Goal: Task Accomplishment & Management: Complete application form

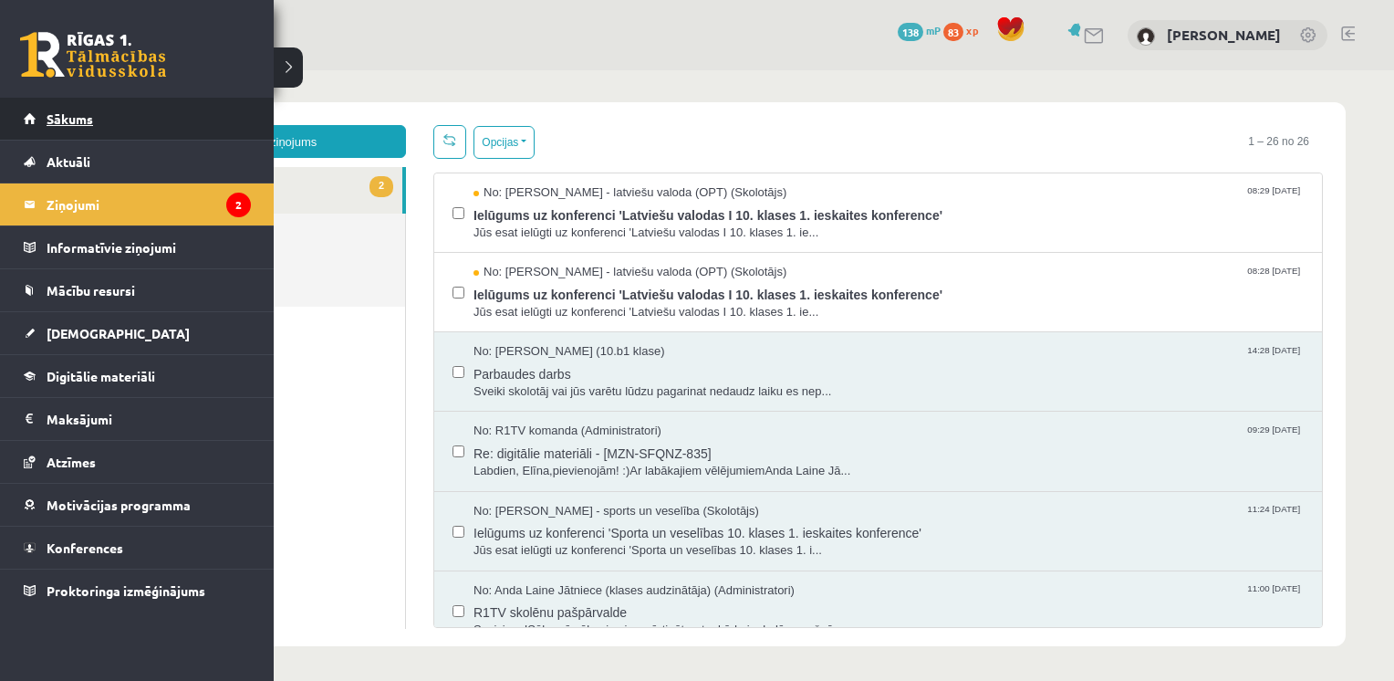
click at [87, 103] on link "Sākums" at bounding box center [137, 119] width 227 height 42
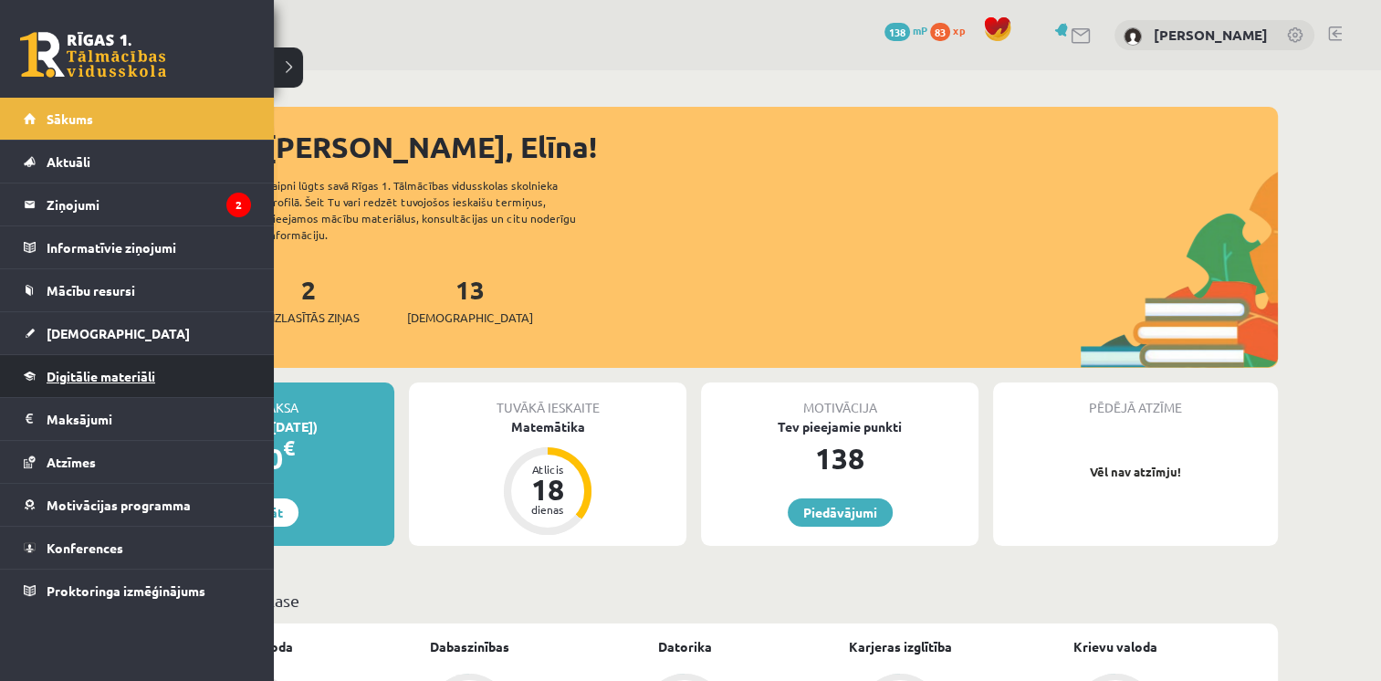
click at [120, 373] on span "Digitālie materiāli" at bounding box center [101, 376] width 109 height 16
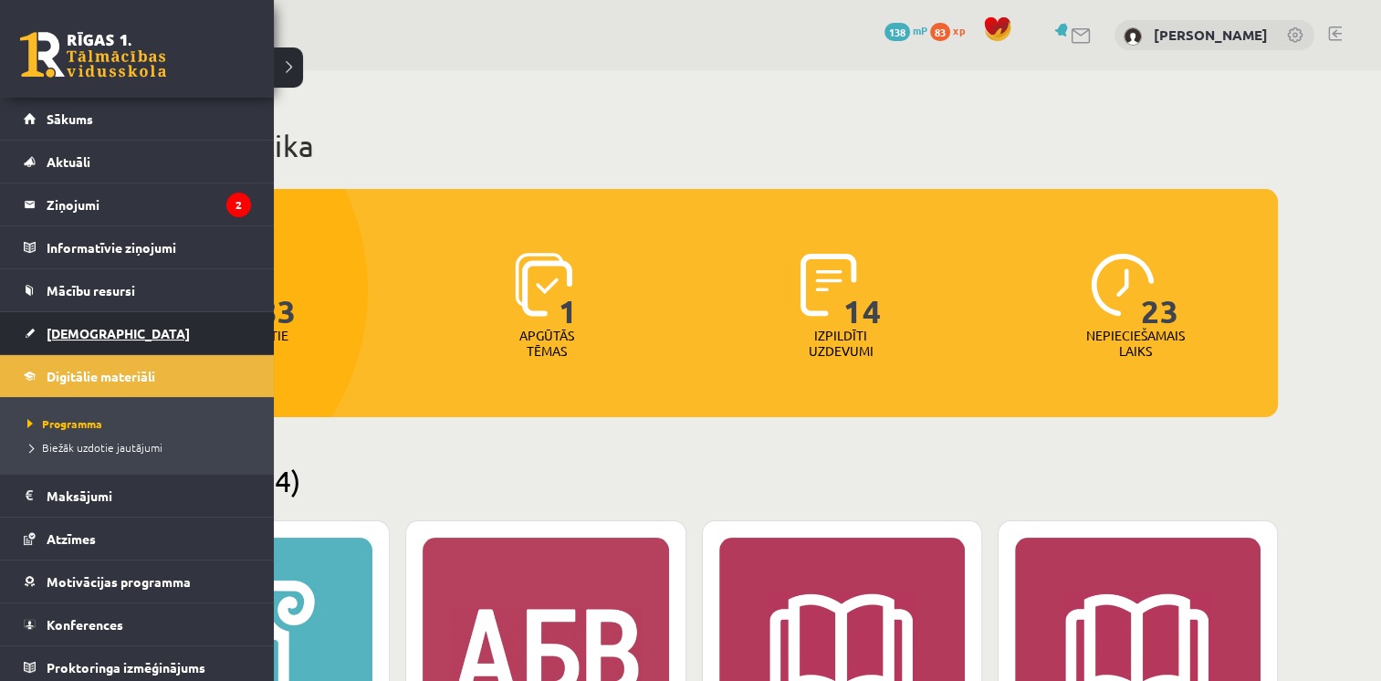
click at [50, 328] on span "[DEMOGRAPHIC_DATA]" at bounding box center [118, 333] width 143 height 16
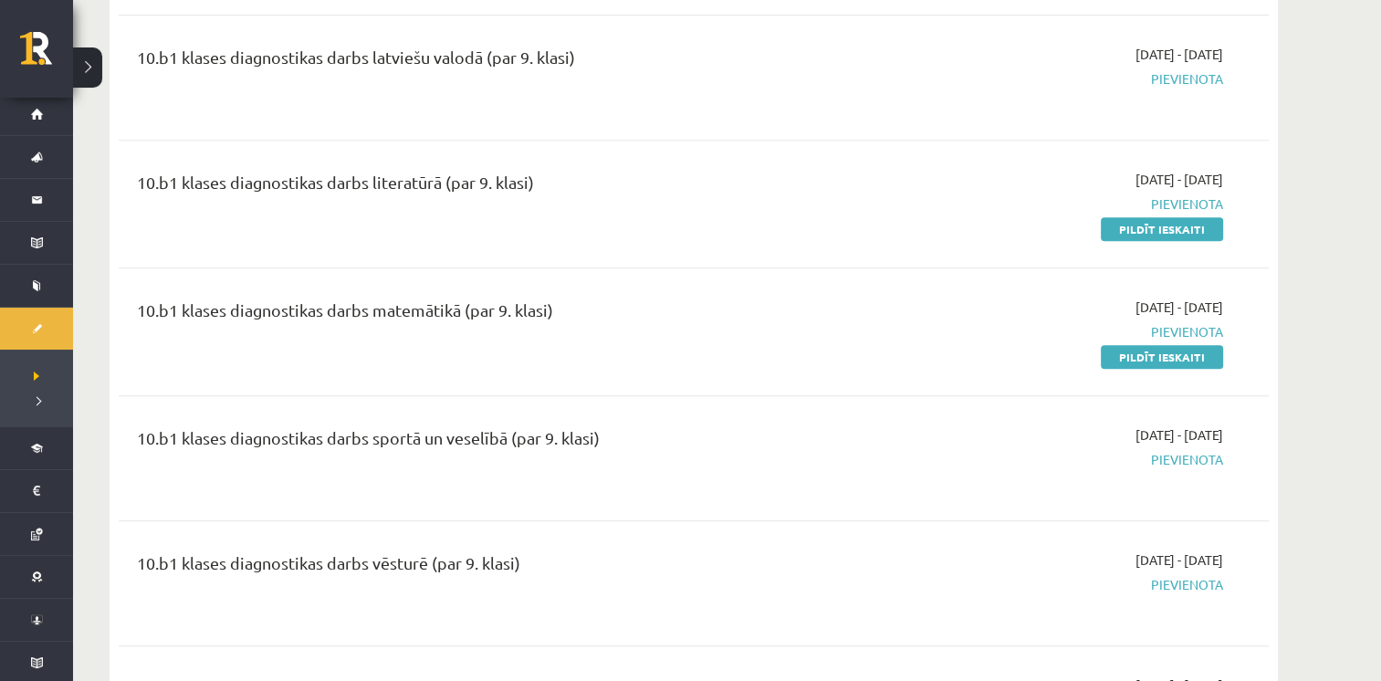
scroll to position [730, 0]
click at [523, 436] on div "10.b1 klases diagnostikas darbs sportā un veselībā (par 9. klasi)" at bounding box center [494, 439] width 714 height 34
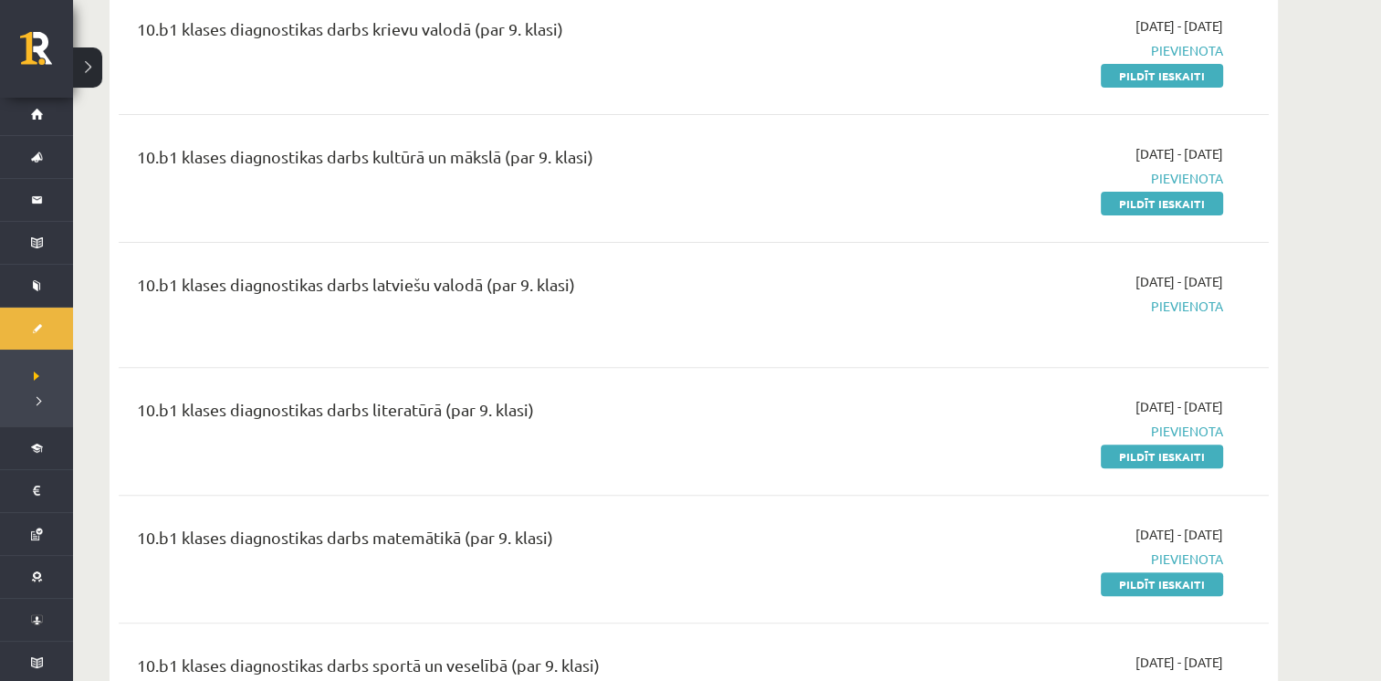
scroll to position [503, 0]
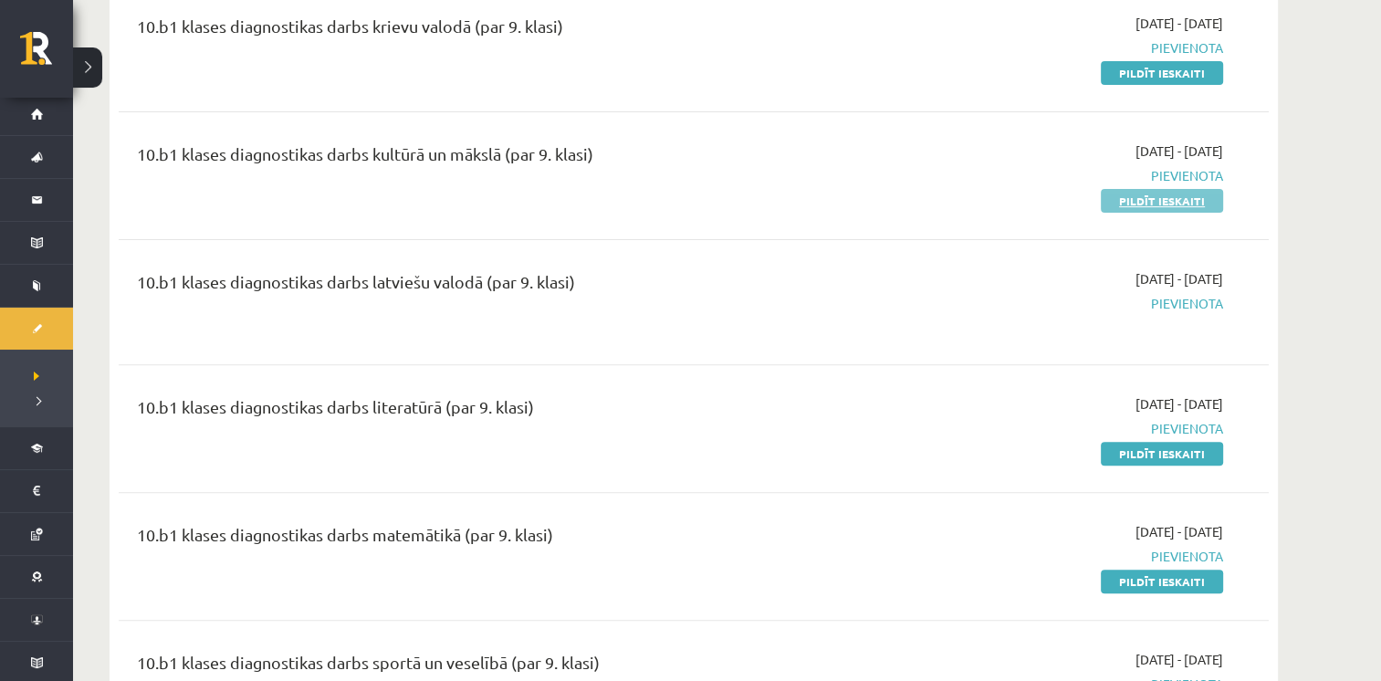
click at [1150, 198] on link "Pildīt ieskaiti" at bounding box center [1161, 201] width 122 height 24
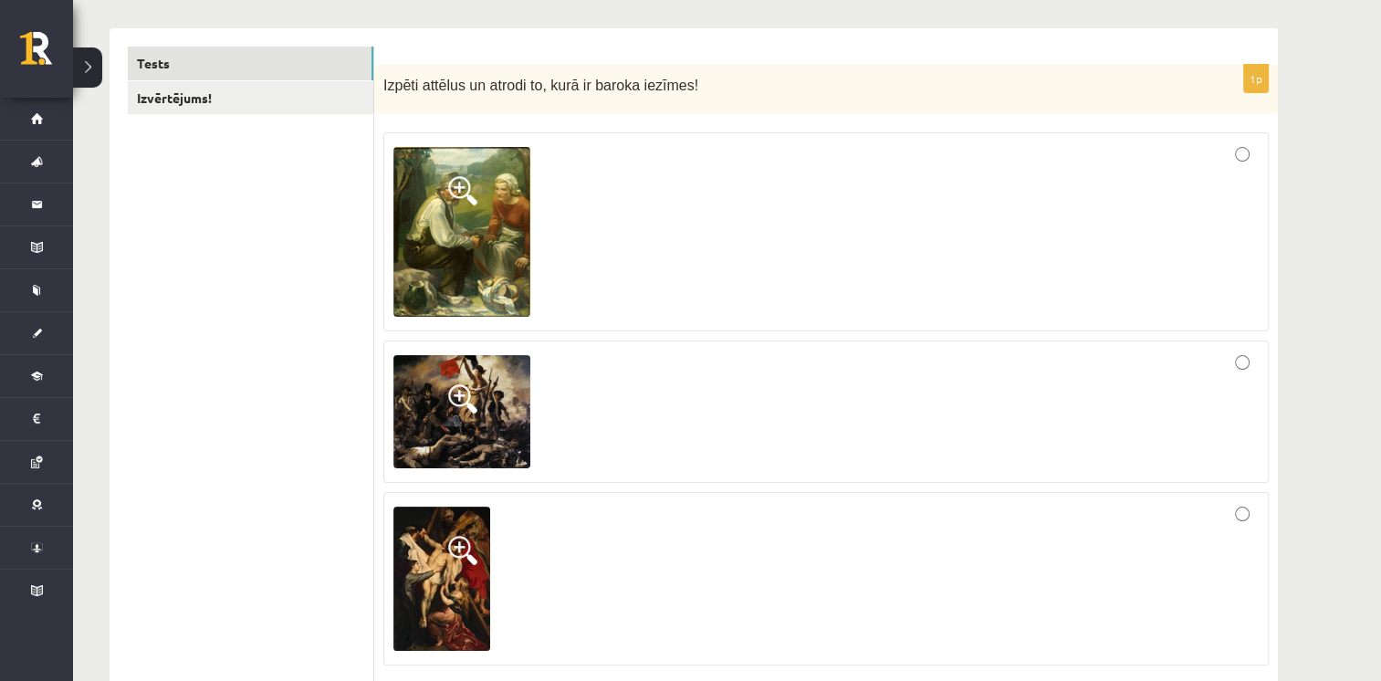
scroll to position [291, 0]
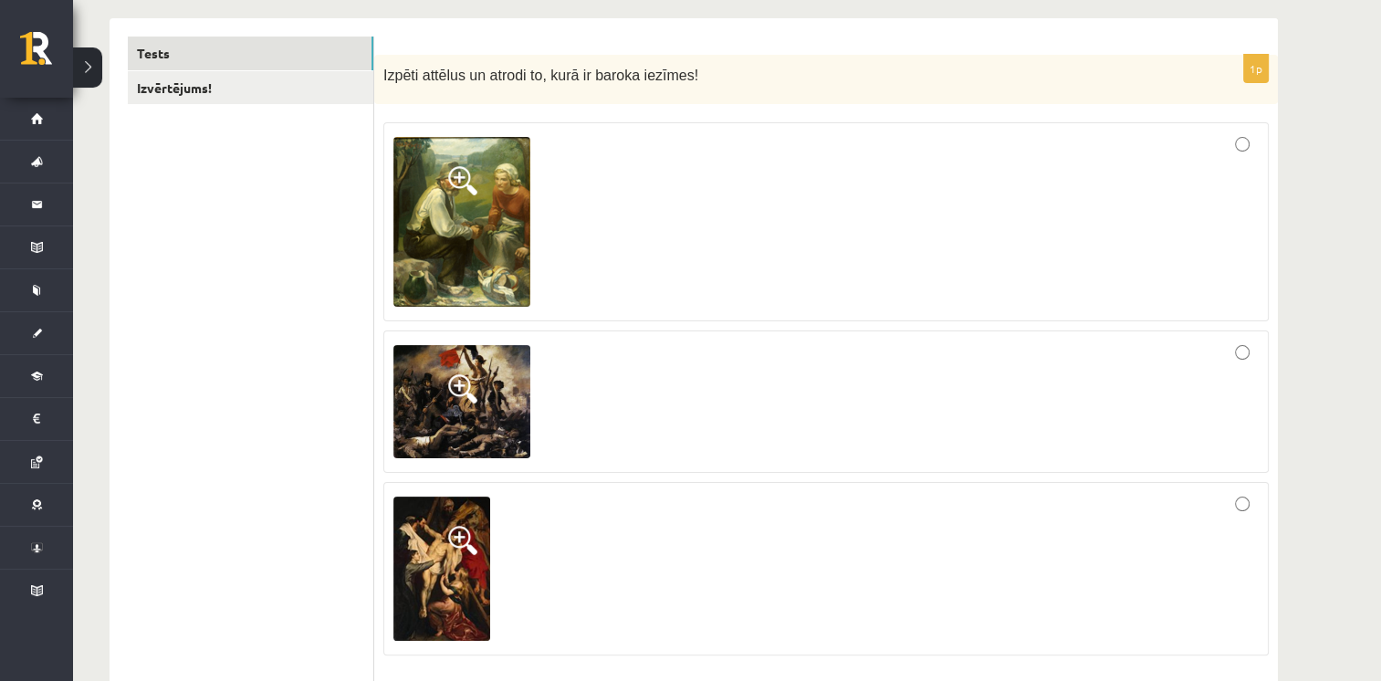
click at [462, 529] on span at bounding box center [462, 540] width 29 height 29
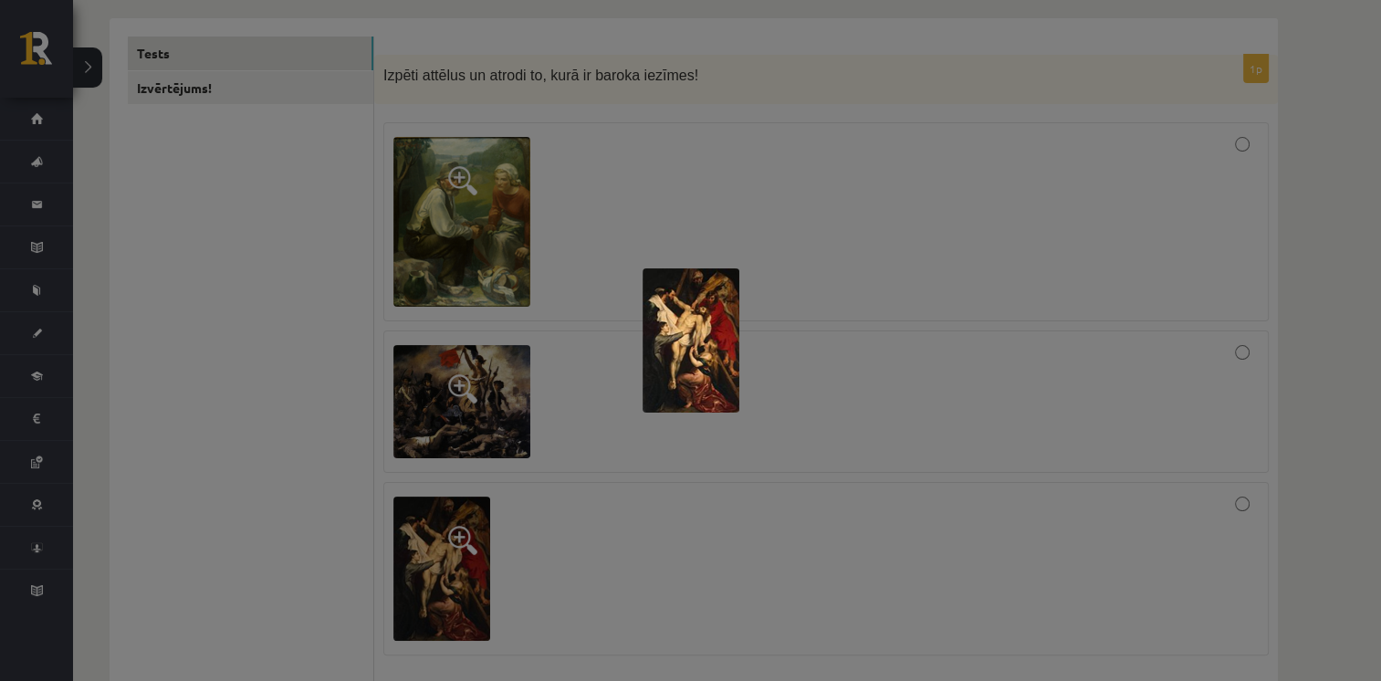
click at [573, 470] on div at bounding box center [690, 340] width 1381 height 681
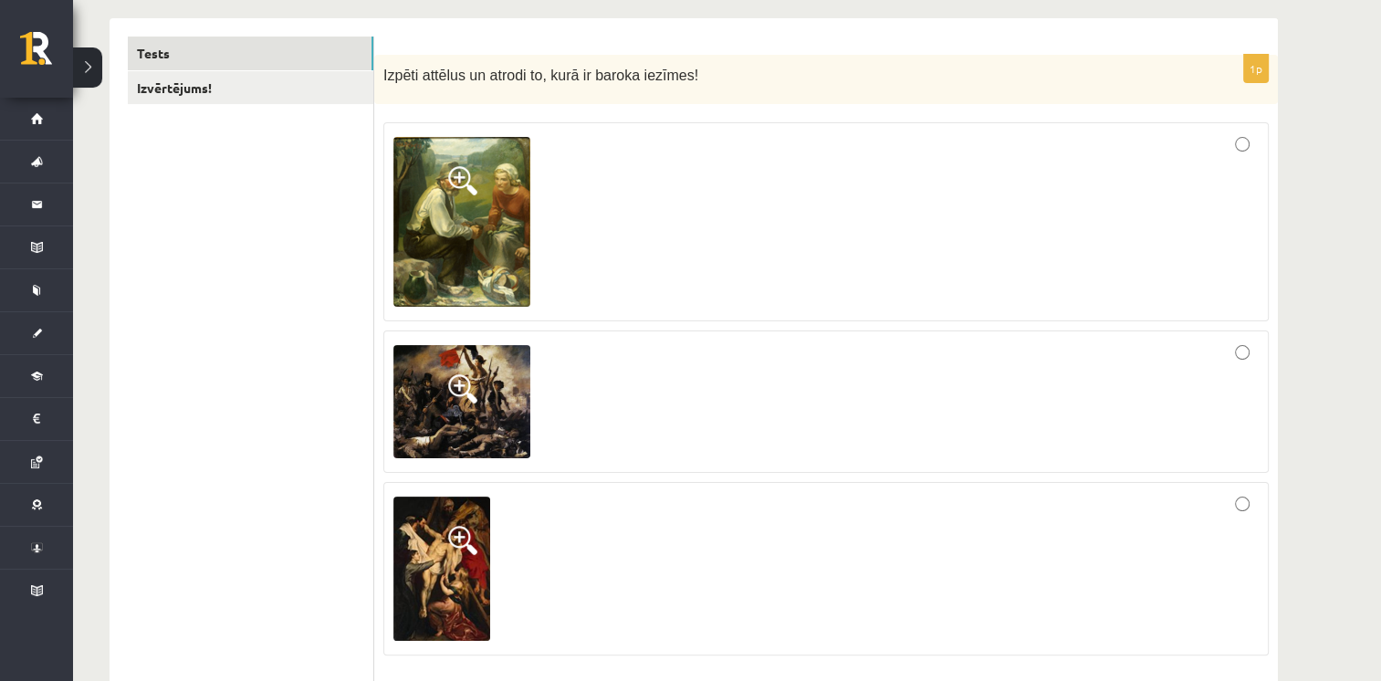
click at [460, 380] on span at bounding box center [462, 388] width 29 height 29
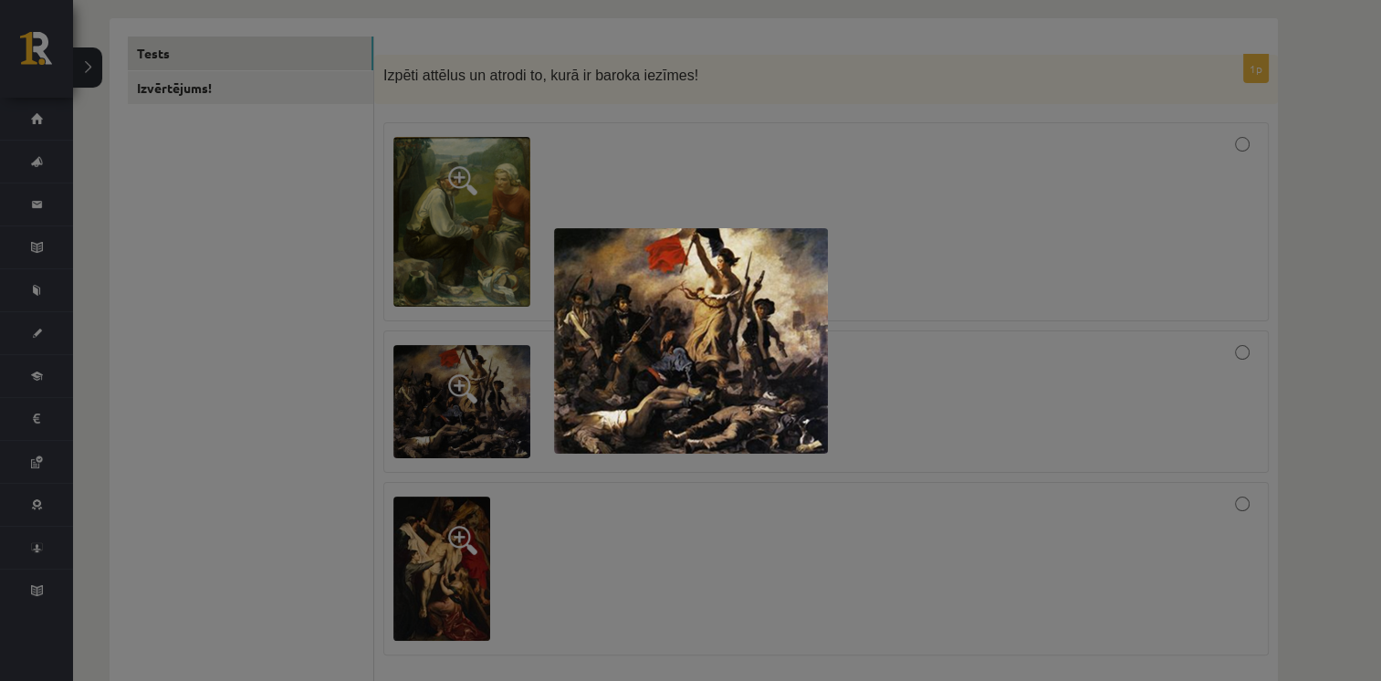
drag, startPoint x: 572, startPoint y: 532, endPoint x: 581, endPoint y: 448, distance: 84.4
click at [581, 448] on div at bounding box center [690, 340] width 1381 height 681
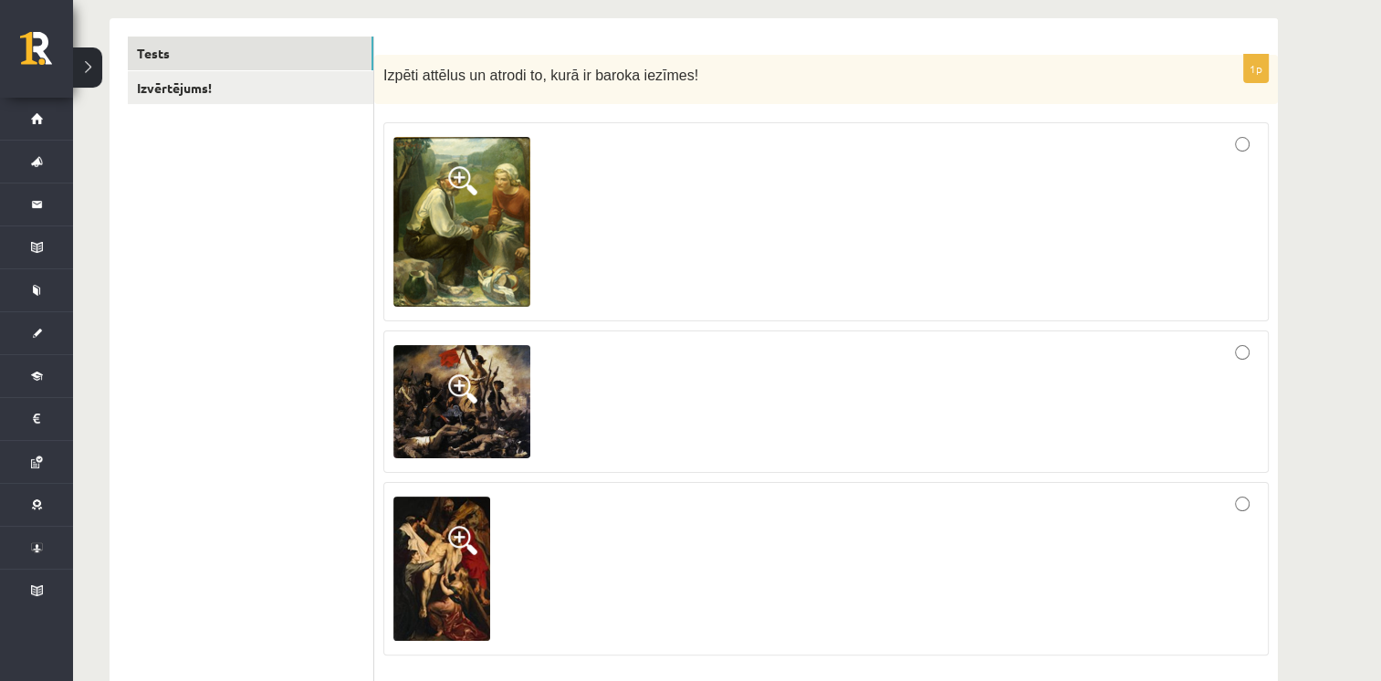
click at [581, 448] on div at bounding box center [825, 401] width 865 height 122
click at [454, 172] on span at bounding box center [462, 180] width 29 height 29
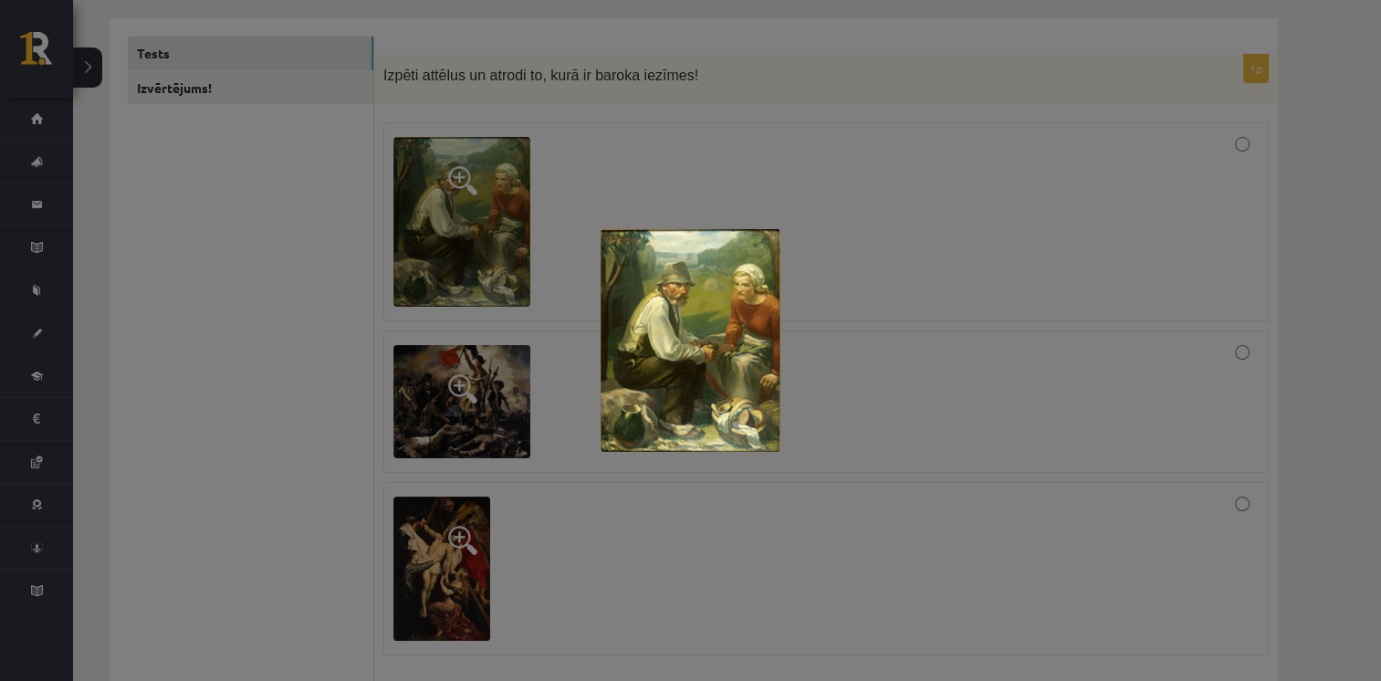
click at [566, 530] on div at bounding box center [690, 340] width 1381 height 681
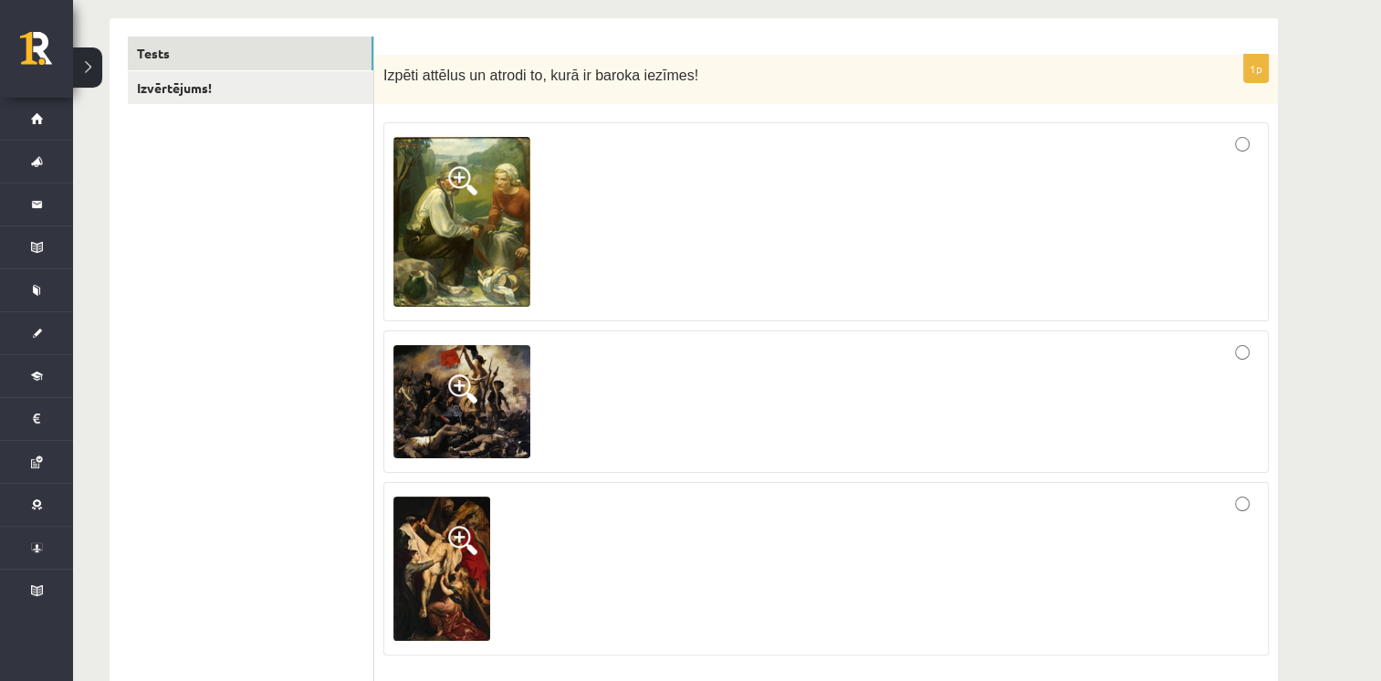
click at [464, 531] on span at bounding box center [462, 540] width 29 height 29
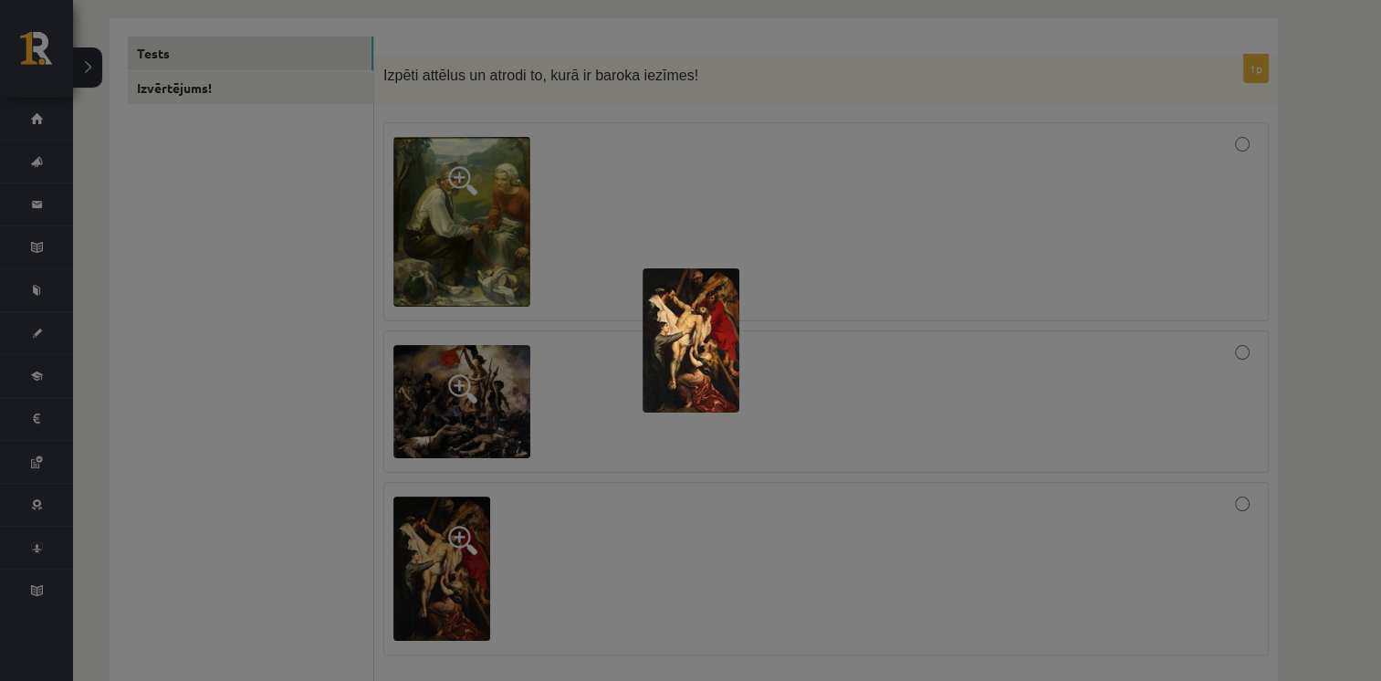
click at [615, 469] on div at bounding box center [690, 340] width 1381 height 681
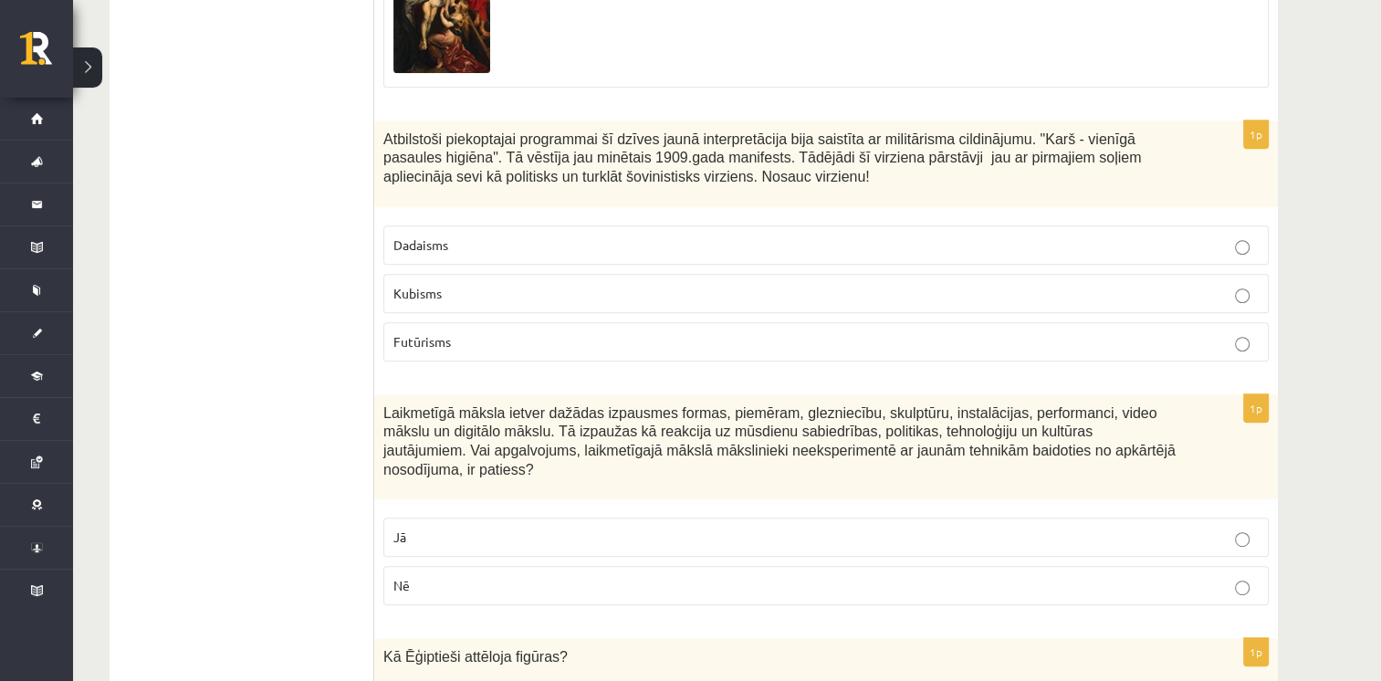
scroll to position [828, 0]
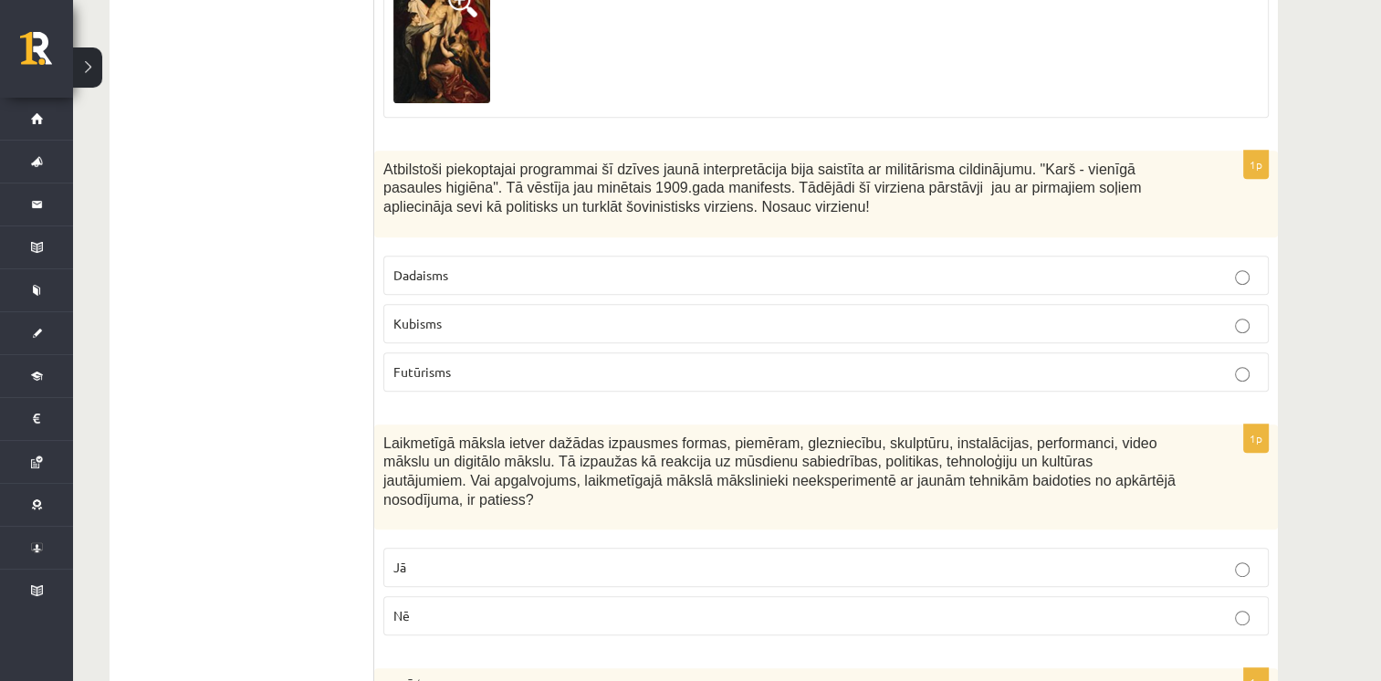
click at [853, 364] on p "Futūrisms" at bounding box center [825, 371] width 865 height 19
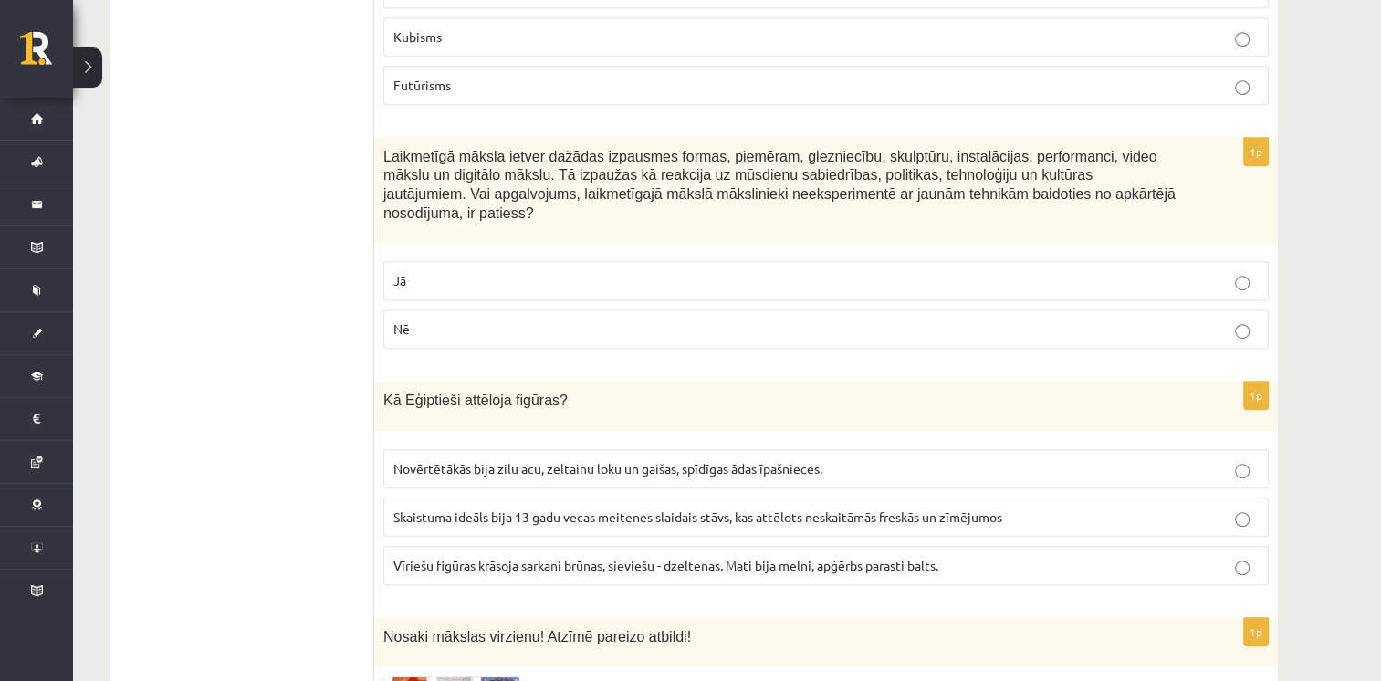
scroll to position [1125, 0]
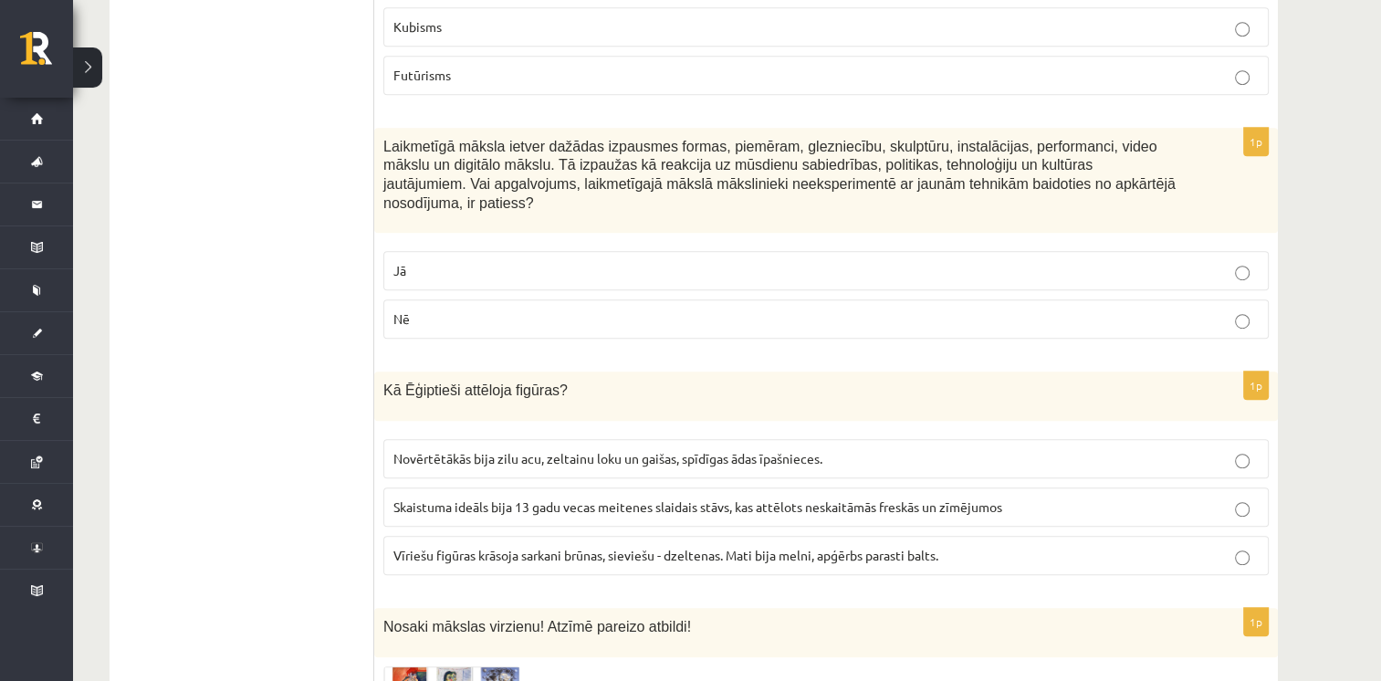
click at [1147, 309] on p "Nē" at bounding box center [825, 318] width 865 height 19
click at [849, 547] on span "Vīriešu figūras krāsoja sarkani brūnas, sieviešu - dzeltenas. Mati bija melni, …" at bounding box center [665, 555] width 545 height 16
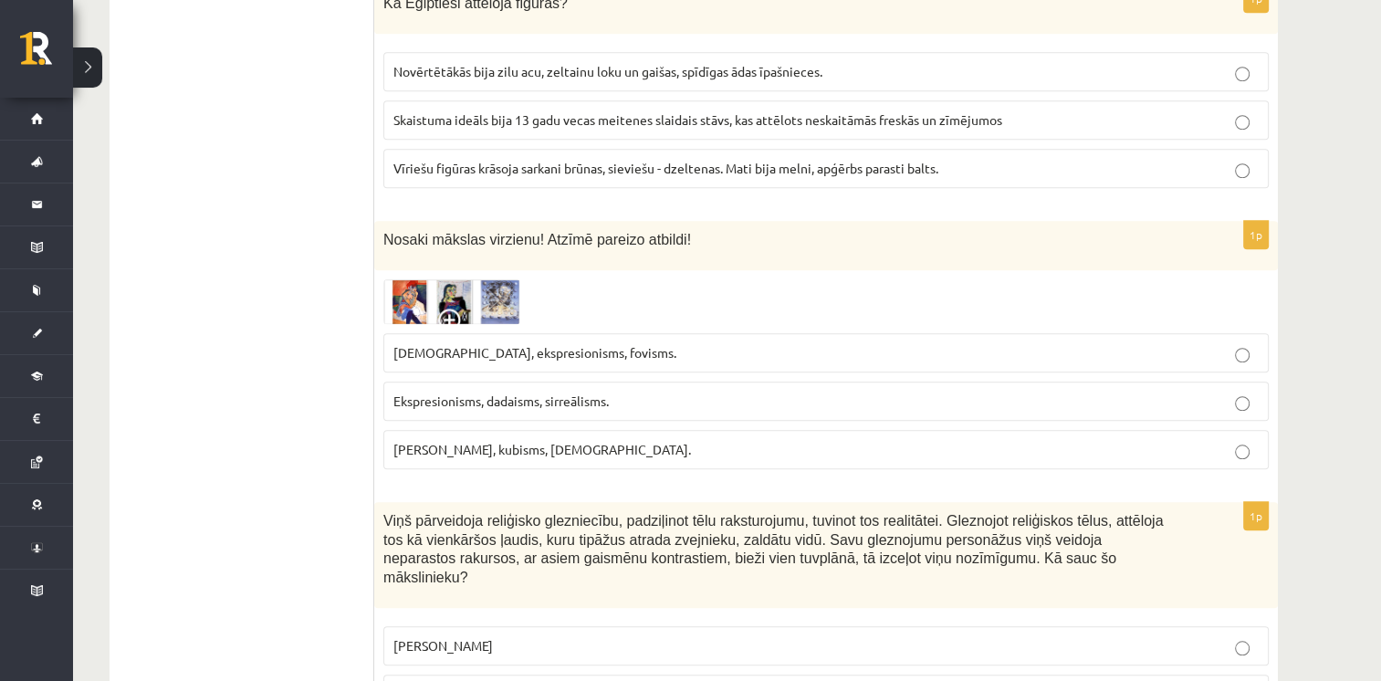
scroll to position [1562, 0]
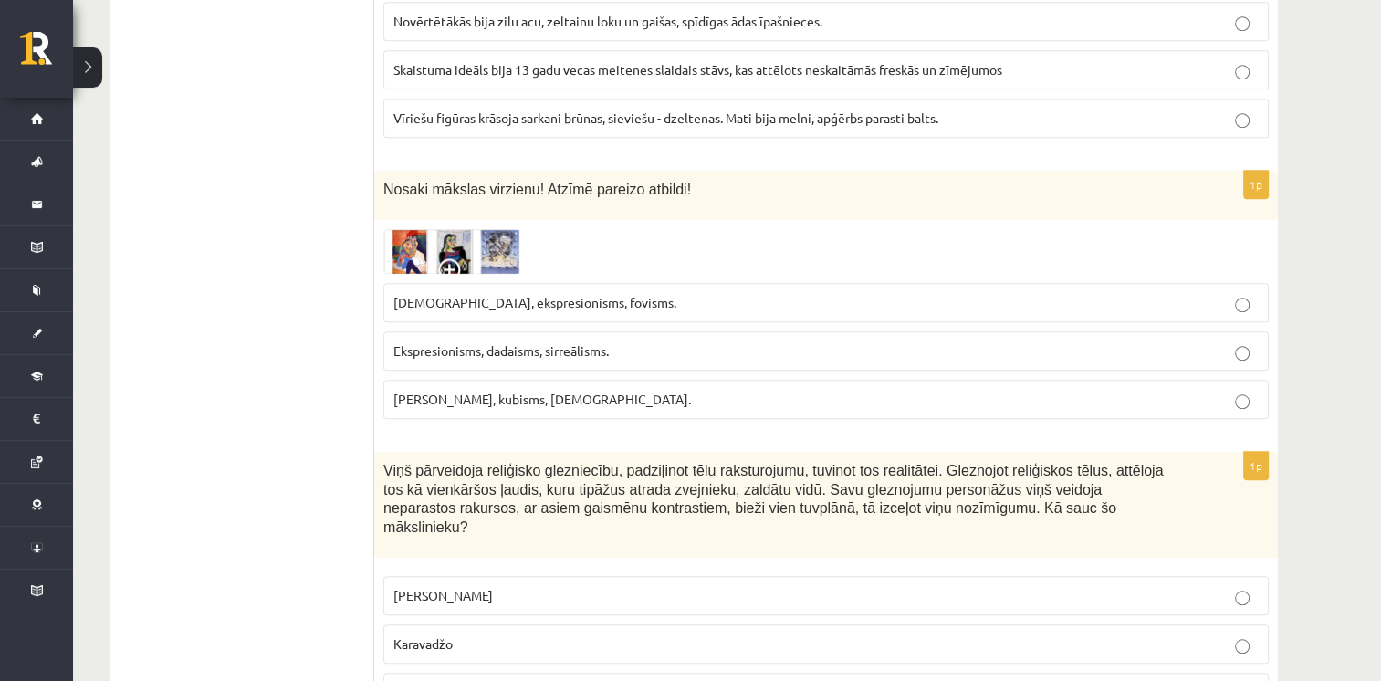
click at [412, 229] on img at bounding box center [451, 251] width 137 height 45
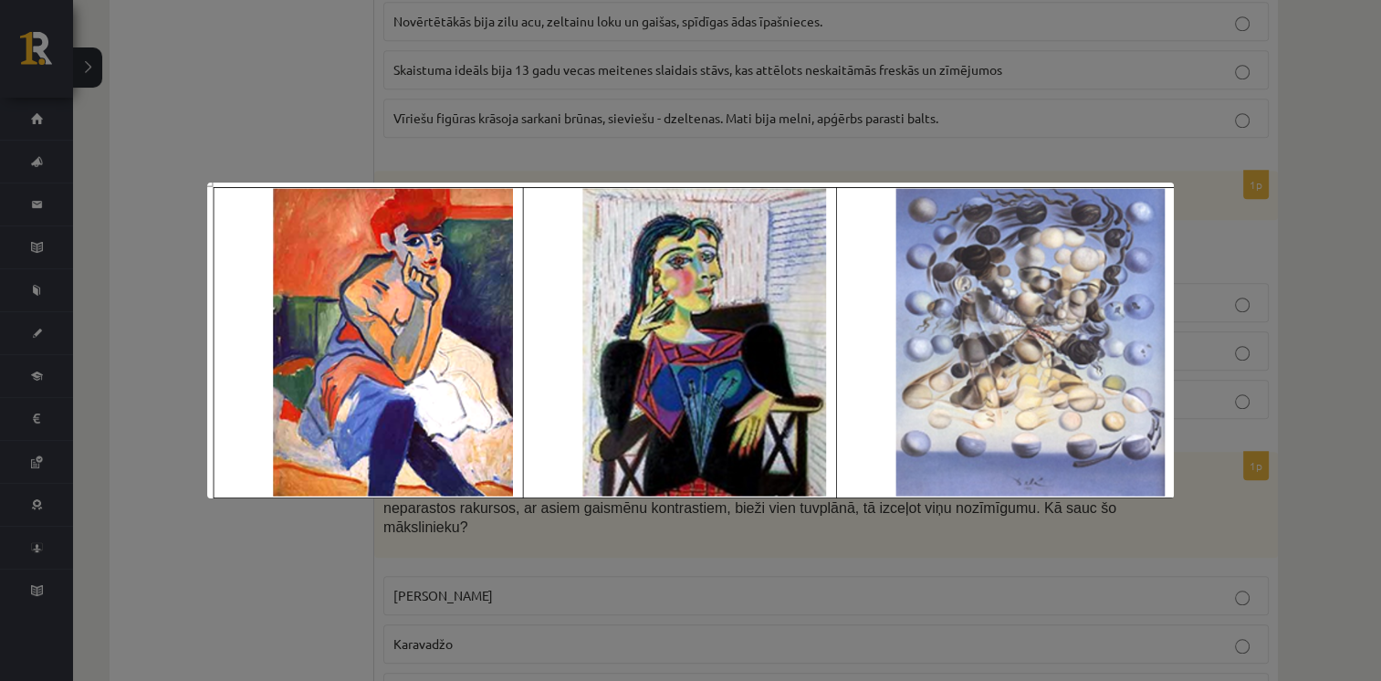
click at [297, 104] on div at bounding box center [690, 340] width 1381 height 681
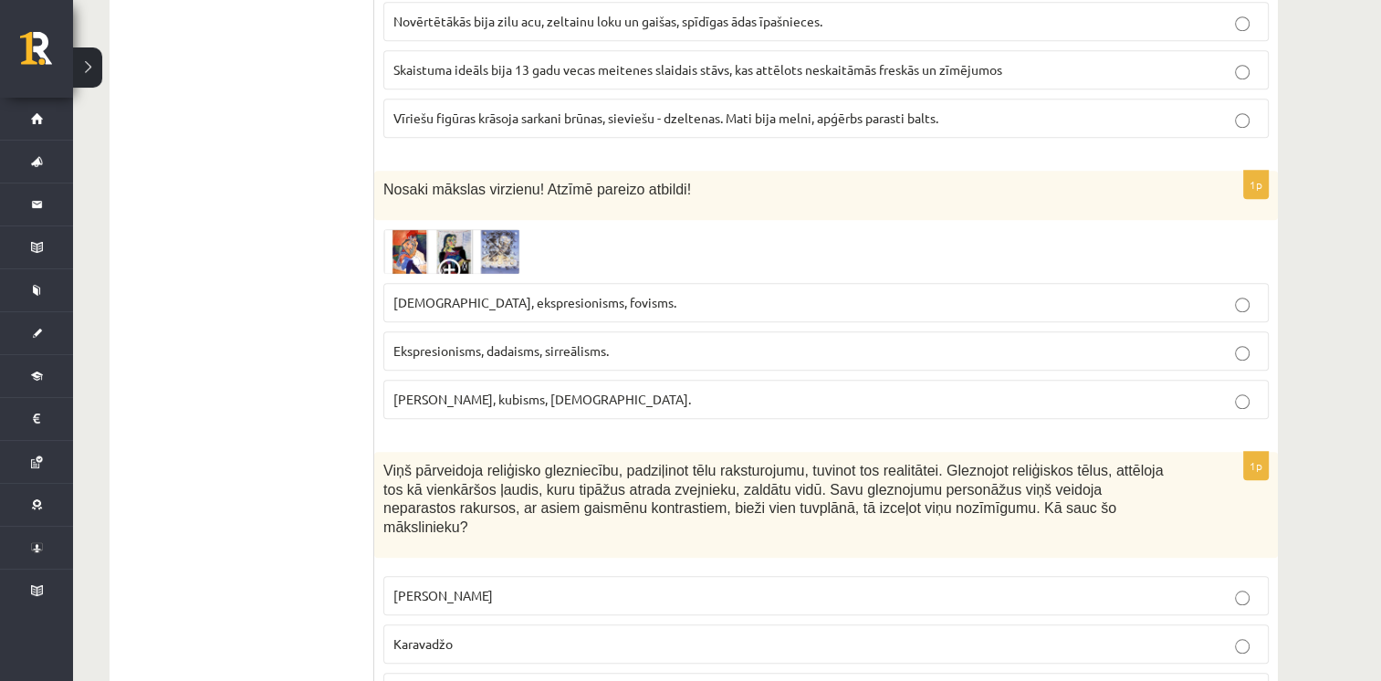
click at [410, 231] on img at bounding box center [451, 251] width 137 height 45
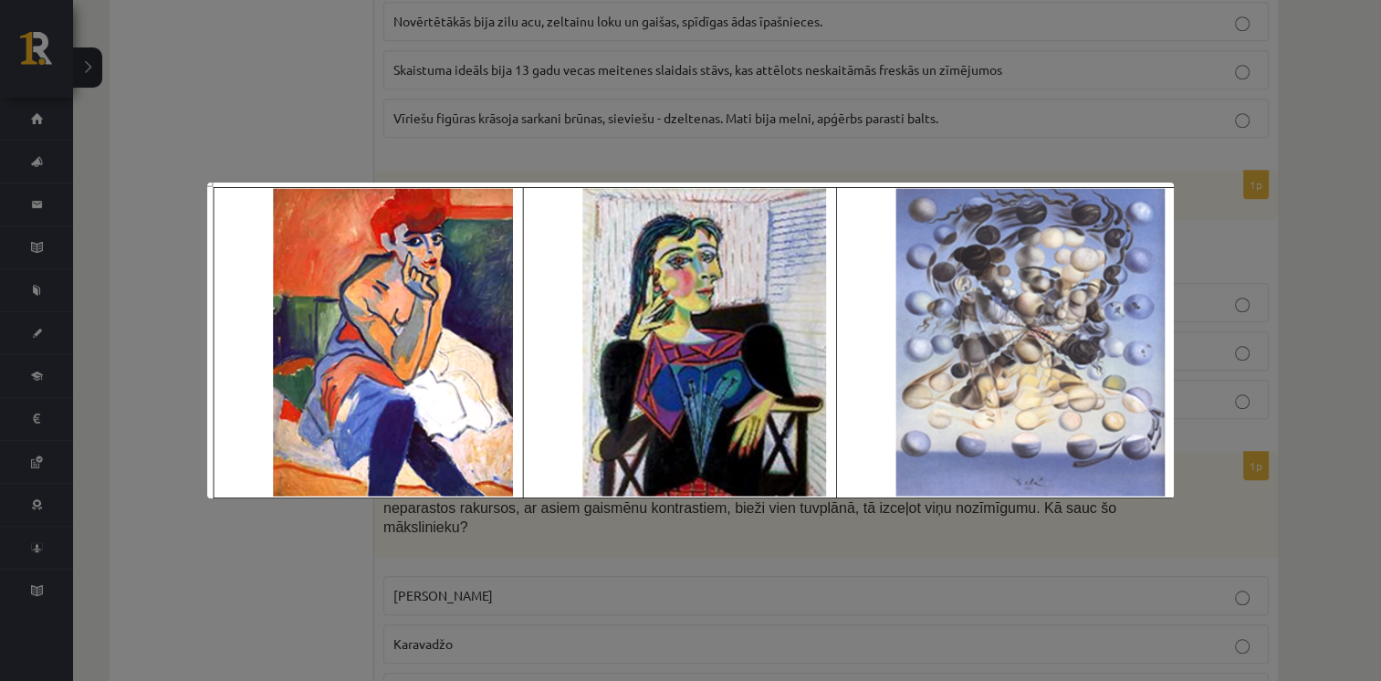
click at [299, 519] on div at bounding box center [690, 340] width 1381 height 681
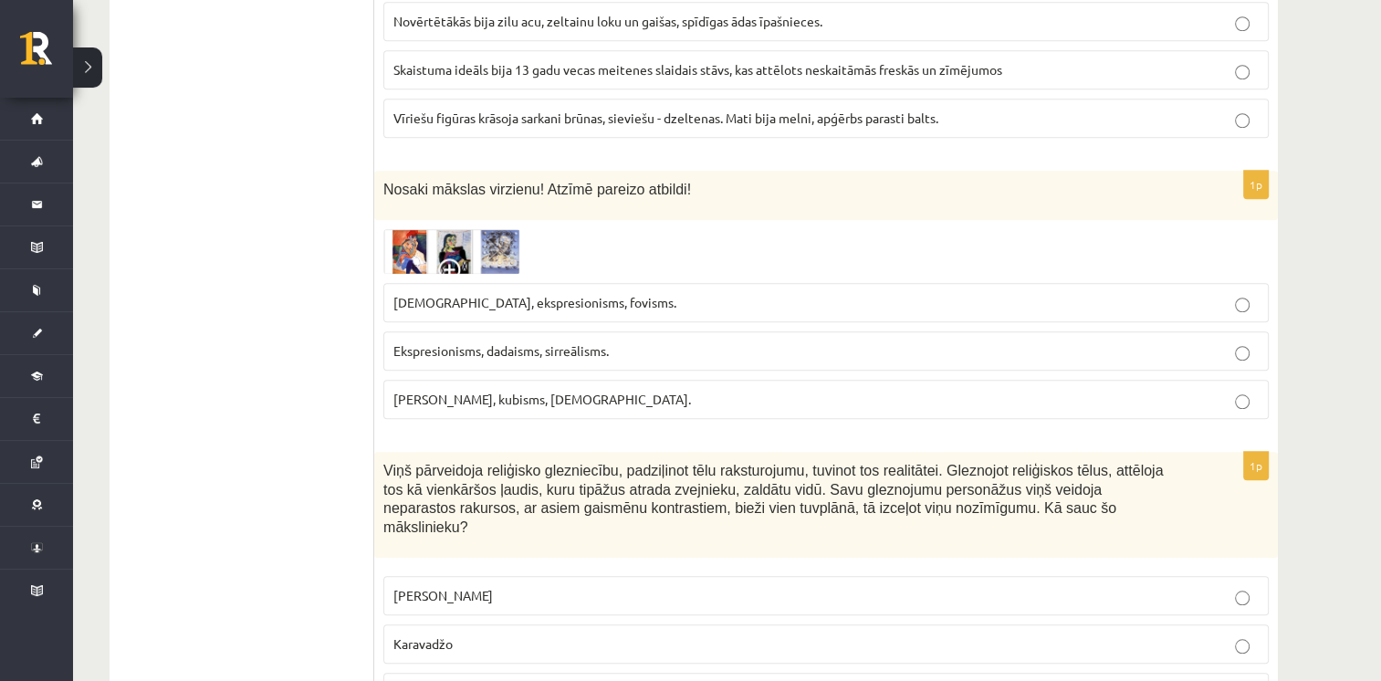
click at [439, 232] on img at bounding box center [451, 251] width 137 height 45
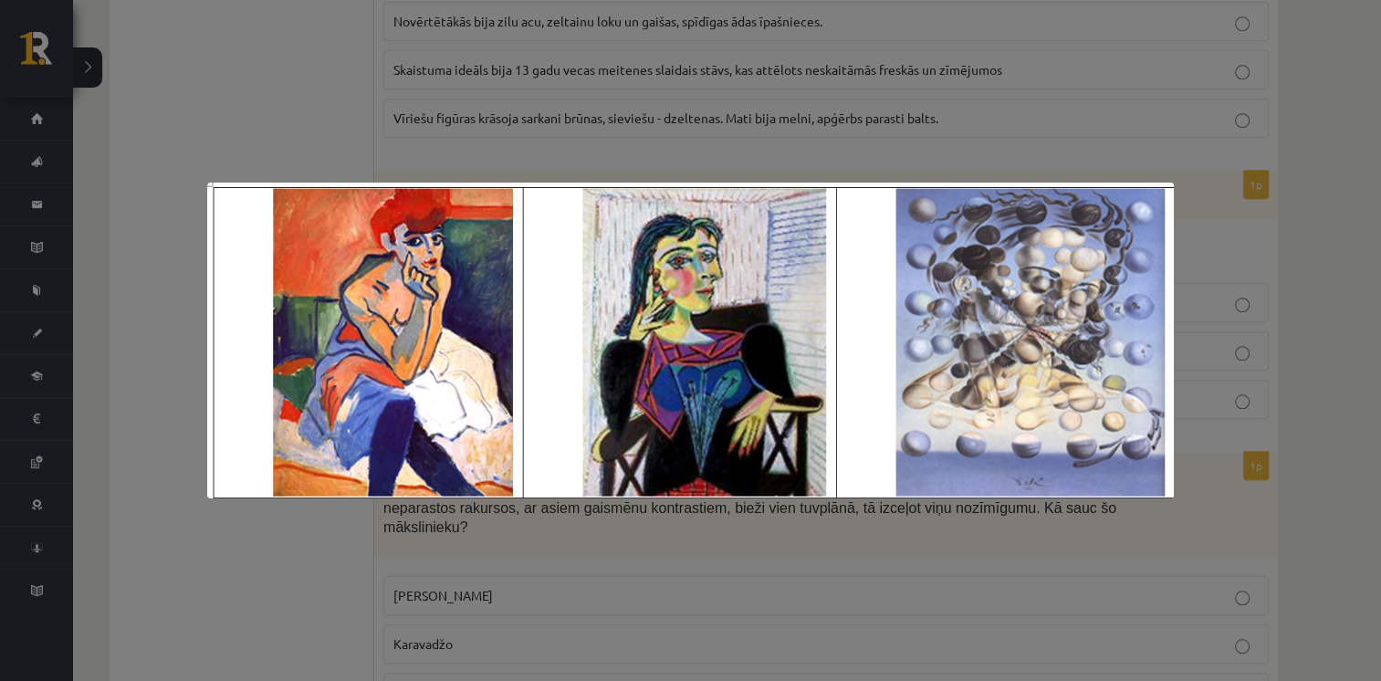
click at [282, 135] on div at bounding box center [690, 340] width 1381 height 681
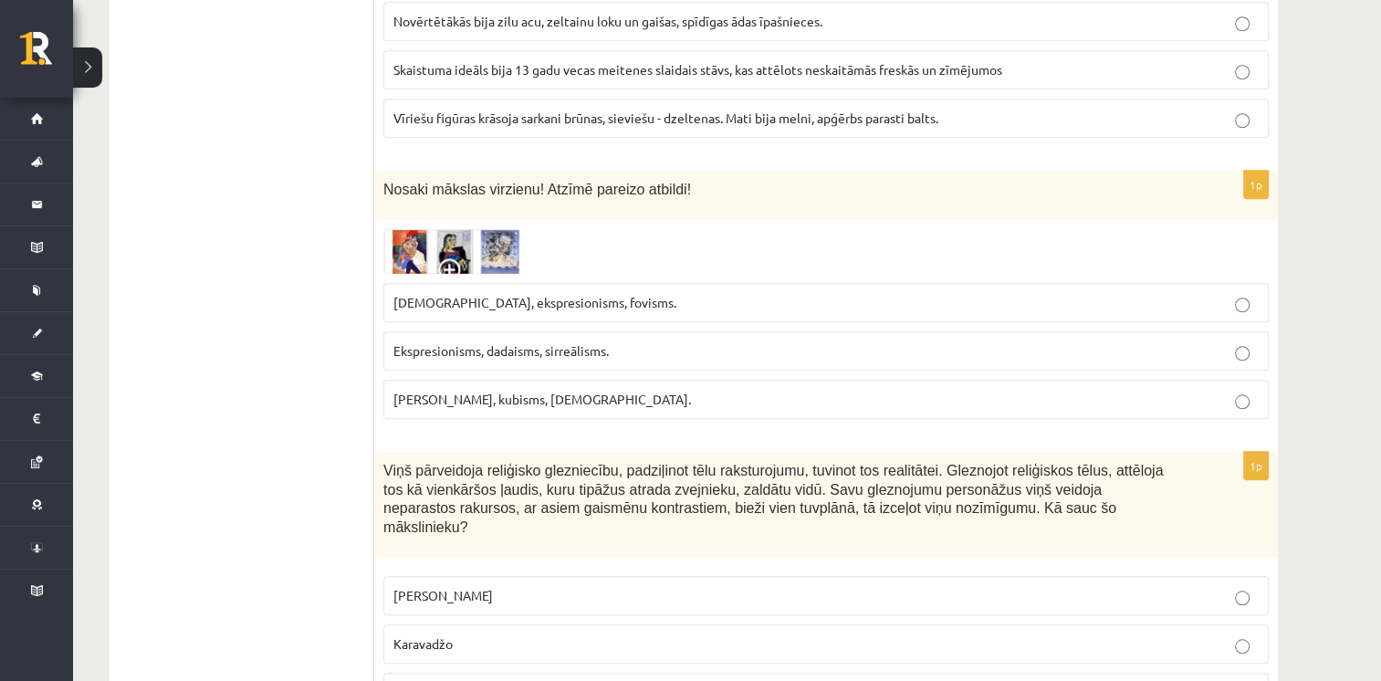
click at [449, 229] on img at bounding box center [451, 251] width 137 height 45
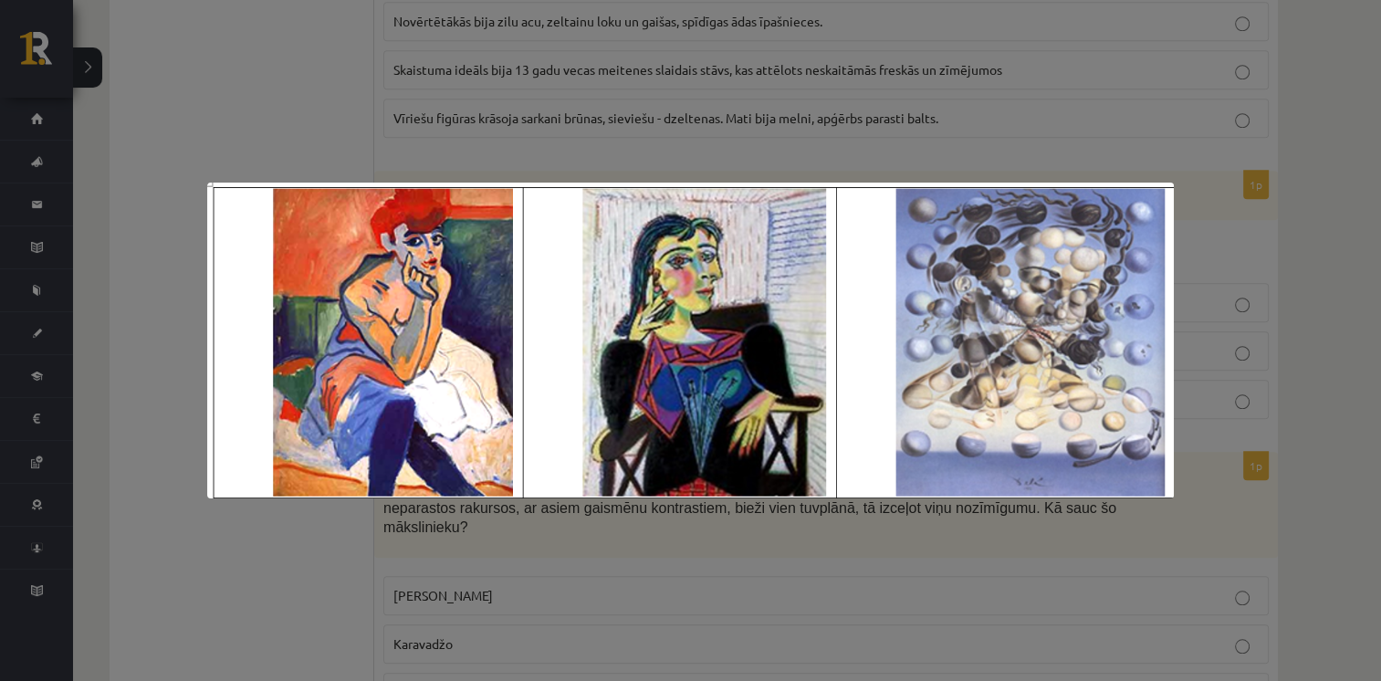
click at [362, 119] on div at bounding box center [690, 340] width 1381 height 681
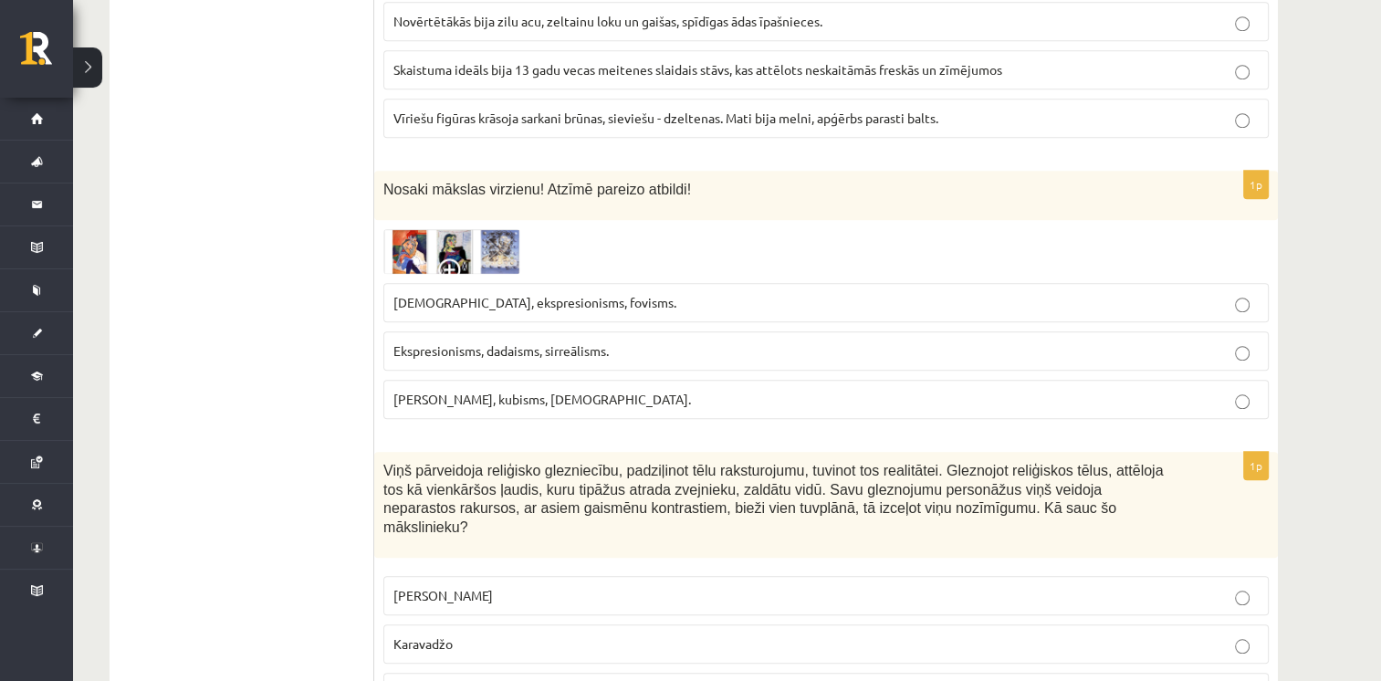
click at [436, 240] on img at bounding box center [451, 251] width 137 height 45
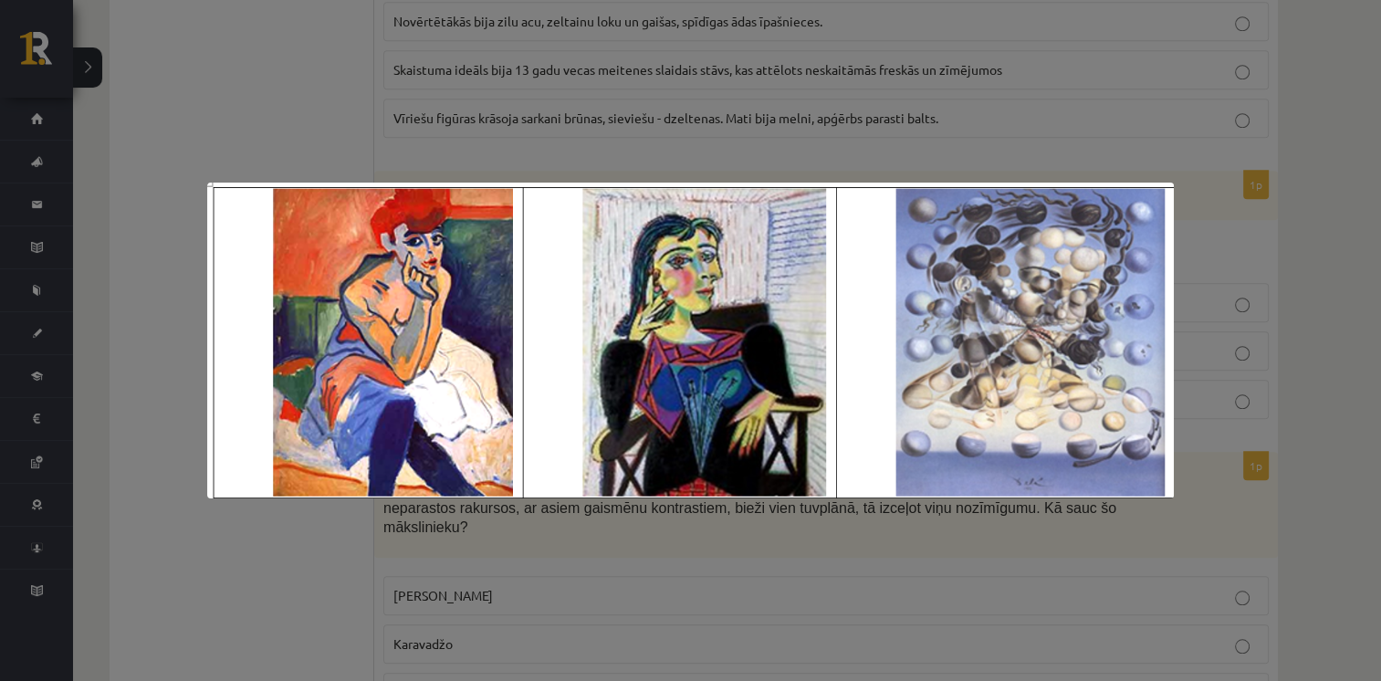
click at [328, 131] on div at bounding box center [690, 340] width 1381 height 681
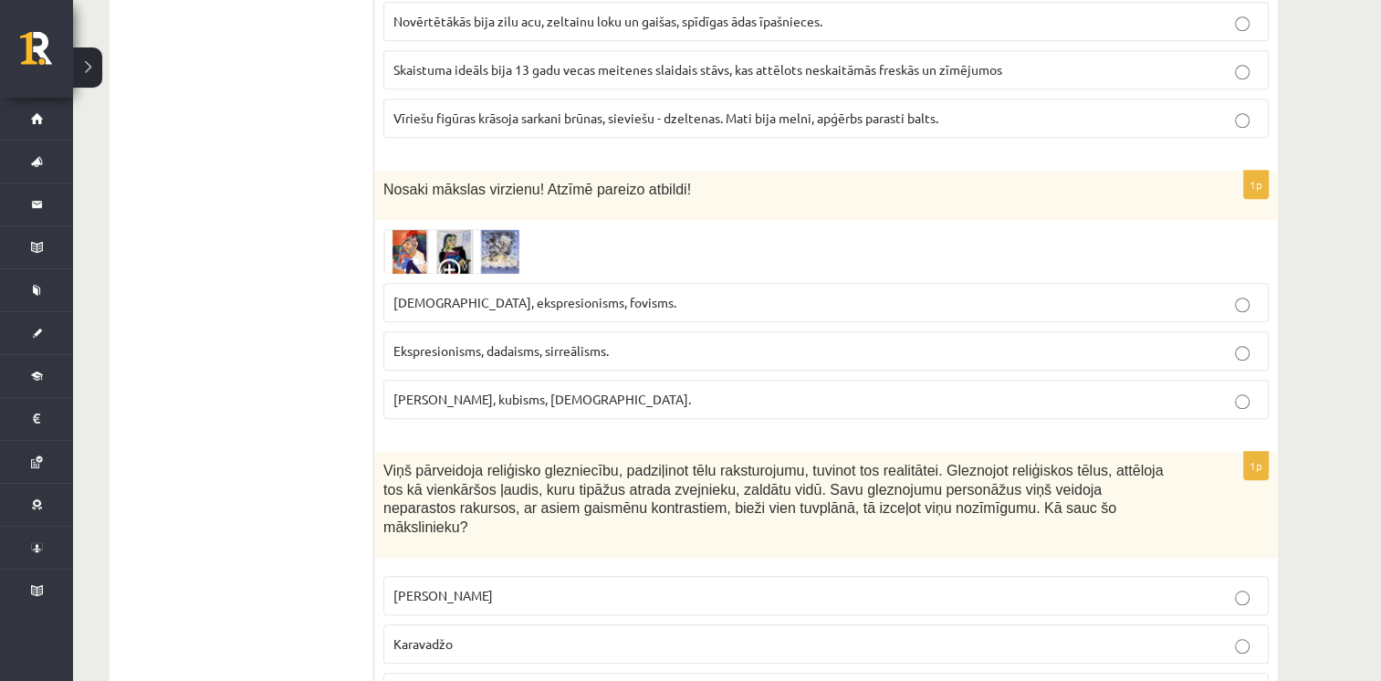
click at [522, 385] on label "Fovisms, kubisms, sirreālisms." at bounding box center [825, 399] width 885 height 39
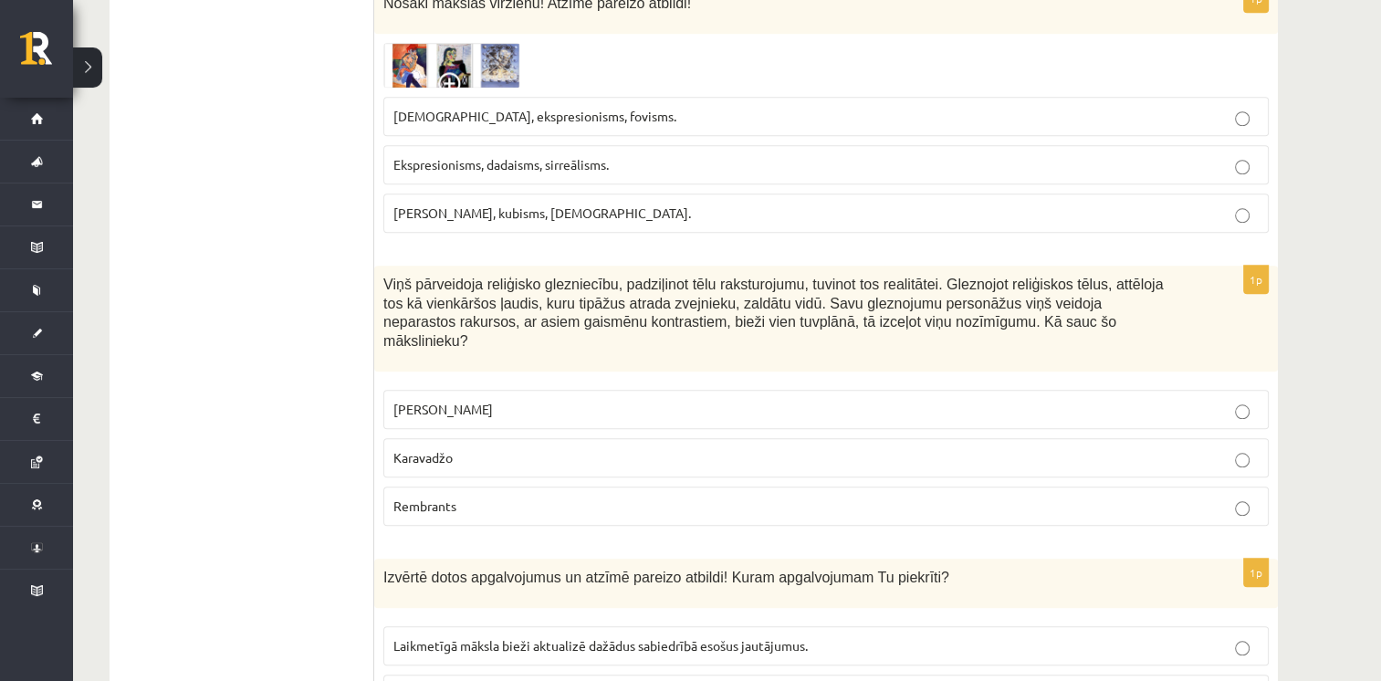
scroll to position [1738, 0]
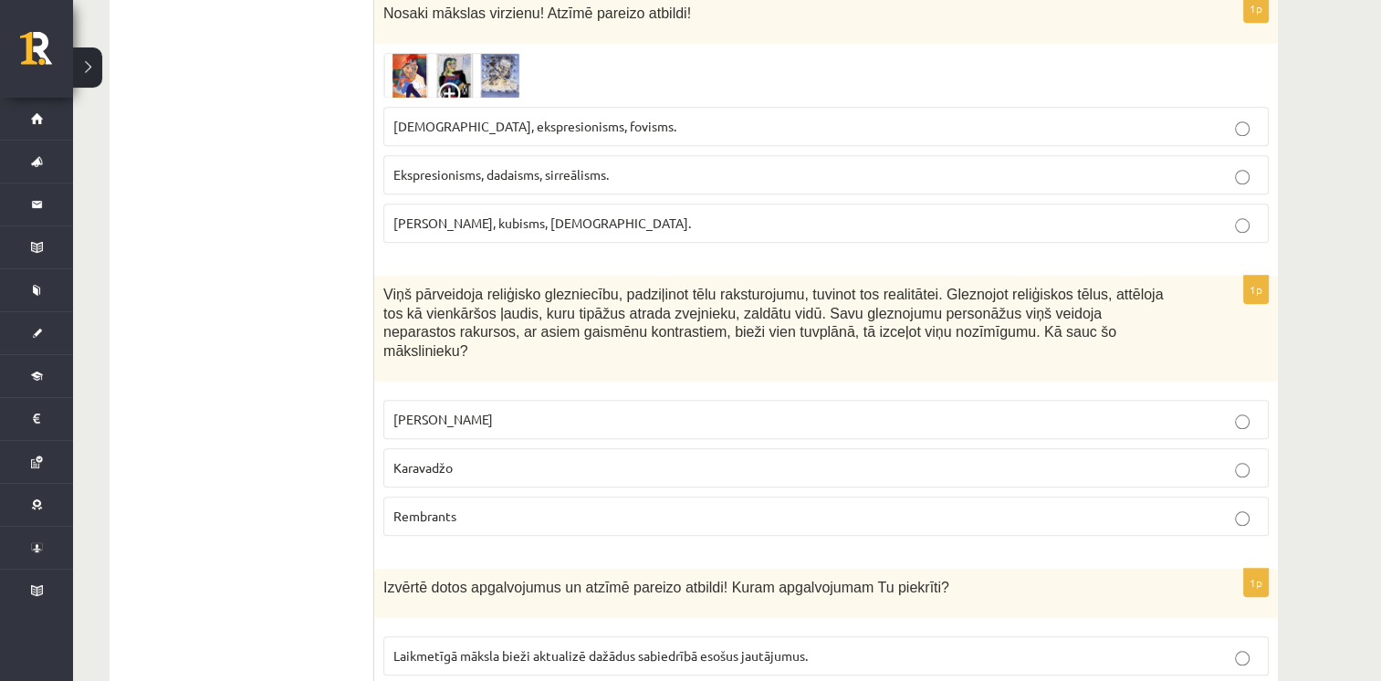
click at [1090, 458] on p "Karavadžo" at bounding box center [825, 467] width 865 height 19
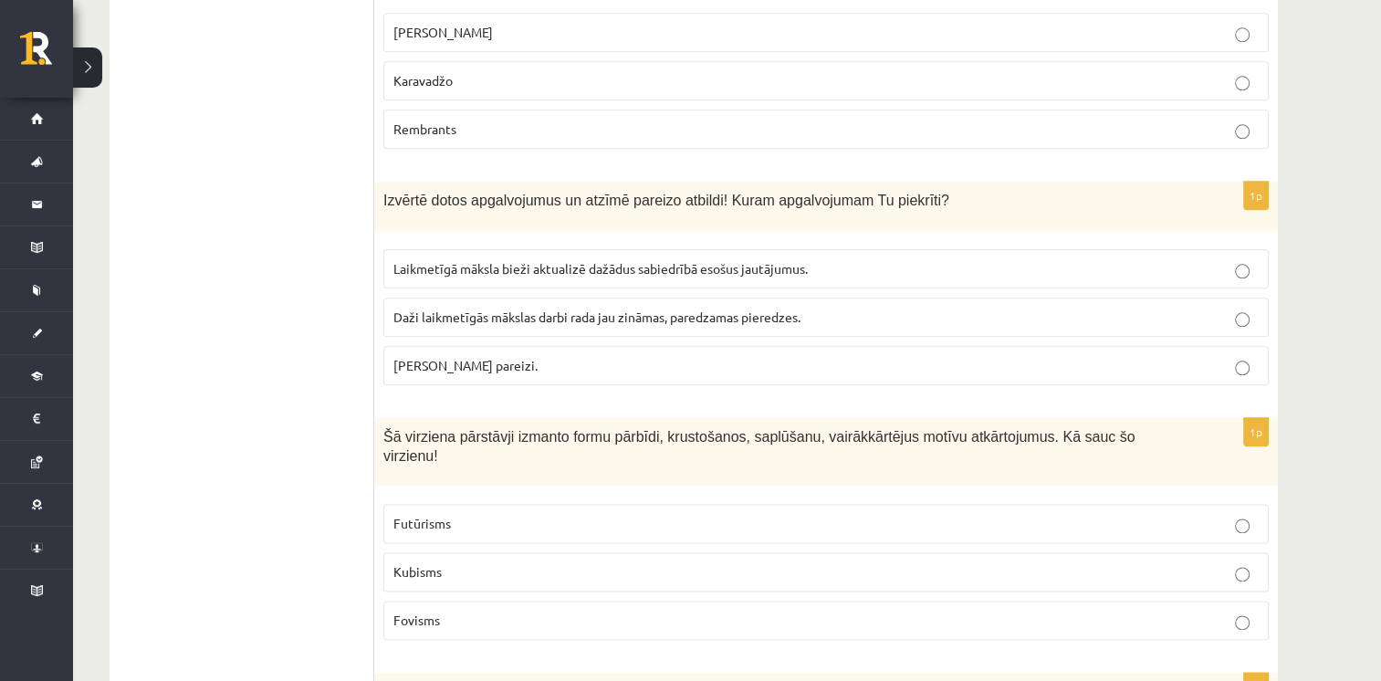
scroll to position [2146, 0]
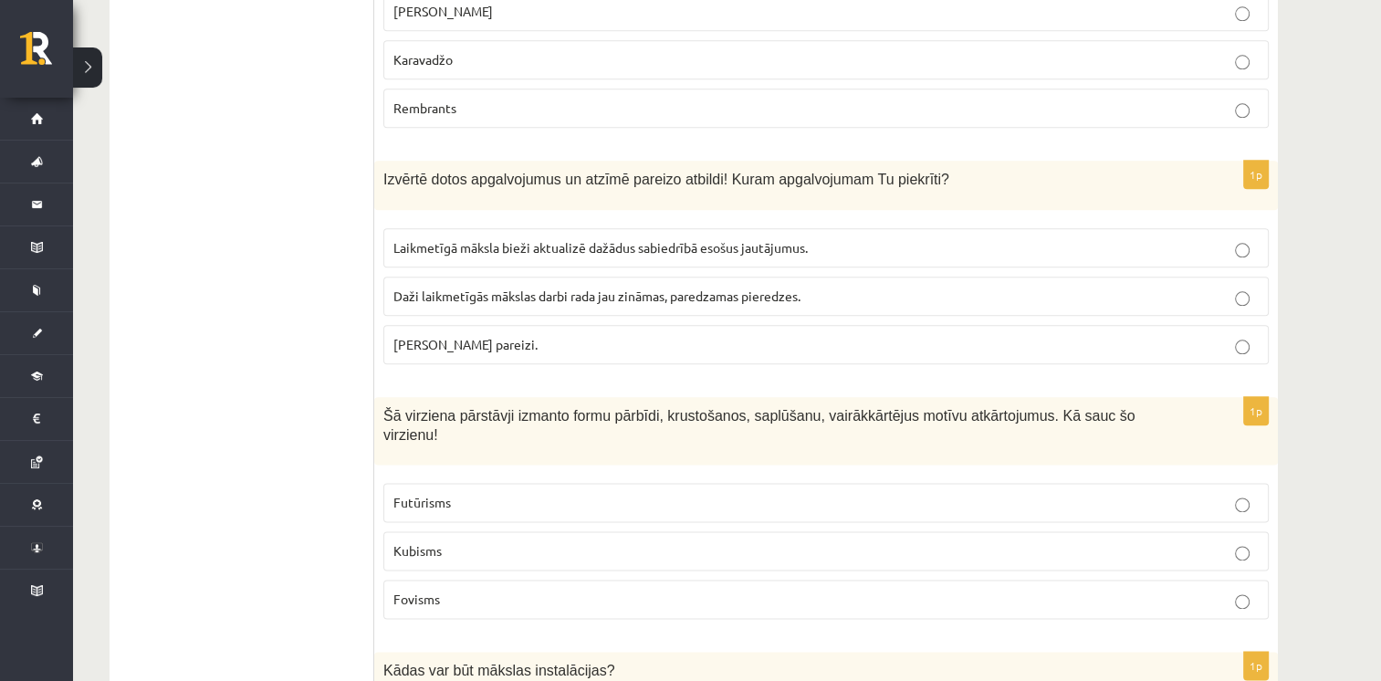
click at [1203, 335] on p "Abi apgalvojumi pareizi." at bounding box center [825, 344] width 865 height 19
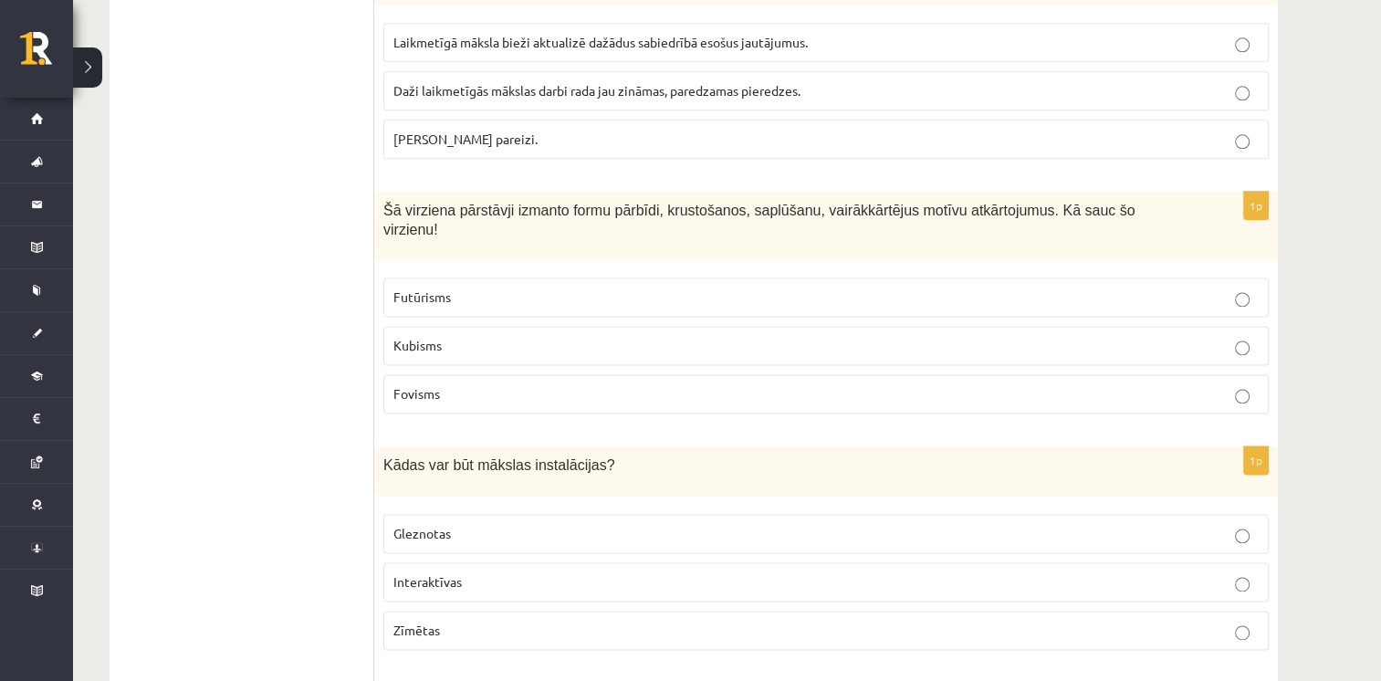
scroll to position [2381, 0]
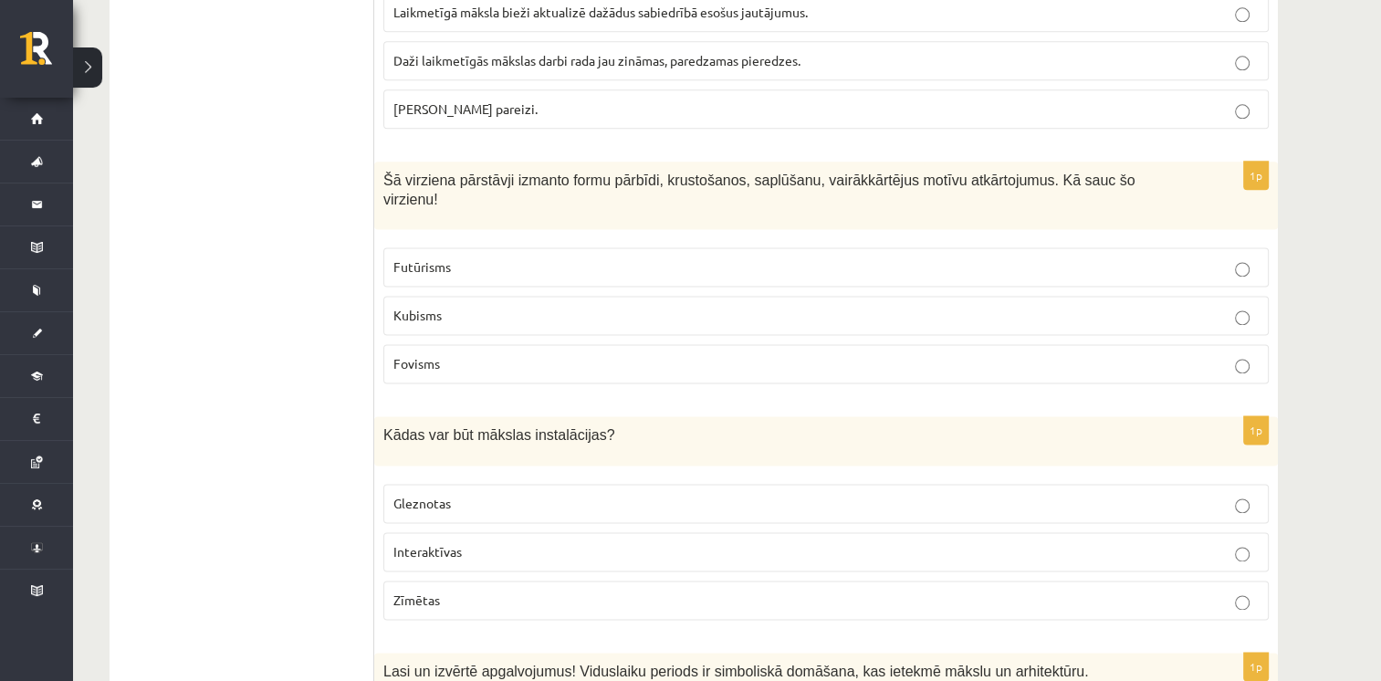
click at [1037, 306] on p "Kubisms" at bounding box center [825, 315] width 865 height 19
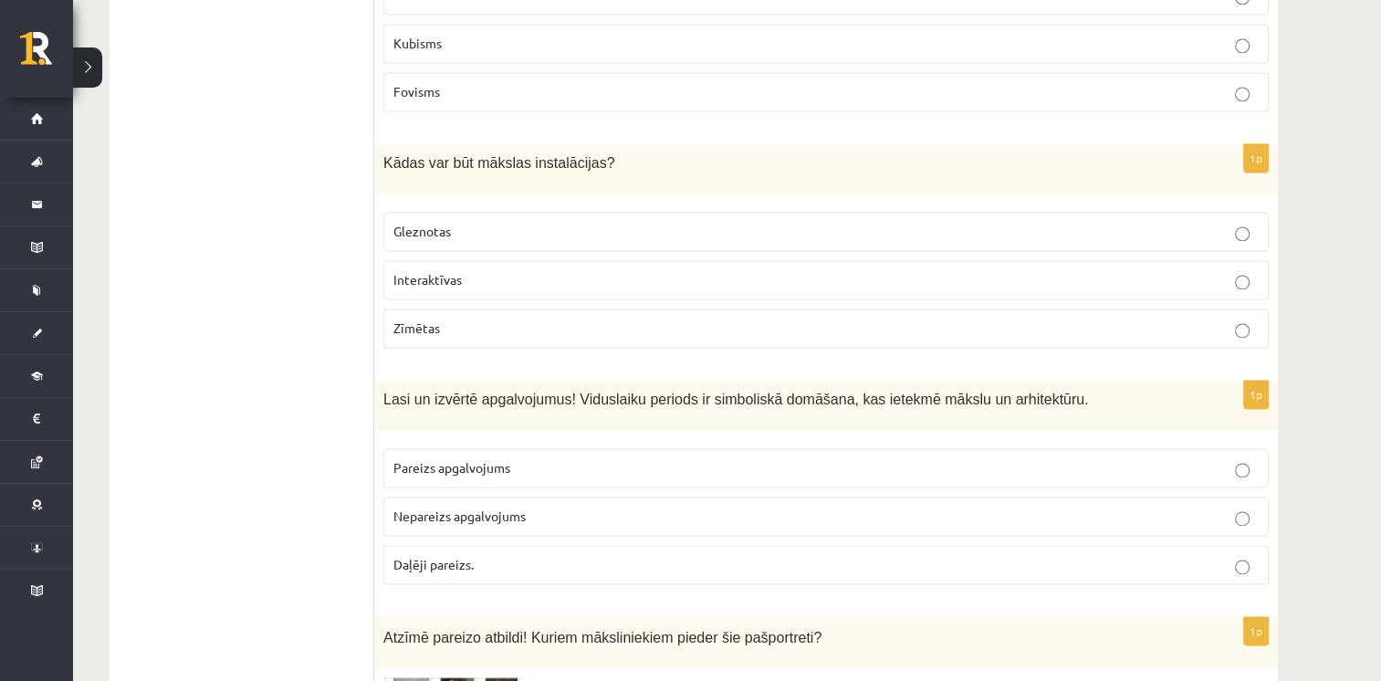
scroll to position [2673, 0]
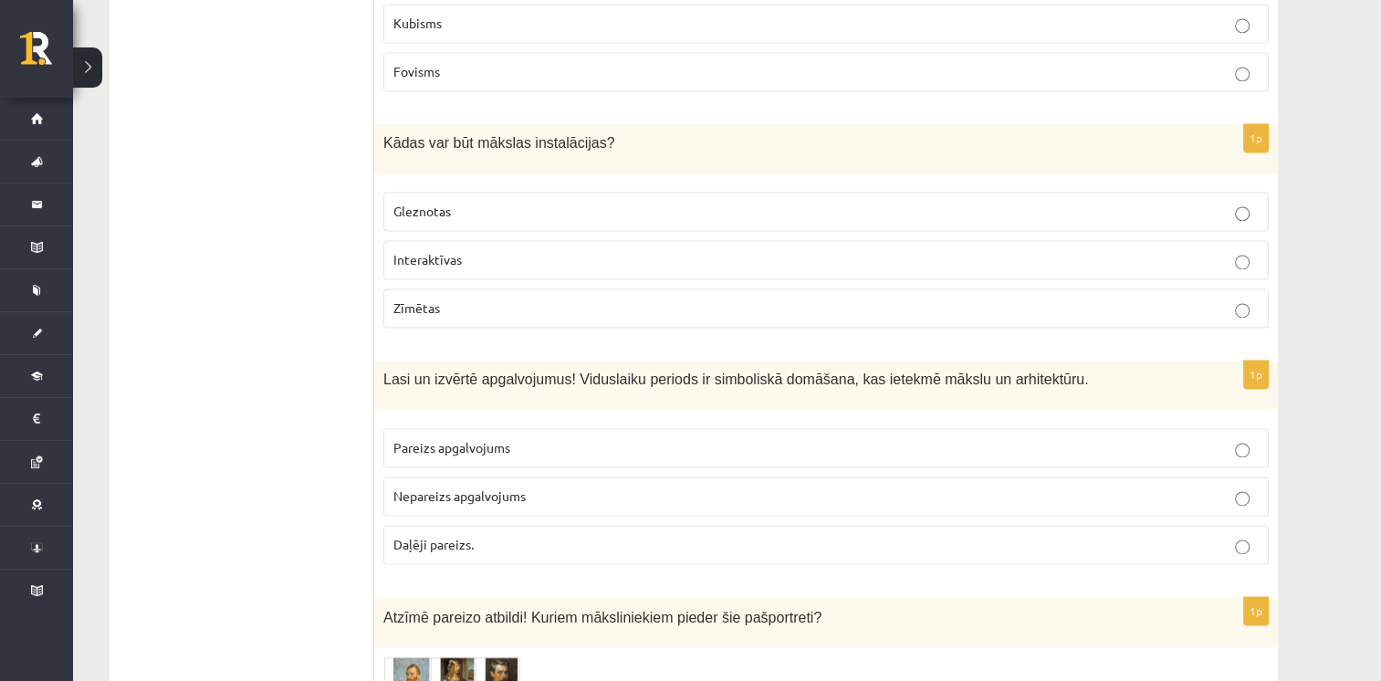
click at [1206, 250] on p "Interaktīvas" at bounding box center [825, 259] width 865 height 19
click at [1011, 438] on p "Pareizs apgalvojums" at bounding box center [825, 447] width 865 height 19
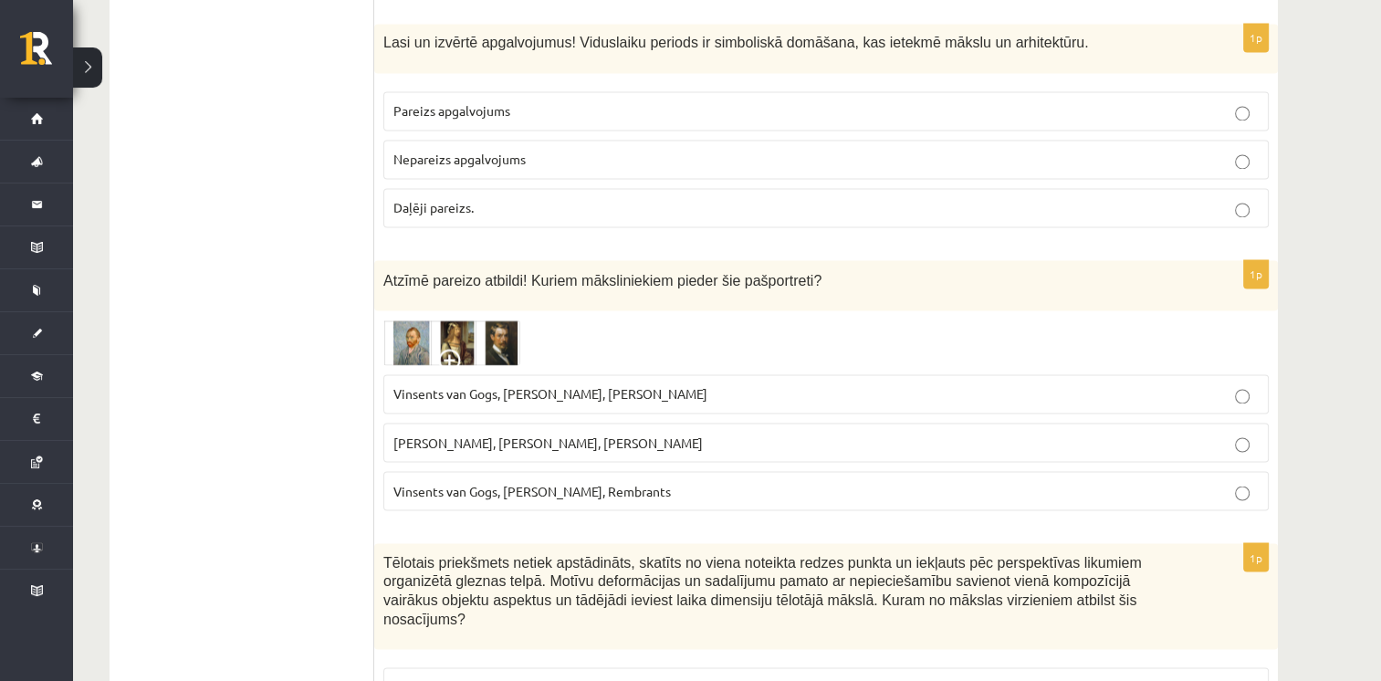
scroll to position [3020, 0]
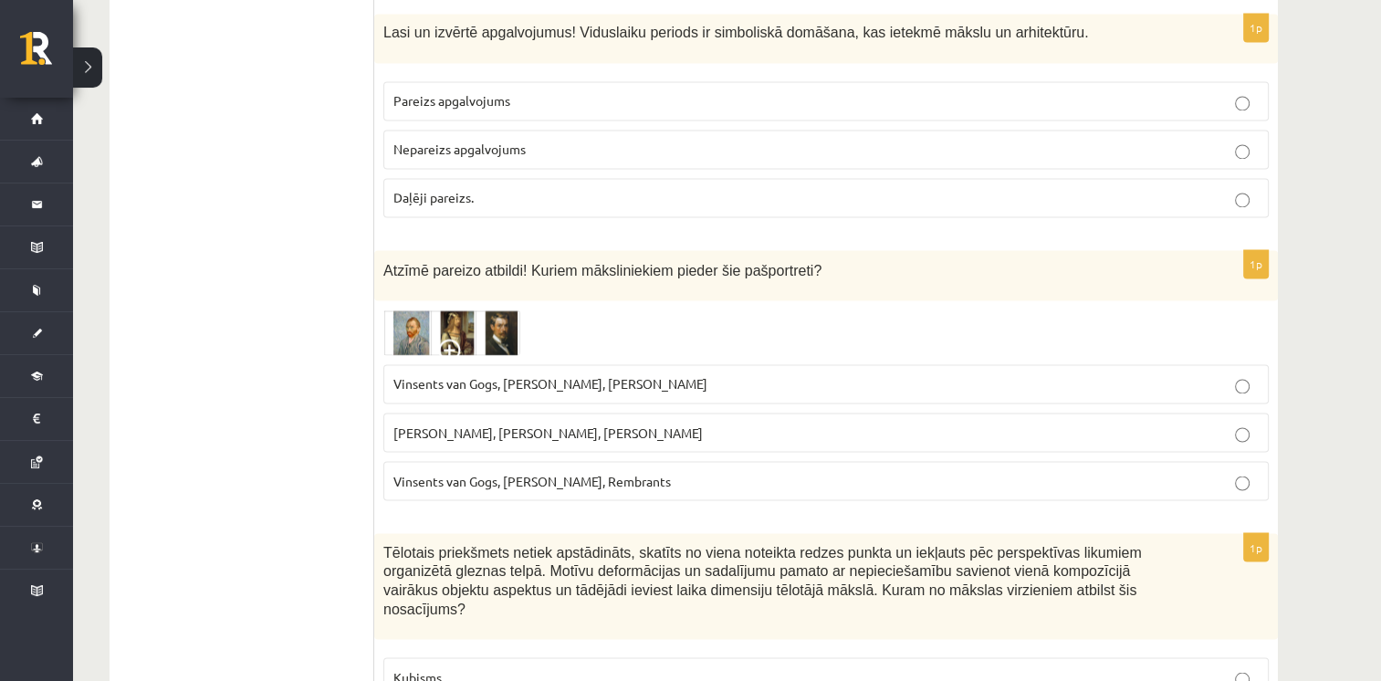
click at [448, 339] on span at bounding box center [452, 353] width 29 height 29
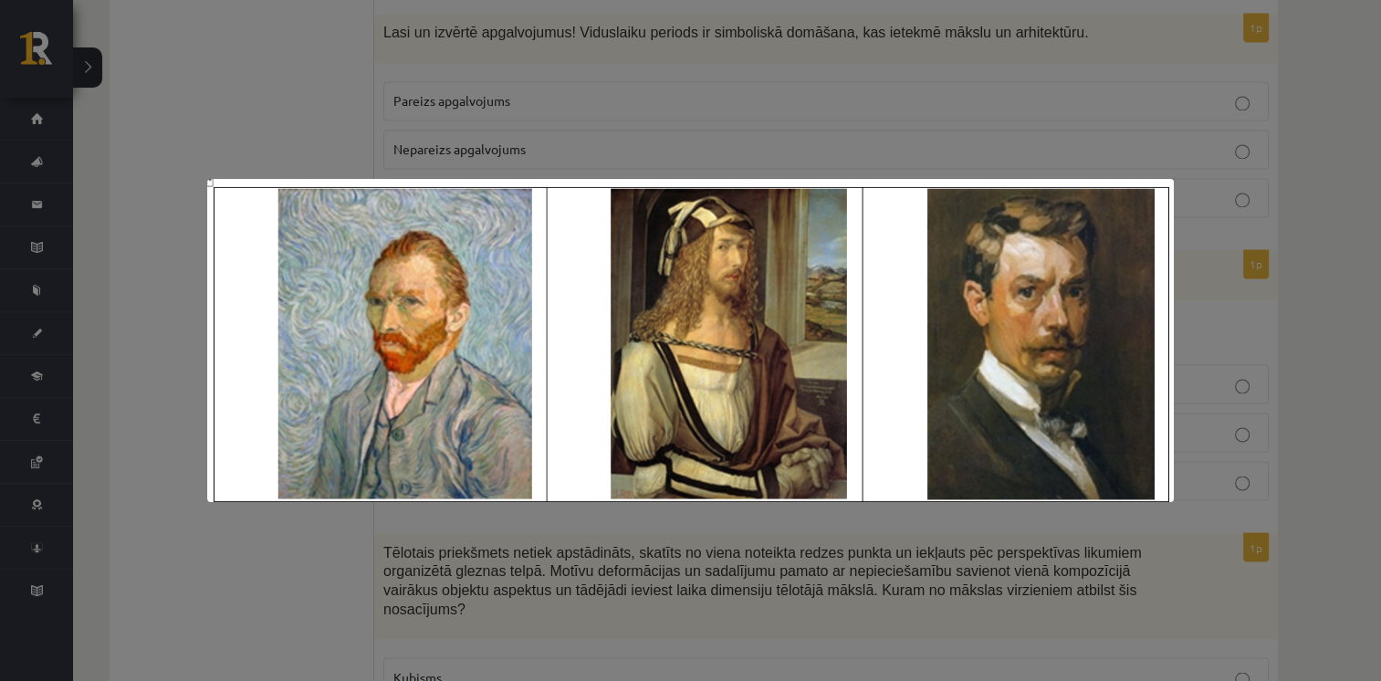
click at [332, 100] on div at bounding box center [690, 340] width 1381 height 681
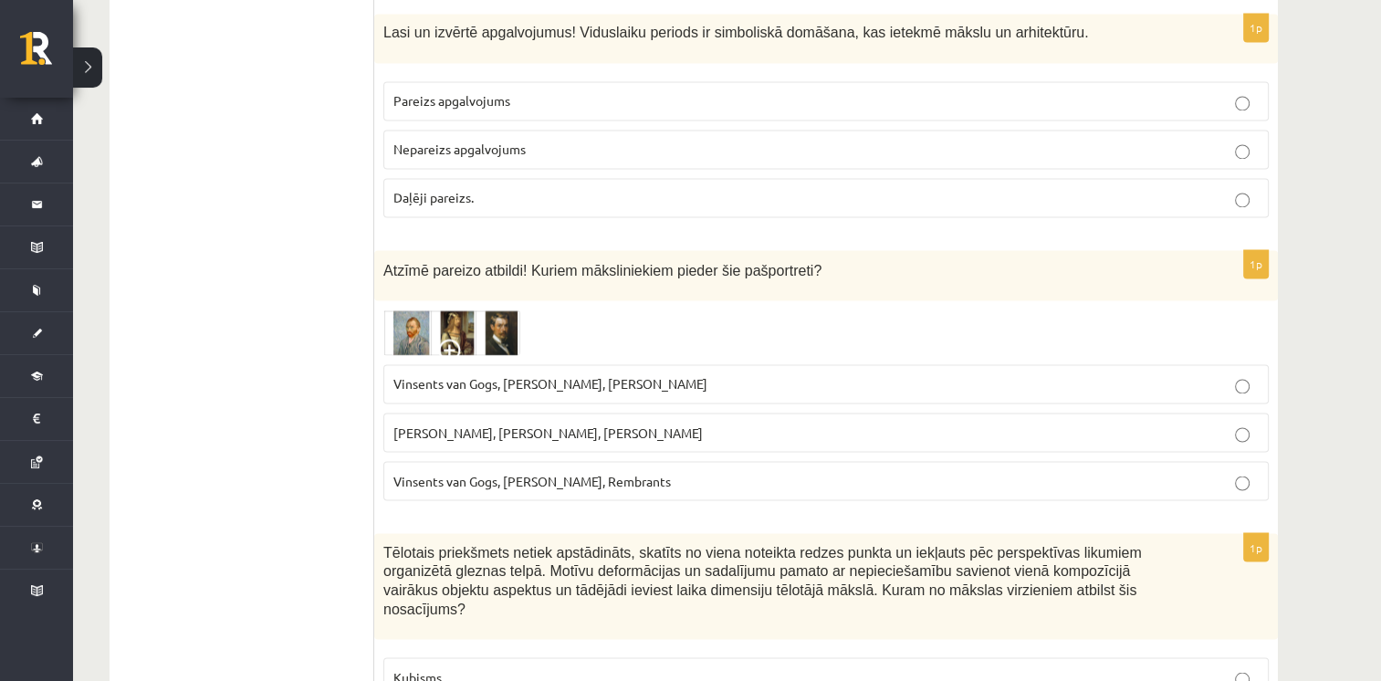
click at [445, 339] on span at bounding box center [452, 353] width 29 height 29
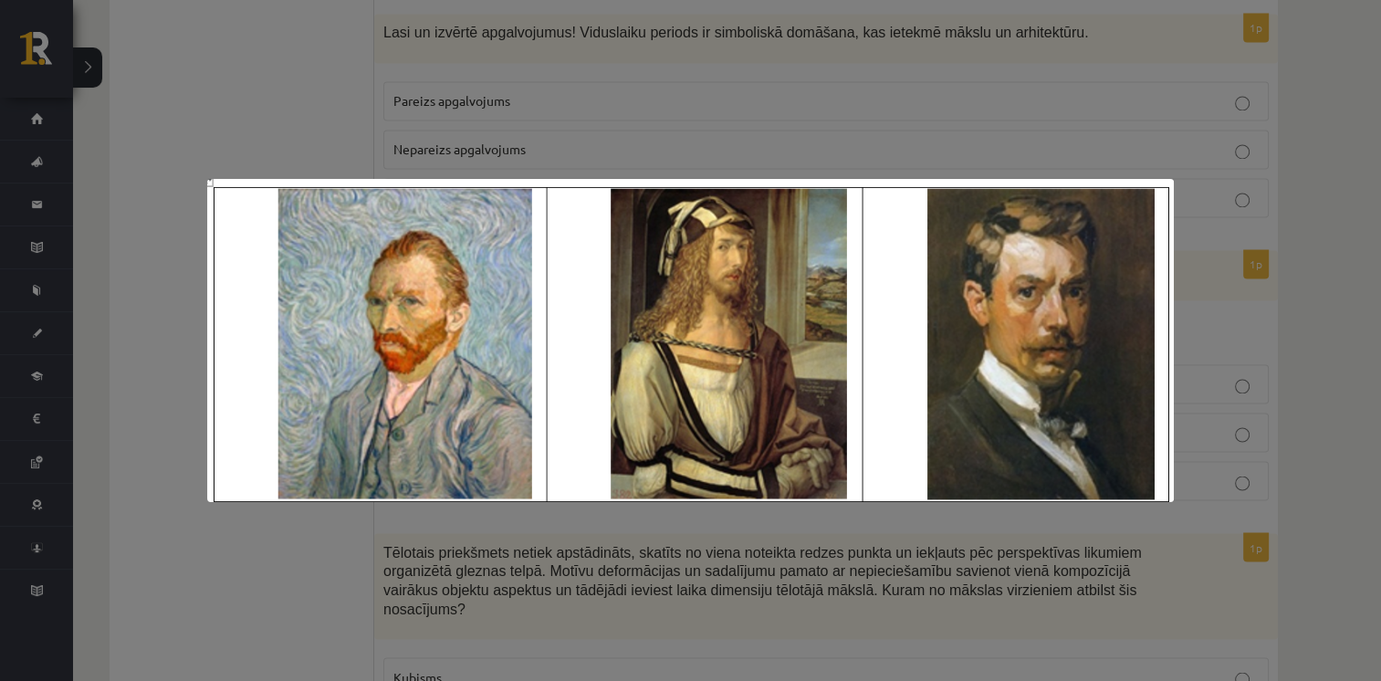
click at [306, 170] on div at bounding box center [690, 340] width 1381 height 681
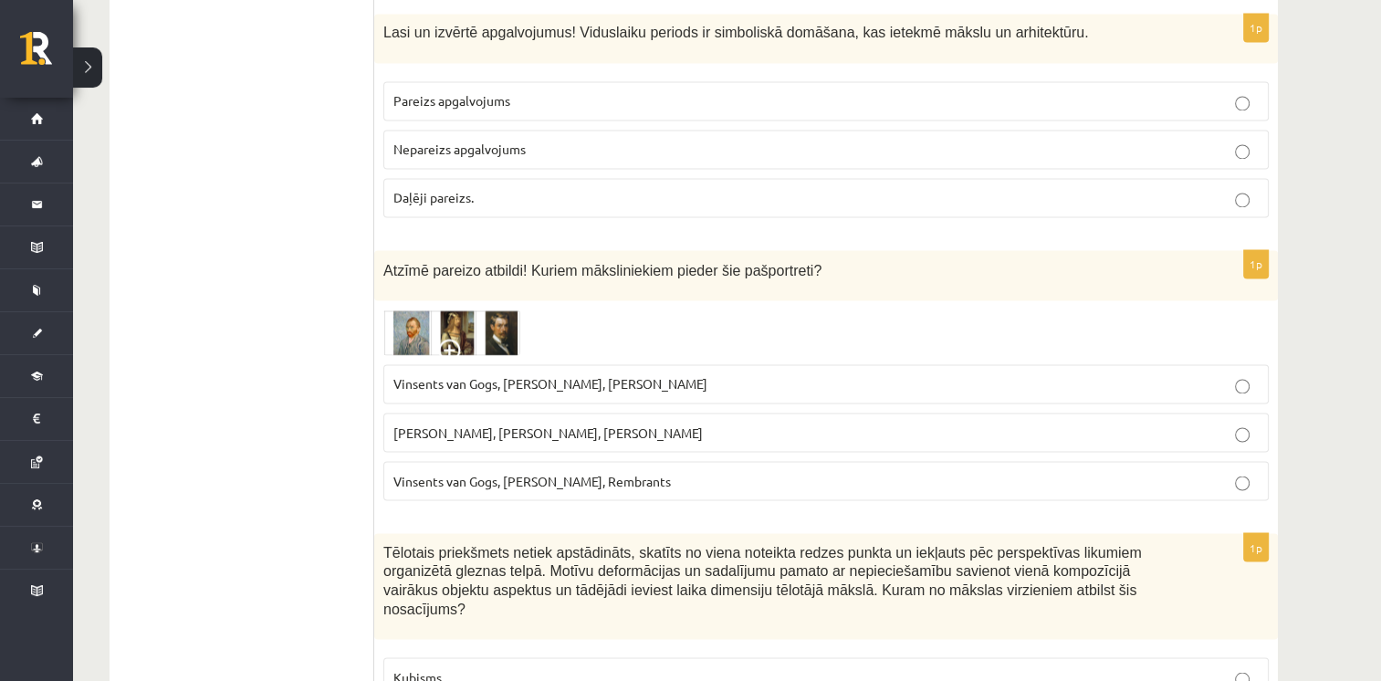
click at [420, 375] on span "Vinsents van Gogs, Albrehts Dīrers, Janis Rozentāls" at bounding box center [550, 383] width 314 height 16
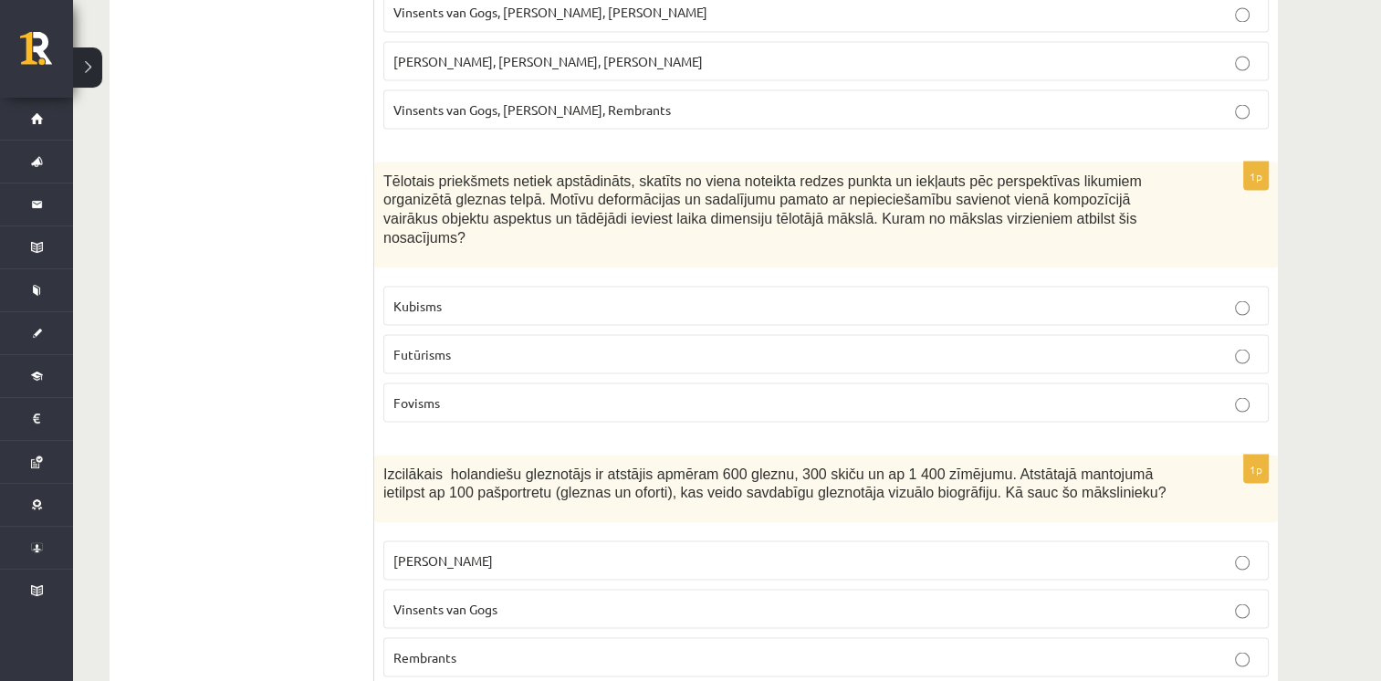
scroll to position [3423, 0]
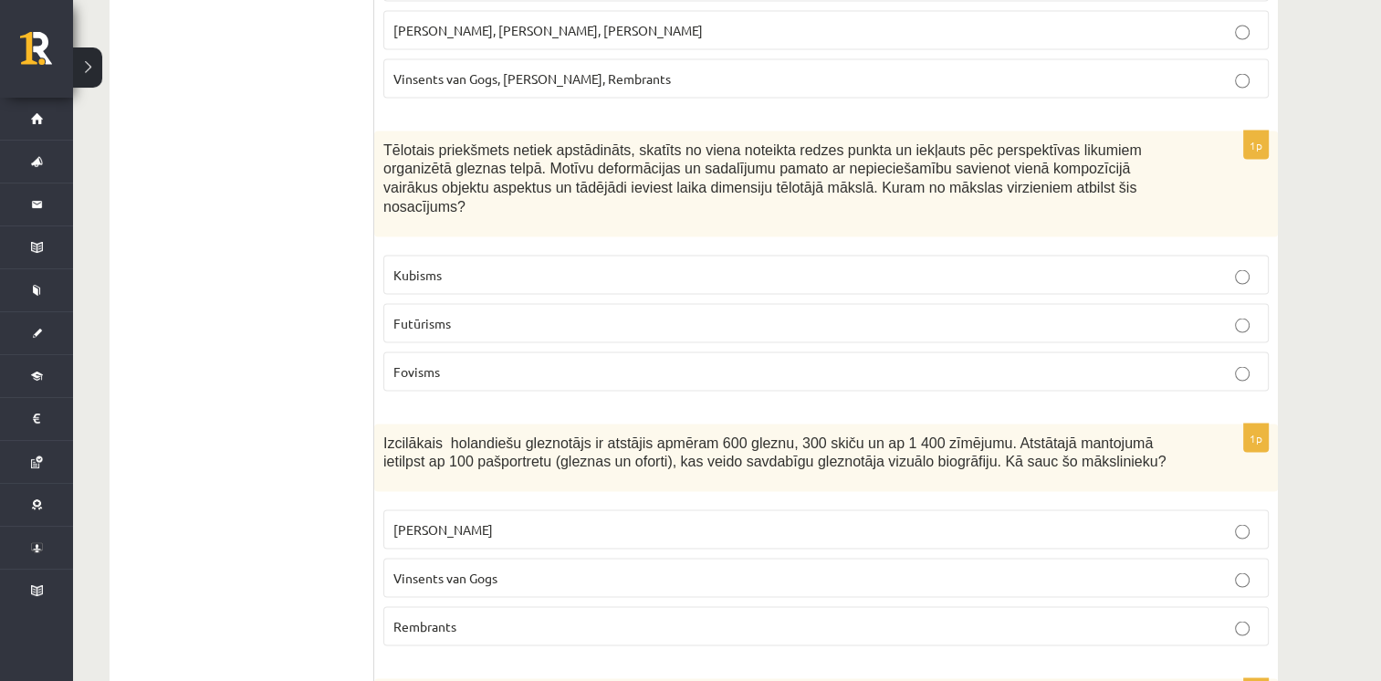
click at [828, 265] on p "Kubisms" at bounding box center [825, 274] width 865 height 19
click at [539, 616] on p "Rembrants" at bounding box center [825, 625] width 865 height 19
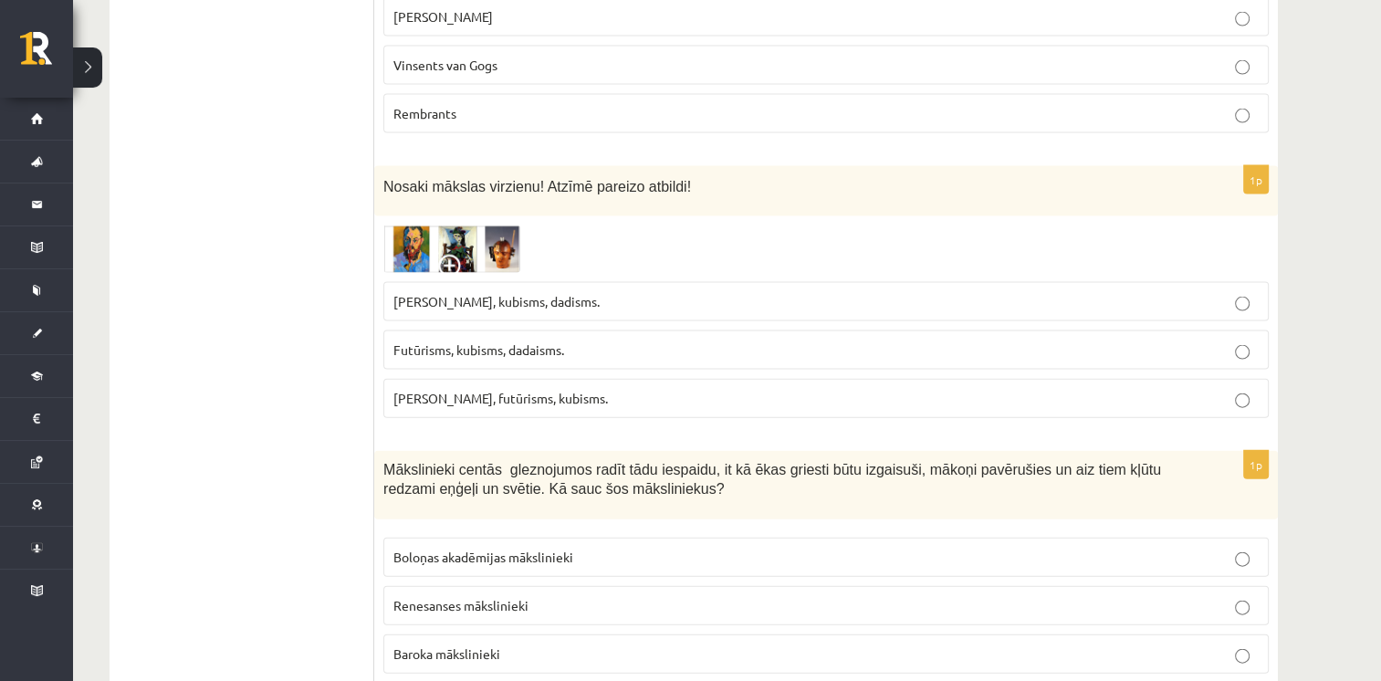
scroll to position [3945, 0]
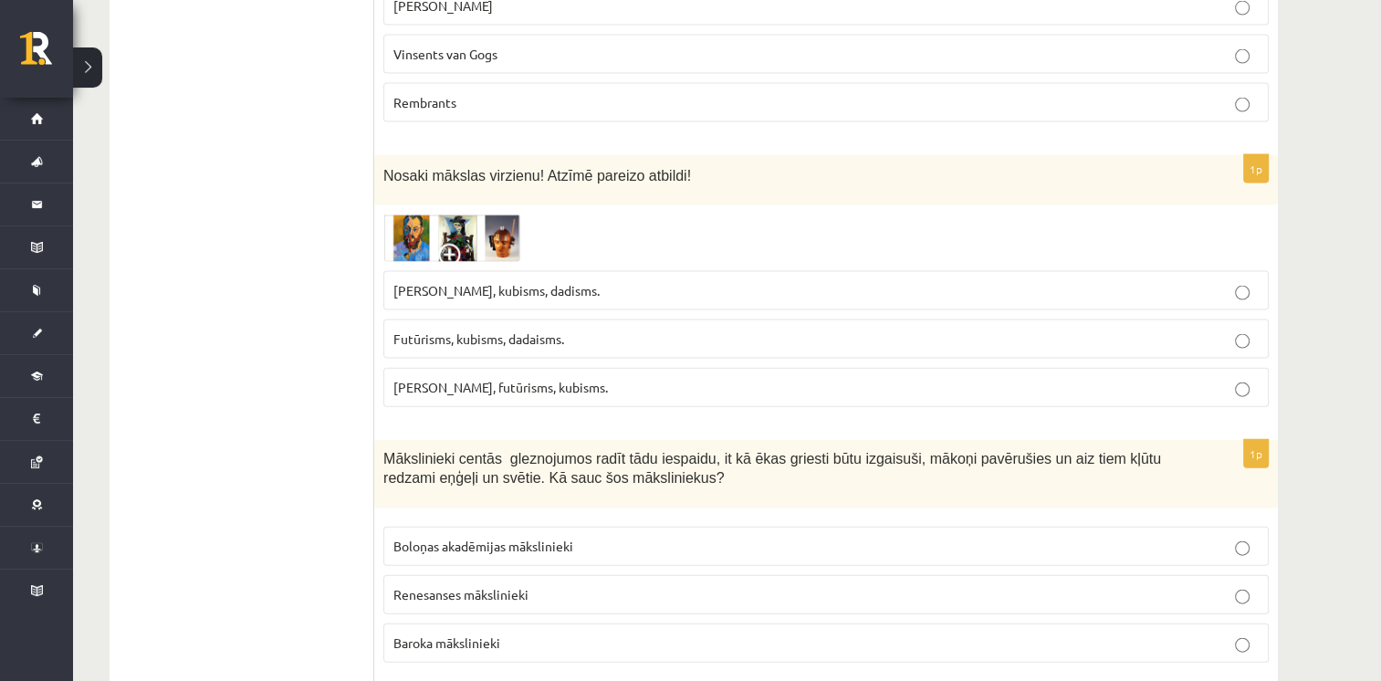
click at [449, 244] on span at bounding box center [452, 258] width 29 height 29
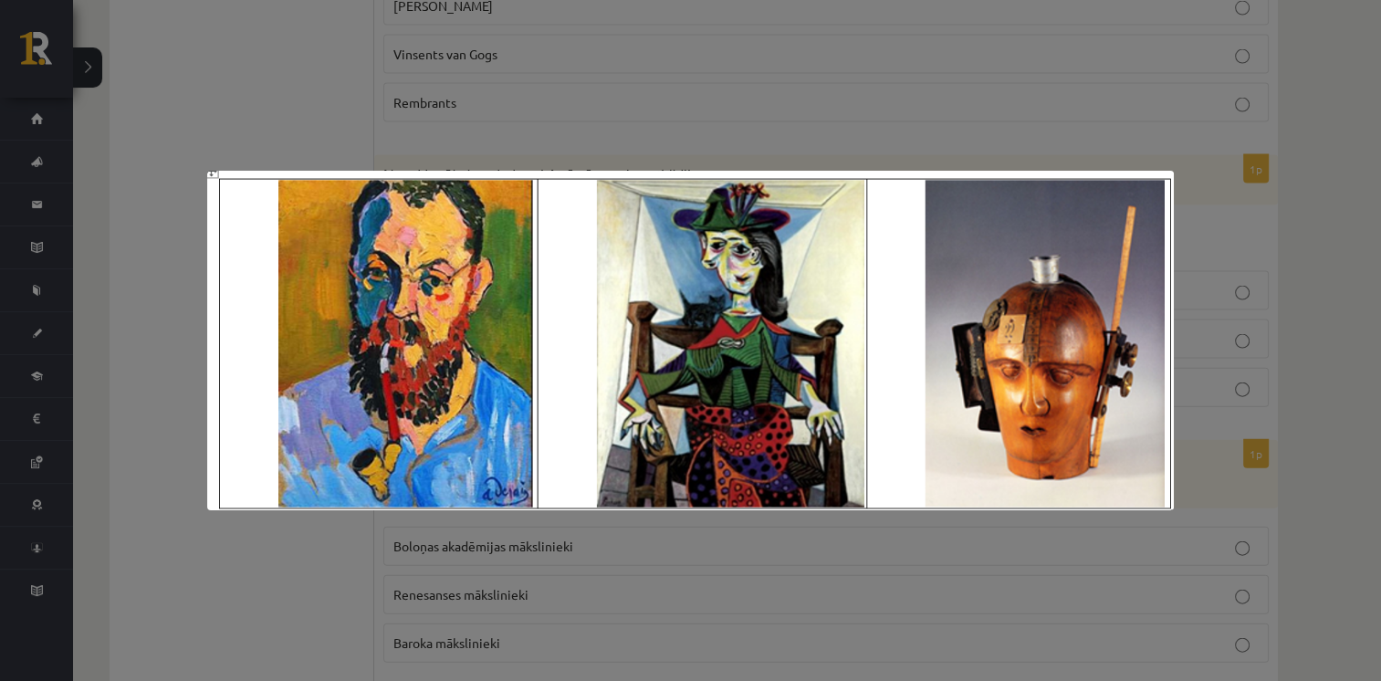
click at [620, 82] on div at bounding box center [690, 340] width 1381 height 681
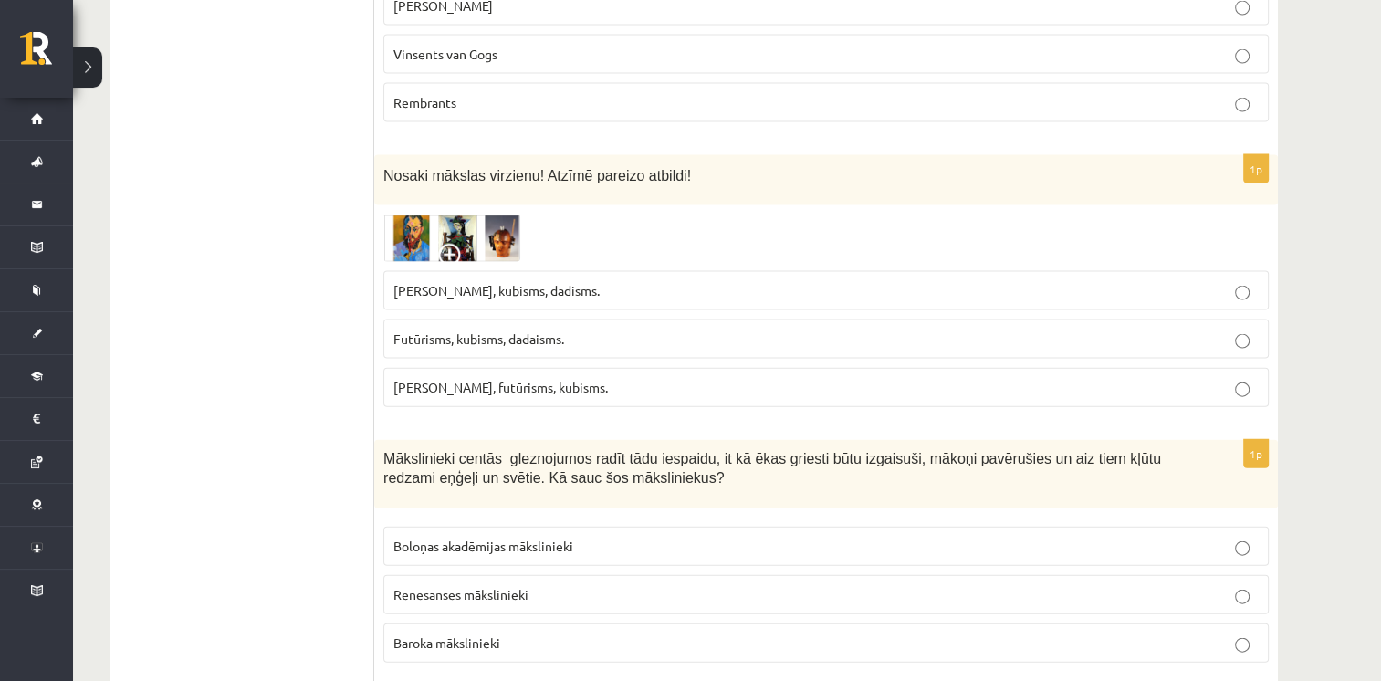
click at [504, 379] on span "Fovisms, futūrisms, kubisms." at bounding box center [500, 387] width 214 height 16
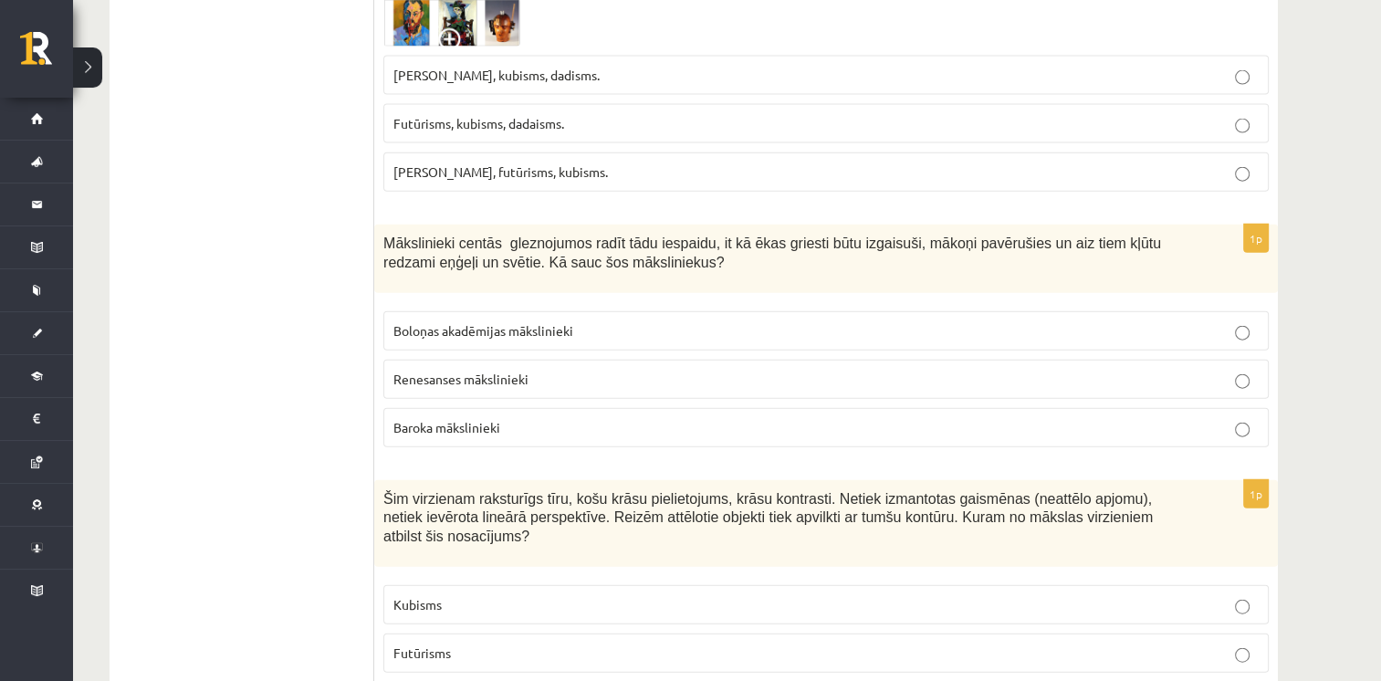
scroll to position [4171, 0]
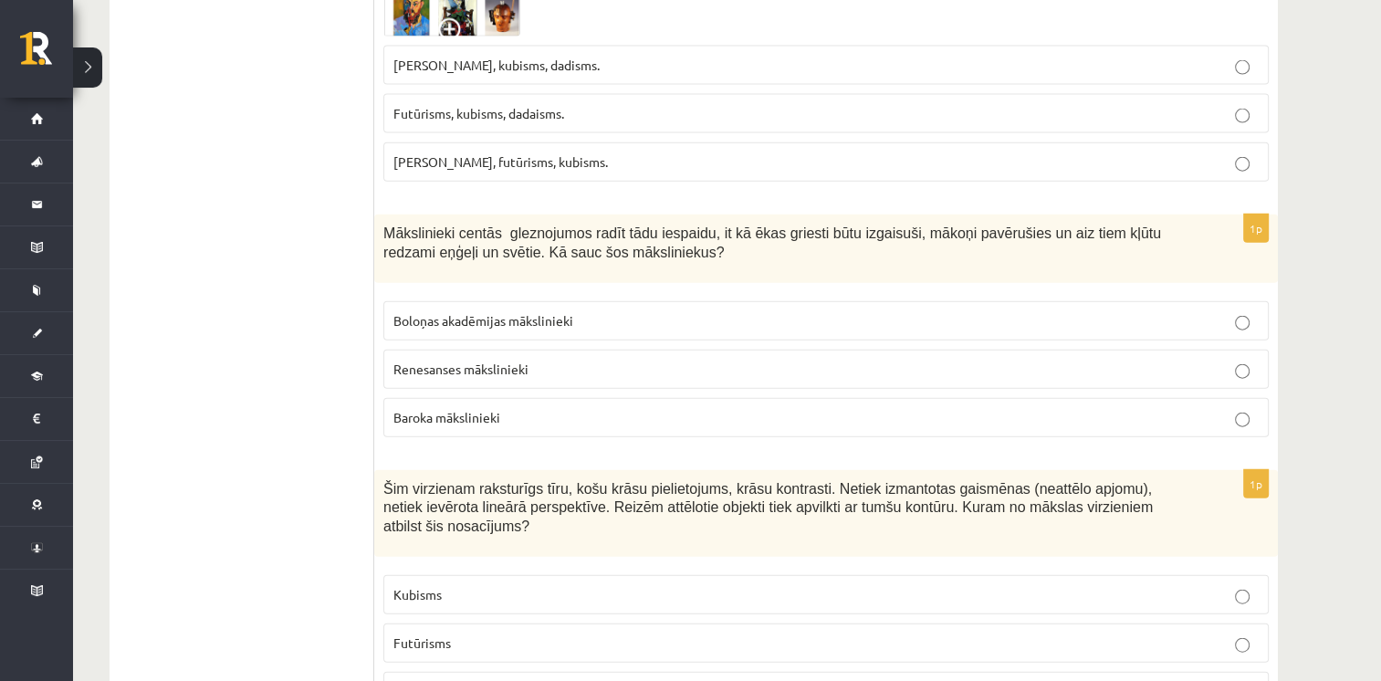
click at [1078, 408] on p "Baroka mākslinieki" at bounding box center [825, 417] width 865 height 19
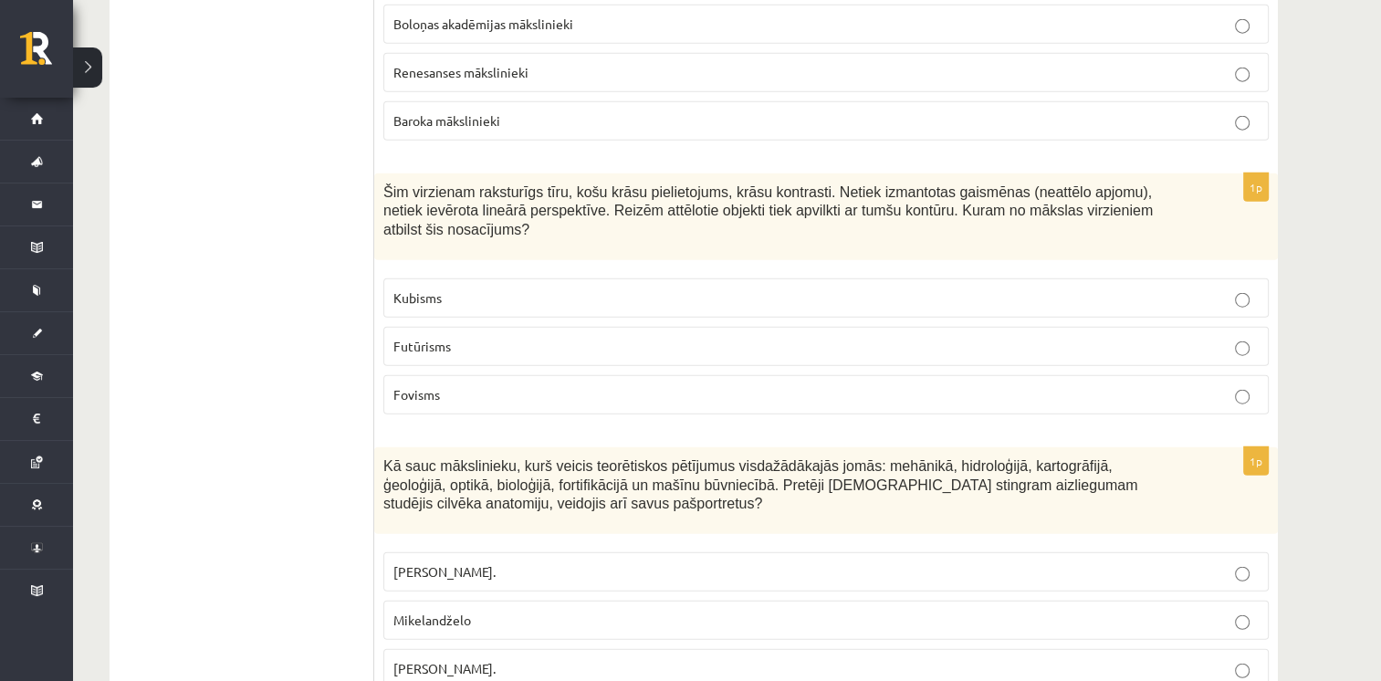
scroll to position [4447, 0]
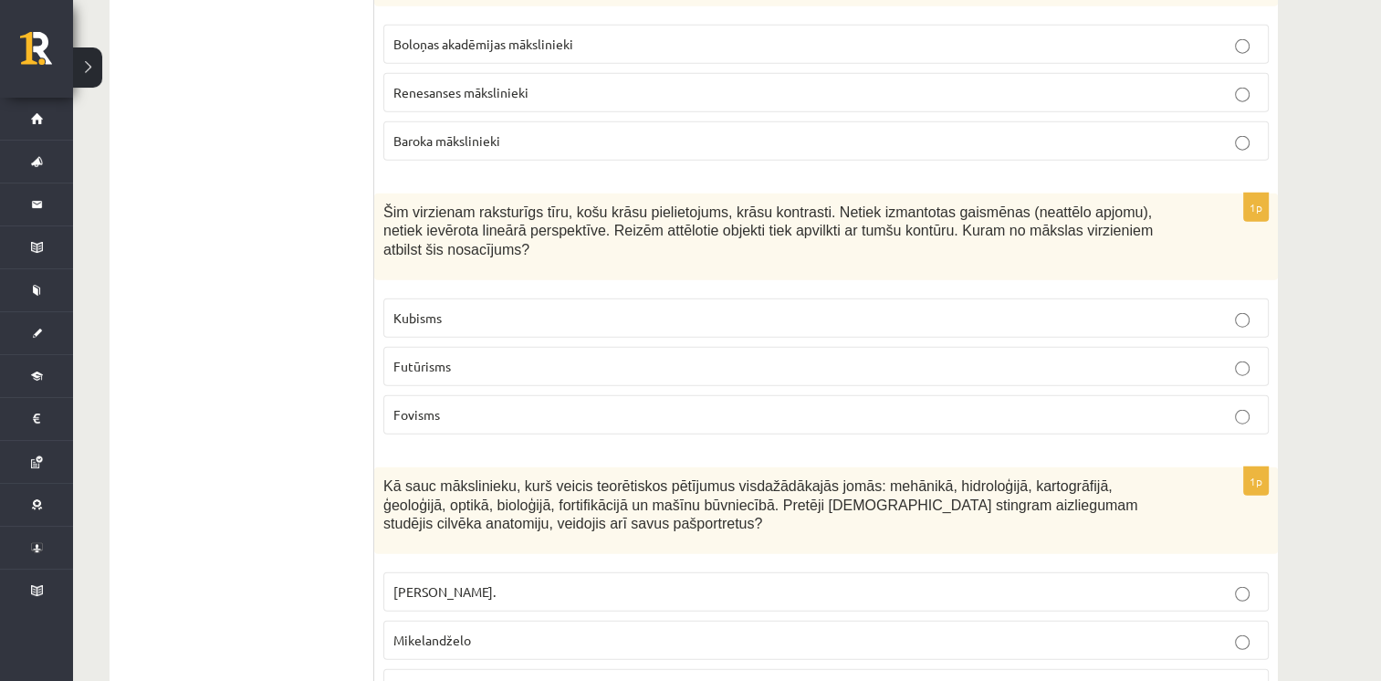
click at [809, 405] on p "Fovisms" at bounding box center [825, 414] width 865 height 19
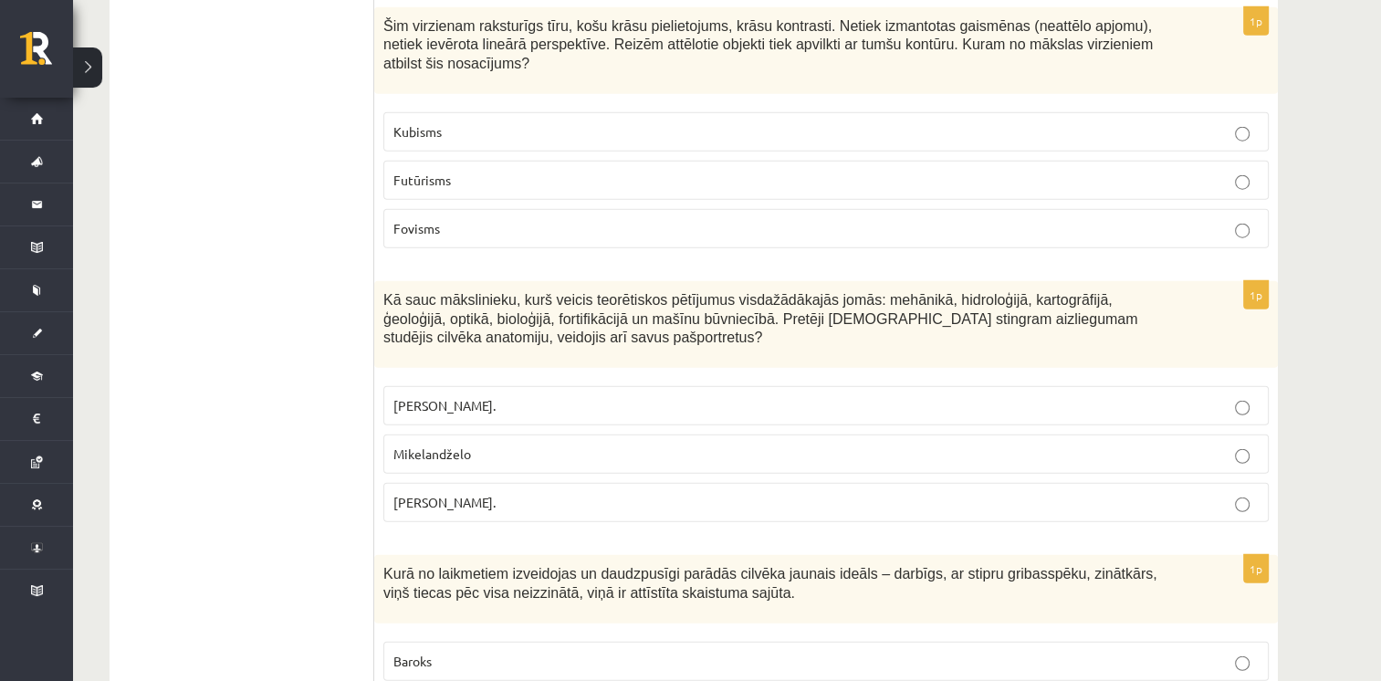
scroll to position [4683, 0]
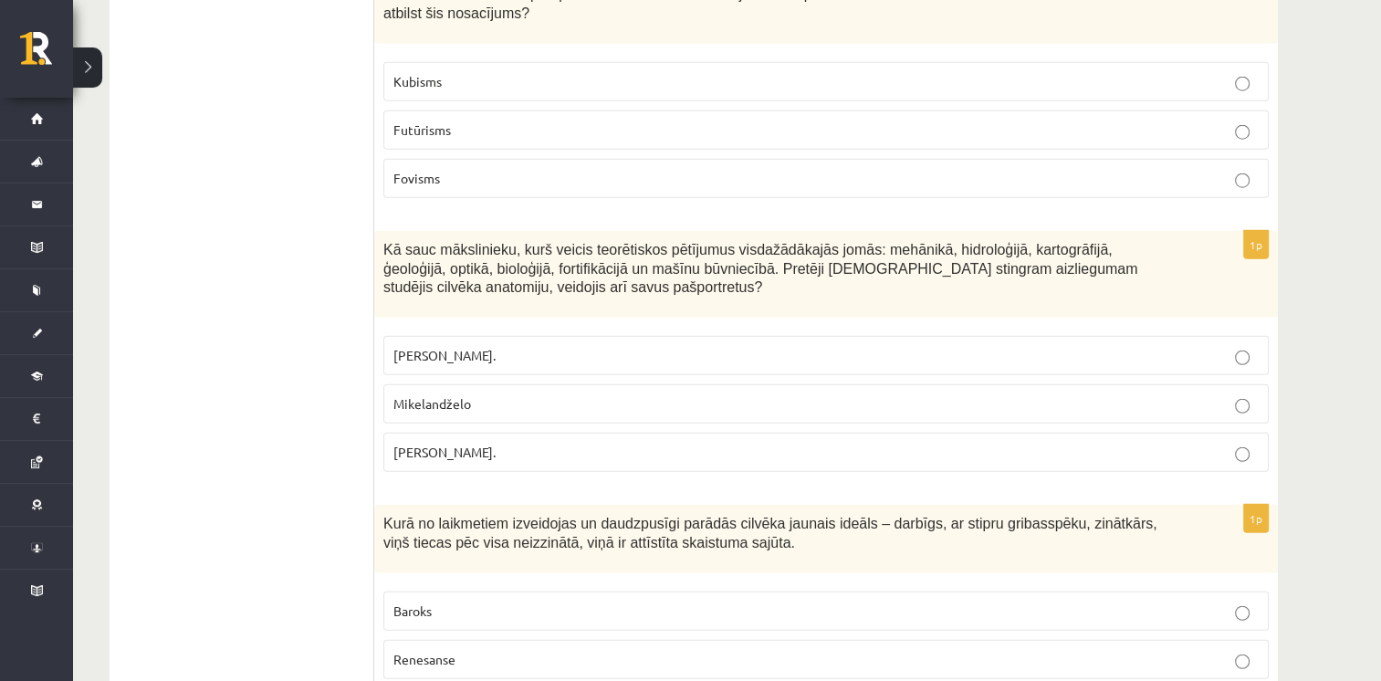
click at [577, 443] on p "Leonardo da Vinči." at bounding box center [825, 452] width 865 height 19
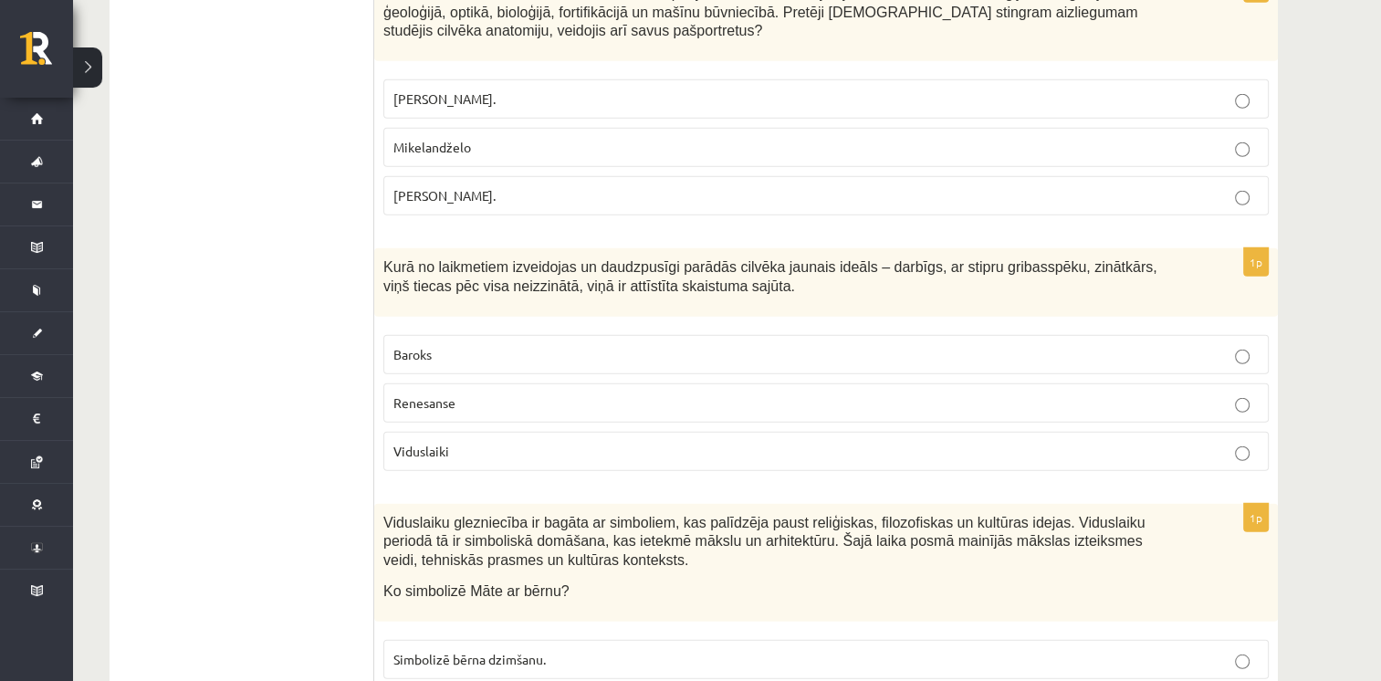
scroll to position [4960, 0]
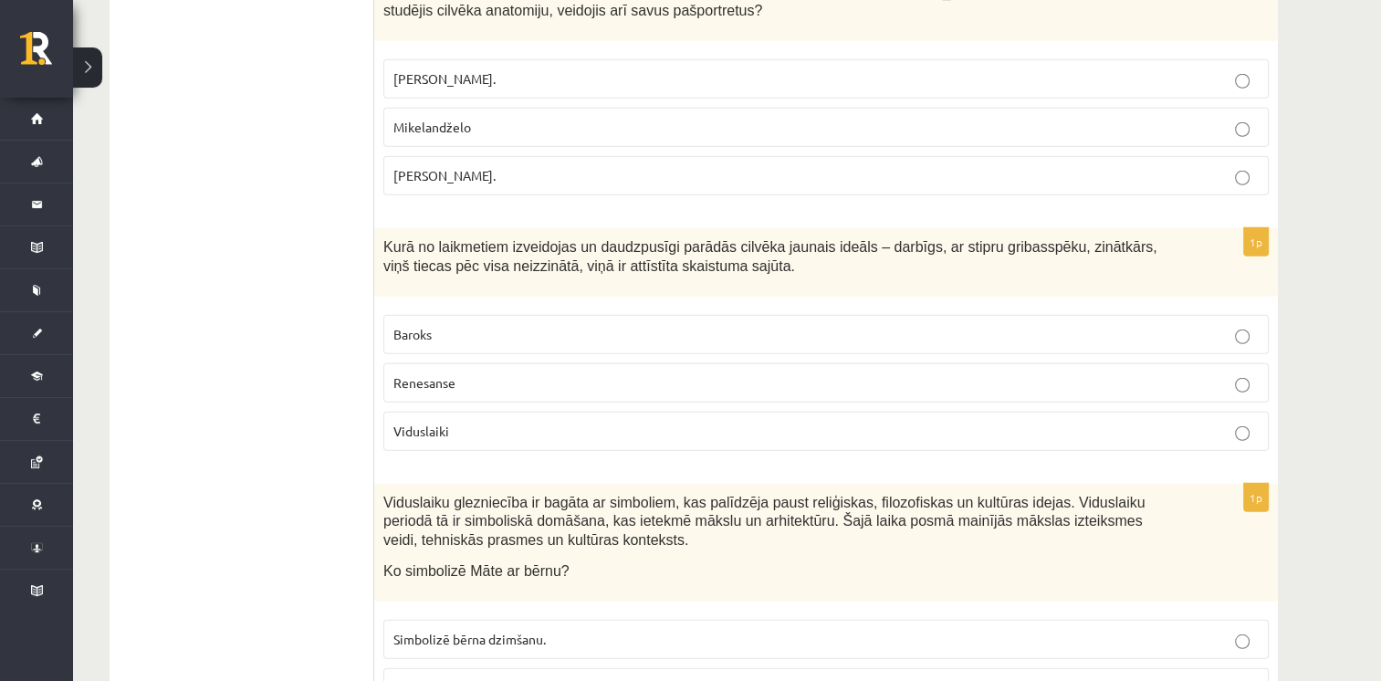
click at [1171, 373] on p "Renesanse" at bounding box center [825, 382] width 865 height 19
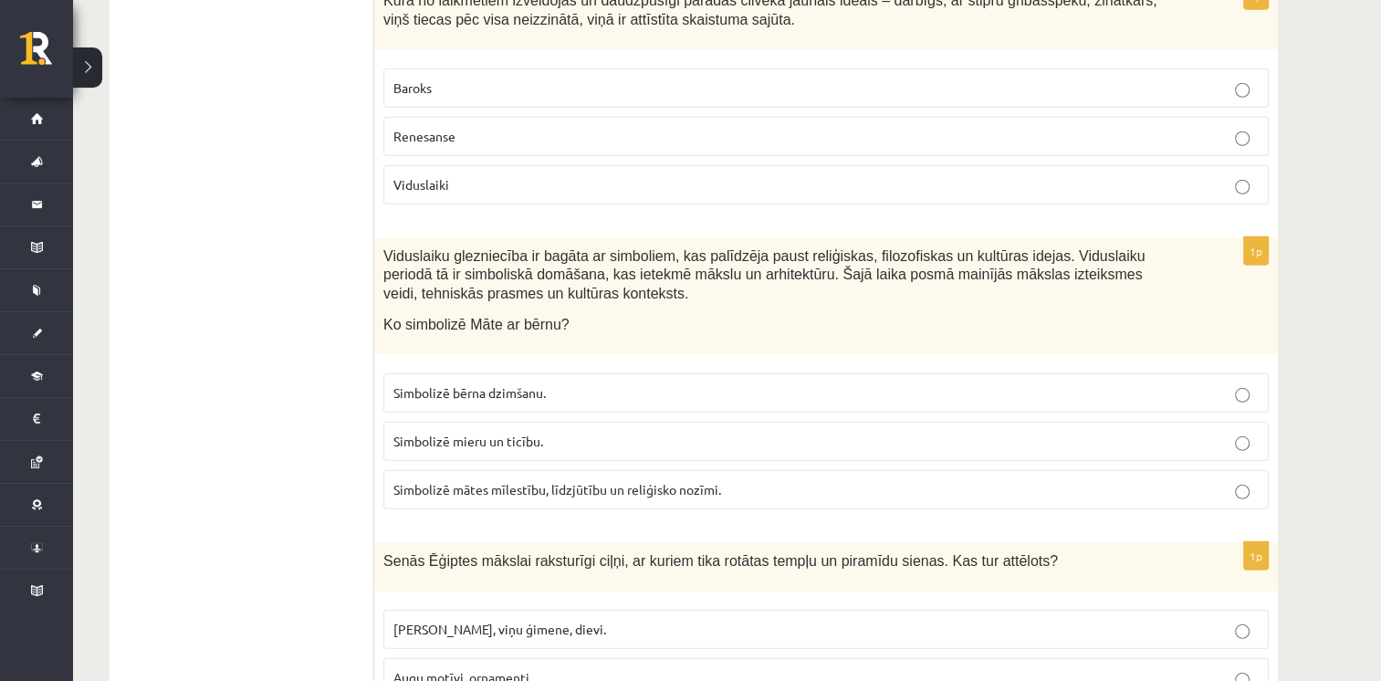
scroll to position [5215, 0]
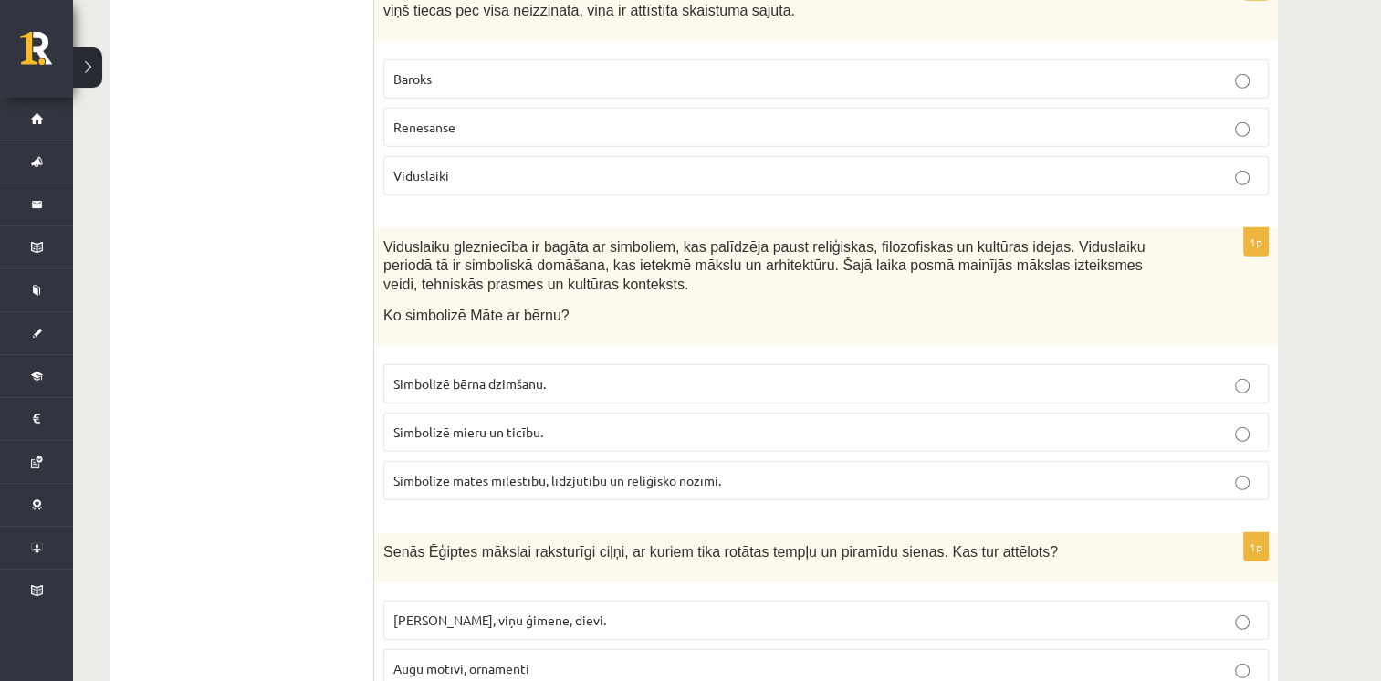
click at [1153, 471] on p "Simbolizē mātes mīlestību, līdzjūtību un reliģisko nozīmi." at bounding box center [825, 480] width 865 height 19
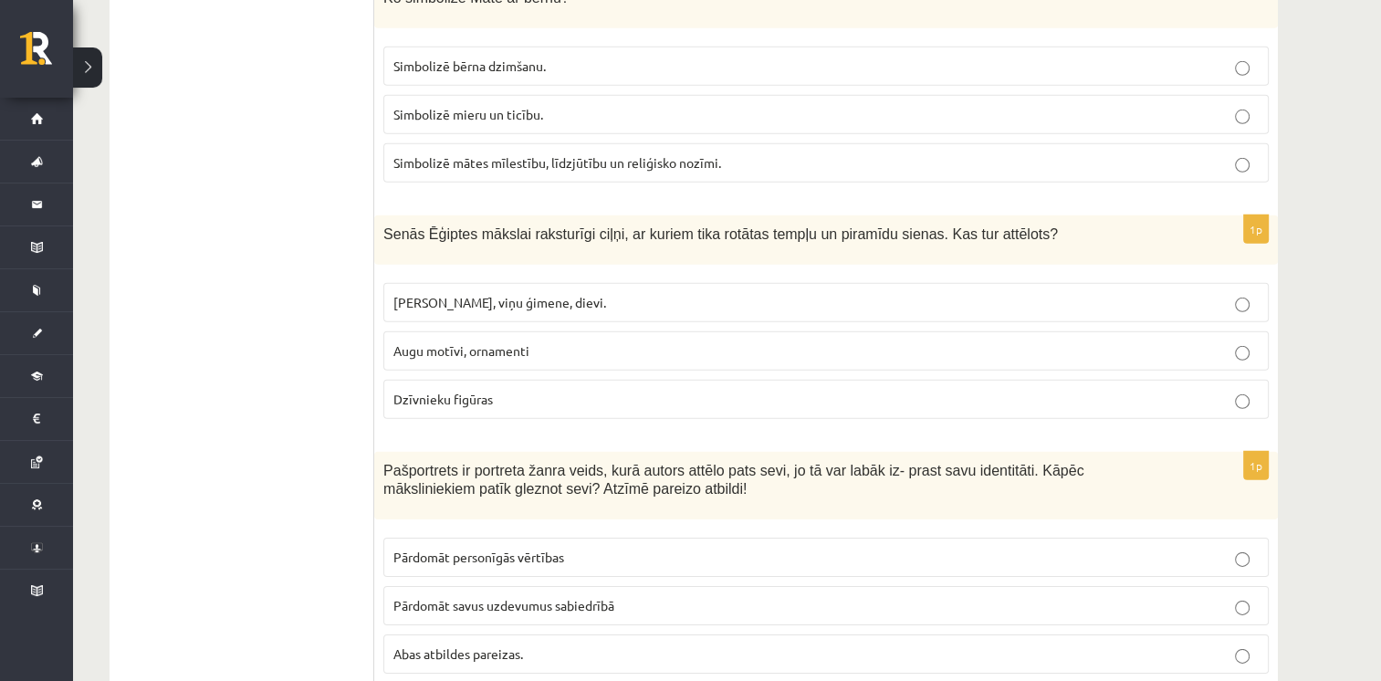
scroll to position [5493, 0]
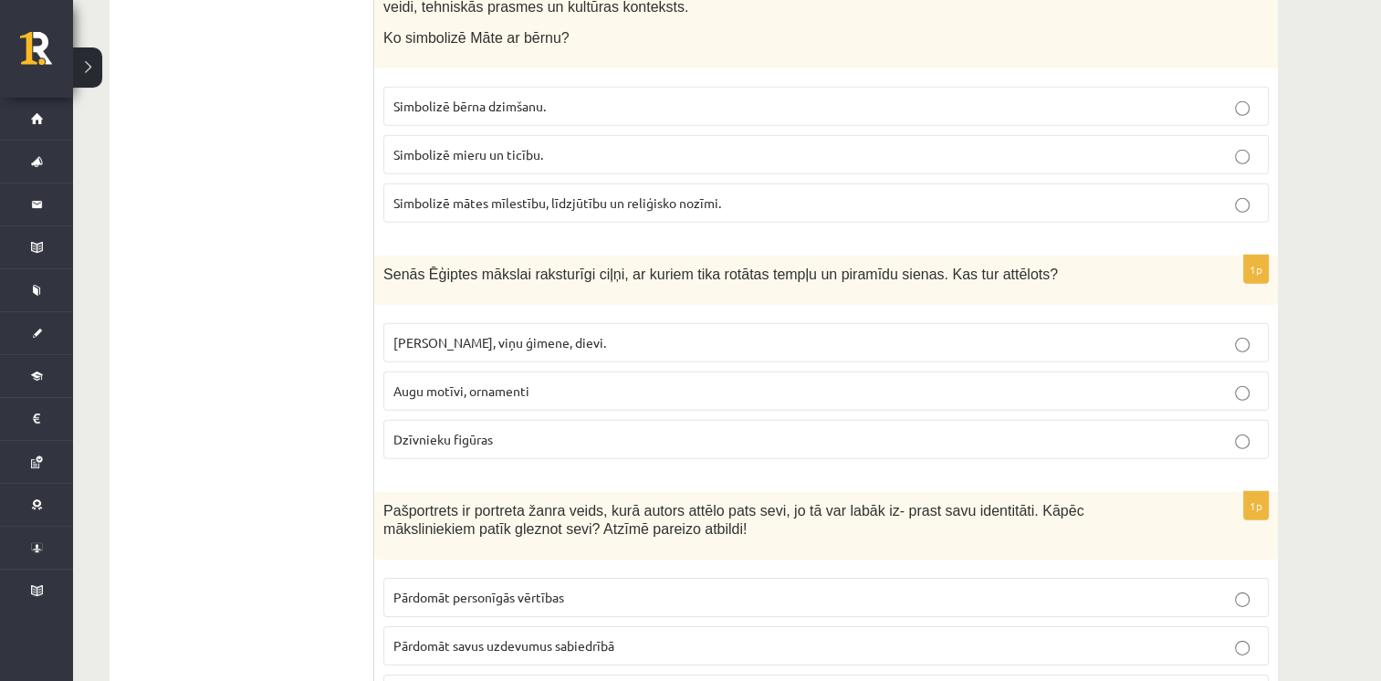
click at [806, 333] on p "Faraoni, viņu ģimene, dievi." at bounding box center [825, 342] width 865 height 19
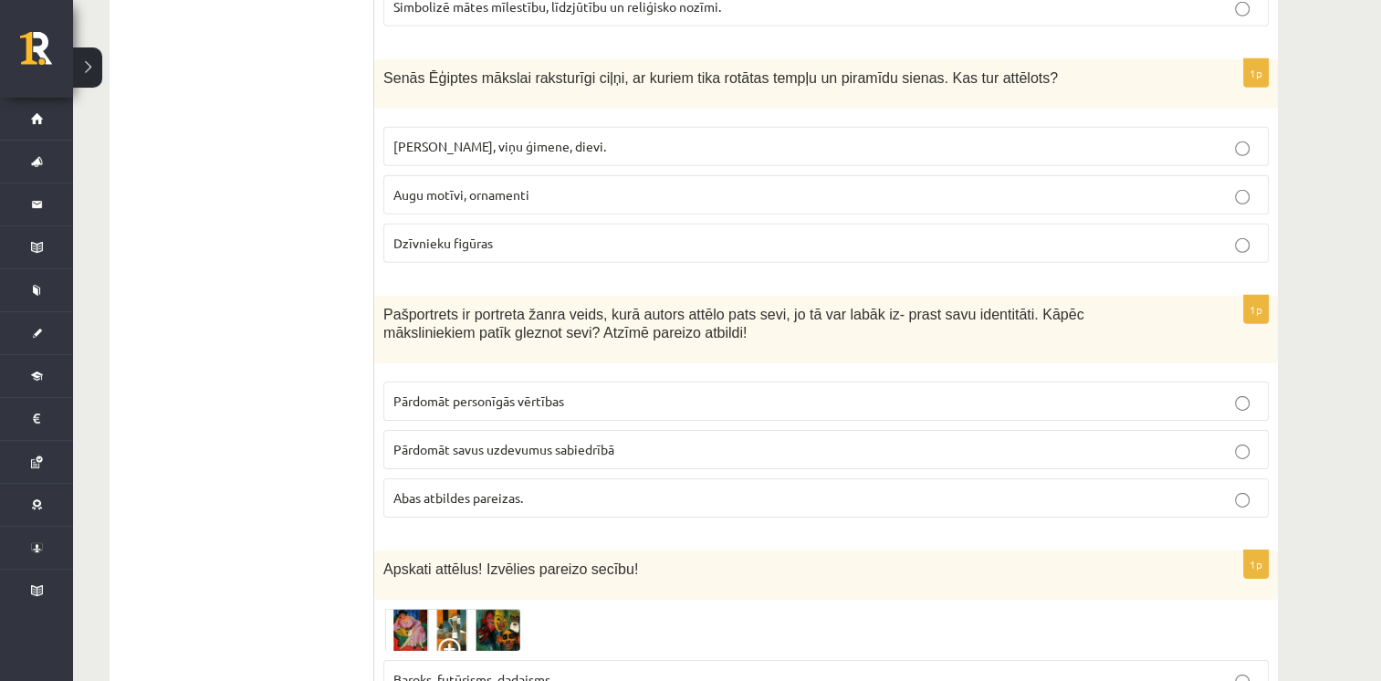
scroll to position [5708, 0]
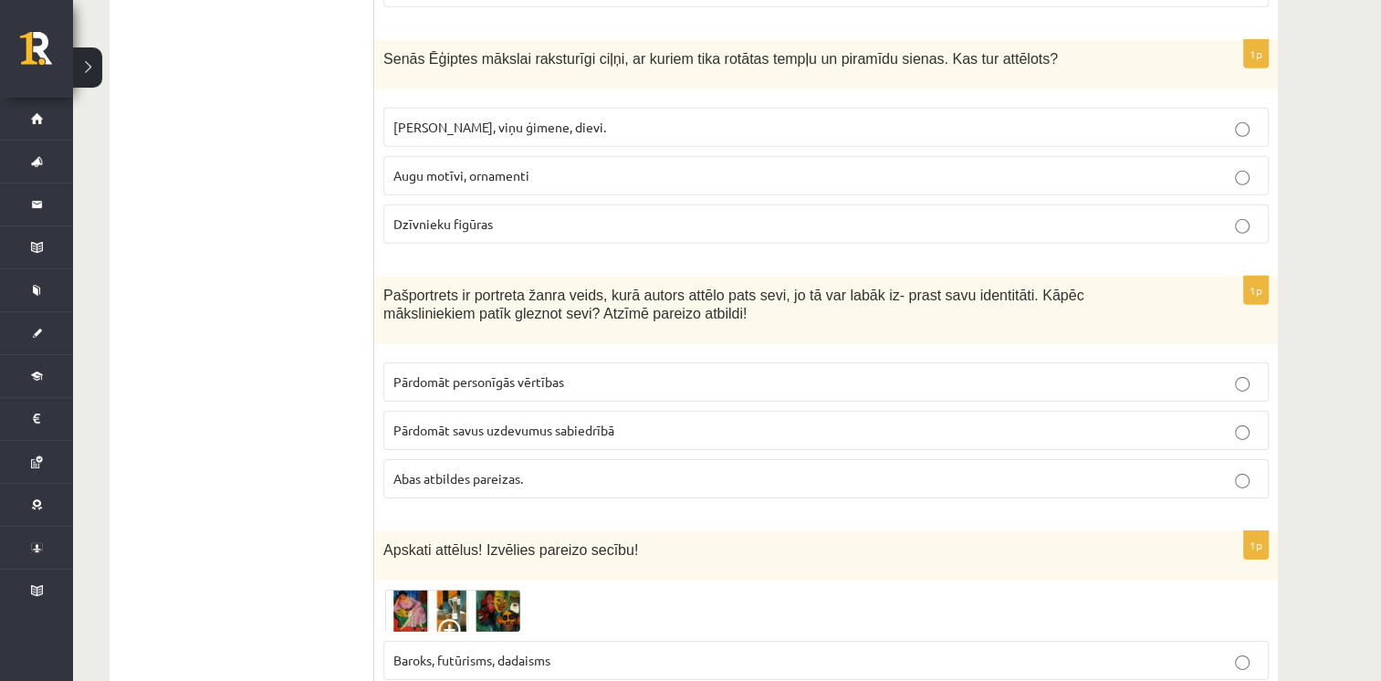
click at [1007, 459] on label "Abas atbildes pareizas." at bounding box center [825, 478] width 885 height 39
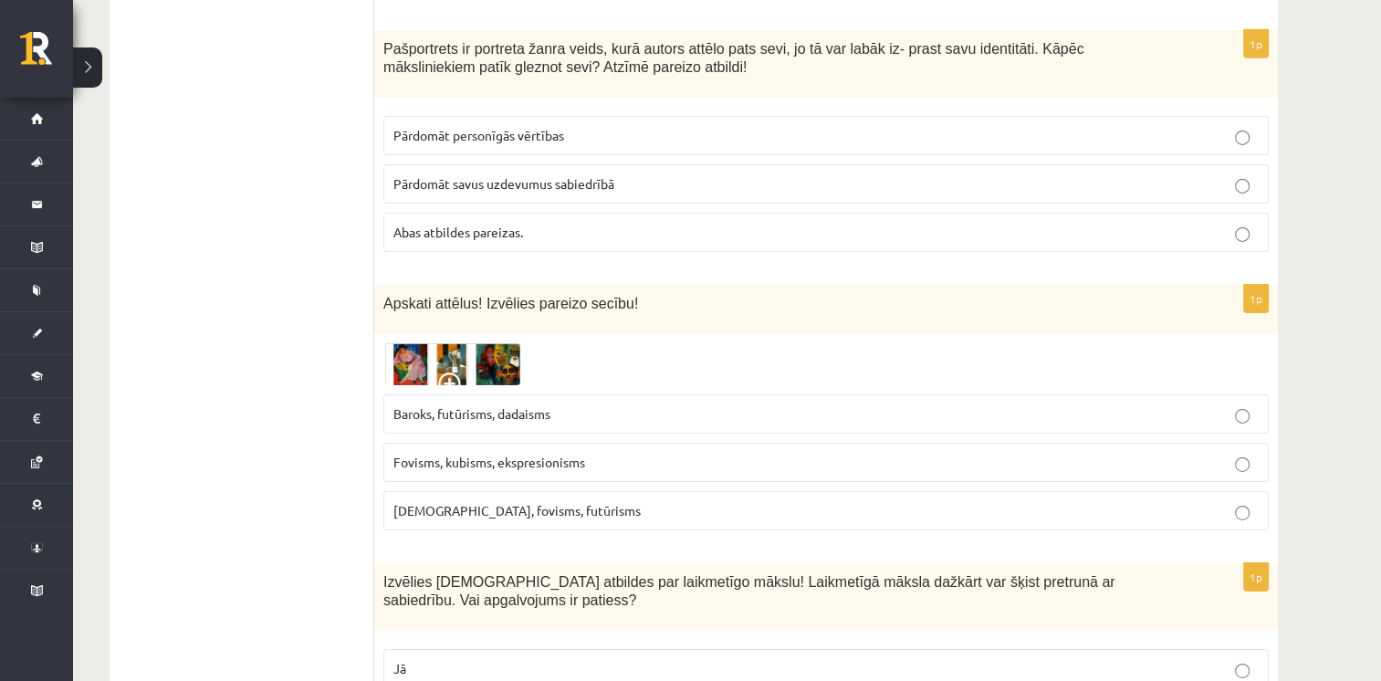
scroll to position [5986, 0]
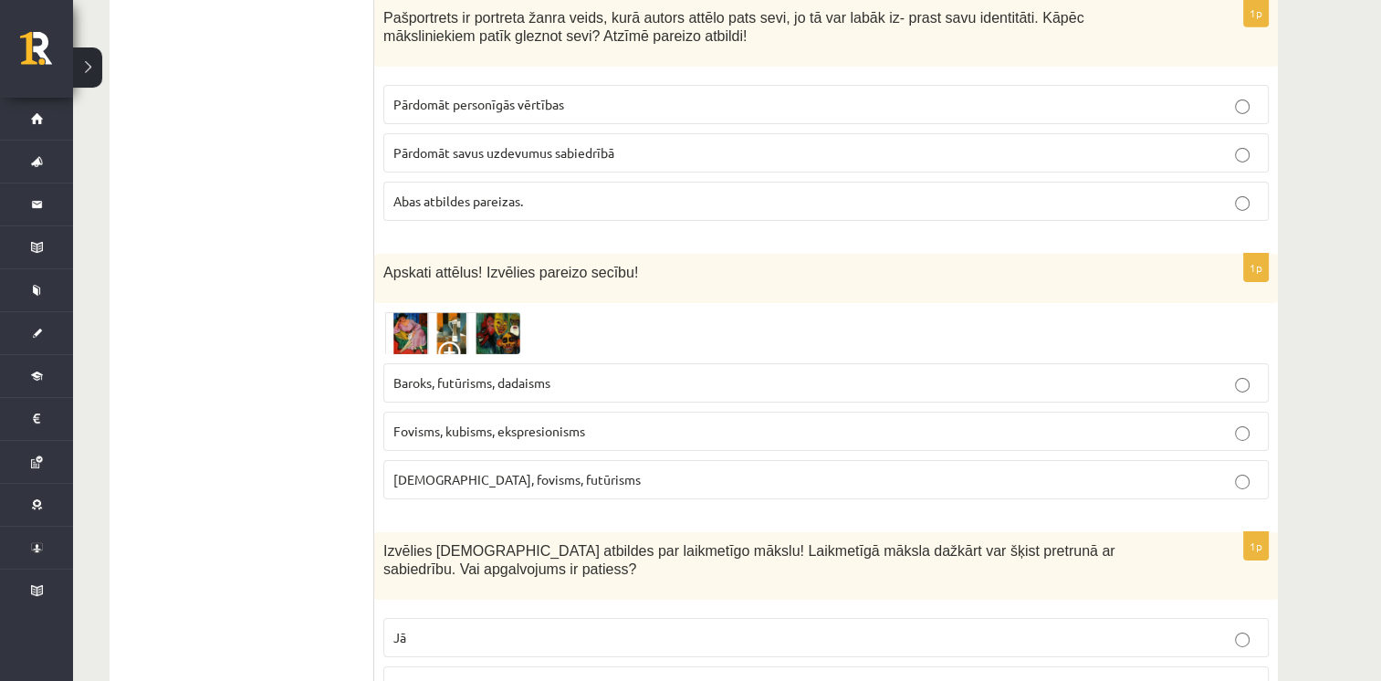
click at [432, 312] on img at bounding box center [451, 333] width 137 height 42
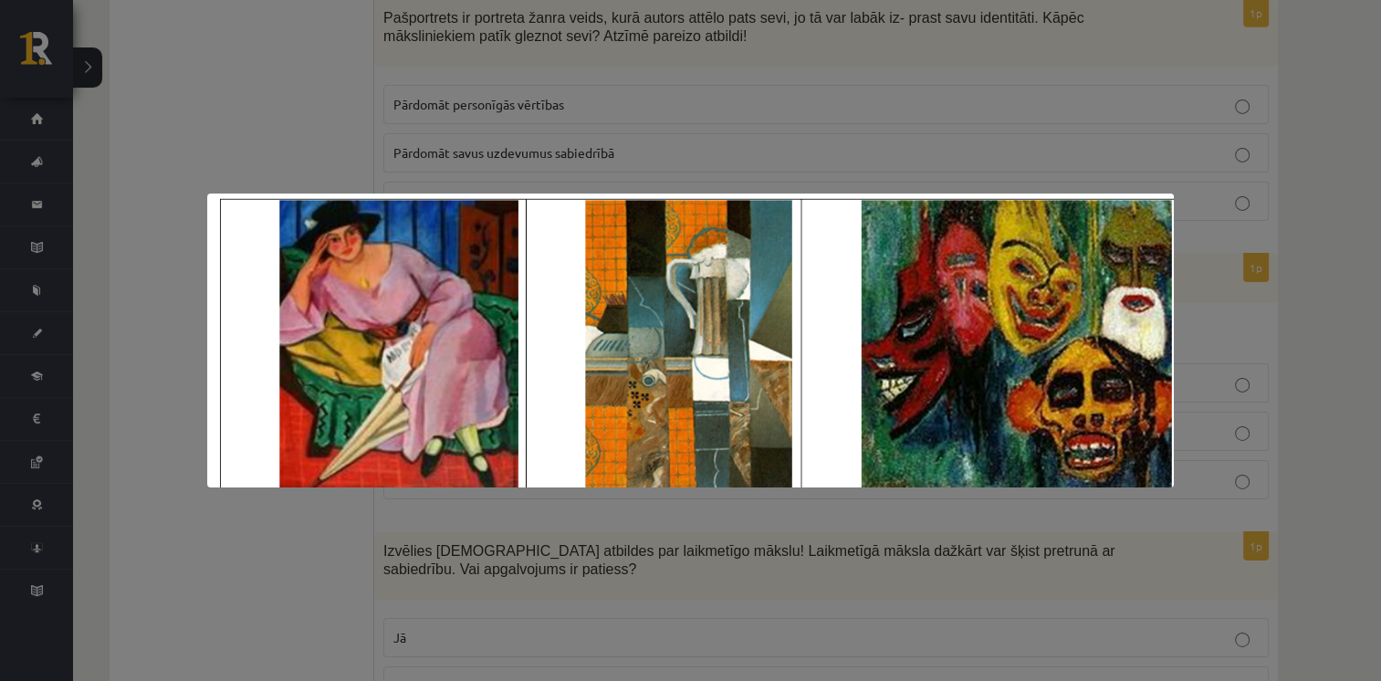
click at [344, 109] on div at bounding box center [690, 340] width 1381 height 681
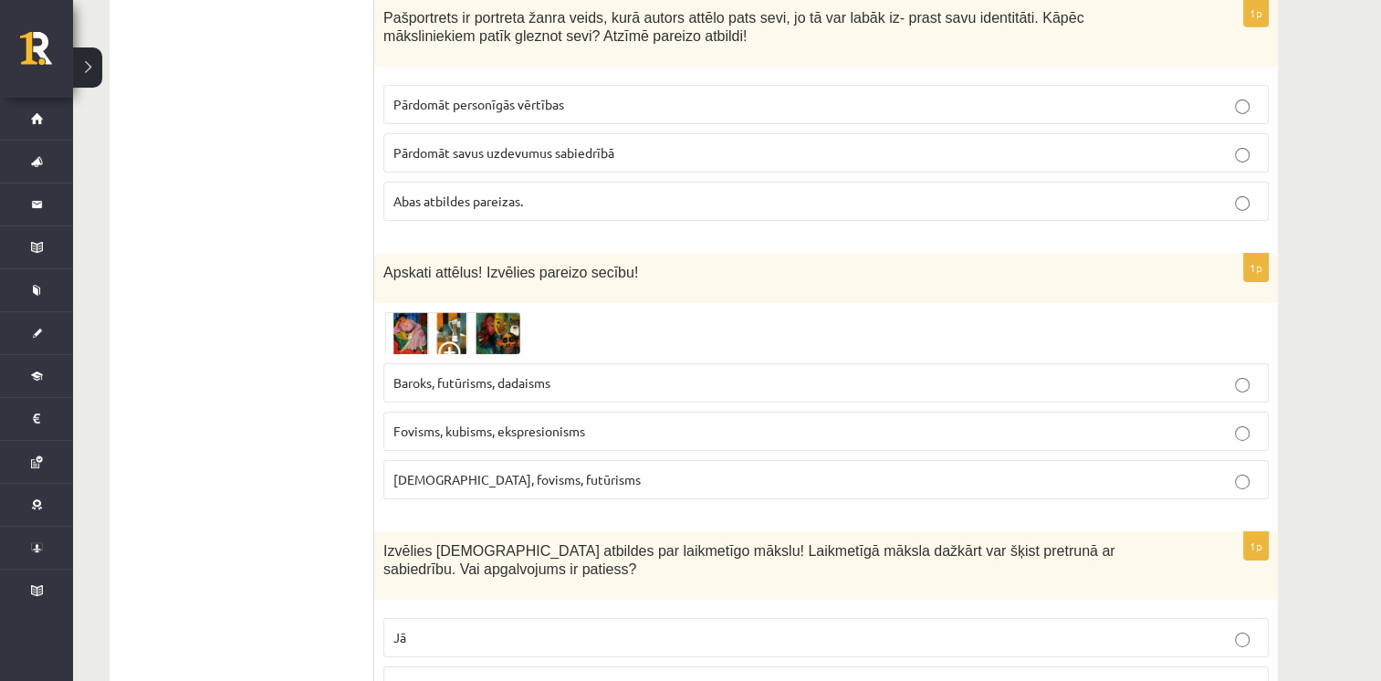
click at [457, 341] on span at bounding box center [452, 355] width 29 height 29
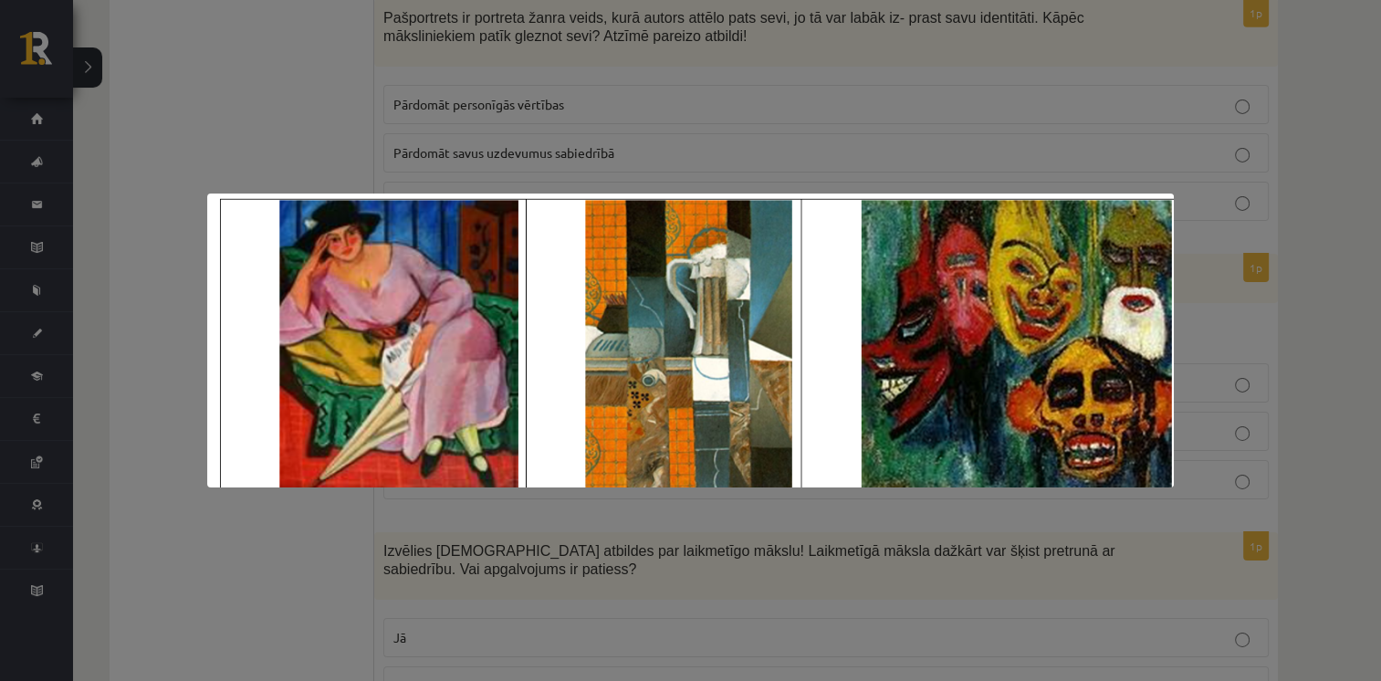
click at [658, 133] on div at bounding box center [690, 340] width 1381 height 681
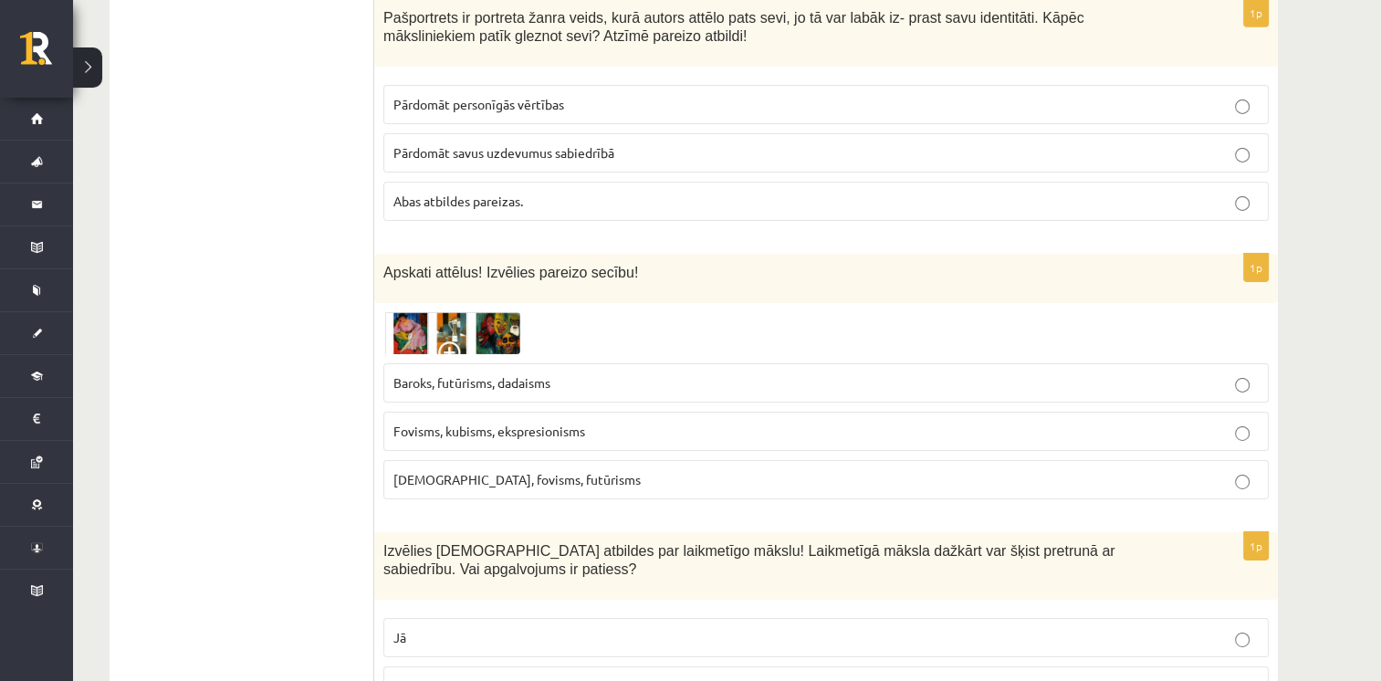
click at [460, 312] on img at bounding box center [451, 333] width 137 height 42
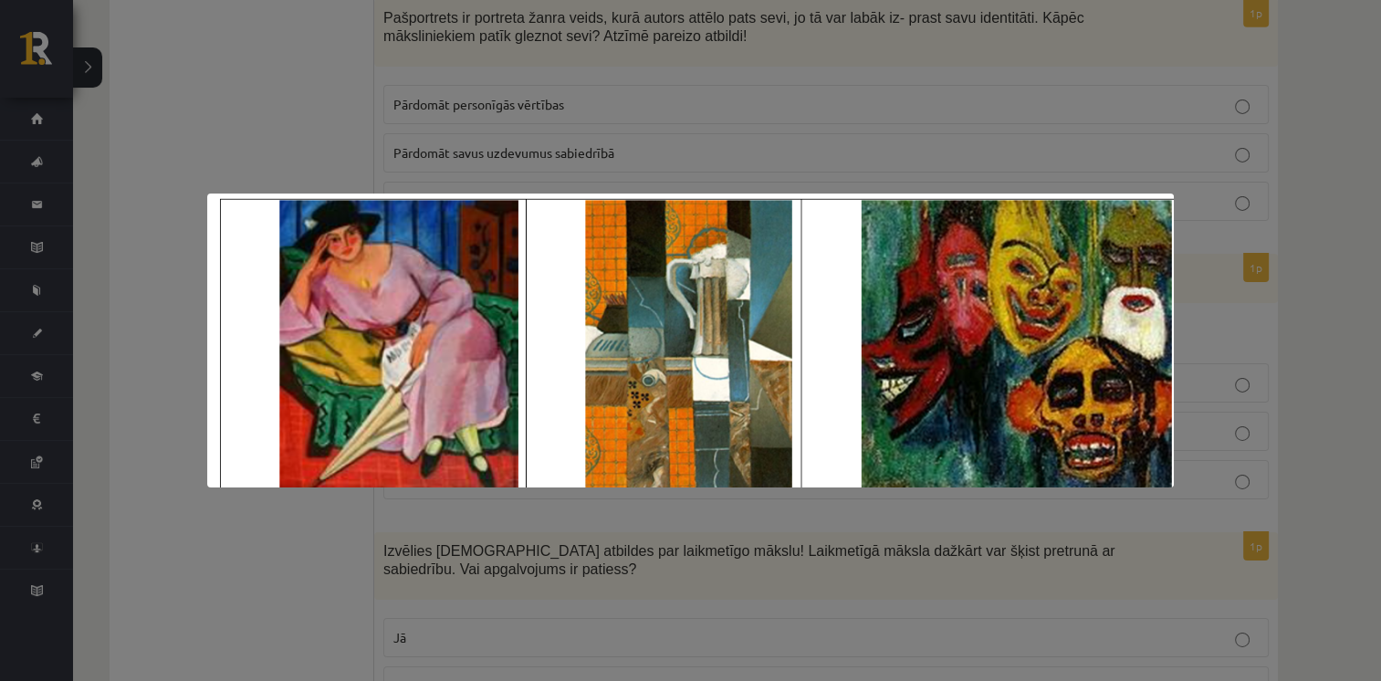
click at [604, 111] on div at bounding box center [690, 340] width 1381 height 681
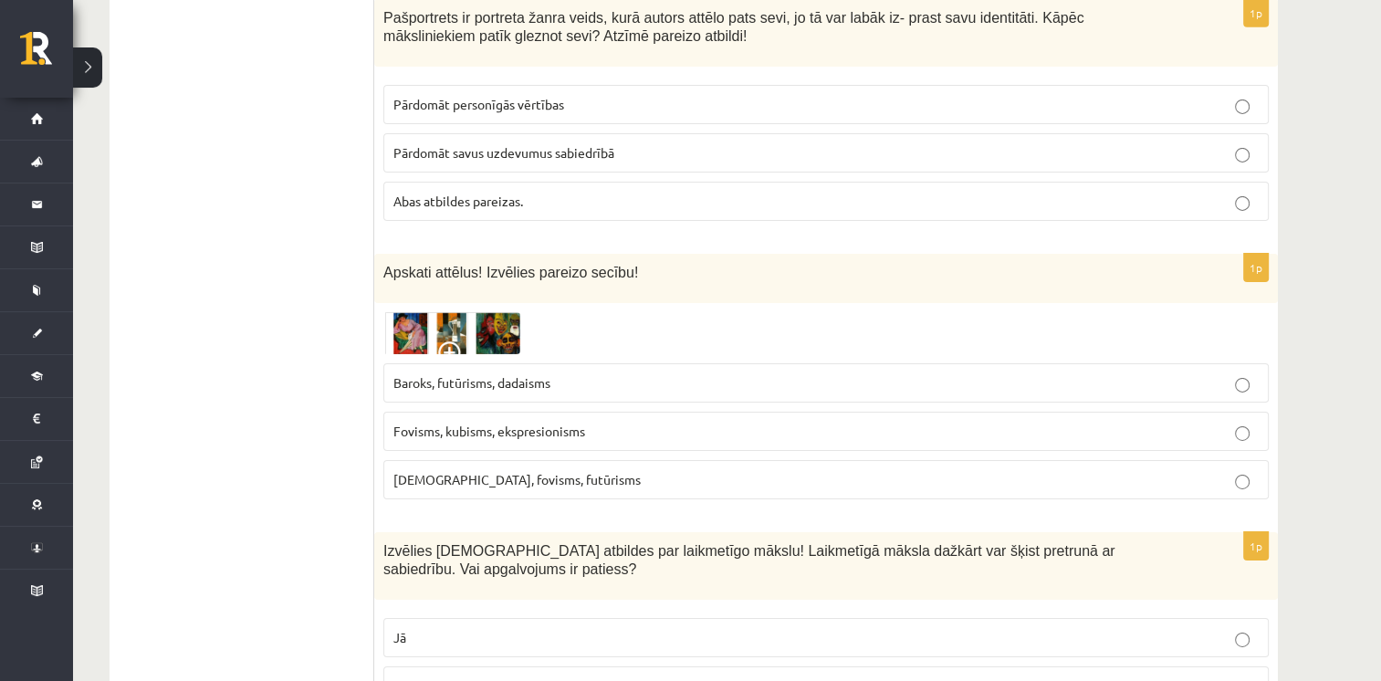
click at [396, 312] on img at bounding box center [451, 333] width 137 height 42
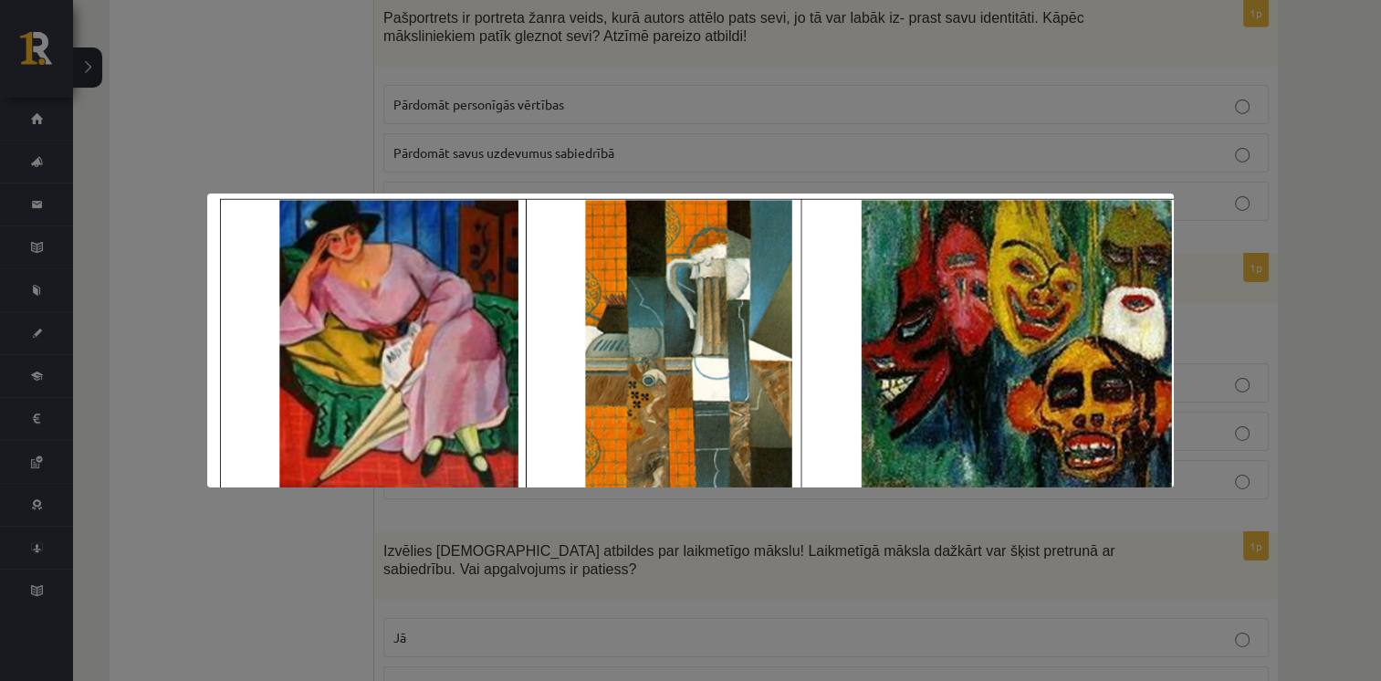
click at [299, 97] on div at bounding box center [690, 340] width 1381 height 681
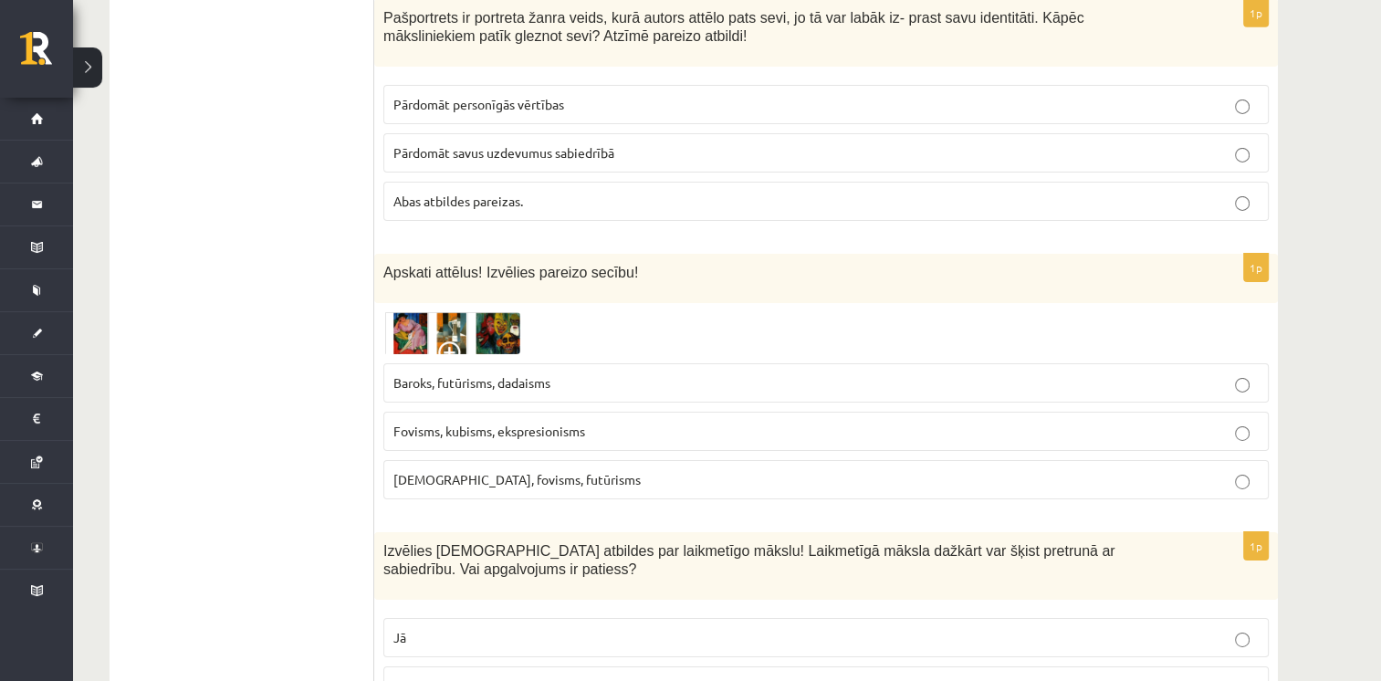
click at [416, 312] on img at bounding box center [451, 333] width 137 height 42
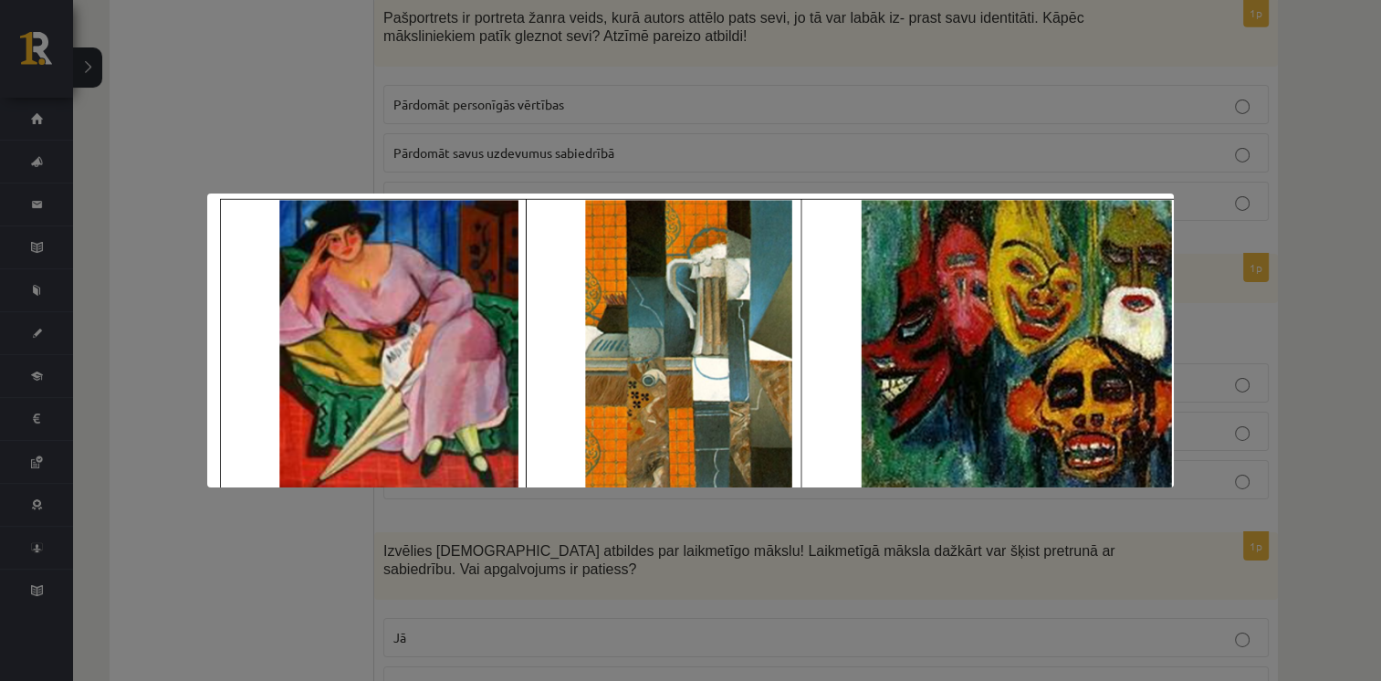
click at [337, 130] on div at bounding box center [690, 340] width 1381 height 681
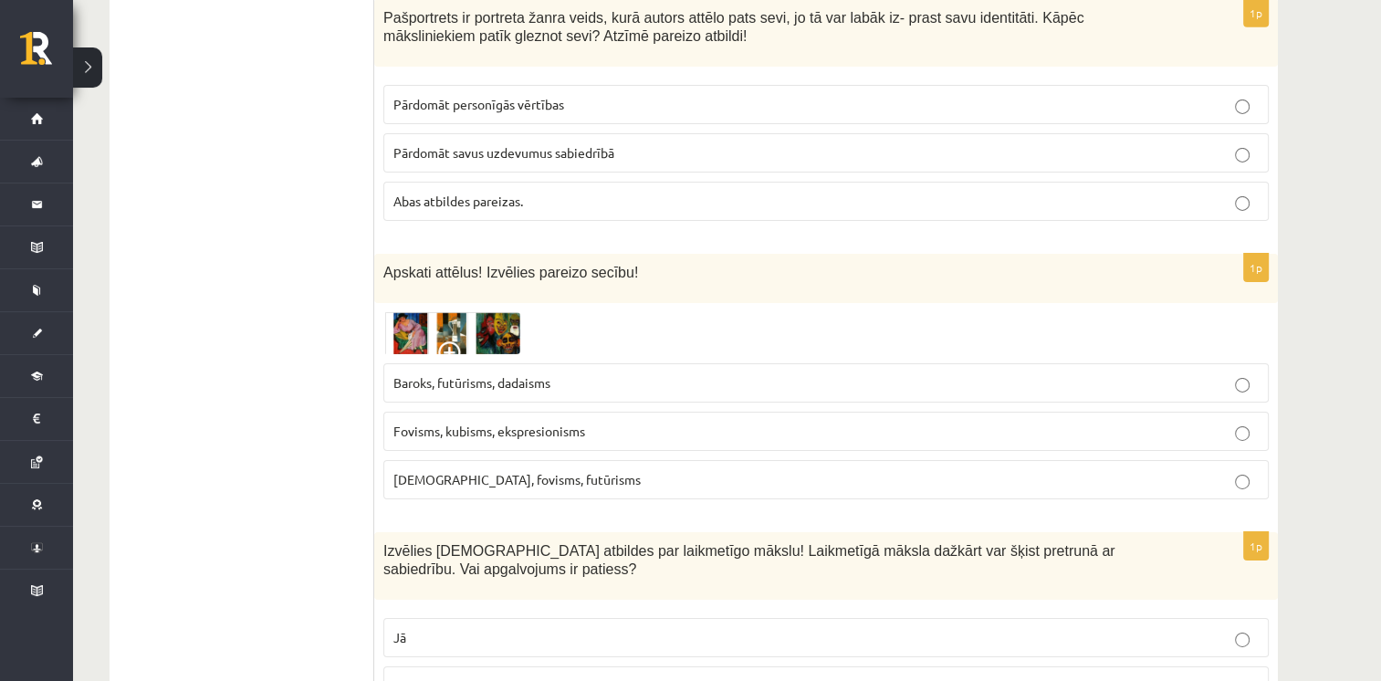
click at [446, 422] on span "Fovisms, kubisms, ekspresionisms" at bounding box center [489, 430] width 192 height 16
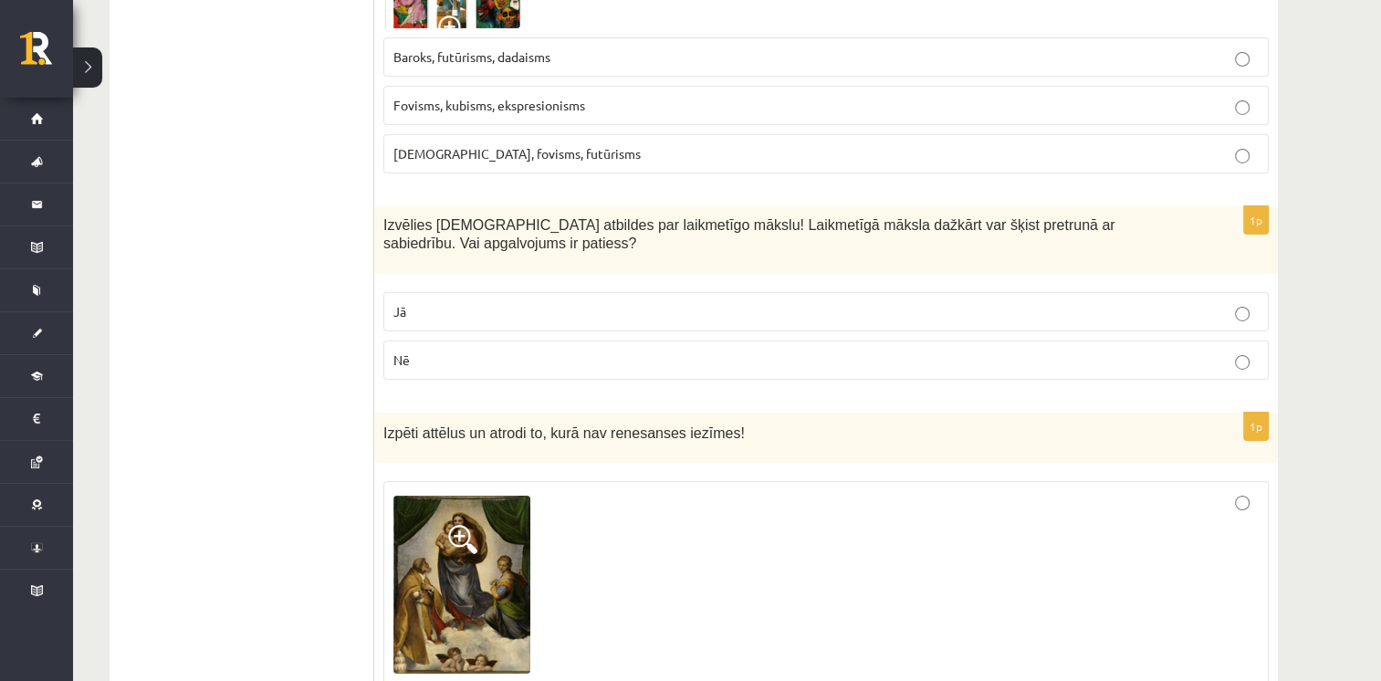
scroll to position [6332, 0]
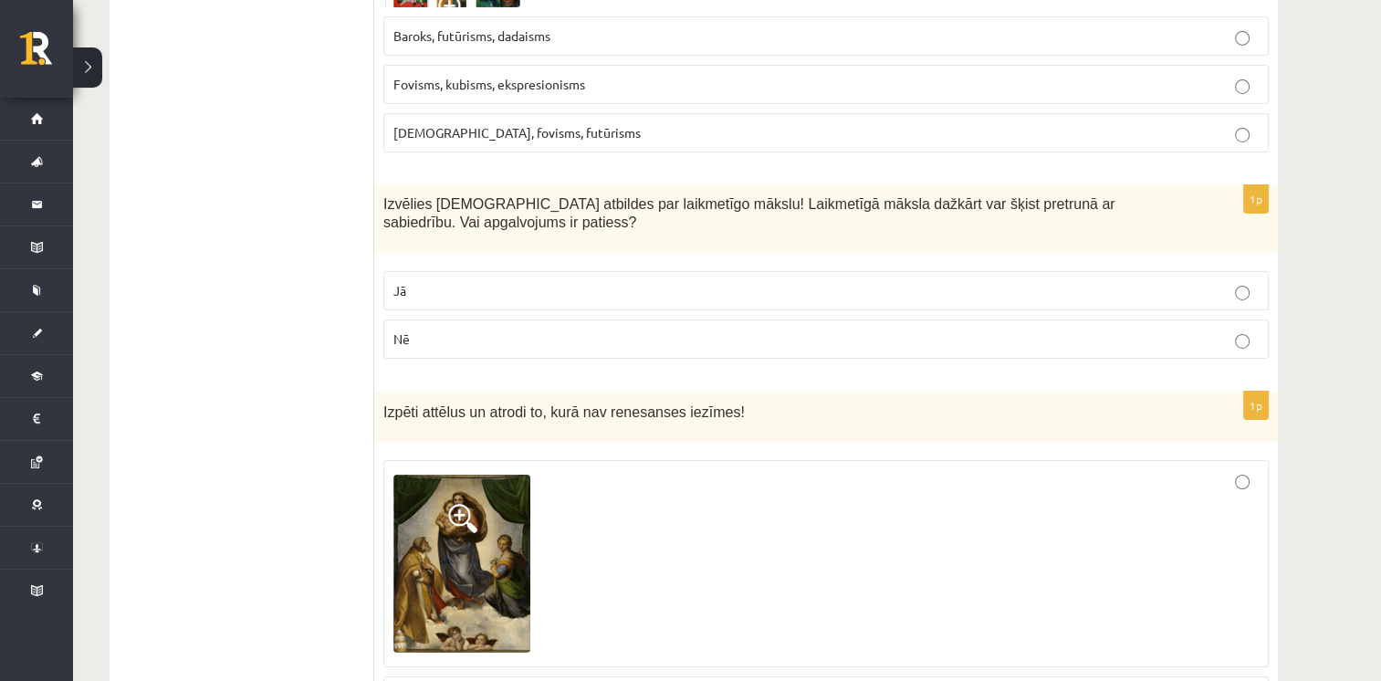
click at [1200, 271] on label "Jā" at bounding box center [825, 290] width 885 height 39
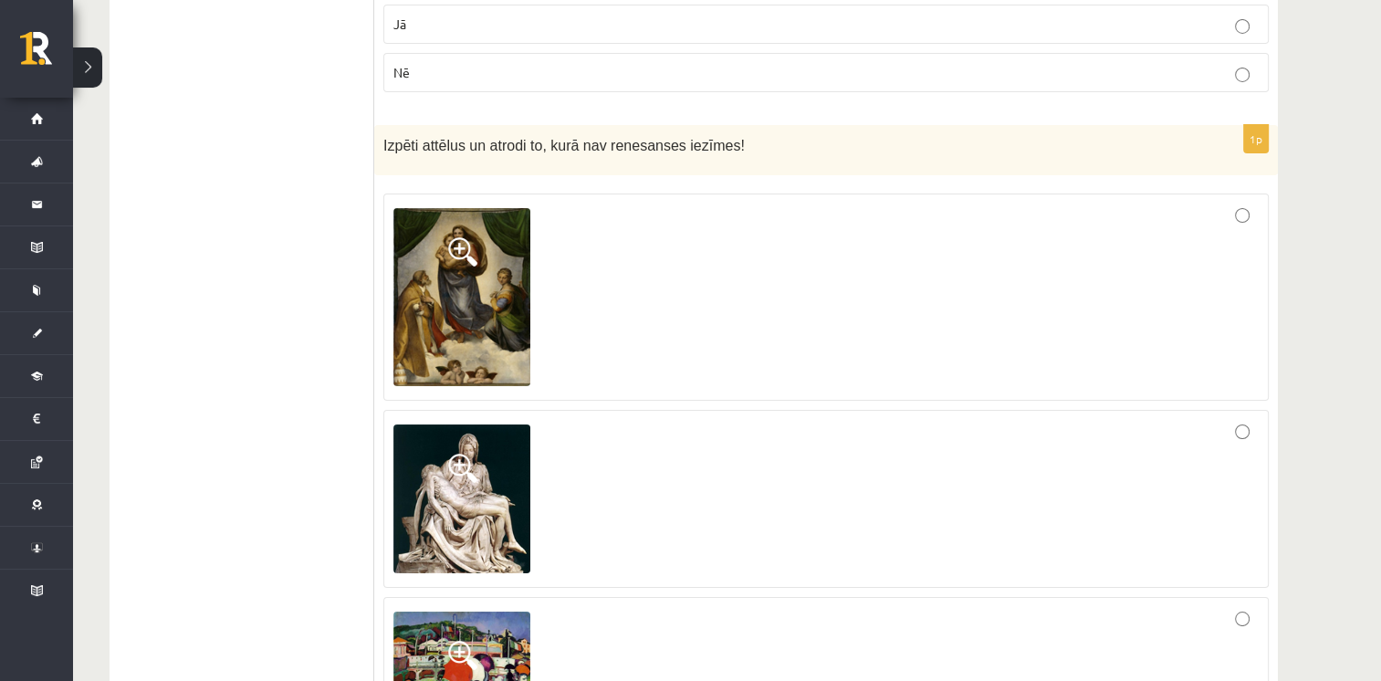
scroll to position [6578, 0]
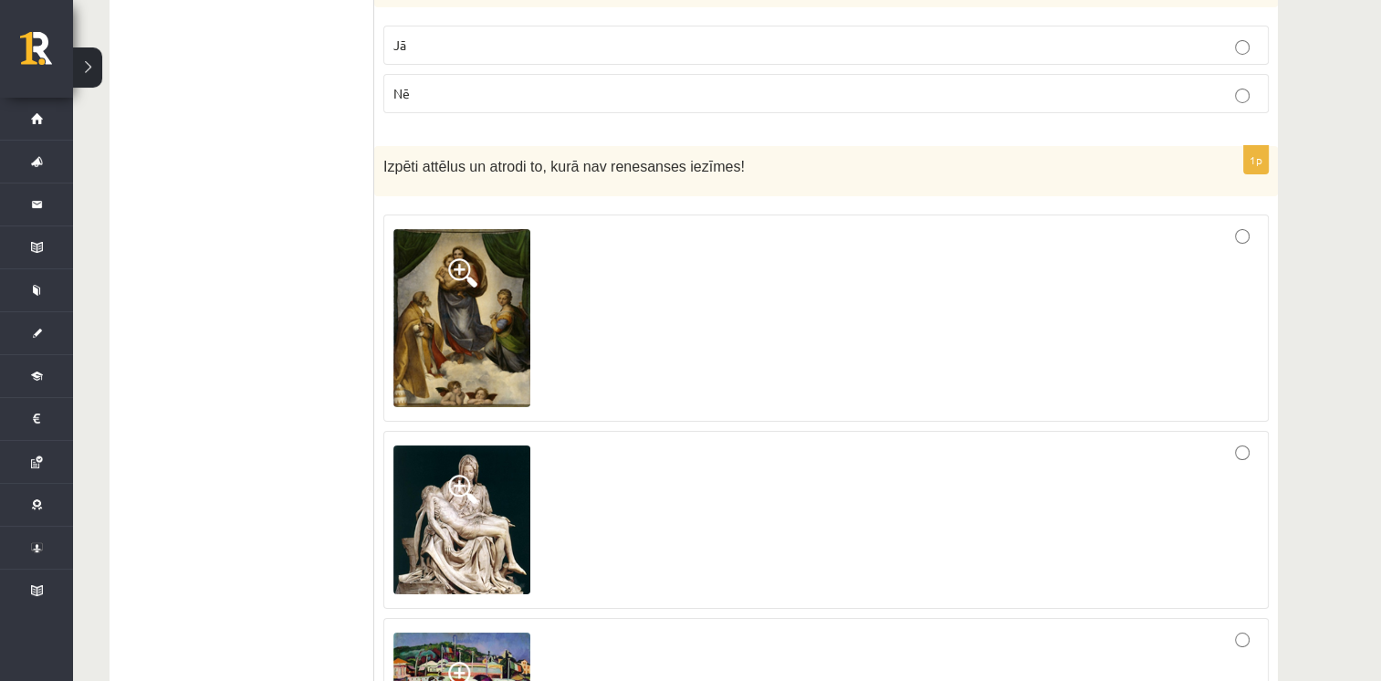
click at [504, 632] on img at bounding box center [461, 688] width 137 height 112
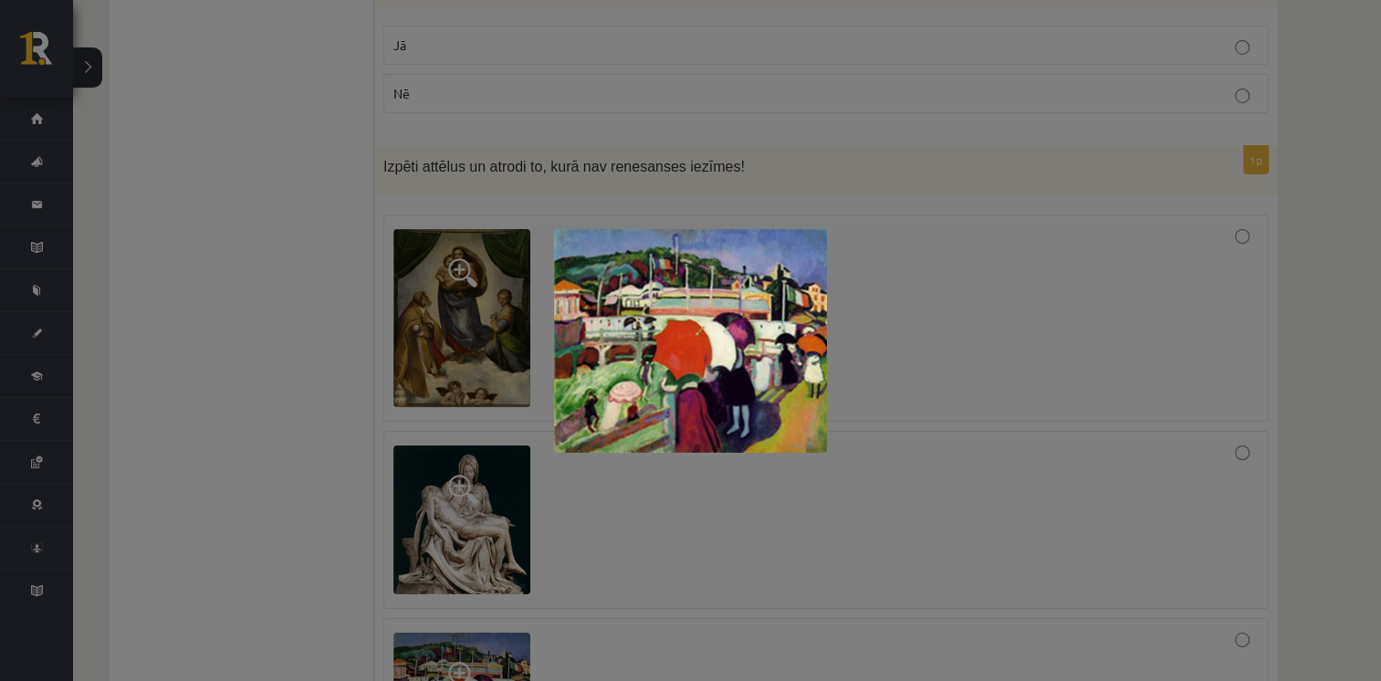
click at [630, 565] on div at bounding box center [690, 340] width 1381 height 681
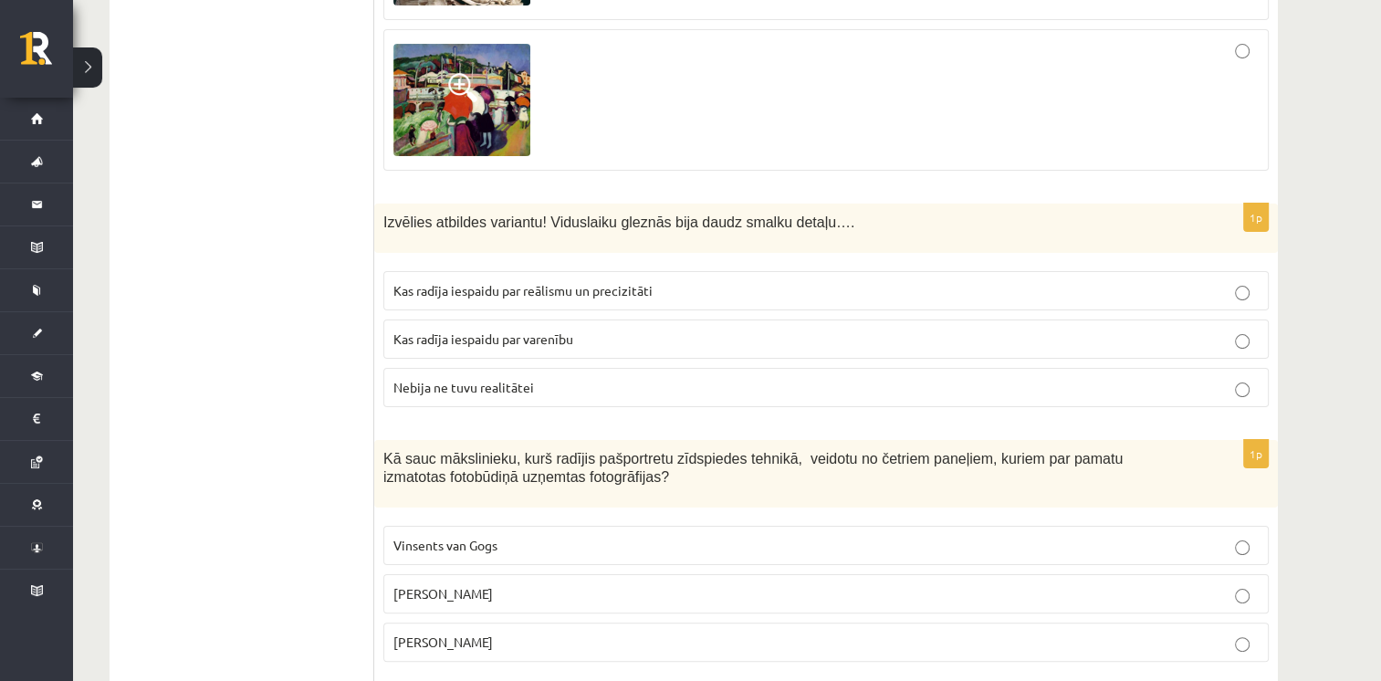
scroll to position [7175, 0]
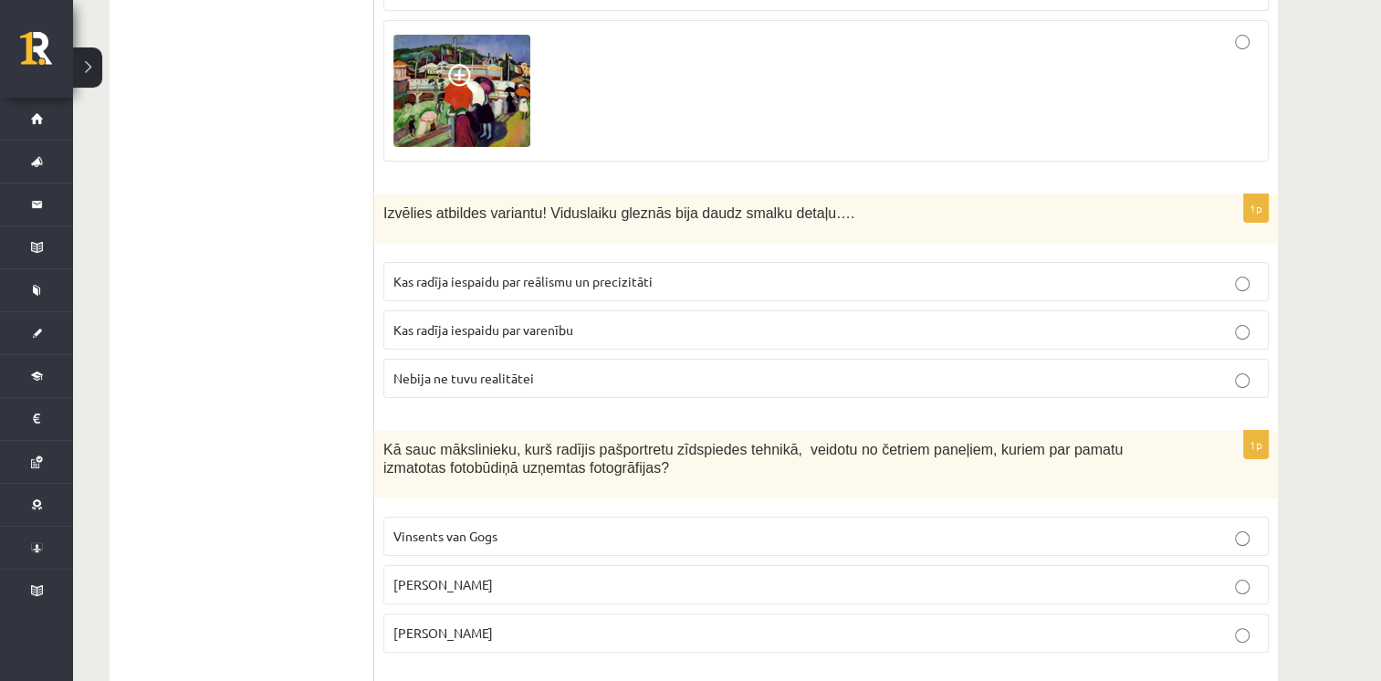
click at [1189, 272] on p "Kas radīja iespaidu par reālismu un precizitāti" at bounding box center [825, 281] width 865 height 19
click at [657, 575] on p "Endijs Vorhols" at bounding box center [825, 584] width 865 height 19
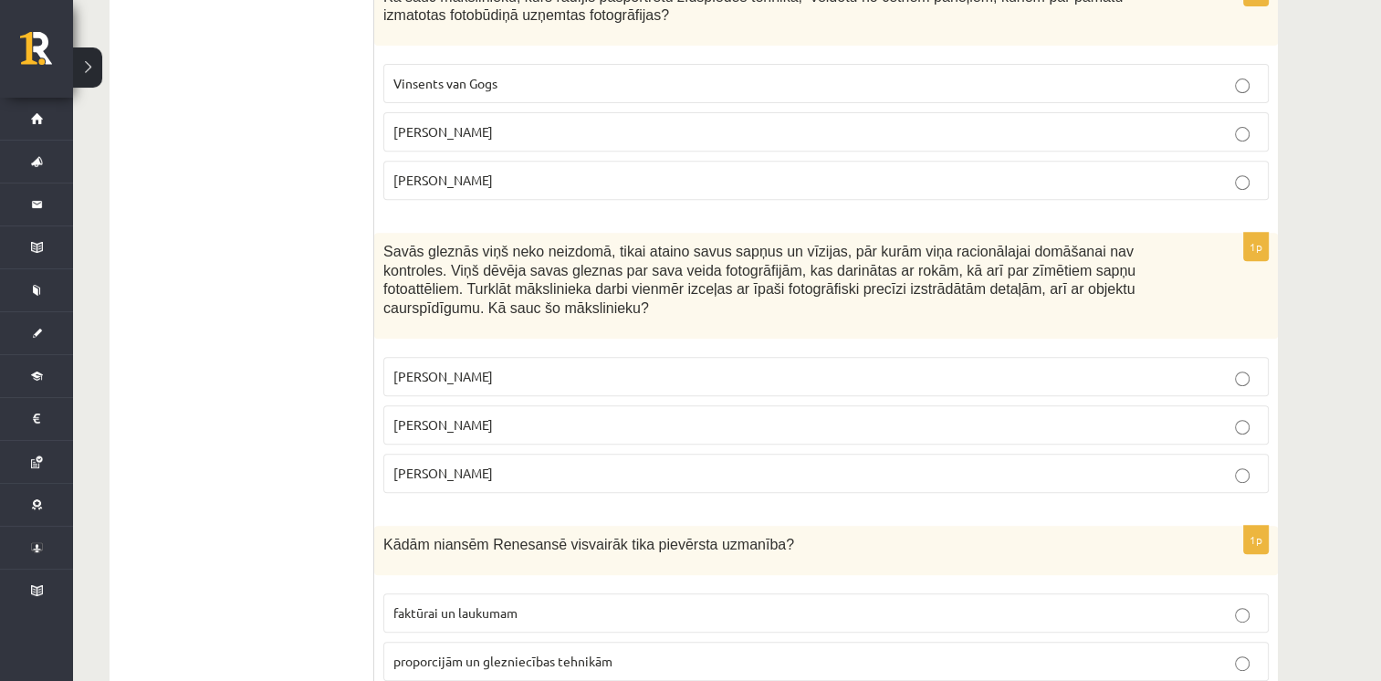
scroll to position [7658, 0]
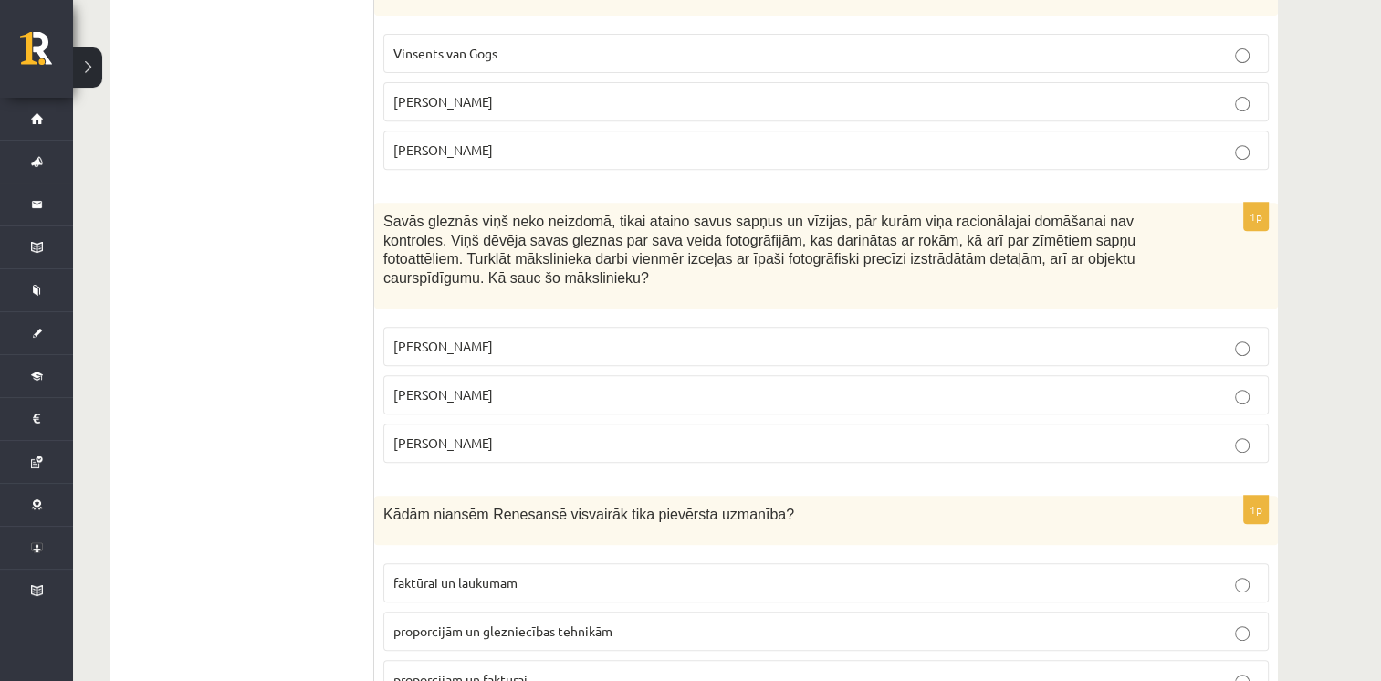
click at [1074, 385] on p "Salvadors Dalī" at bounding box center [825, 394] width 865 height 19
click at [616, 670] on p "proporcijām un faktūrai" at bounding box center [825, 679] width 865 height 19
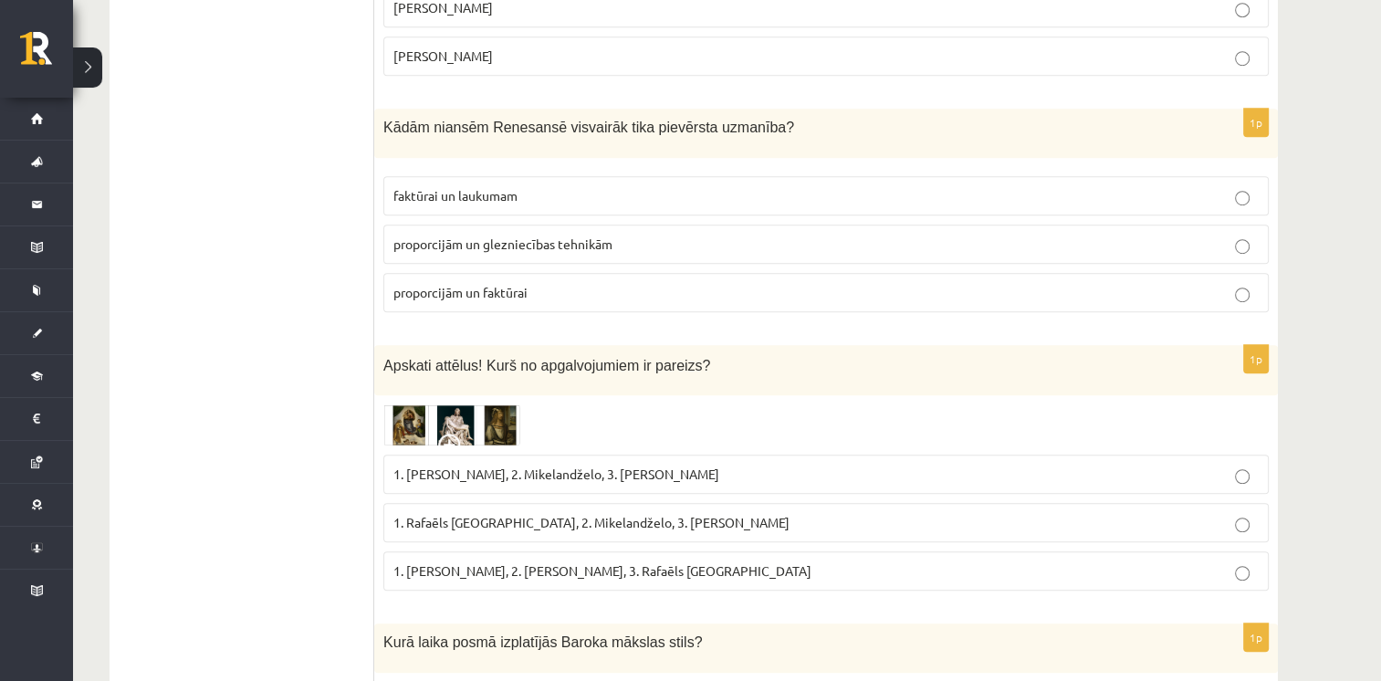
scroll to position [8111, 0]
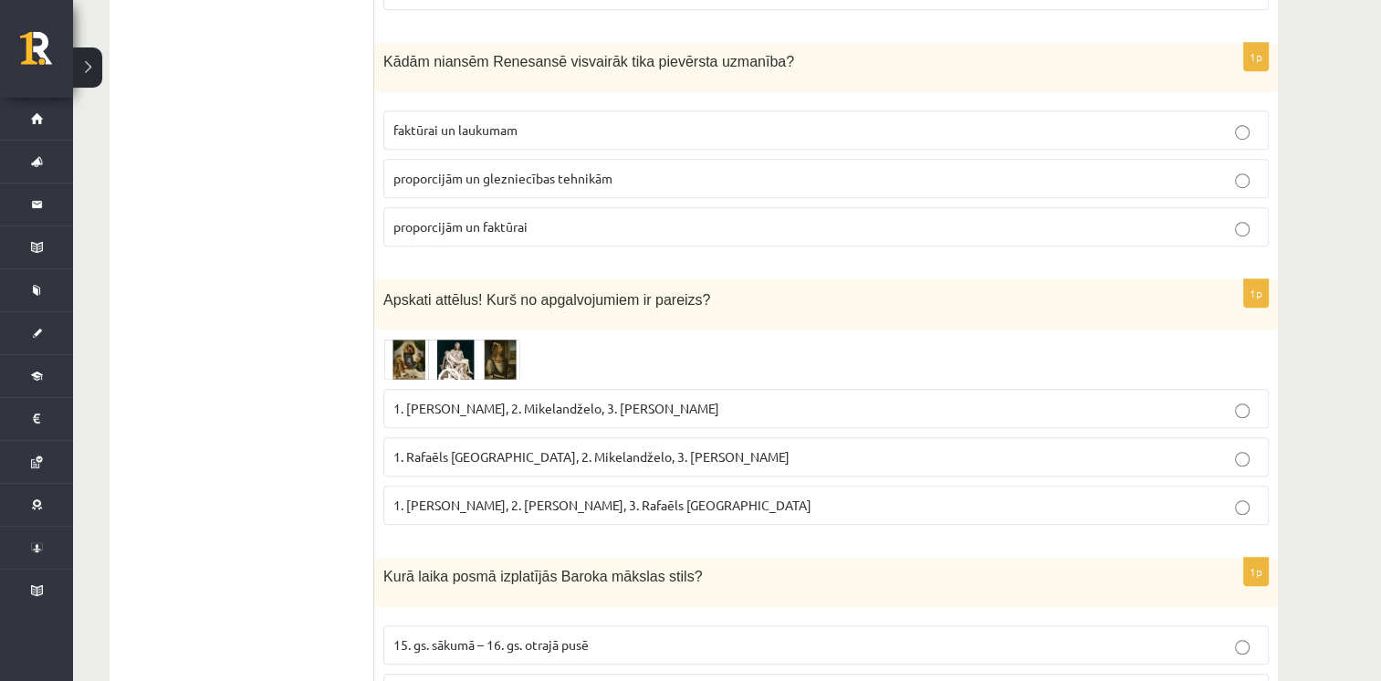
click at [434, 339] on img at bounding box center [451, 360] width 137 height 42
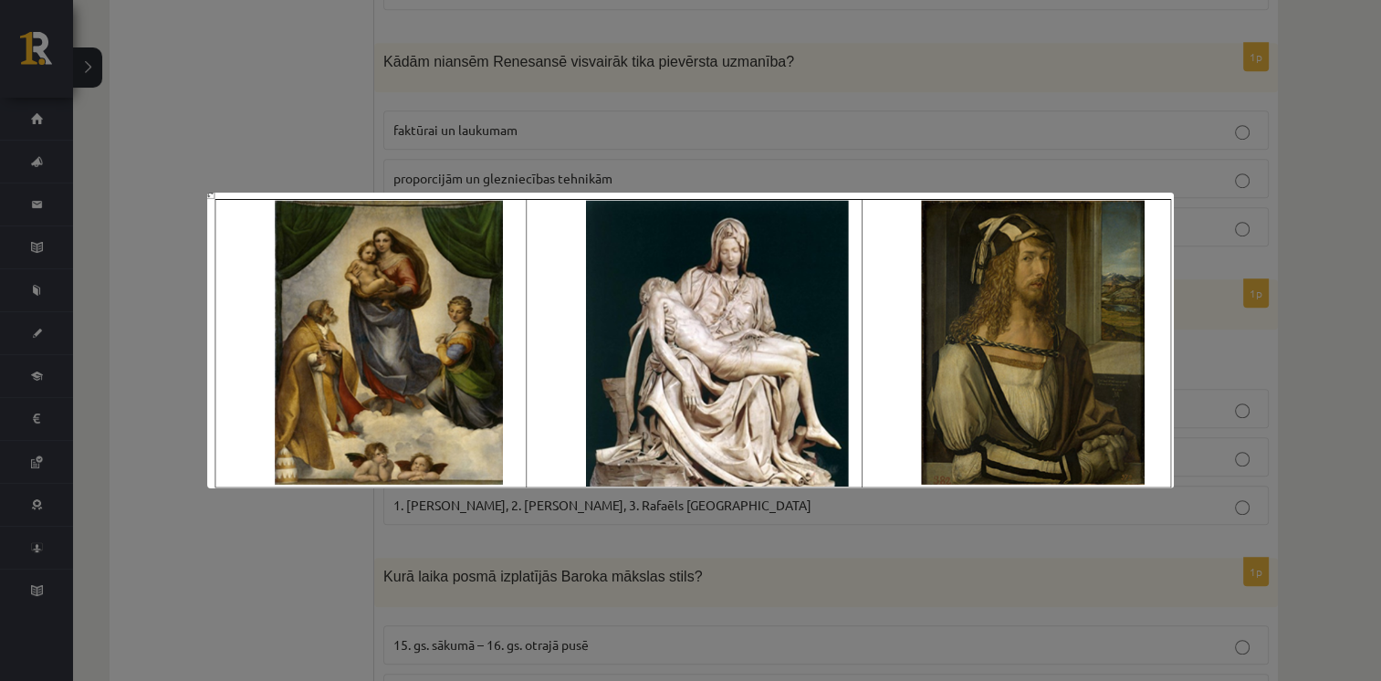
click at [415, 140] on div at bounding box center [690, 340] width 1381 height 681
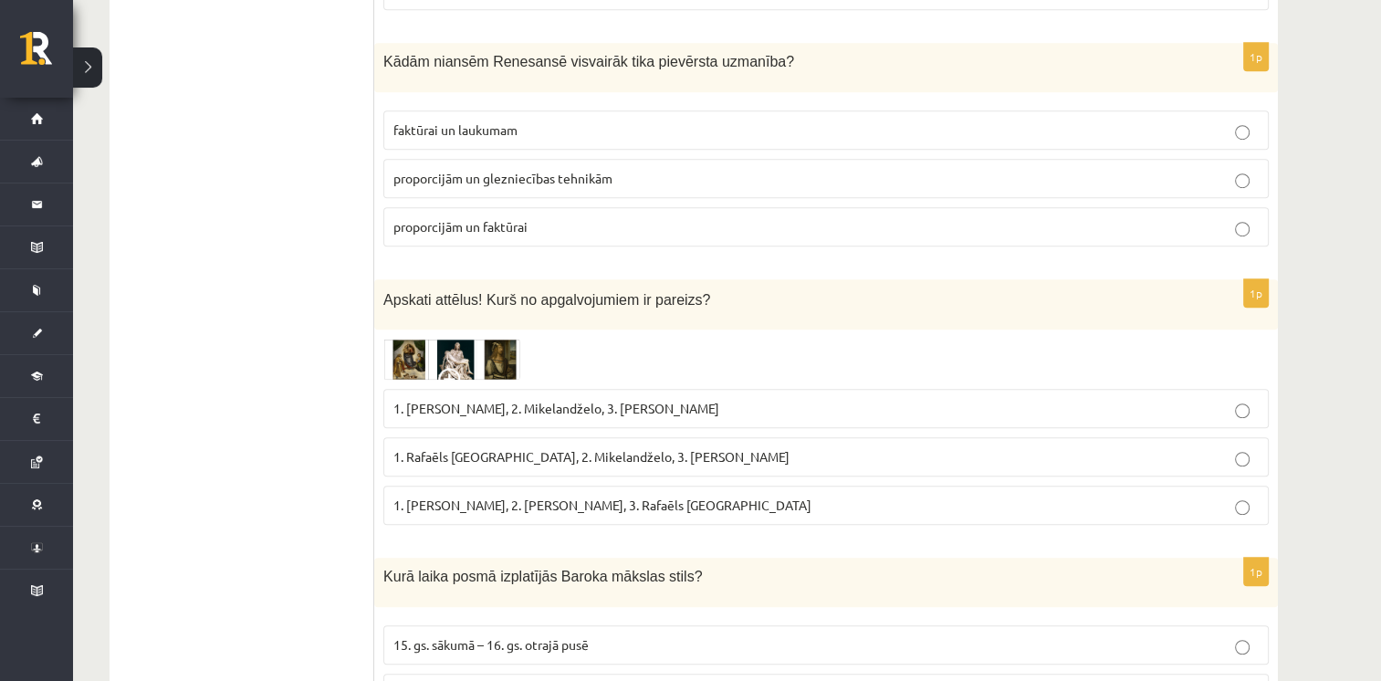
click at [464, 368] on span at bounding box center [452, 382] width 29 height 29
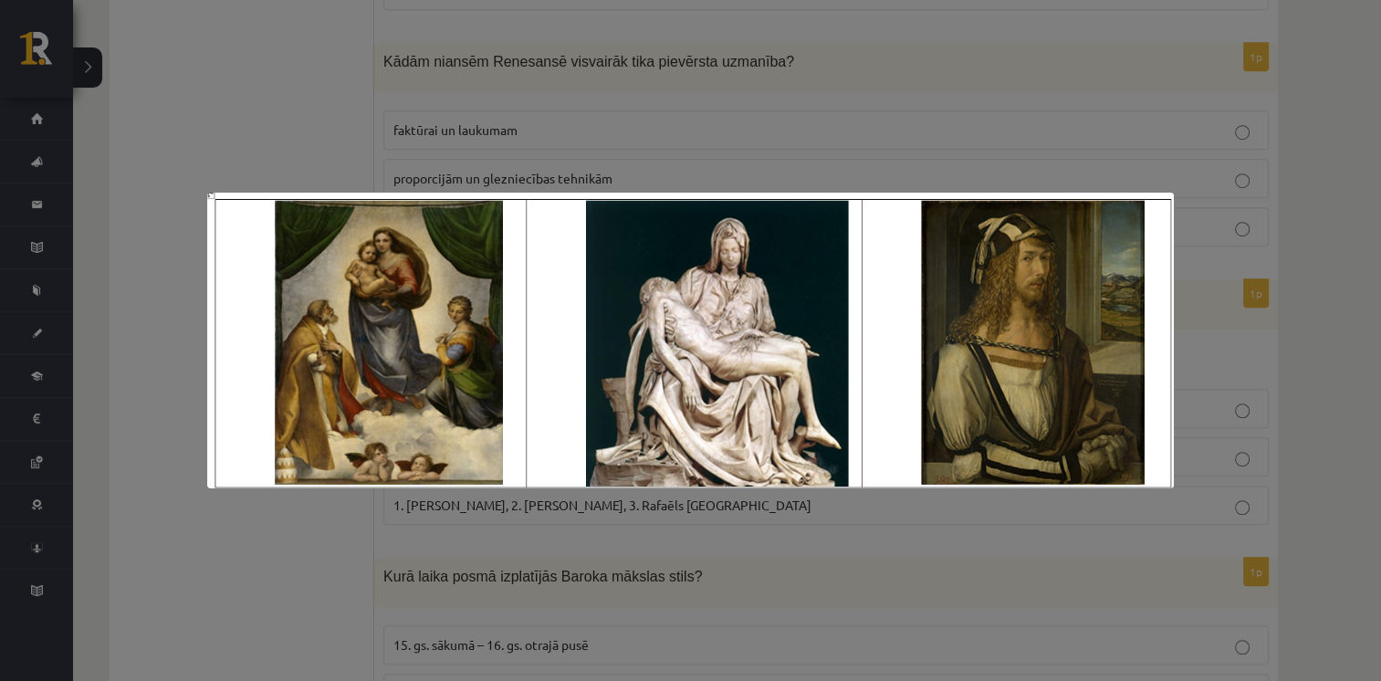
click at [537, 75] on div at bounding box center [690, 340] width 1381 height 681
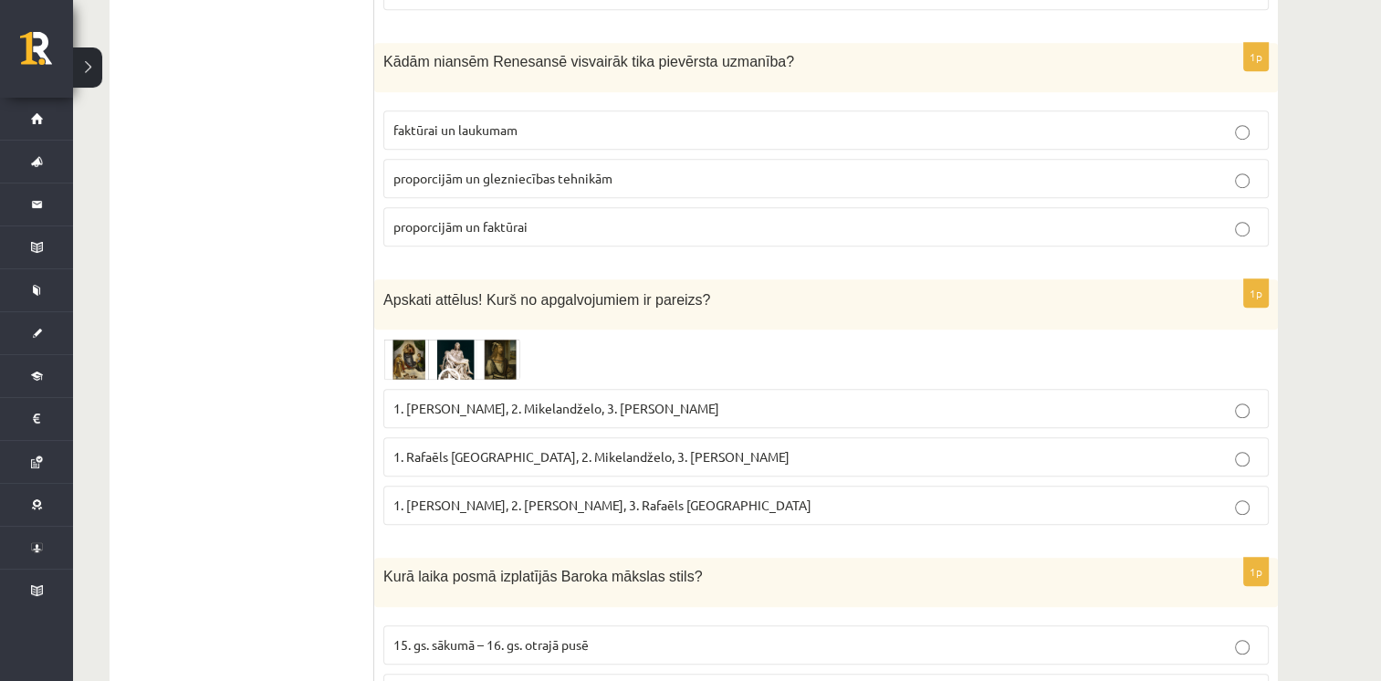
click at [420, 339] on img at bounding box center [451, 360] width 137 height 42
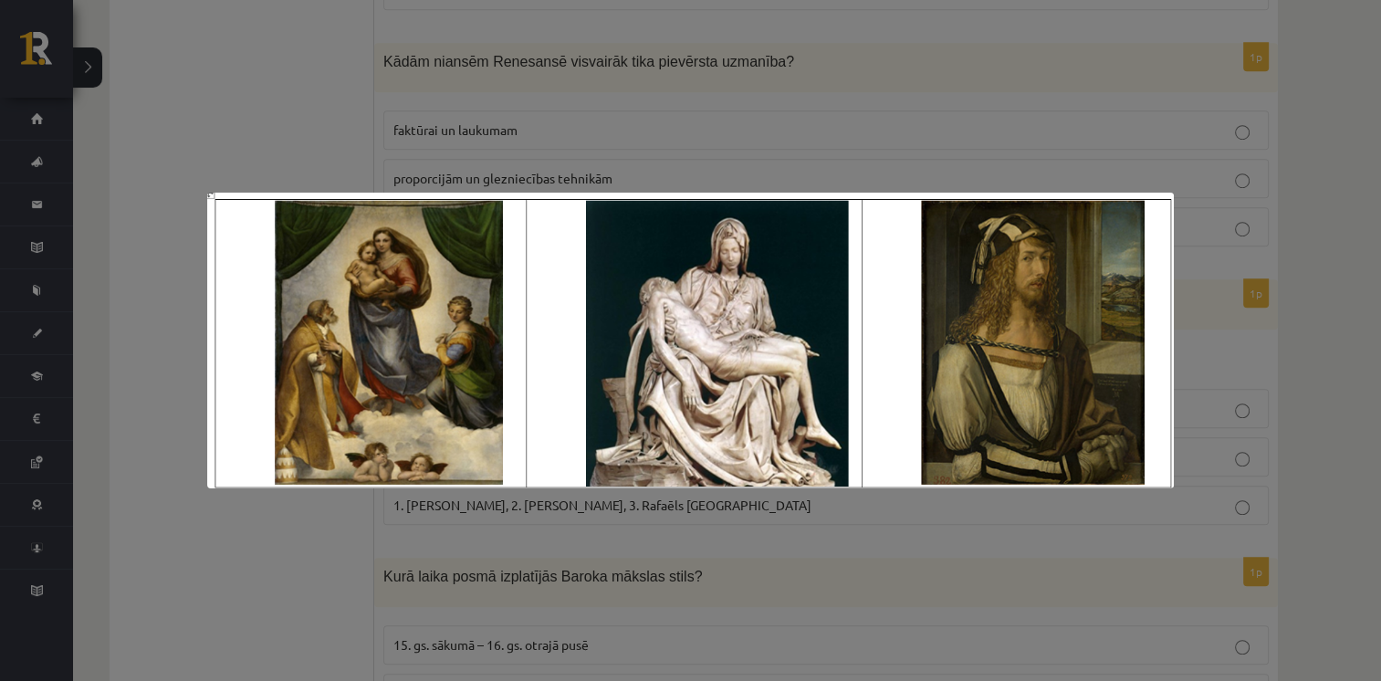
click at [350, 192] on div at bounding box center [690, 340] width 1381 height 681
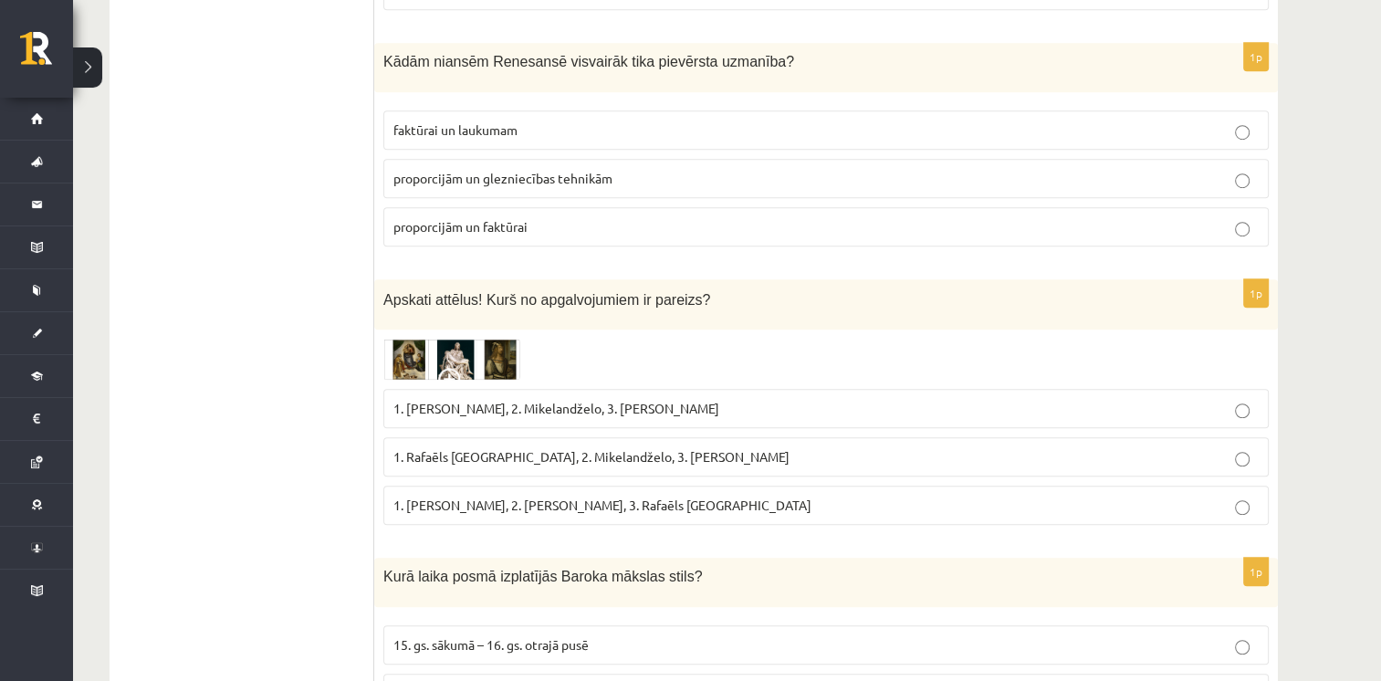
click at [430, 447] on p "1. Rafaēls Sancio da Urbīno, 2. Mikelandželo, 3. Albrehts Dīrers" at bounding box center [825, 456] width 865 height 19
click at [1011, 673] on label "17. gs. otrajā pusē – 18. gs. sākumā" at bounding box center [825, 692] width 885 height 39
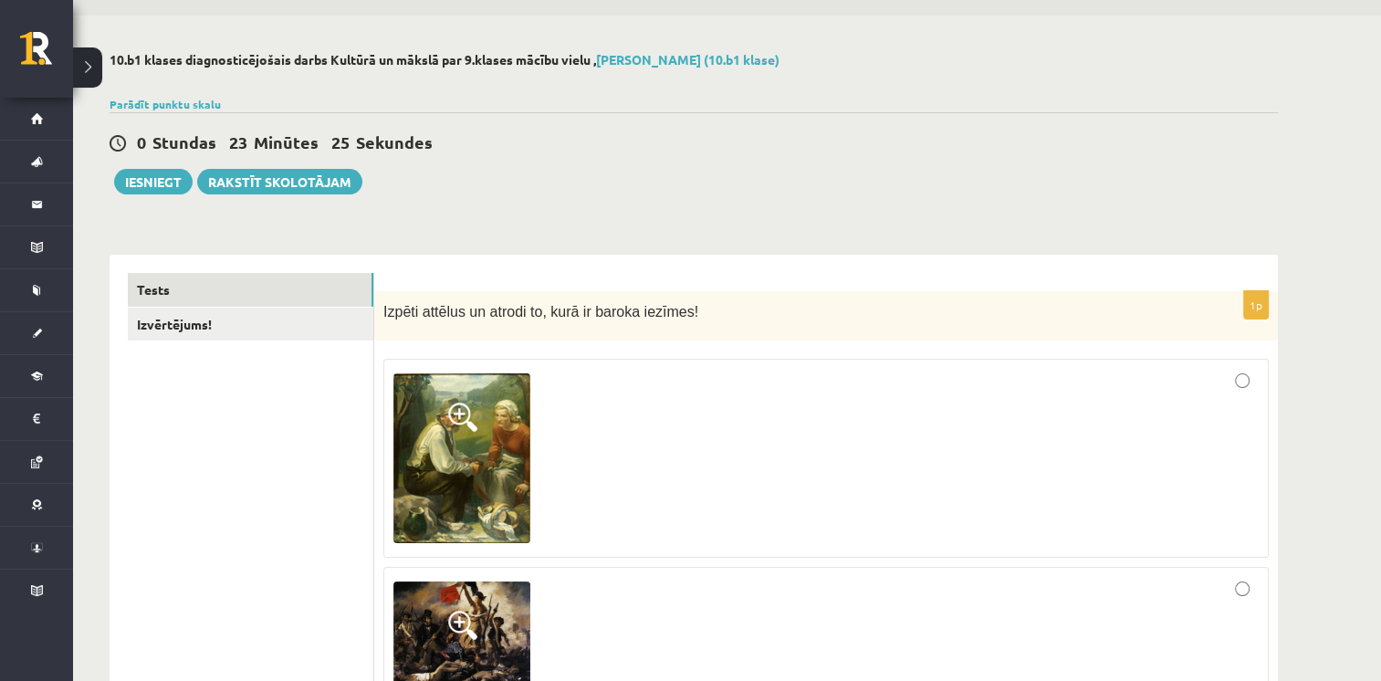
scroll to position [0, 0]
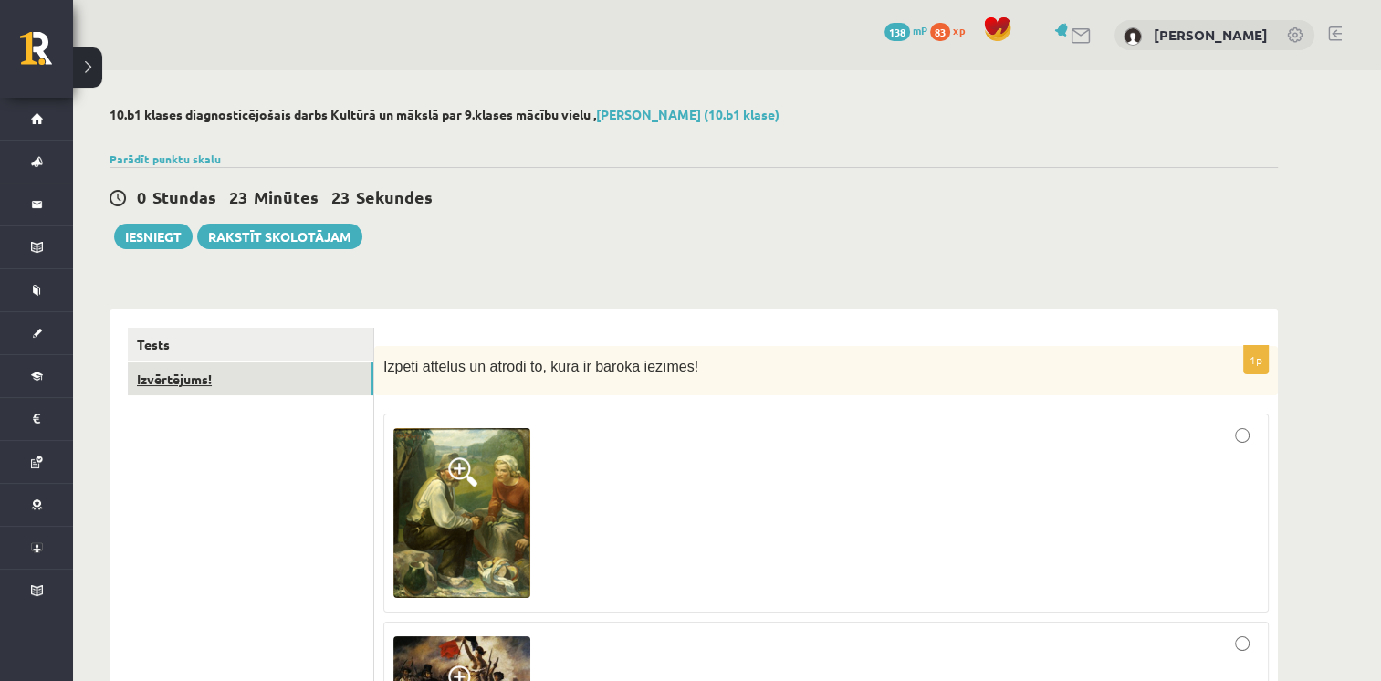
click at [197, 387] on link "Izvērtējums!" at bounding box center [250, 379] width 245 height 34
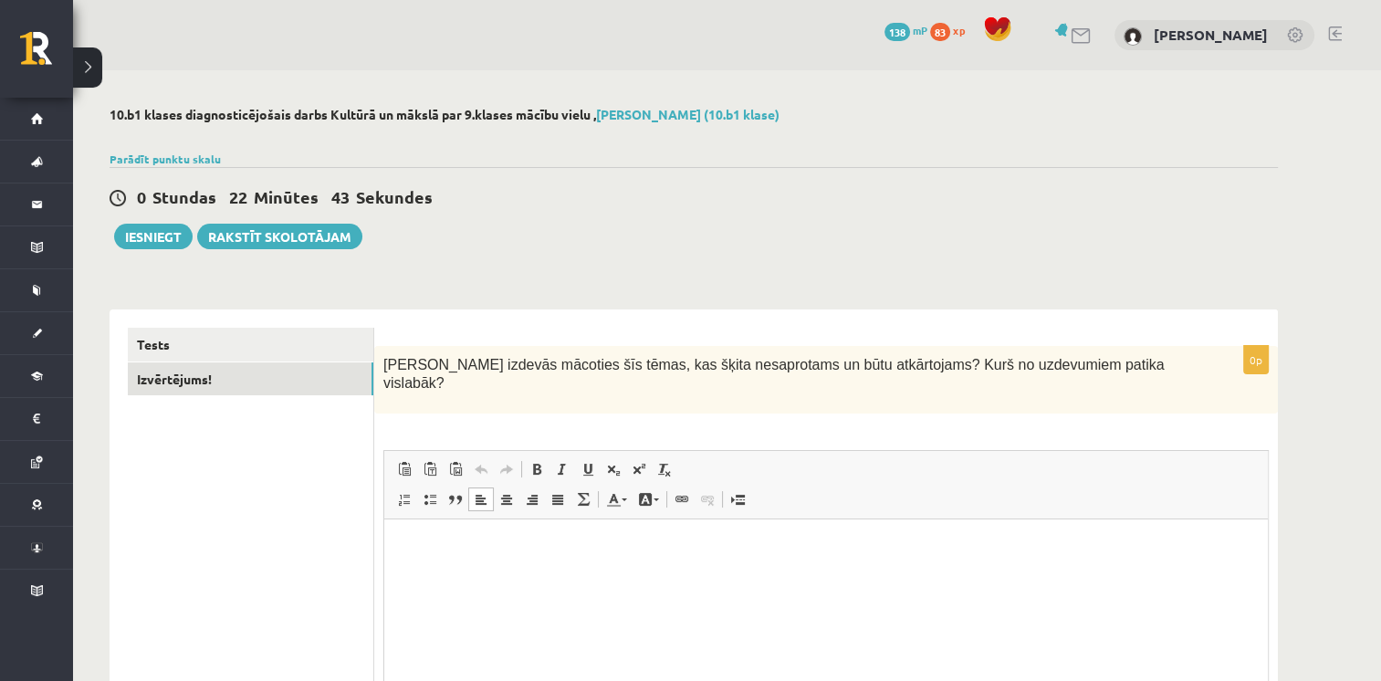
click at [773, 575] on html at bounding box center [825, 547] width 883 height 56
click at [151, 227] on button "Iesniegt" at bounding box center [153, 237] width 78 height 26
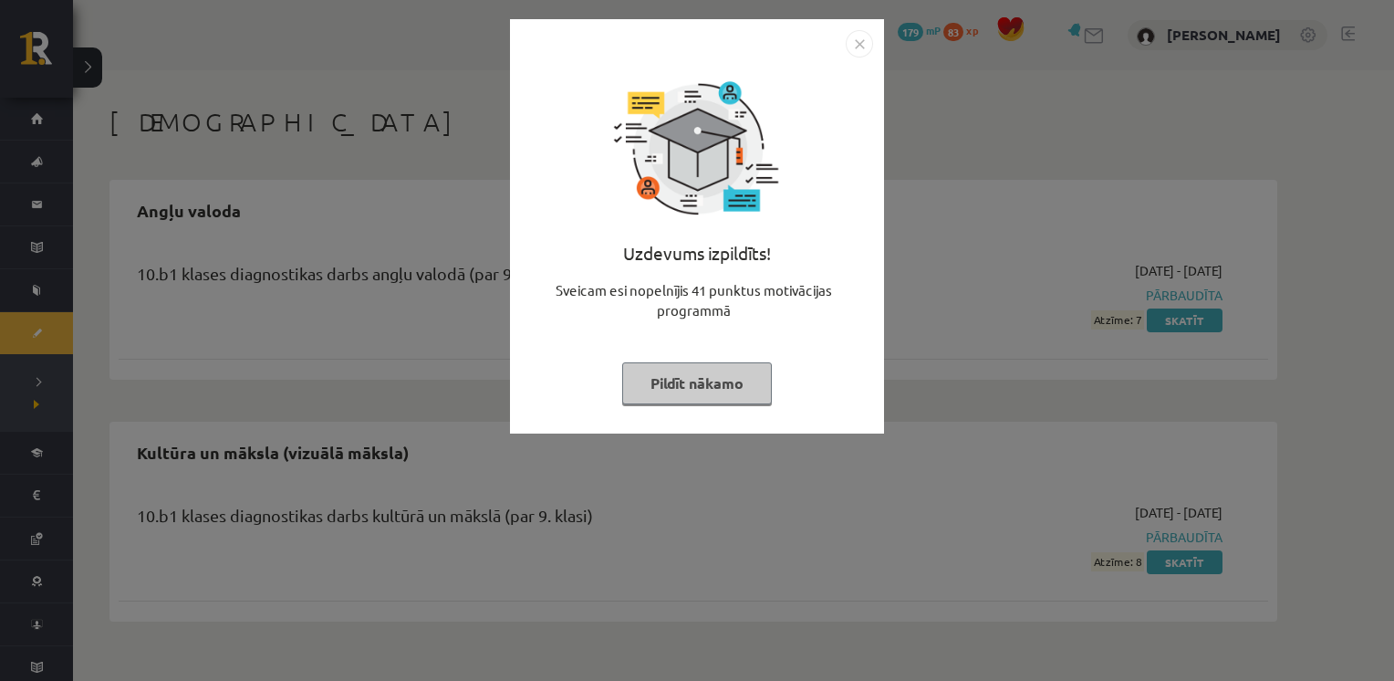
click at [723, 384] on button "Pildīt nākamo" at bounding box center [697, 383] width 150 height 42
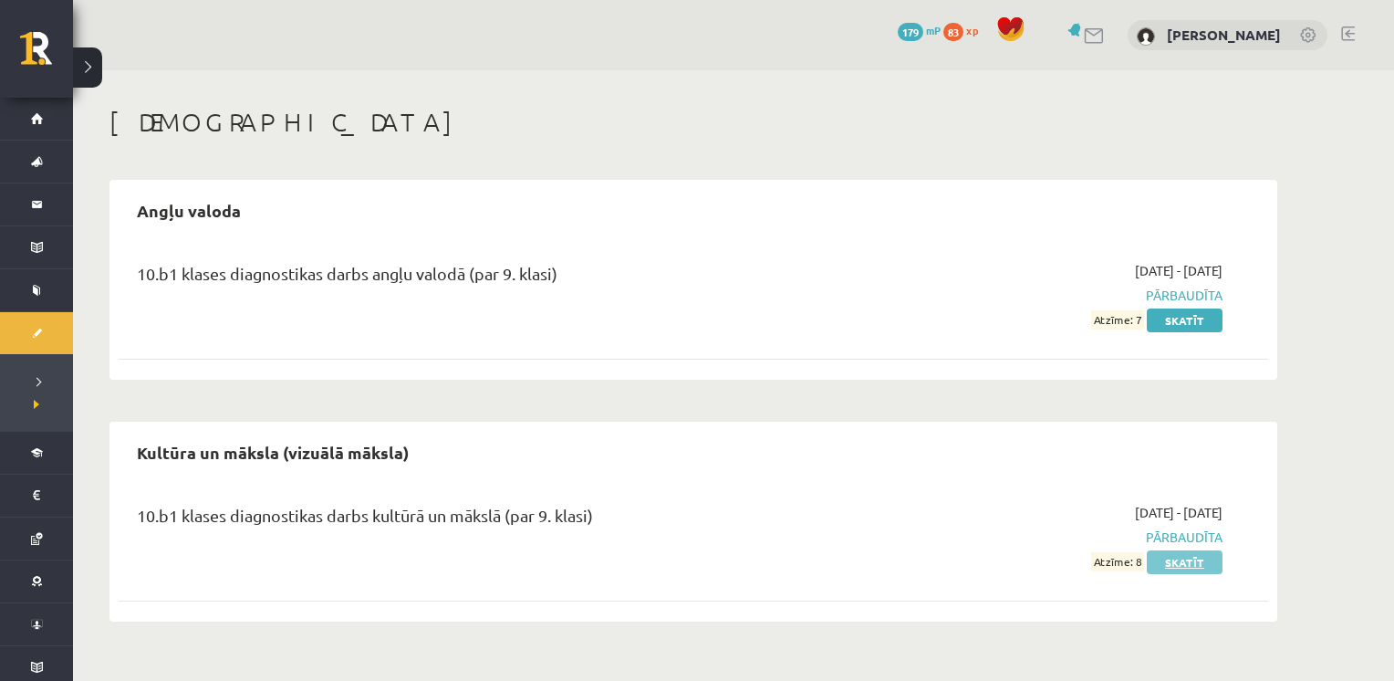
click at [1186, 563] on link "Skatīt" at bounding box center [1185, 562] width 76 height 24
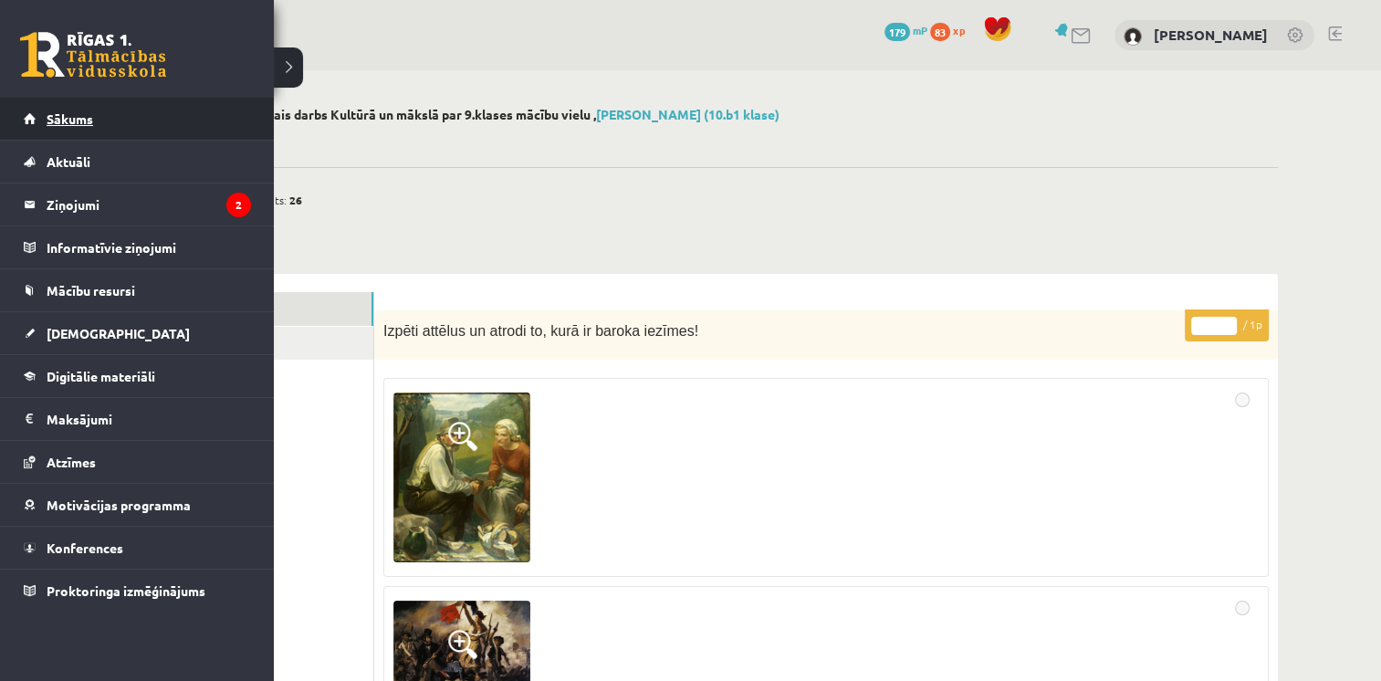
click at [73, 121] on span "Sākums" at bounding box center [70, 118] width 47 height 16
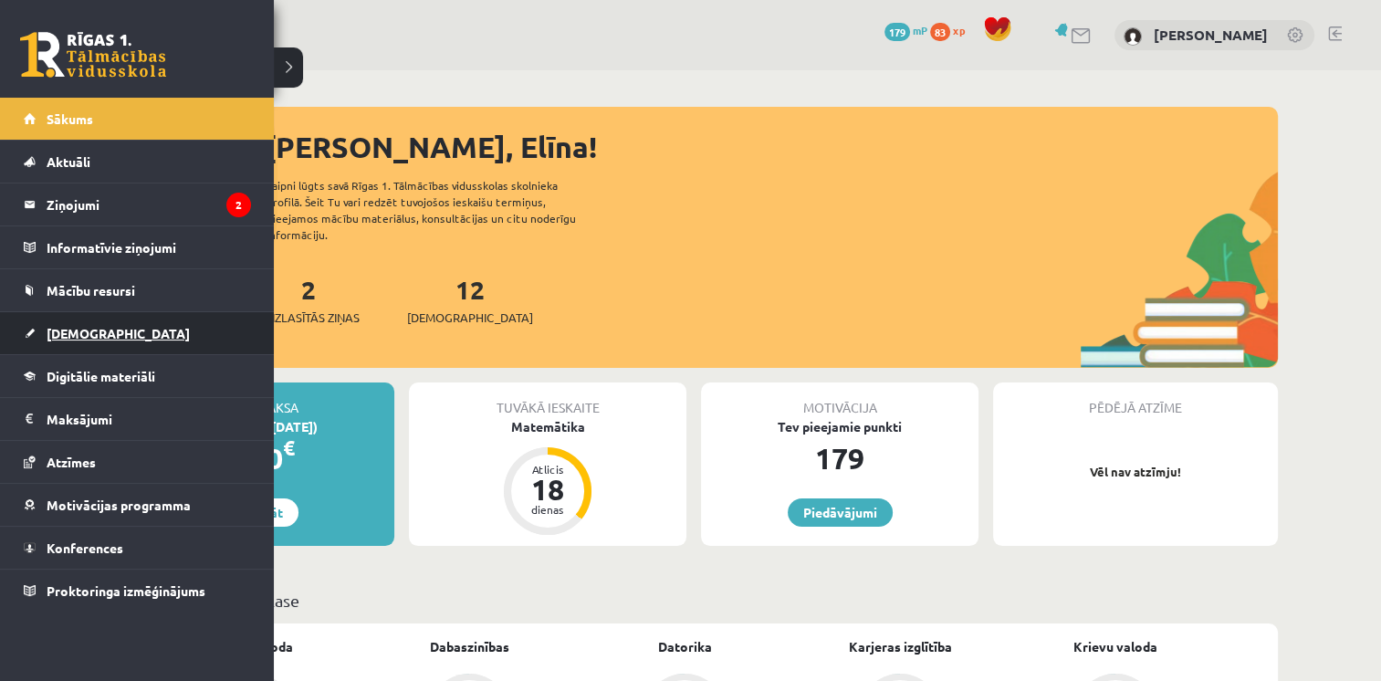
click at [70, 326] on span "[DEMOGRAPHIC_DATA]" at bounding box center [118, 333] width 143 height 16
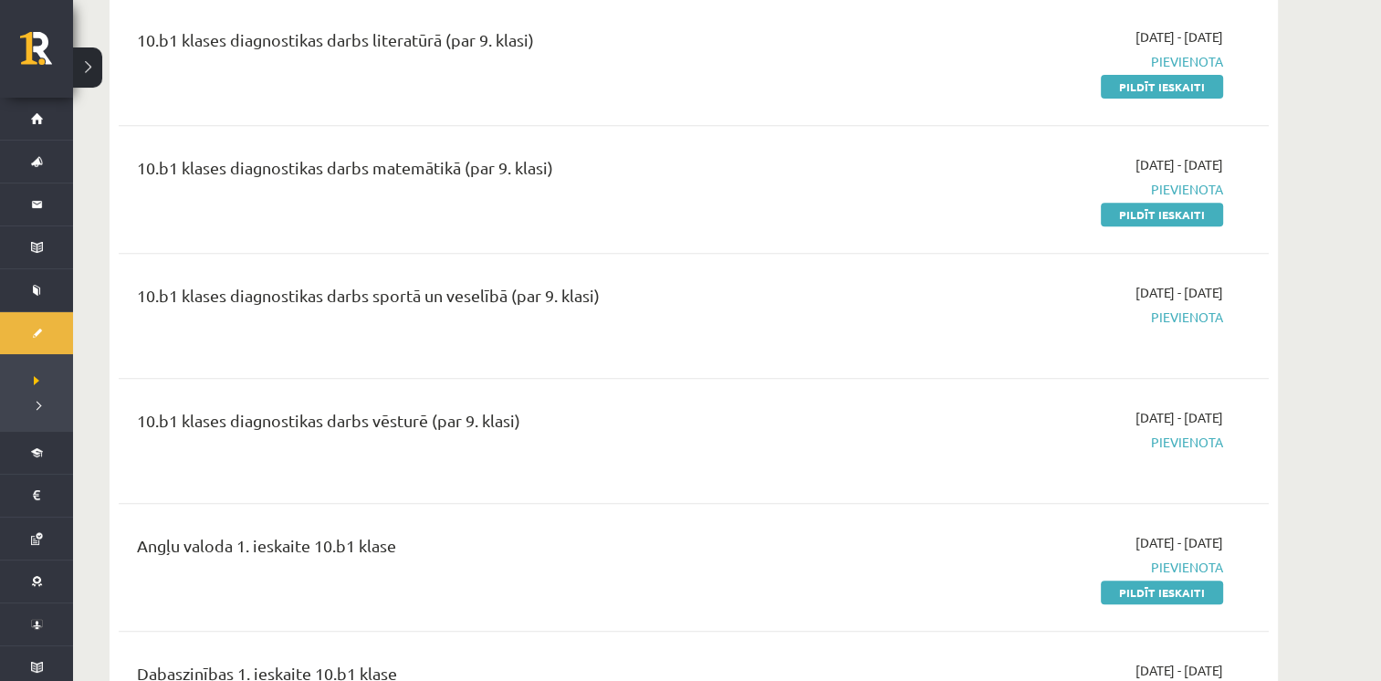
scroll to position [758, 0]
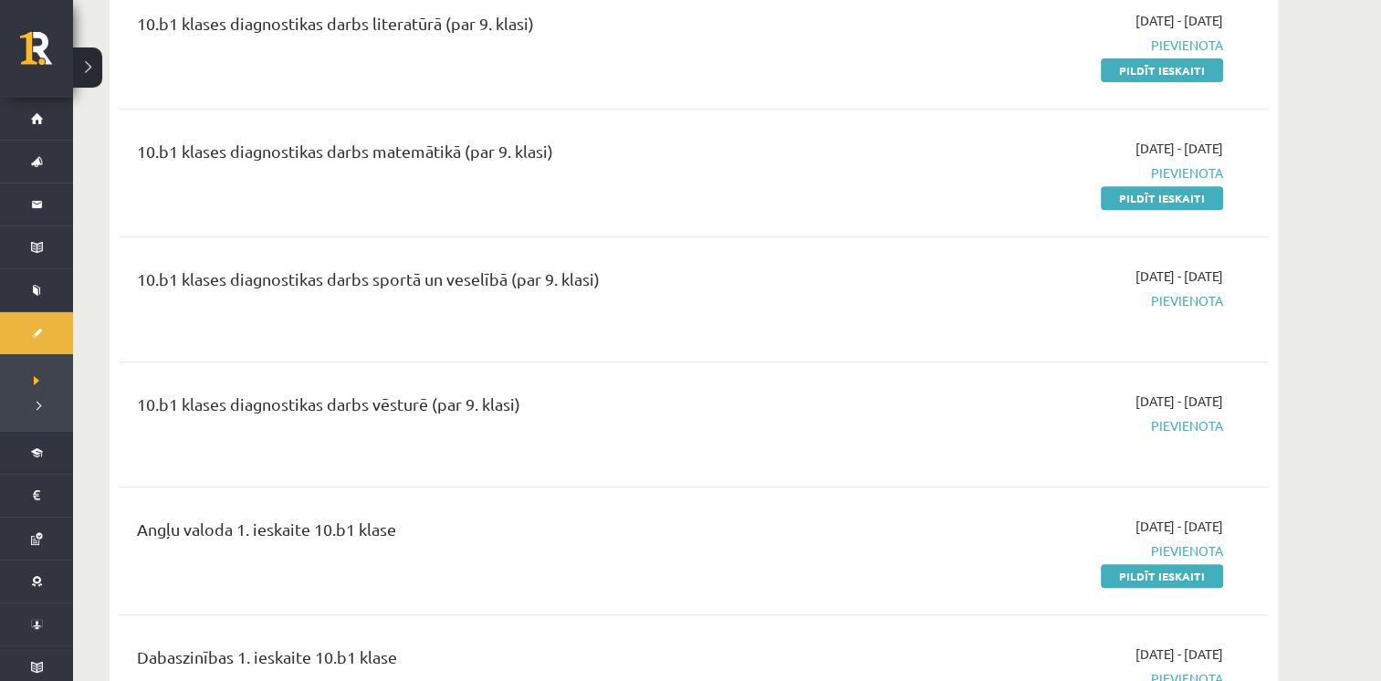
click at [1166, 301] on span "Pievienota" at bounding box center [1051, 300] width 344 height 19
click at [1135, 266] on span "[DATE] - [DATE]" at bounding box center [1179, 275] width 88 height 19
click at [1162, 287] on div "2025-10-16 - 2025-10-31 Pievienota" at bounding box center [1050, 299] width 371 height 66
drag, startPoint x: 1162, startPoint y: 287, endPoint x: 532, endPoint y: 310, distance: 630.0
click at [532, 310] on div "10.b1 klases diagnostikas darbs sportā un veselībā (par 9. klasi) 2025-10-16 - …" at bounding box center [679, 299] width 1113 height 66
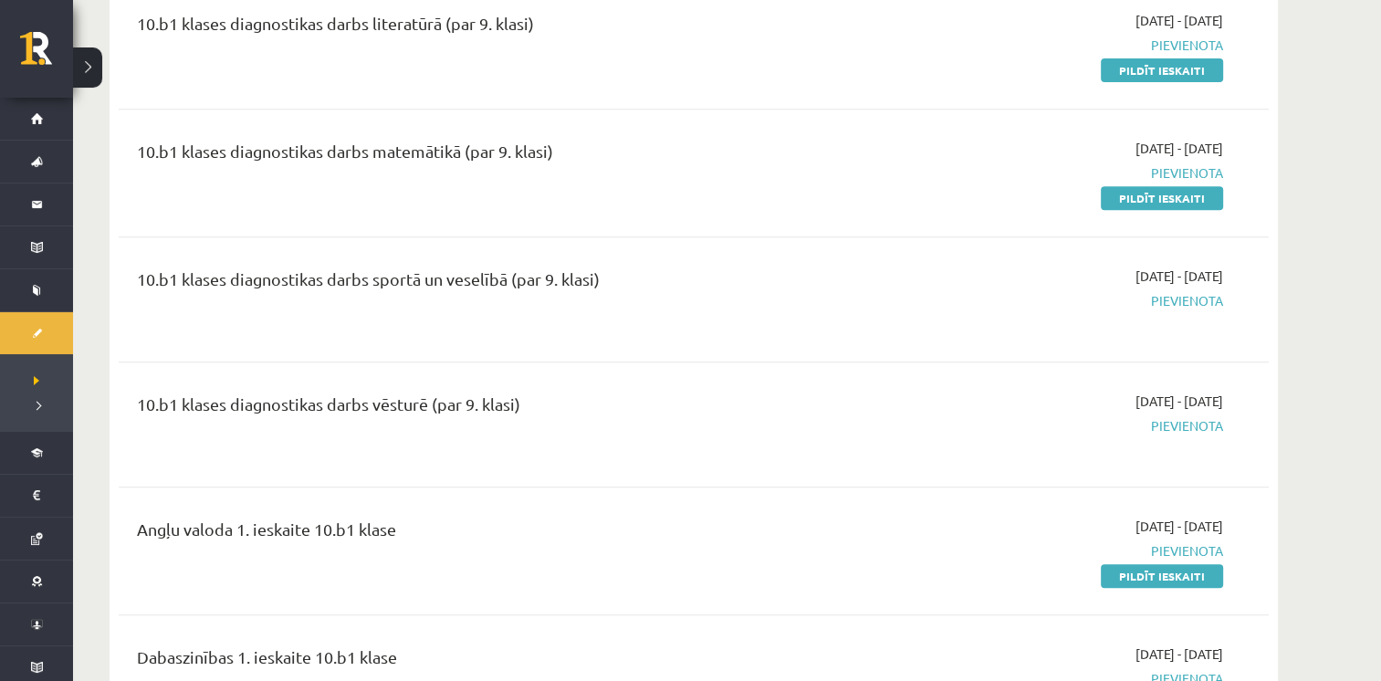
click at [376, 281] on div "10.b1 klases diagnostikas darbs sportā un veselībā (par 9. klasi)" at bounding box center [494, 283] width 714 height 34
drag, startPoint x: 376, startPoint y: 281, endPoint x: 253, endPoint y: 320, distance: 129.3
click at [253, 320] on div "10.b1 klases diagnostikas darbs sportā un veselībā (par 9. klasi)" at bounding box center [494, 299] width 742 height 66
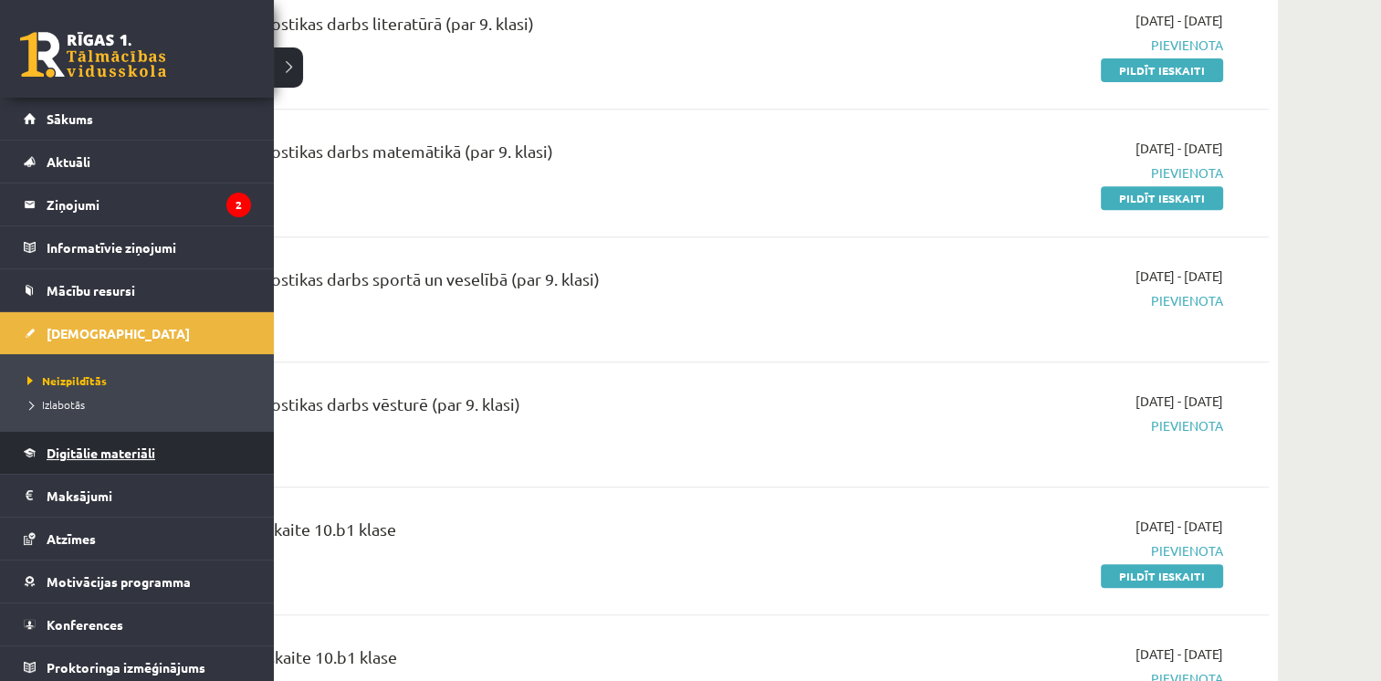
click at [84, 458] on span "Digitālie materiāli" at bounding box center [101, 452] width 109 height 16
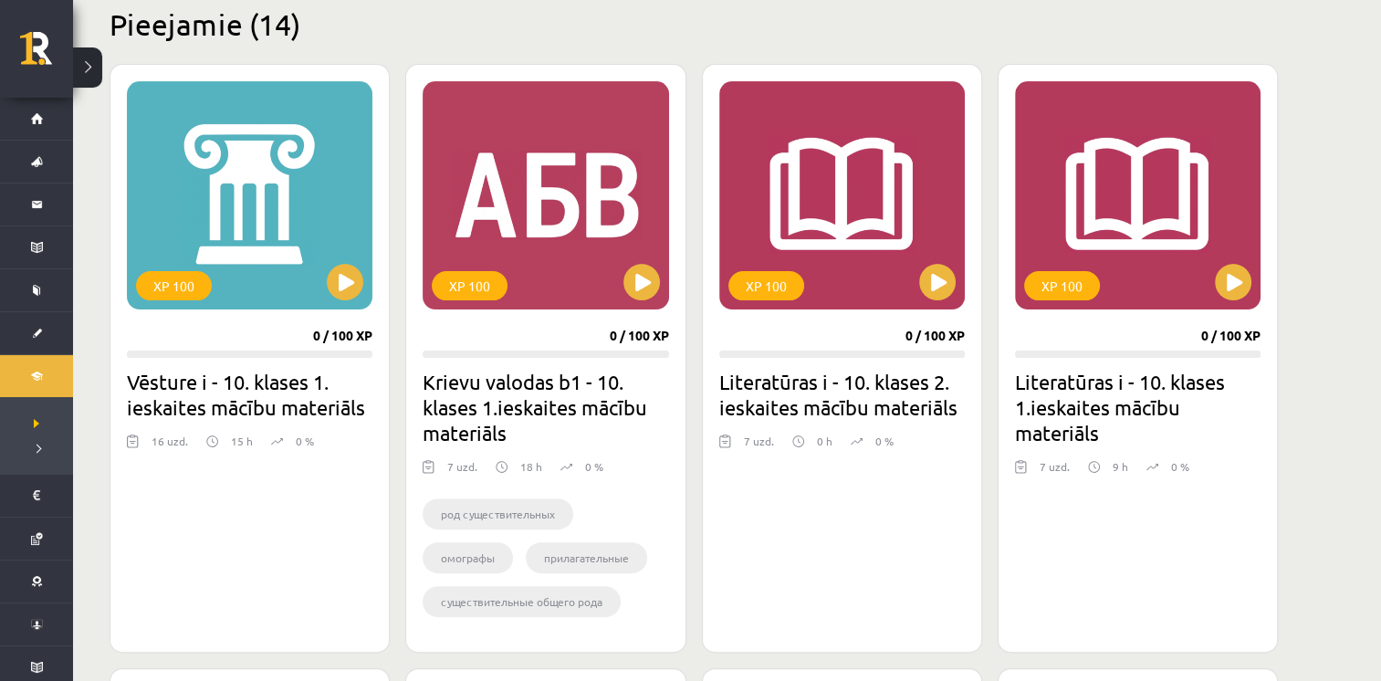
scroll to position [473, 0]
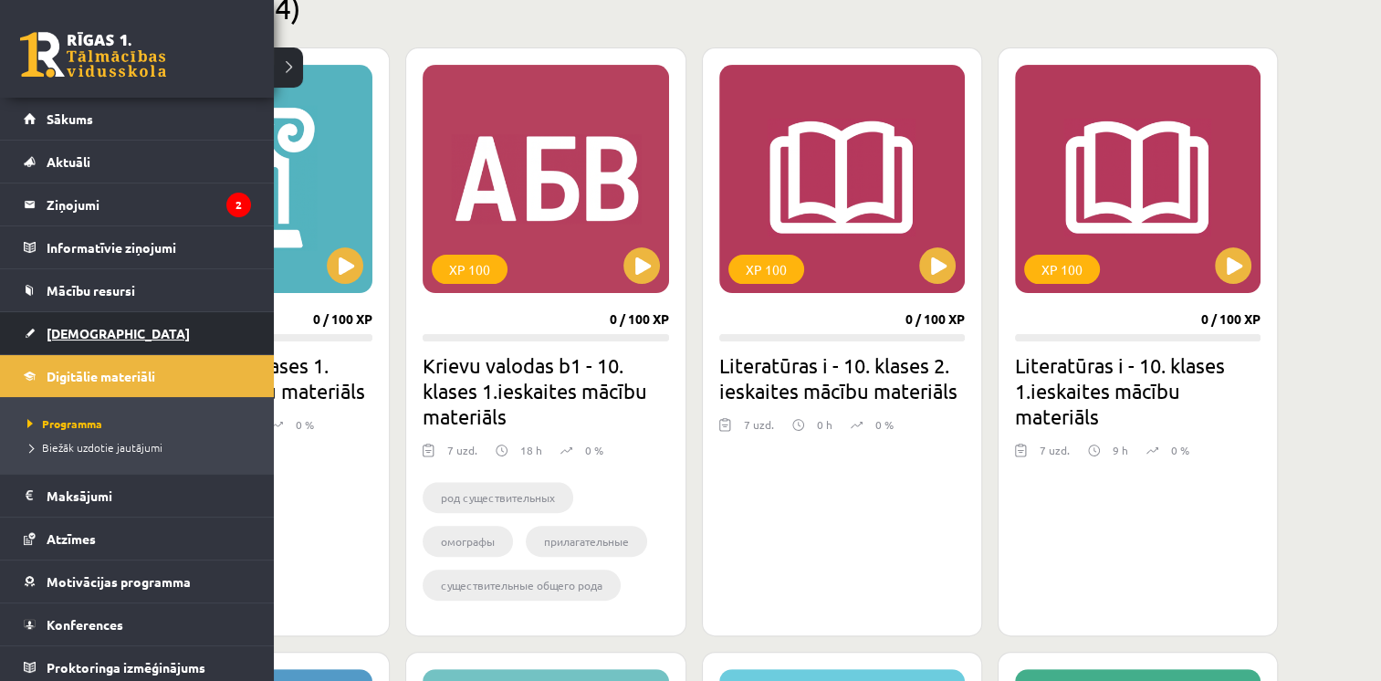
click at [71, 330] on span "[DEMOGRAPHIC_DATA]" at bounding box center [118, 333] width 143 height 16
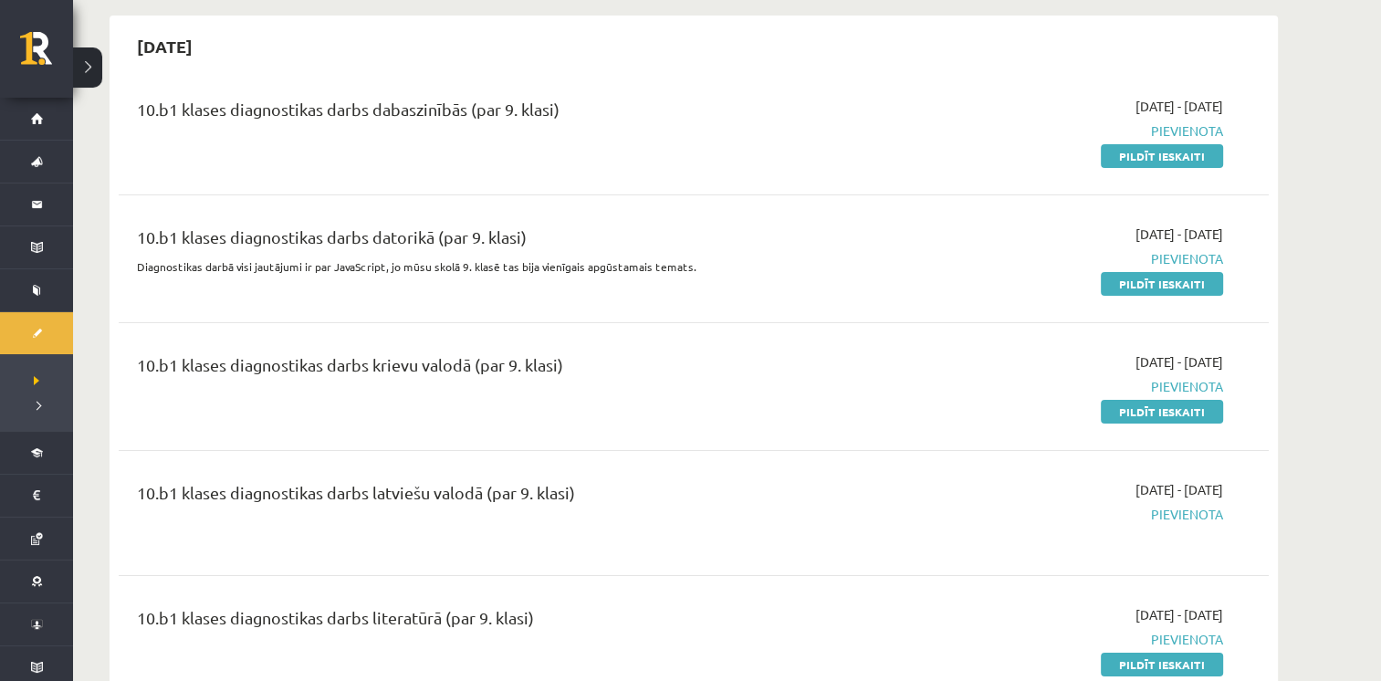
scroll to position [195, 0]
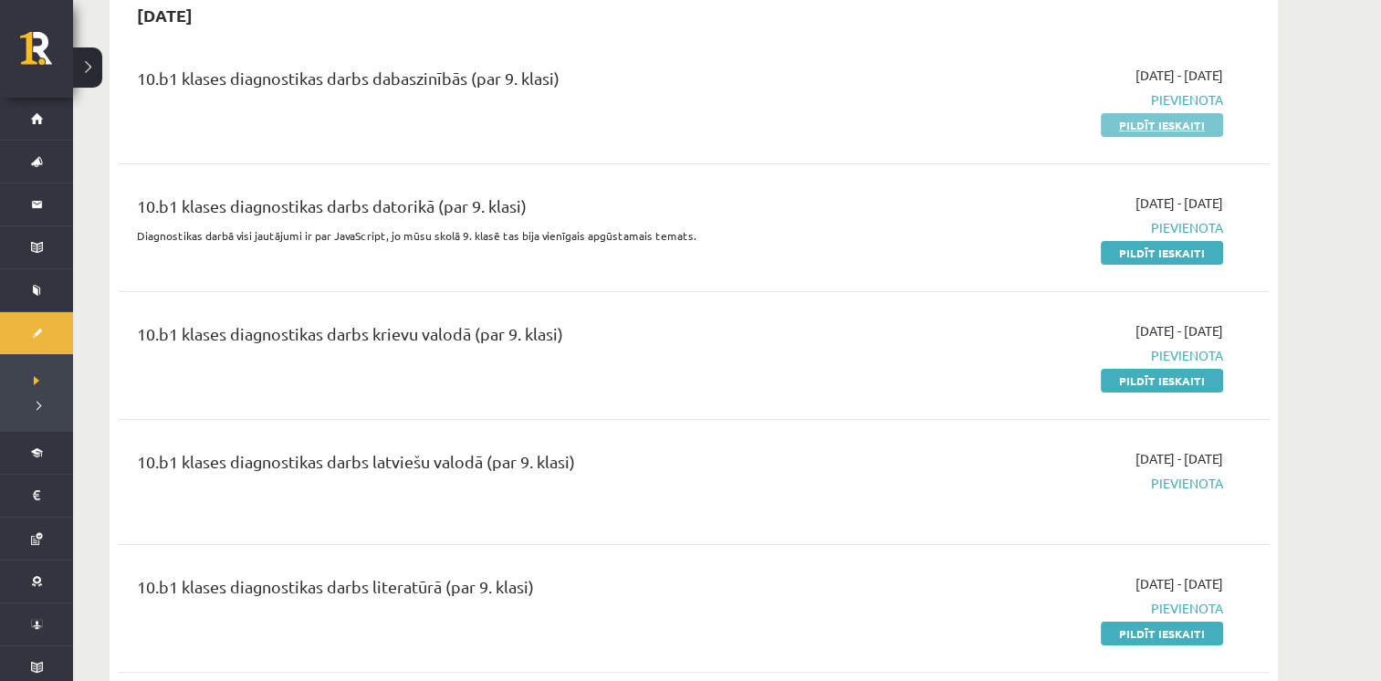
click at [1123, 124] on link "Pildīt ieskaiti" at bounding box center [1161, 125] width 122 height 24
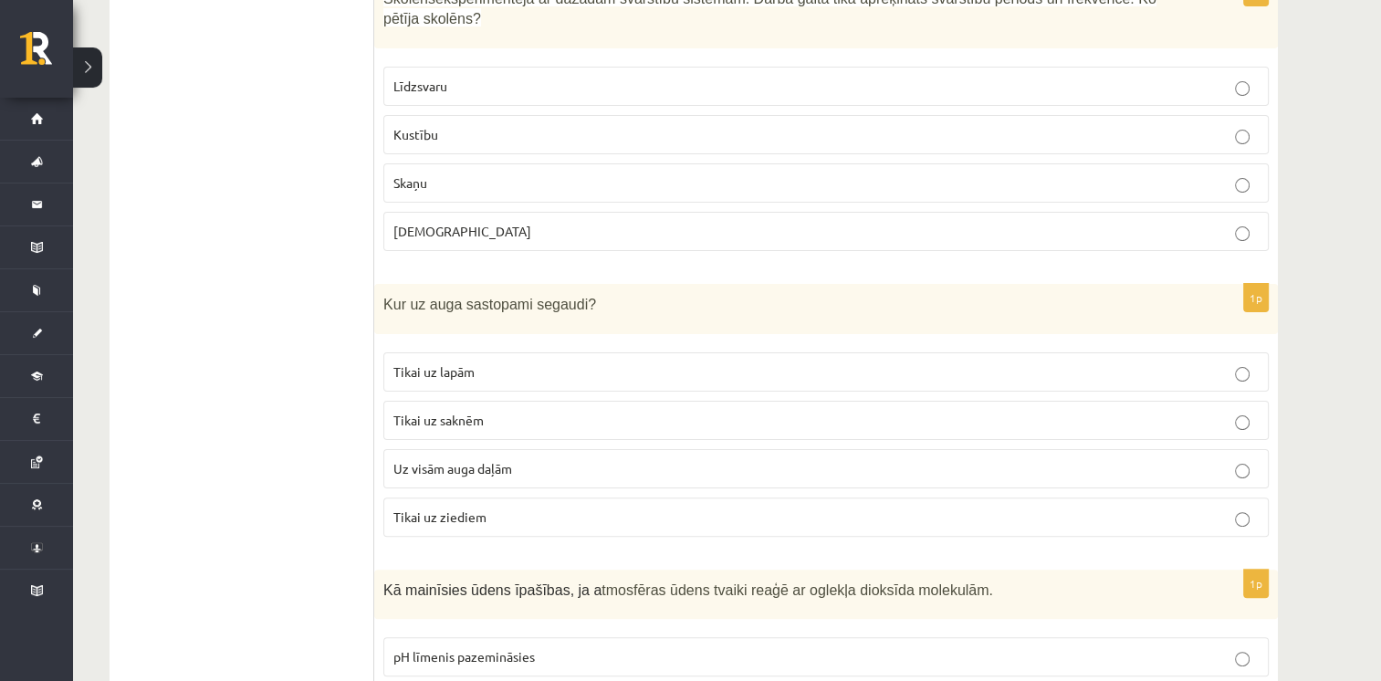
scroll to position [315, 0]
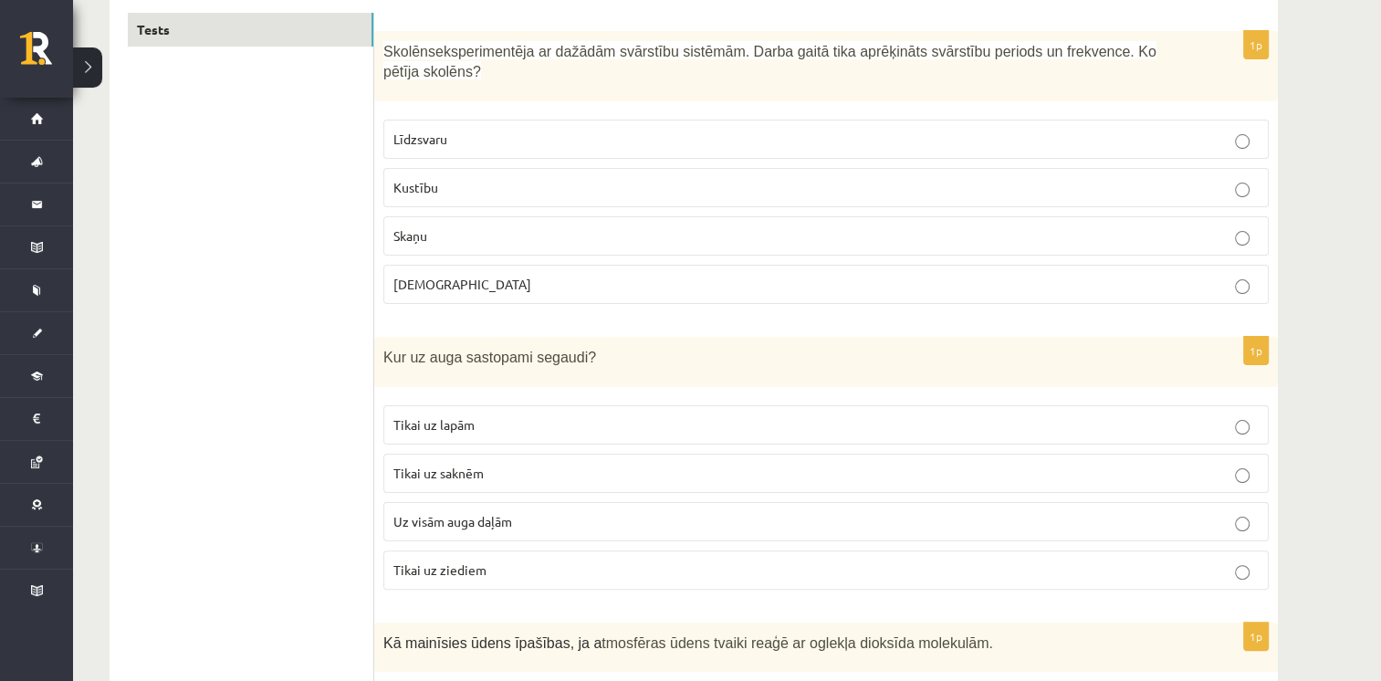
click at [1199, 179] on label "Kustību" at bounding box center [825, 187] width 885 height 39
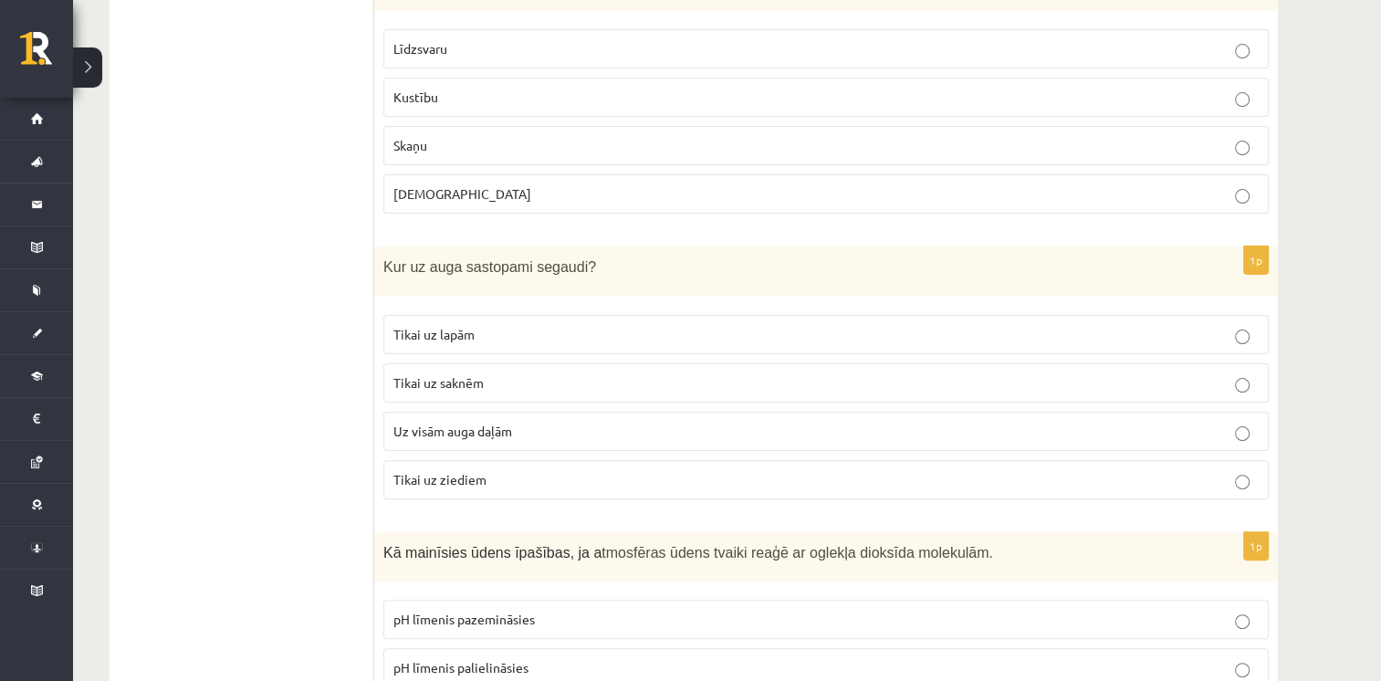
scroll to position [510, 0]
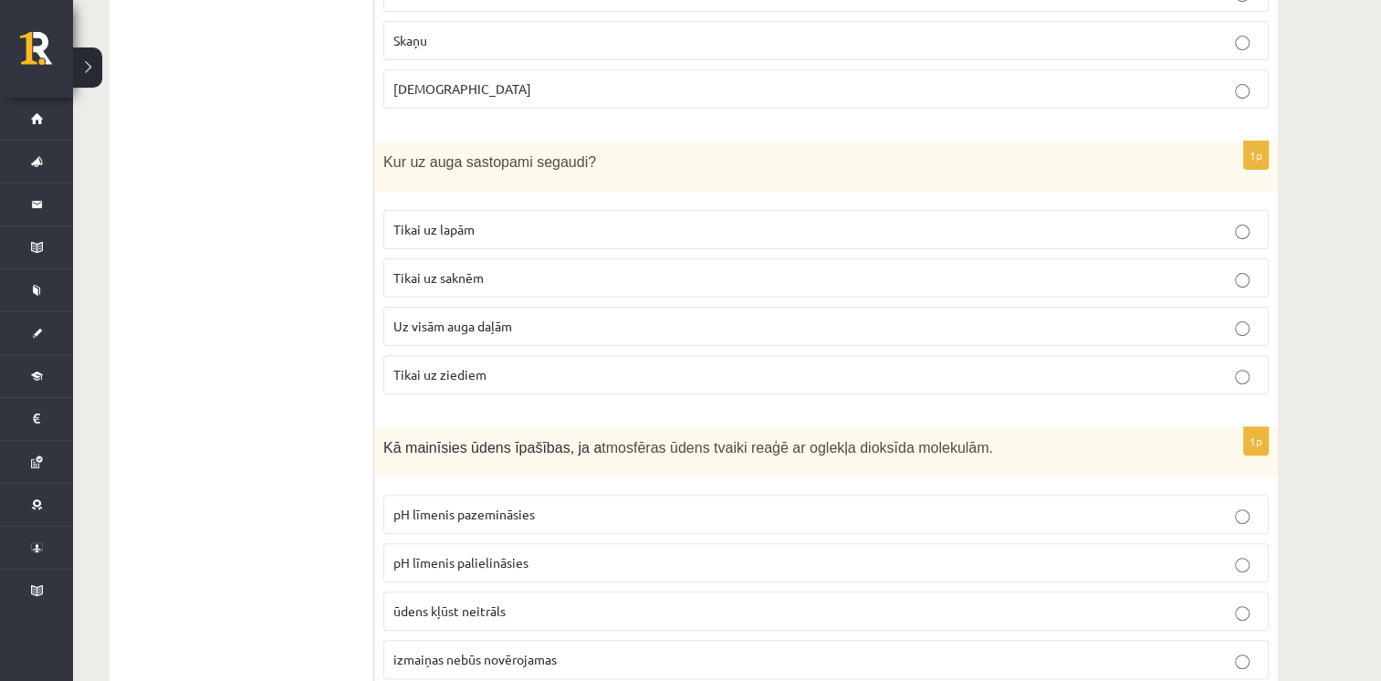
click at [952, 317] on p "Uz visām auga daļām" at bounding box center [825, 326] width 865 height 19
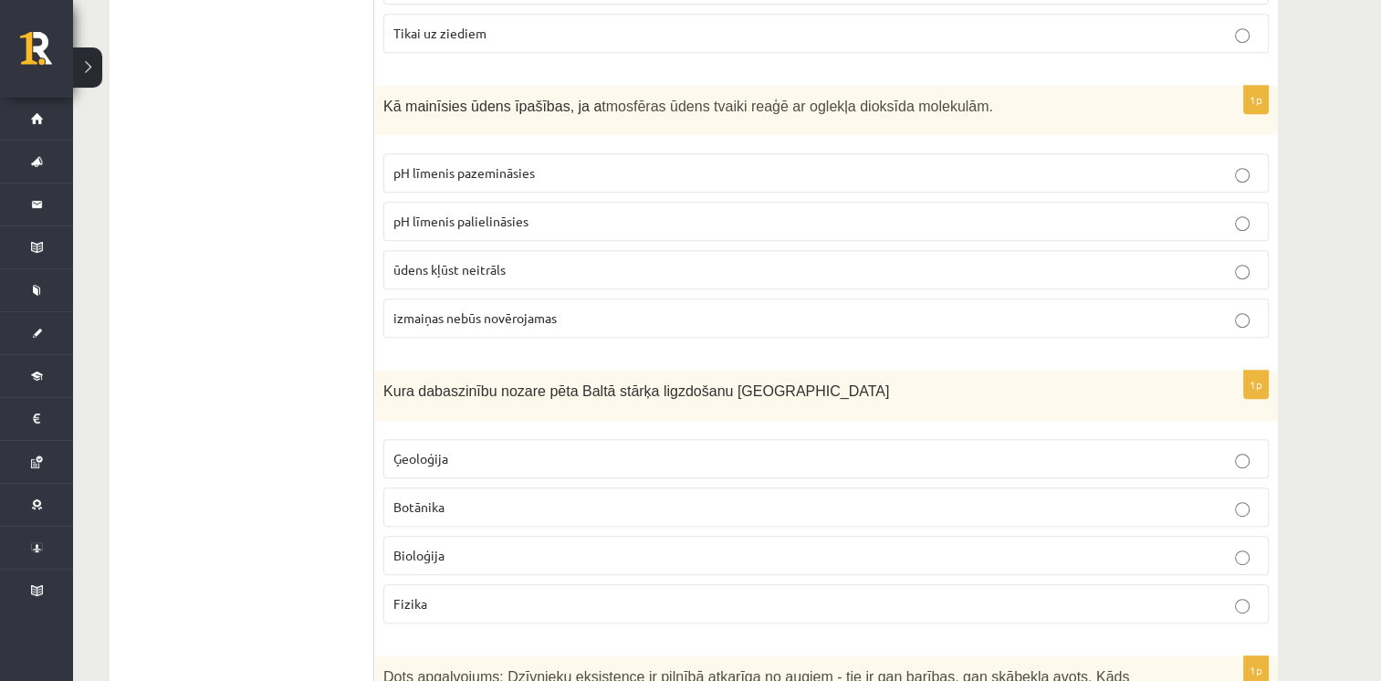
scroll to position [872, 0]
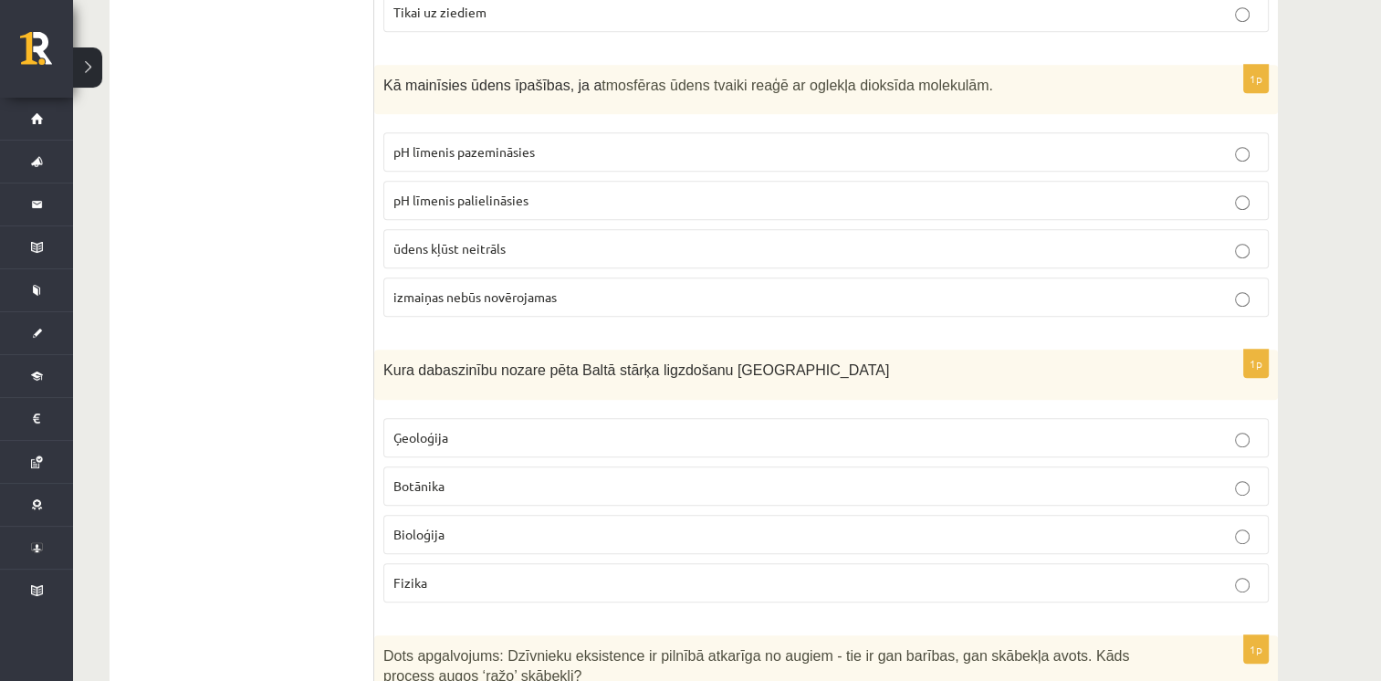
click at [721, 142] on p "pH līmenis pazemināsies" at bounding box center [825, 151] width 865 height 19
click at [616, 525] on p "Bioloģija" at bounding box center [825, 534] width 865 height 19
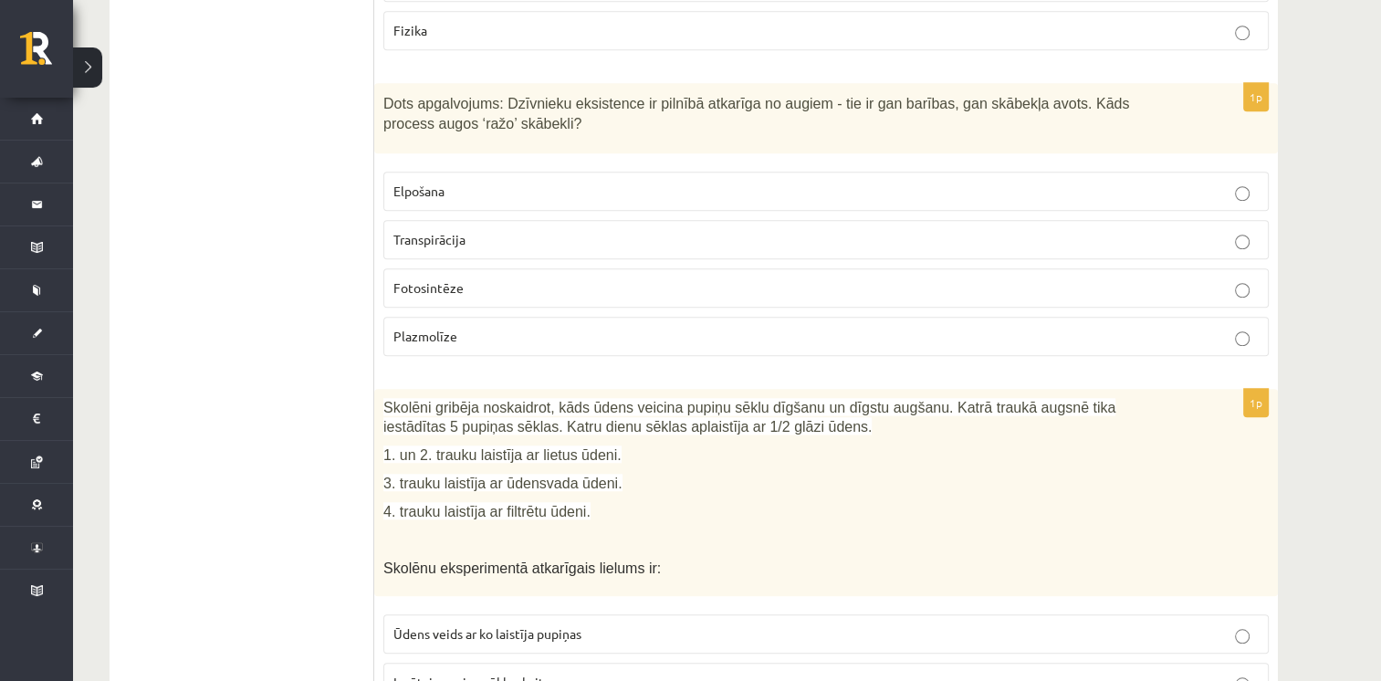
scroll to position [1403, 0]
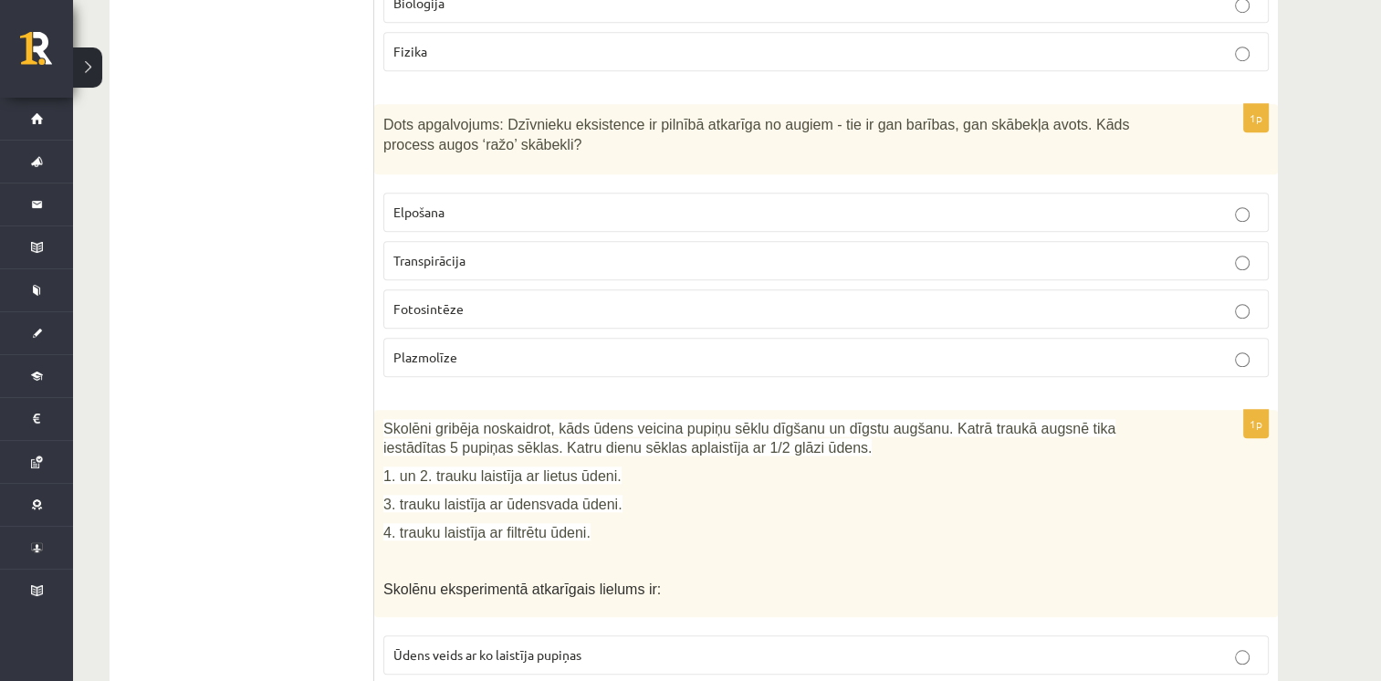
click at [1164, 299] on p "Fotosintēze" at bounding box center [825, 308] width 865 height 19
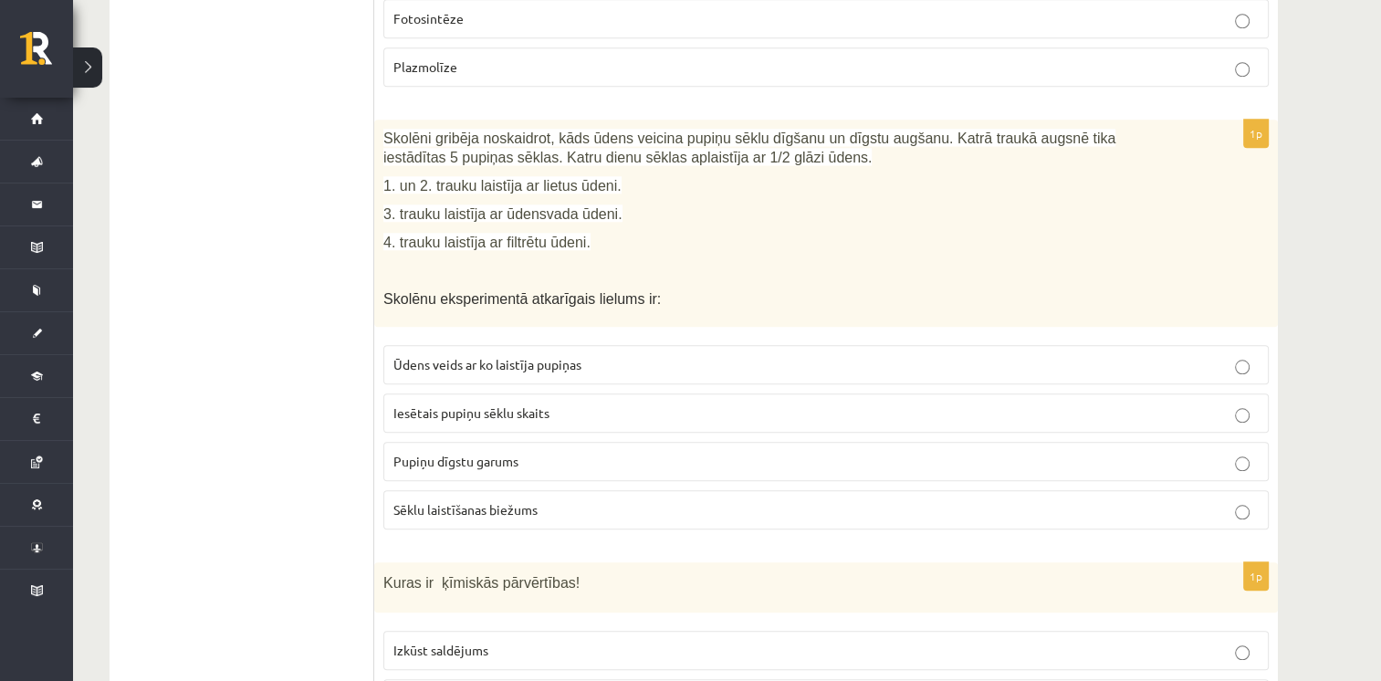
scroll to position [1683, 0]
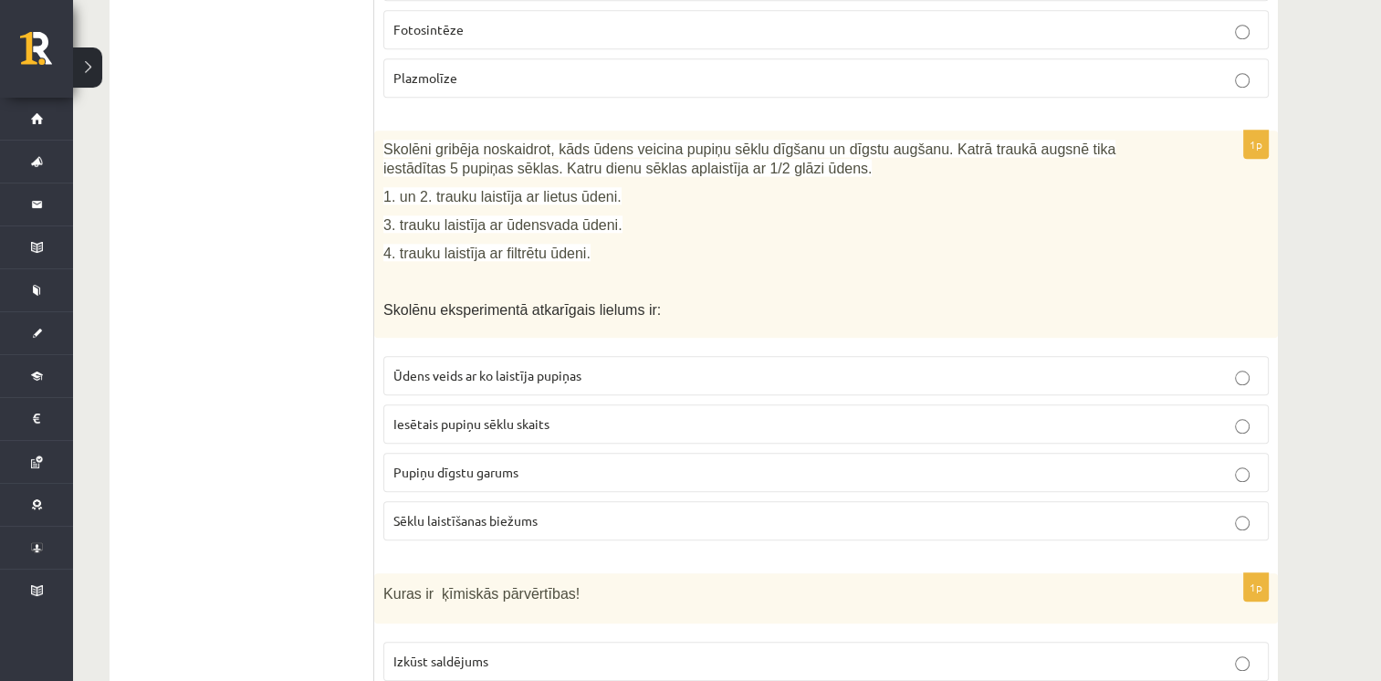
click at [817, 453] on label "Pupiņu dīgstu garums" at bounding box center [825, 472] width 885 height 39
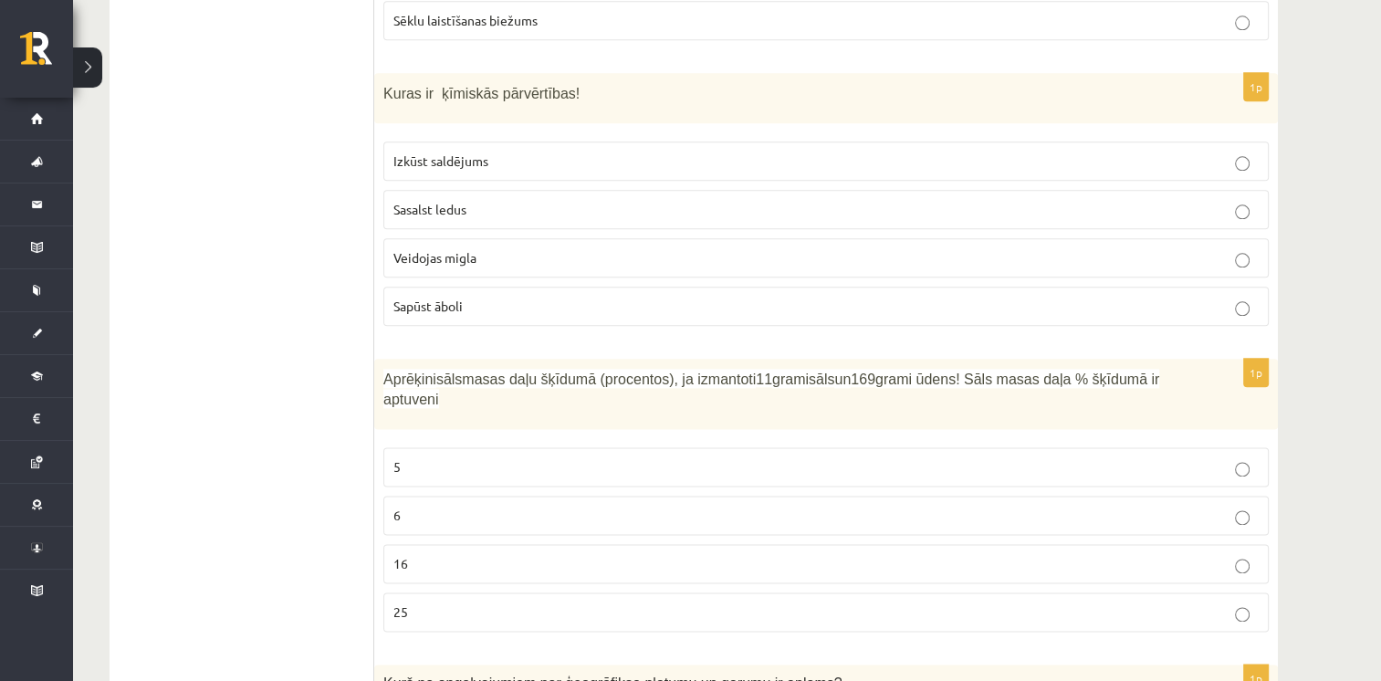
scroll to position [2203, 0]
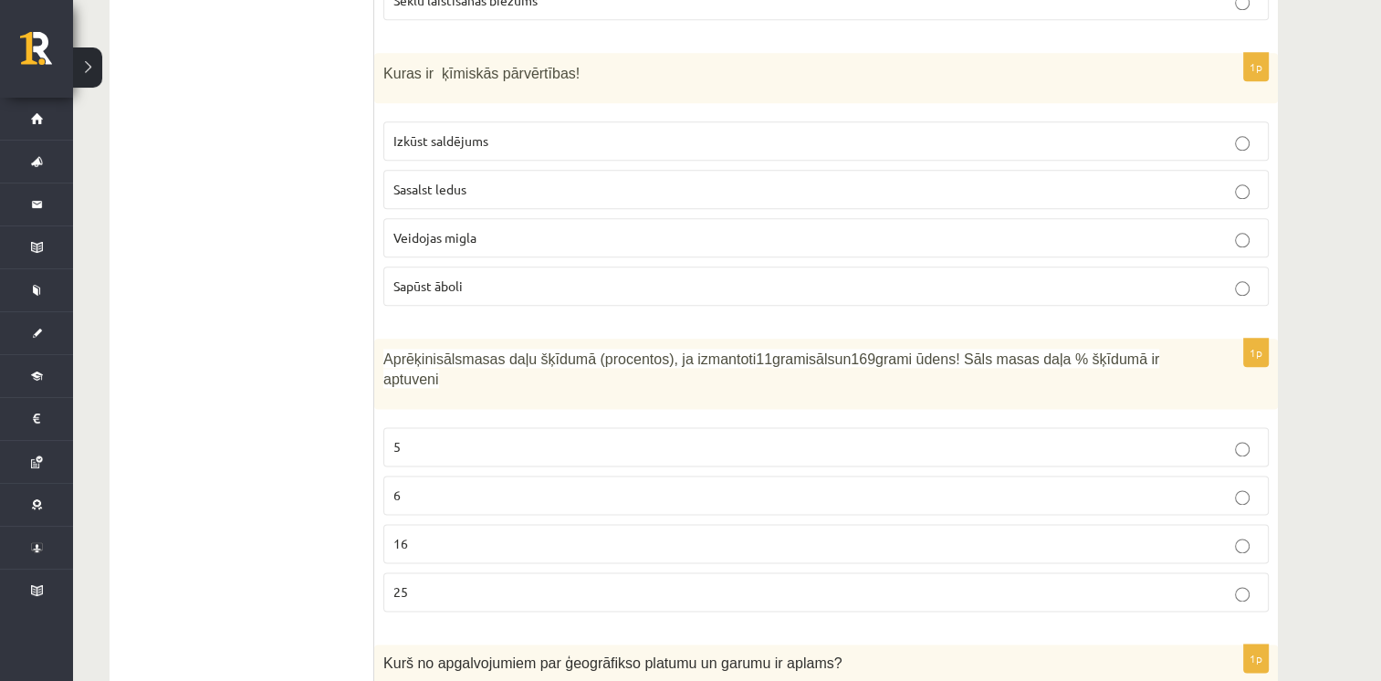
click at [731, 276] on p "Sapūst āboli" at bounding box center [825, 285] width 865 height 19
click at [783, 485] on p "6" at bounding box center [825, 494] width 865 height 19
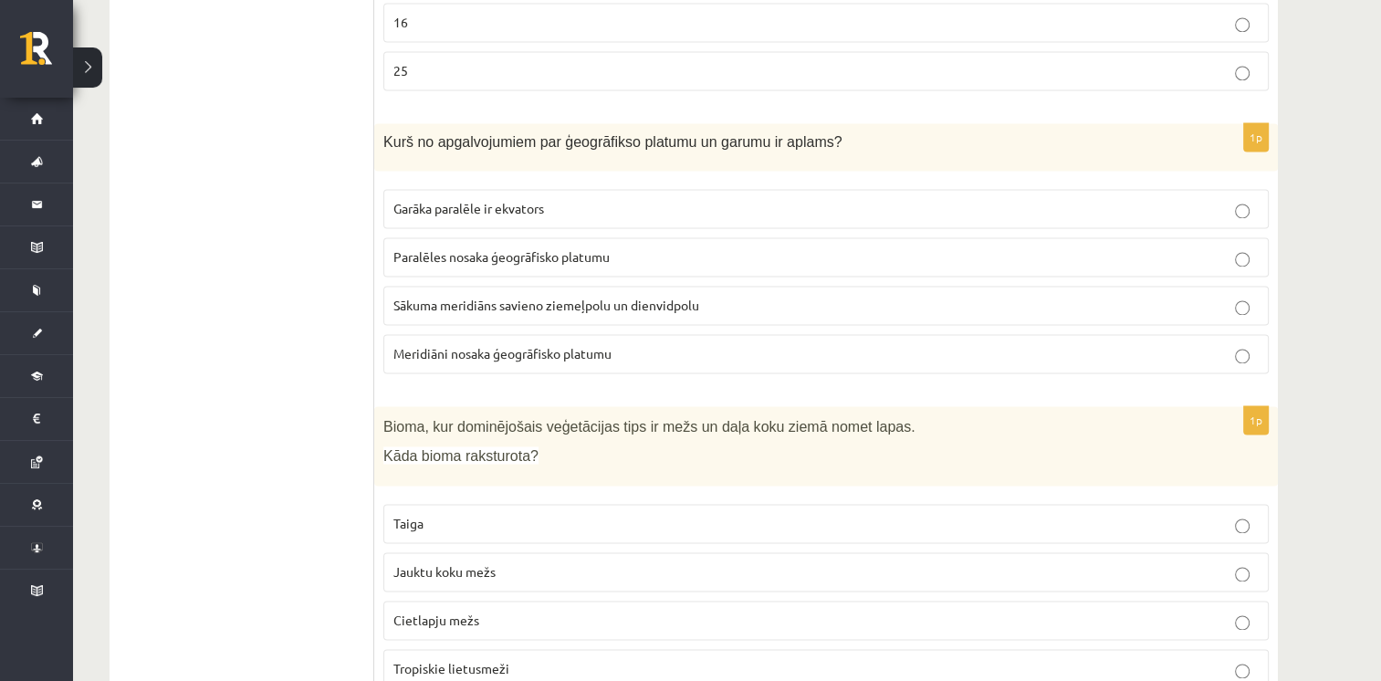
scroll to position [2734, 0]
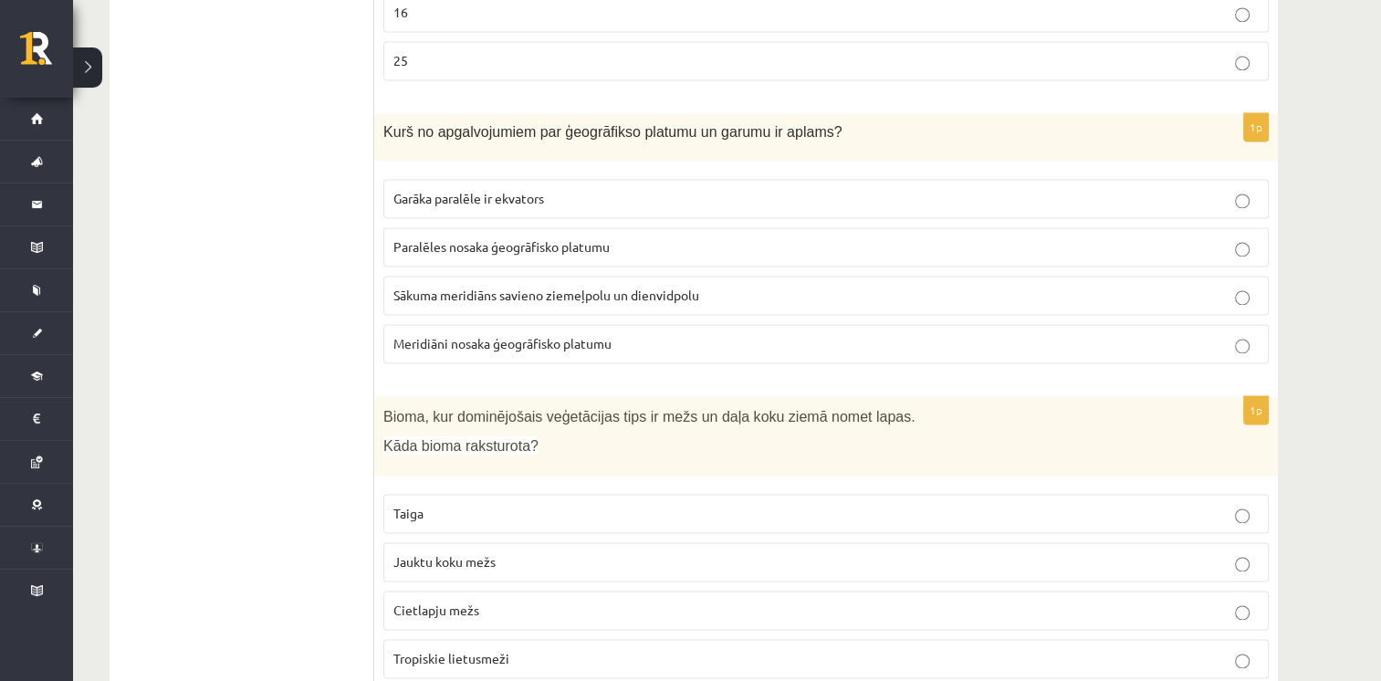
click at [499, 542] on label "Jauktu koku mežs" at bounding box center [825, 561] width 885 height 39
click at [850, 334] on p "Meridiāni nosaka ģeogrāfisko platumu" at bounding box center [825, 343] width 865 height 19
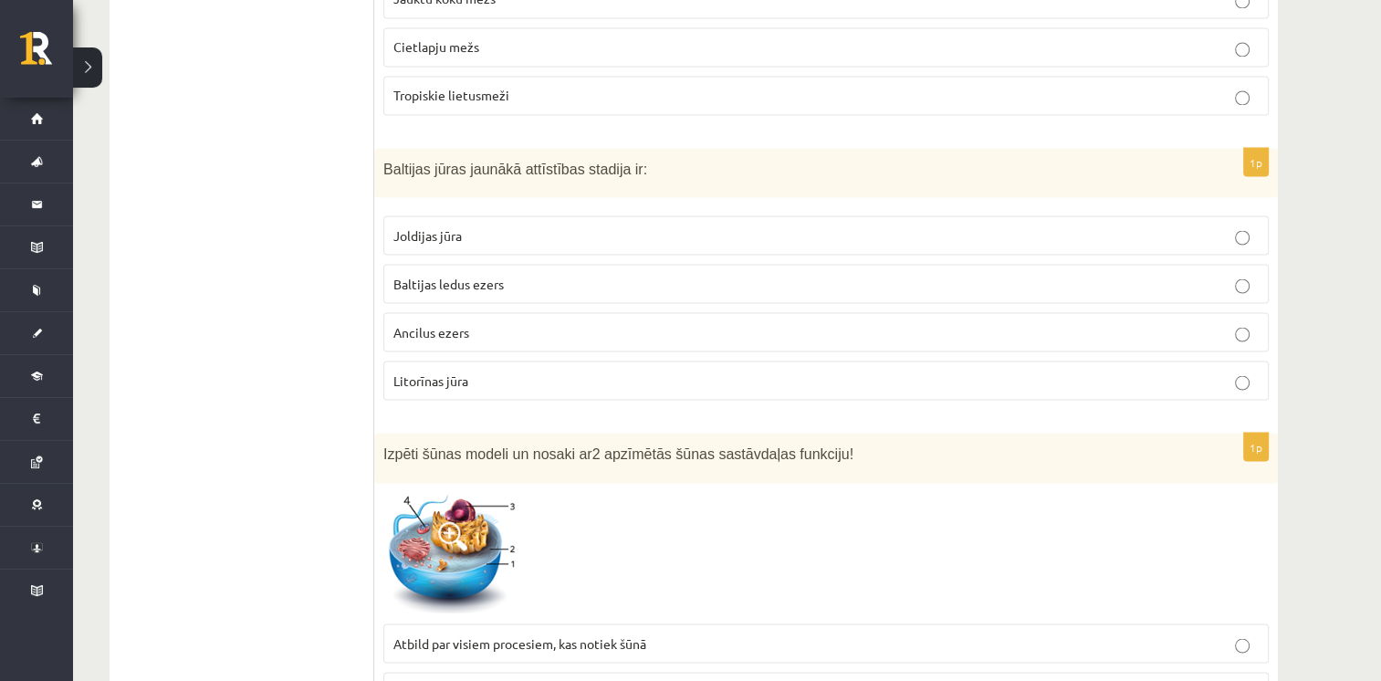
scroll to position [3329, 0]
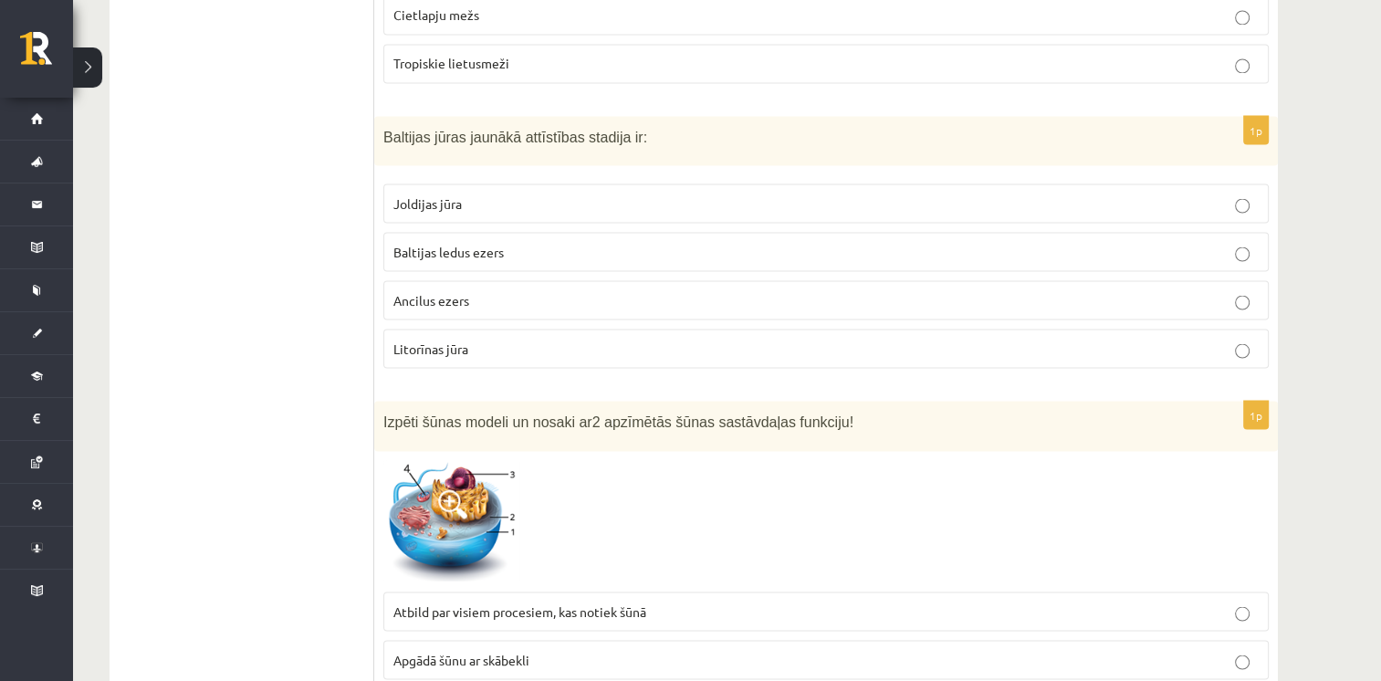
click at [1168, 339] on p "Litorīnas jūra" at bounding box center [825, 348] width 865 height 19
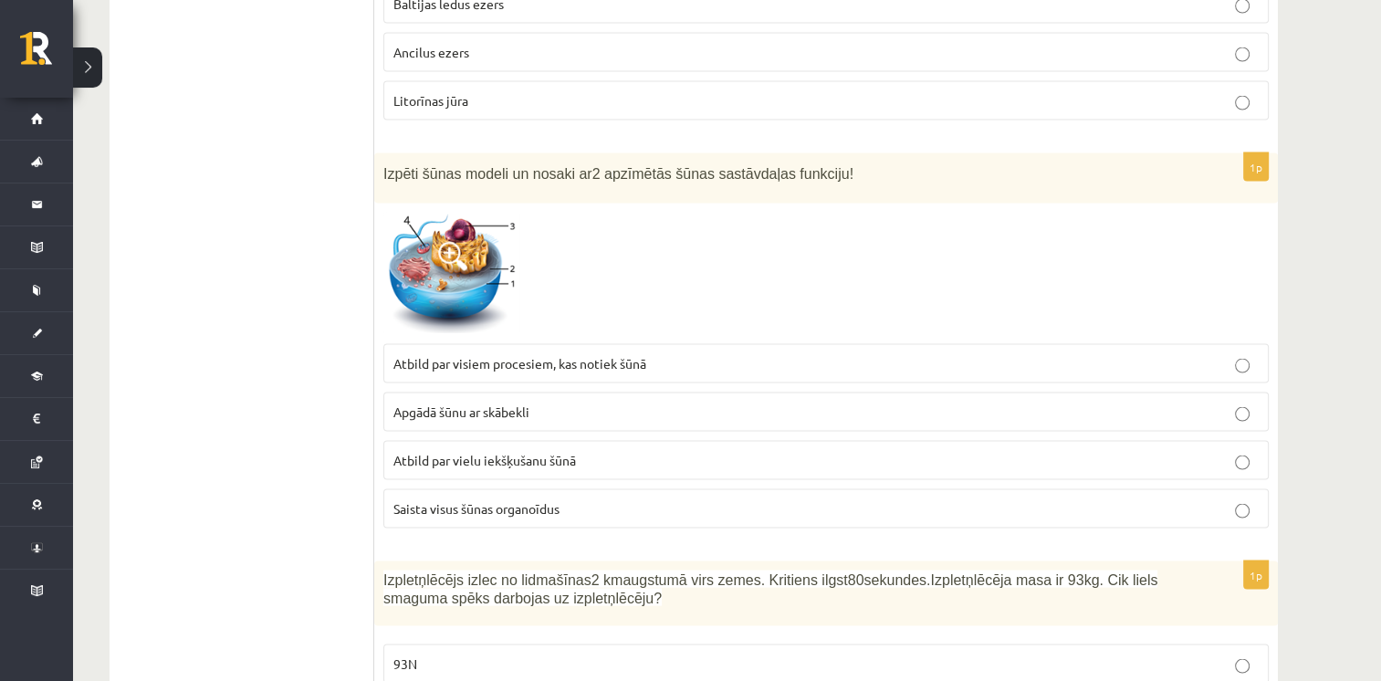
scroll to position [3565, 0]
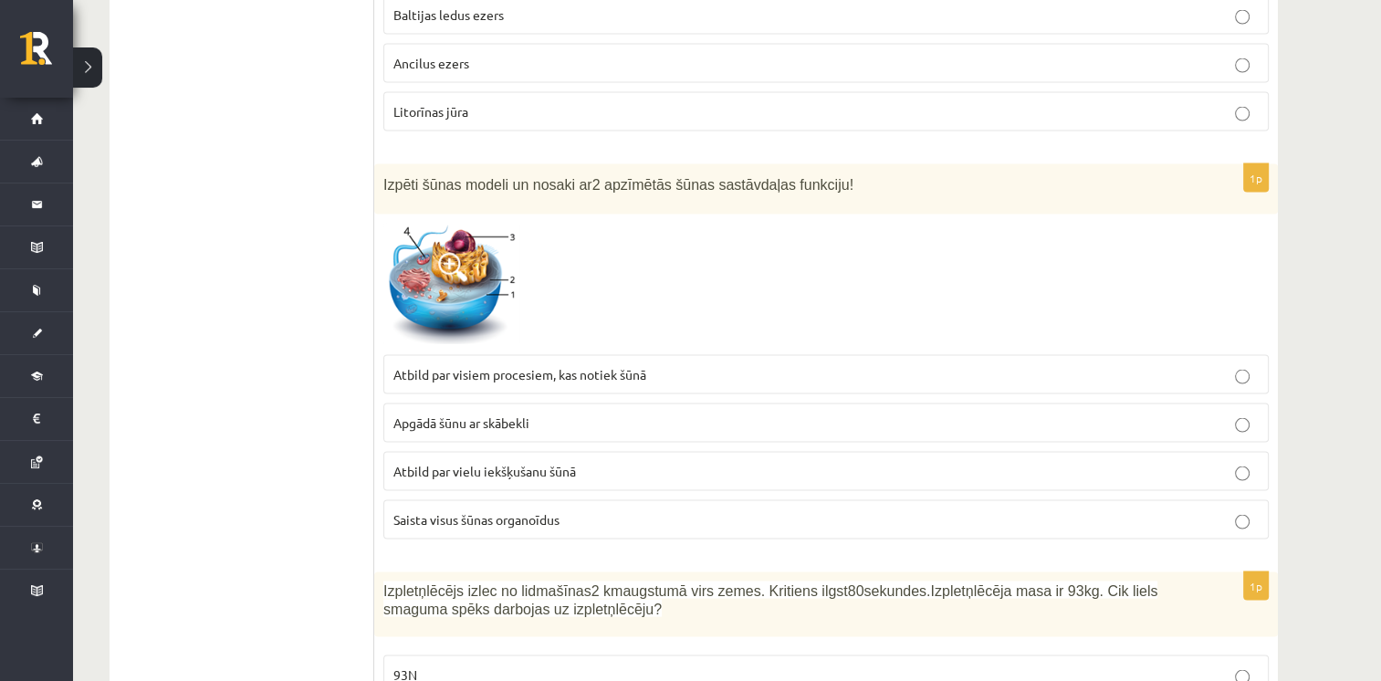
click at [910, 413] on p "Apgādā šūnu ar skābekli" at bounding box center [825, 422] width 865 height 19
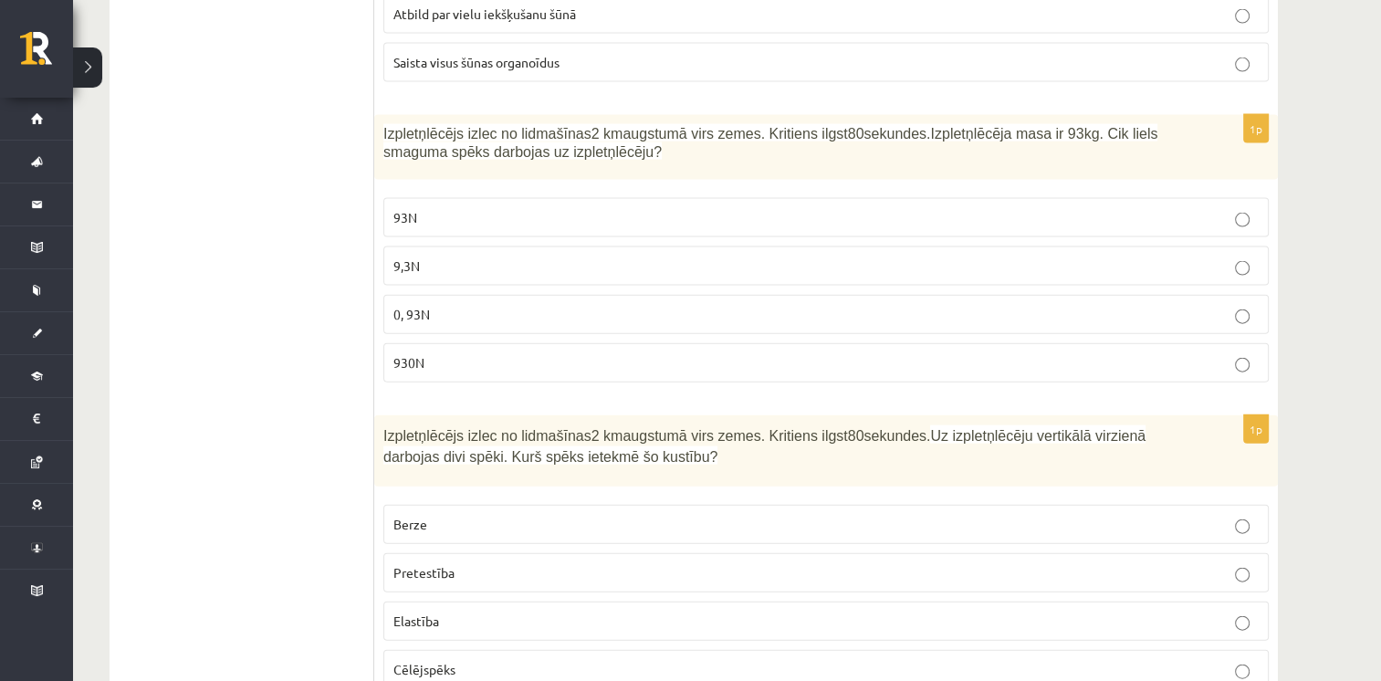
scroll to position [4044, 0]
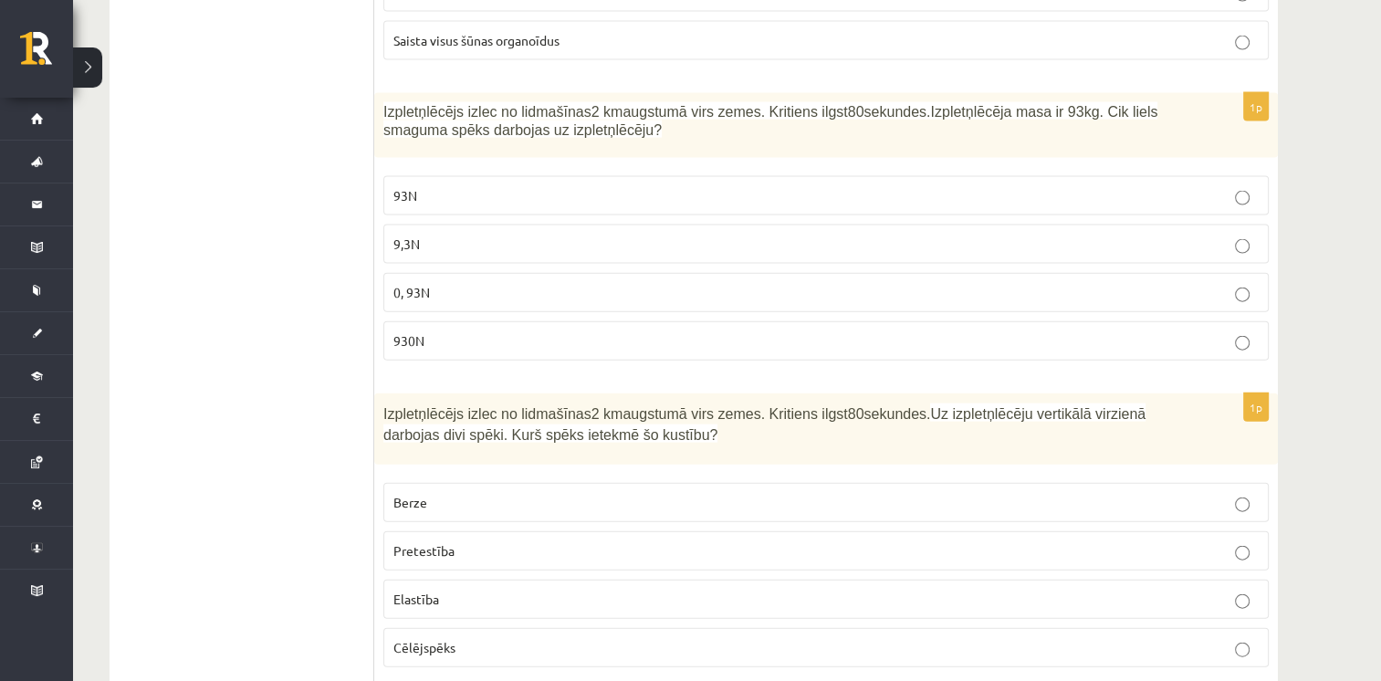
click at [1030, 321] on label "930N" at bounding box center [825, 340] width 885 height 39
click at [726, 541] on p "Pretestība" at bounding box center [825, 550] width 865 height 19
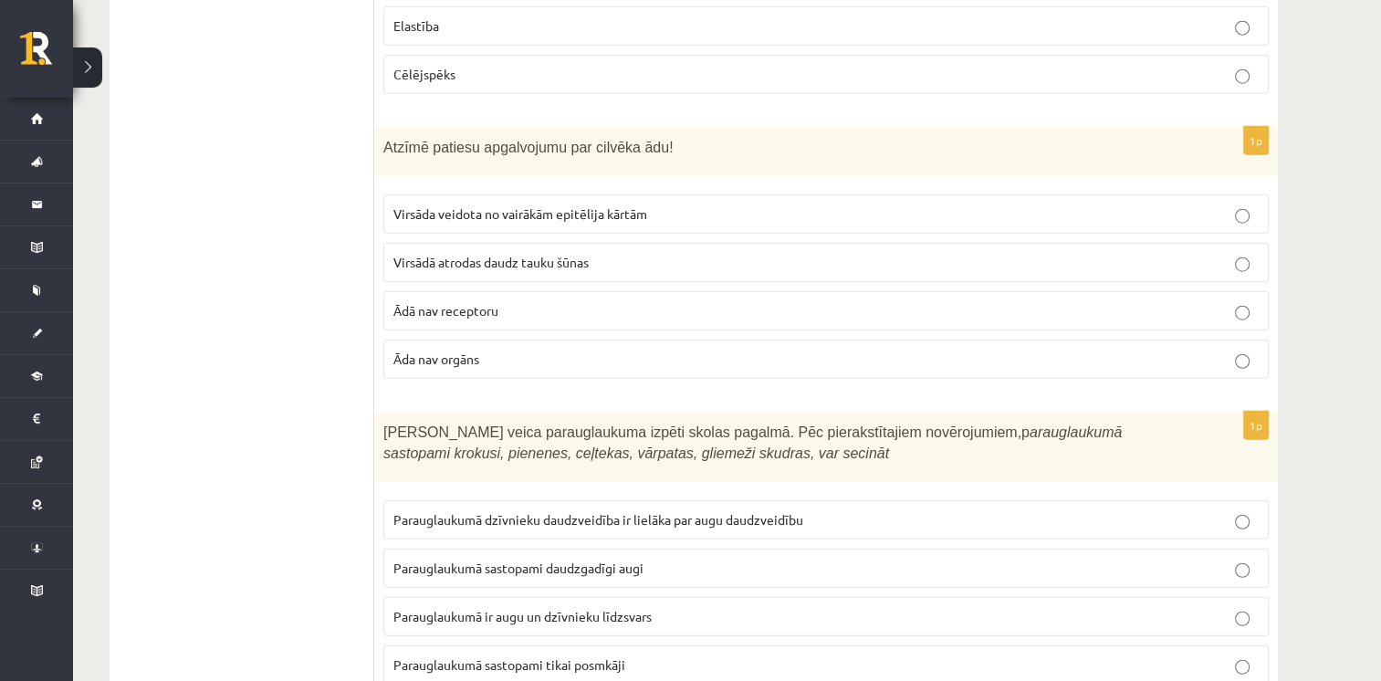
scroll to position [4638, 0]
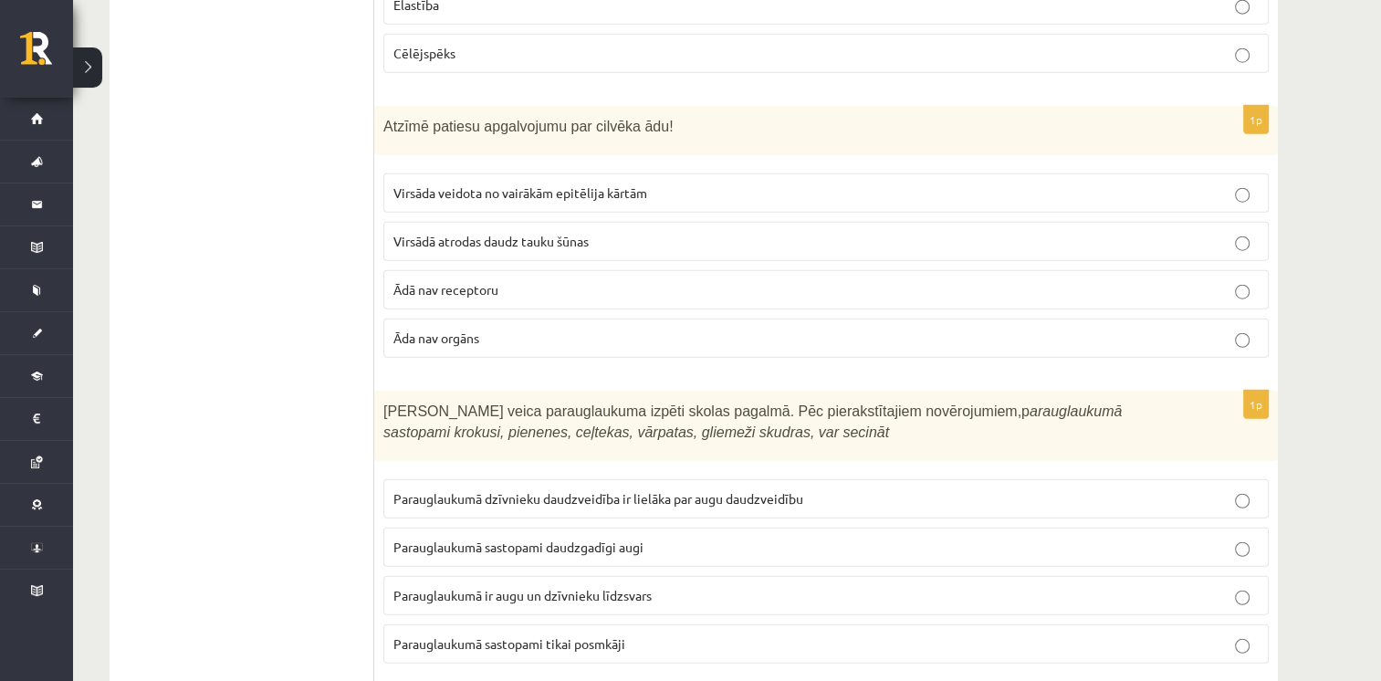
click at [874, 183] on p "Virsāda veidota no vairākām epitēlija kārtām" at bounding box center [825, 192] width 865 height 19
click at [682, 586] on p "Parauglaukumā ir augu un dzīvnieku līdzsvars" at bounding box center [825, 595] width 865 height 19
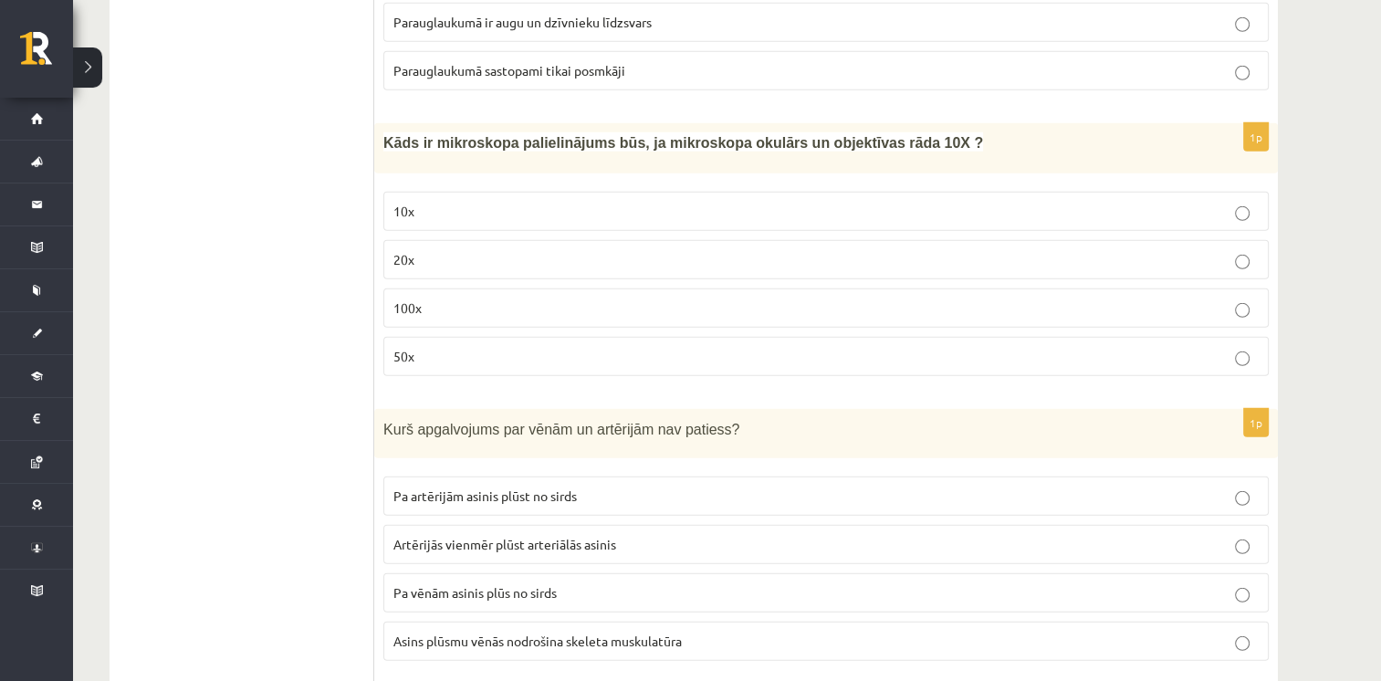
scroll to position [5221, 0]
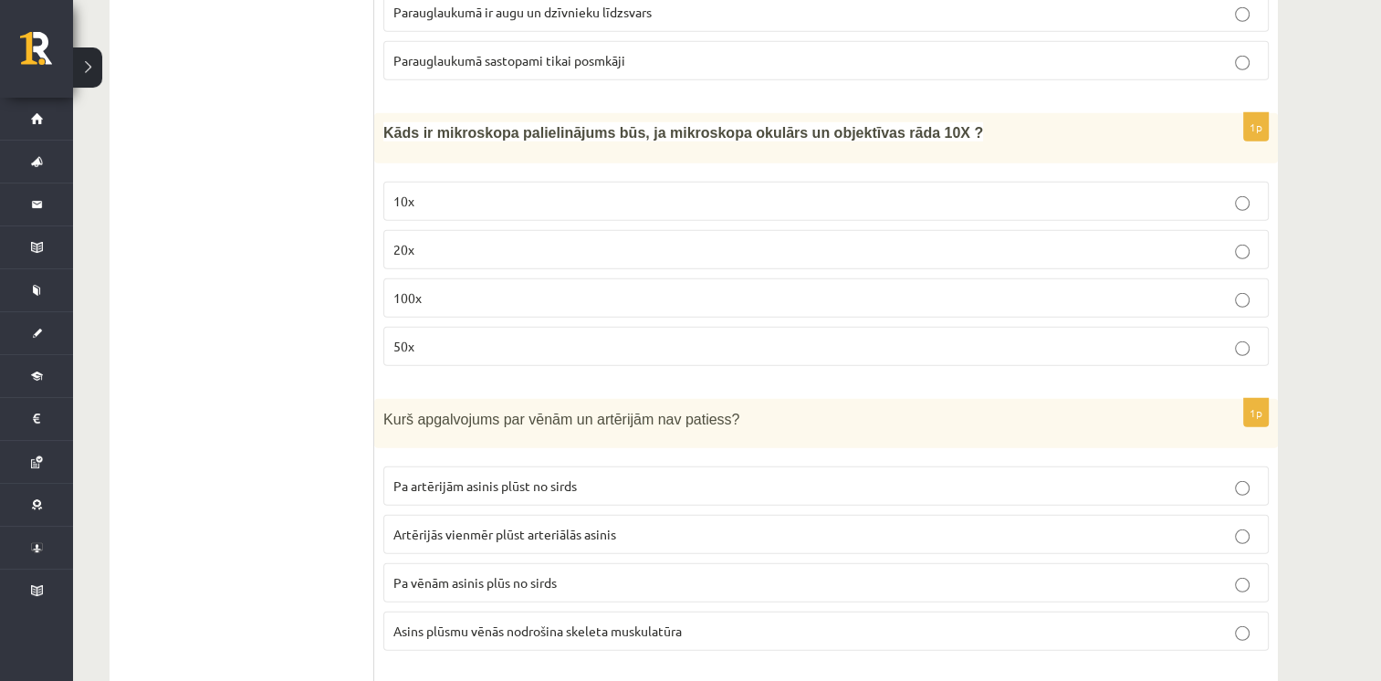
click at [991, 288] on p "100x" at bounding box center [825, 297] width 865 height 19
click at [540, 574] on span "Pa vēnām asinis plūs no sirds" at bounding box center [474, 582] width 163 height 16
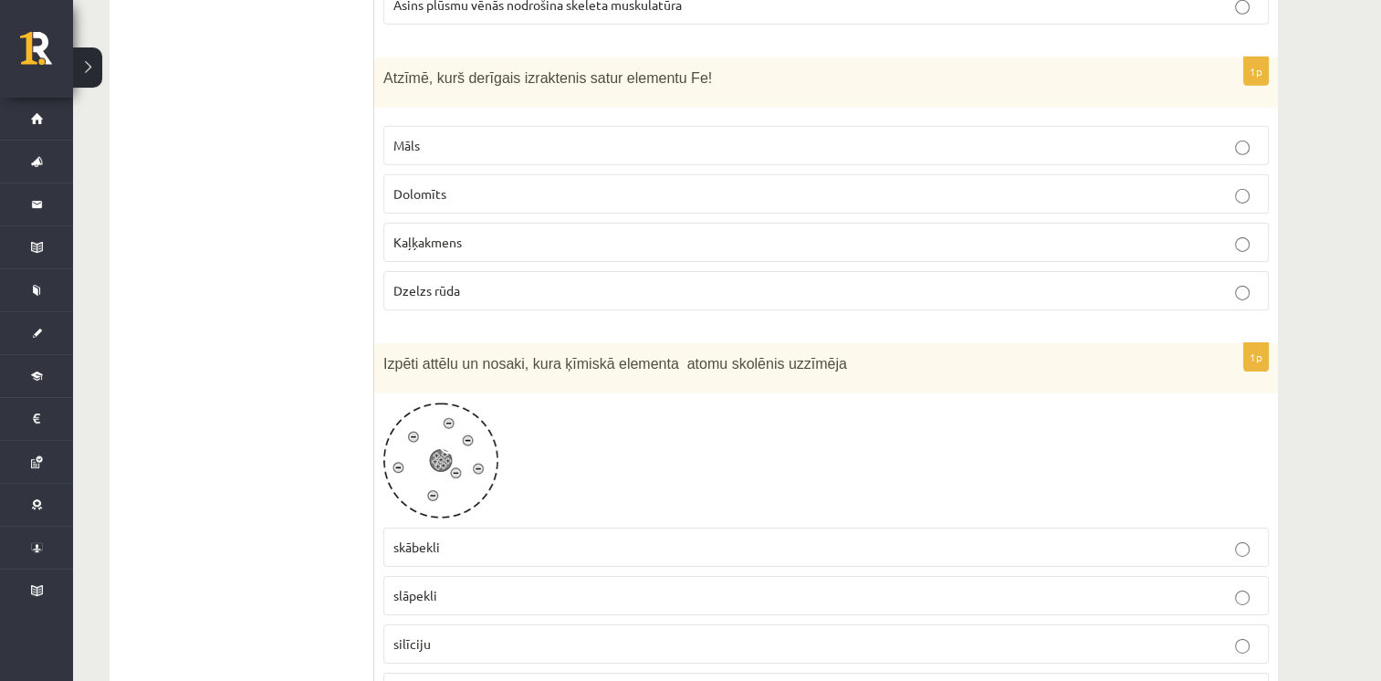
scroll to position [5826, 0]
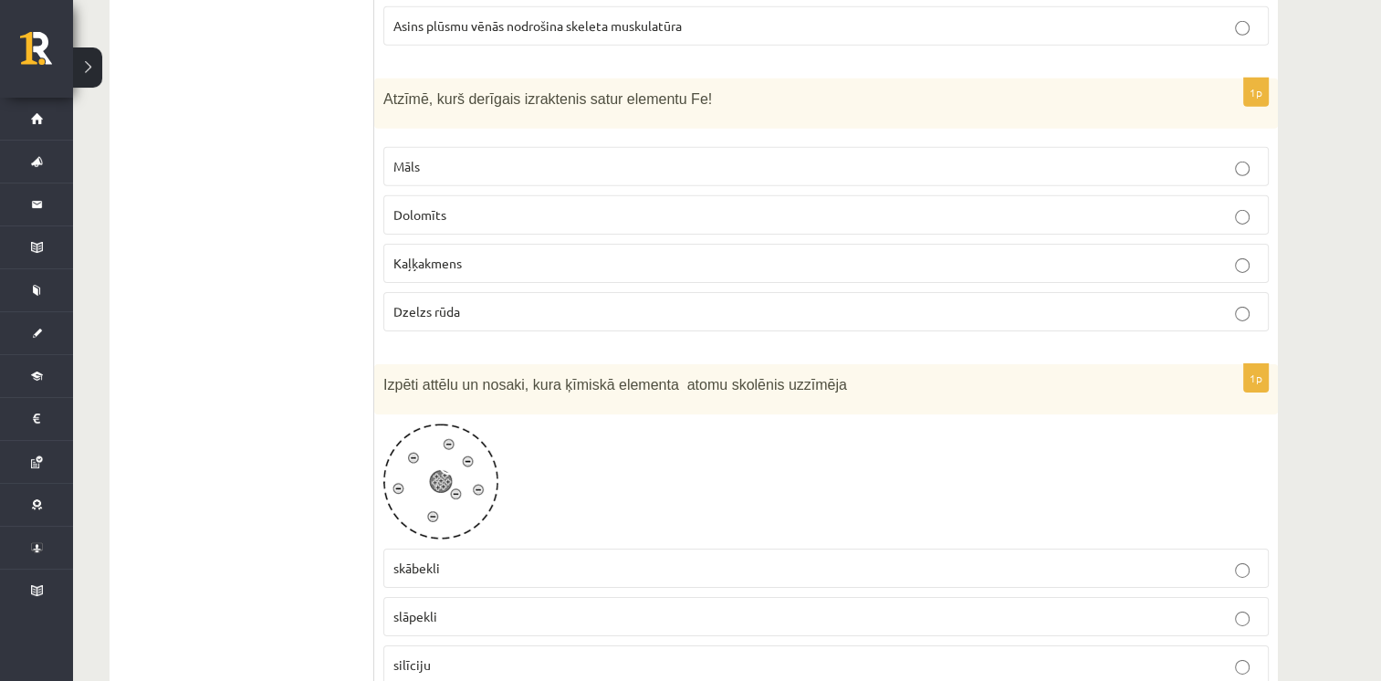
click at [836, 302] on p "Dzelzs rūda" at bounding box center [825, 311] width 865 height 19
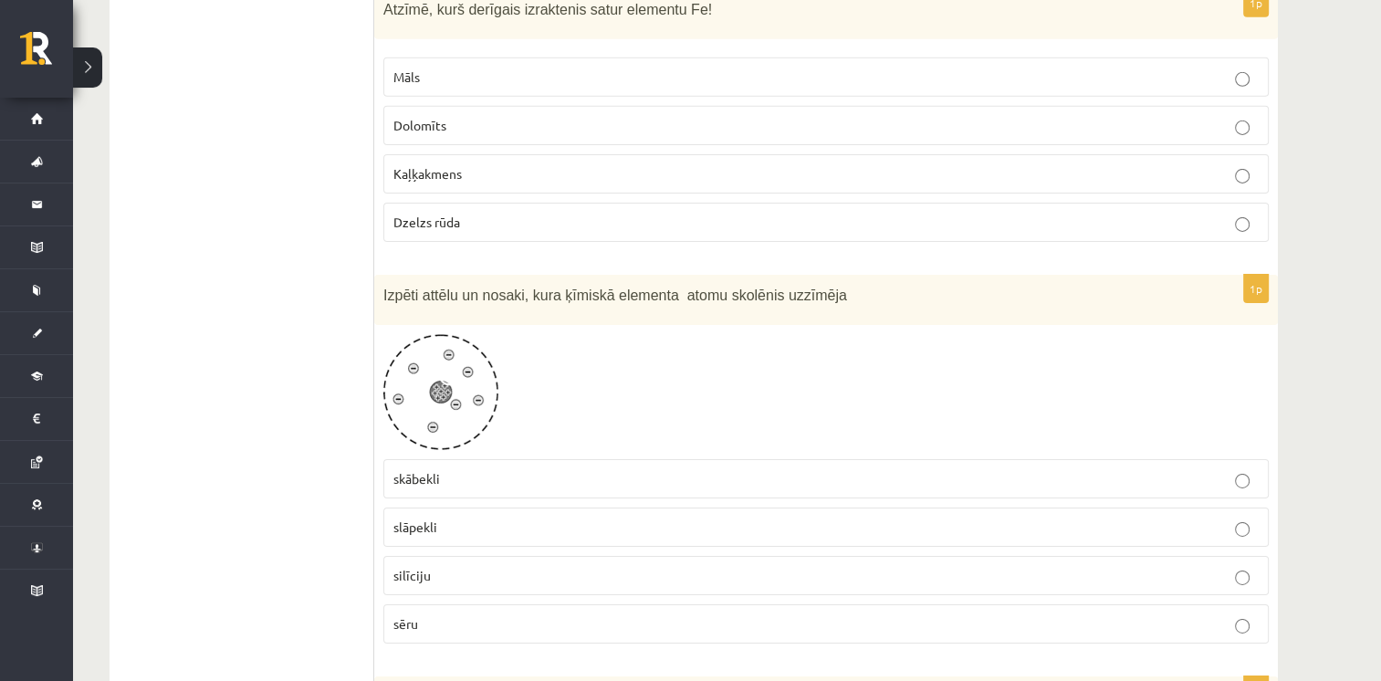
scroll to position [5957, 0]
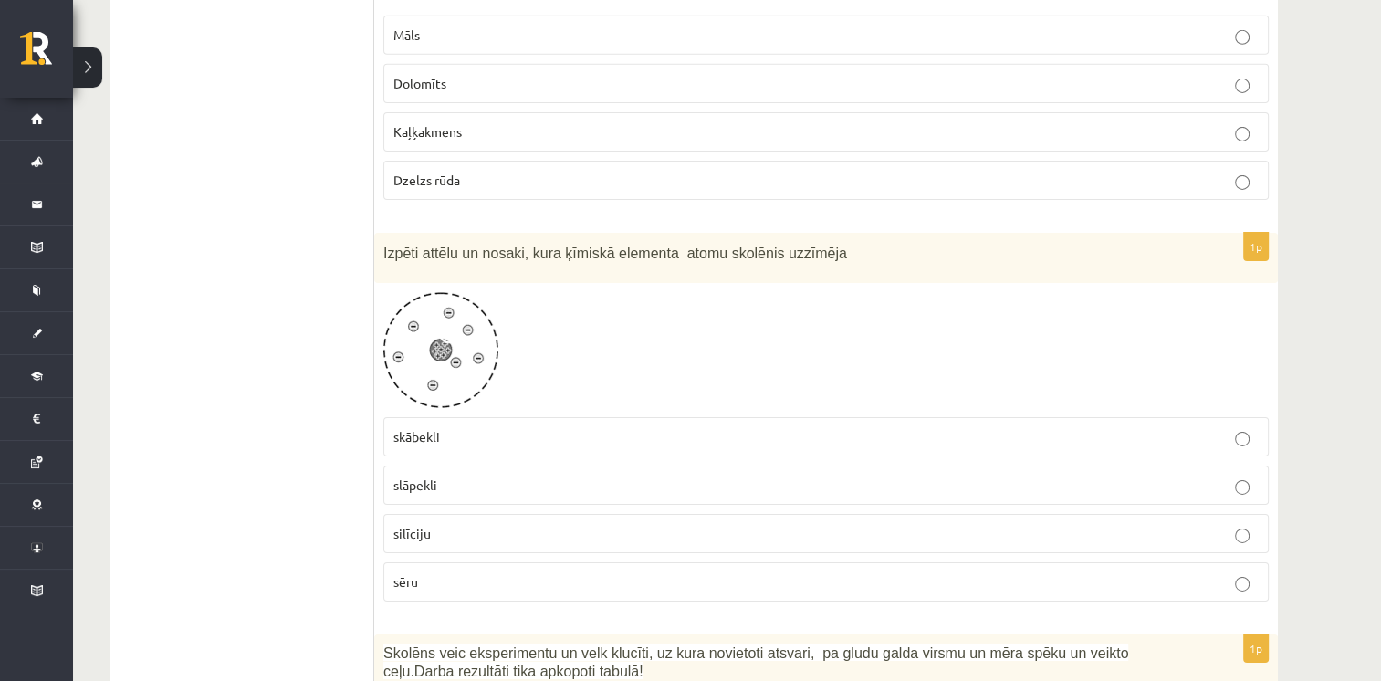
click at [843, 524] on p "silīciju" at bounding box center [825, 533] width 865 height 19
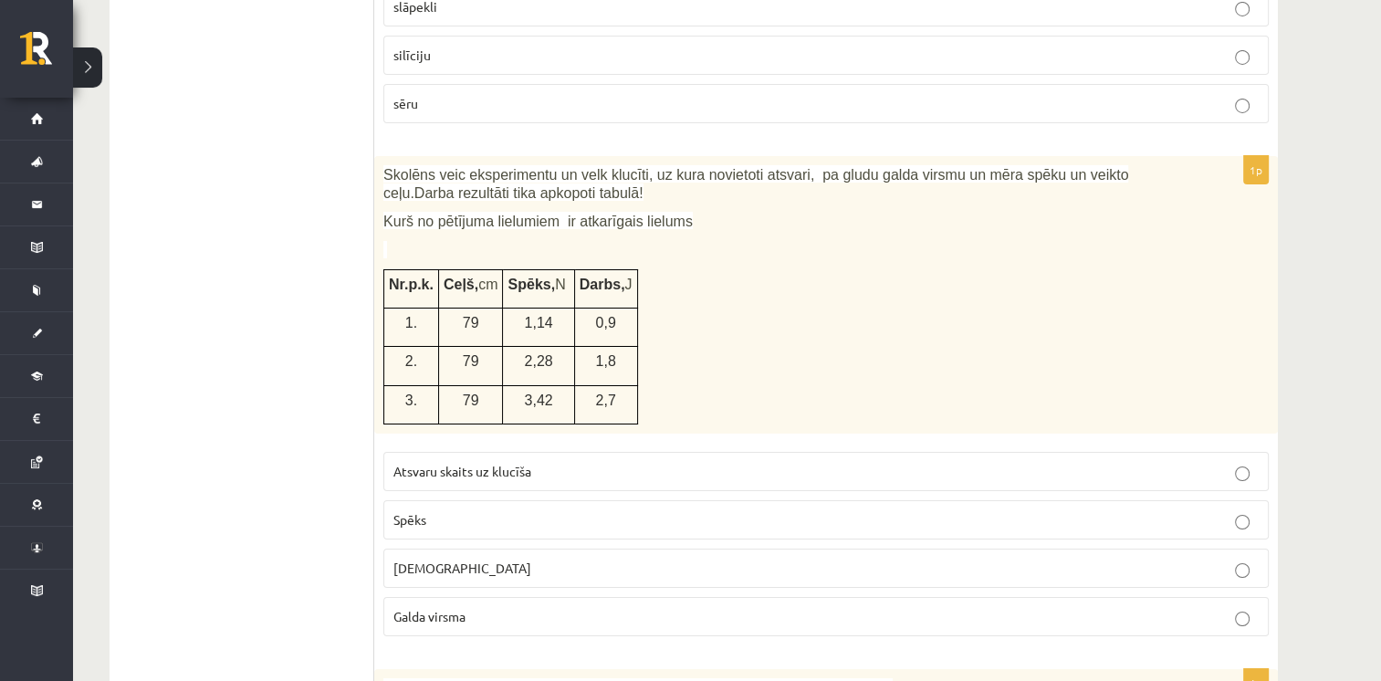
scroll to position [6425, 0]
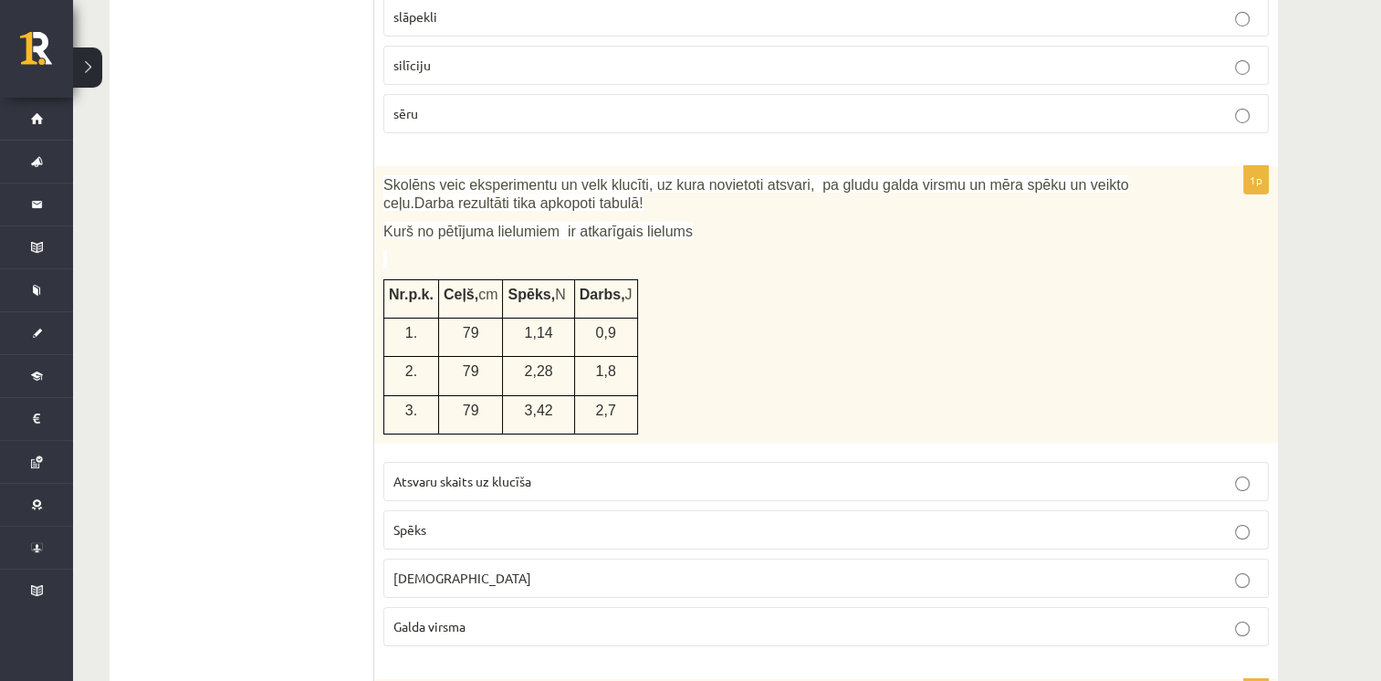
click at [1100, 520] on p "Spēks" at bounding box center [825, 529] width 865 height 19
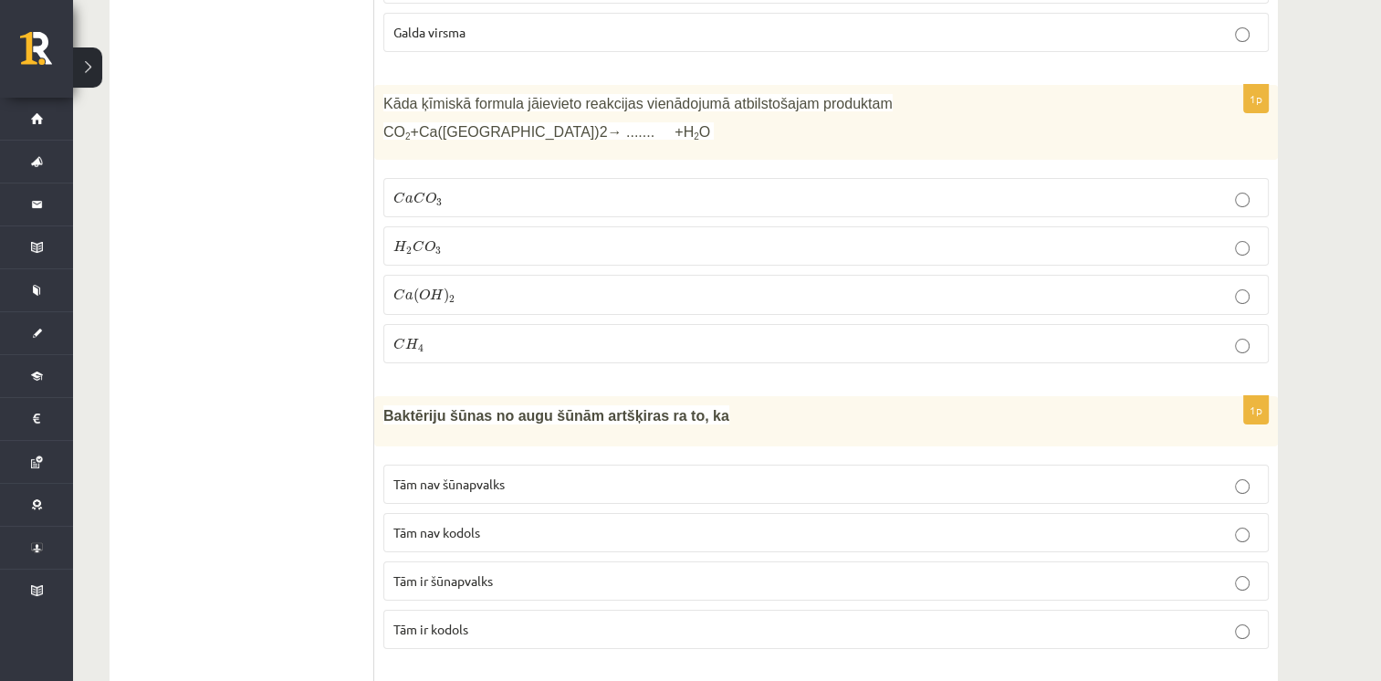
scroll to position [7009, 0]
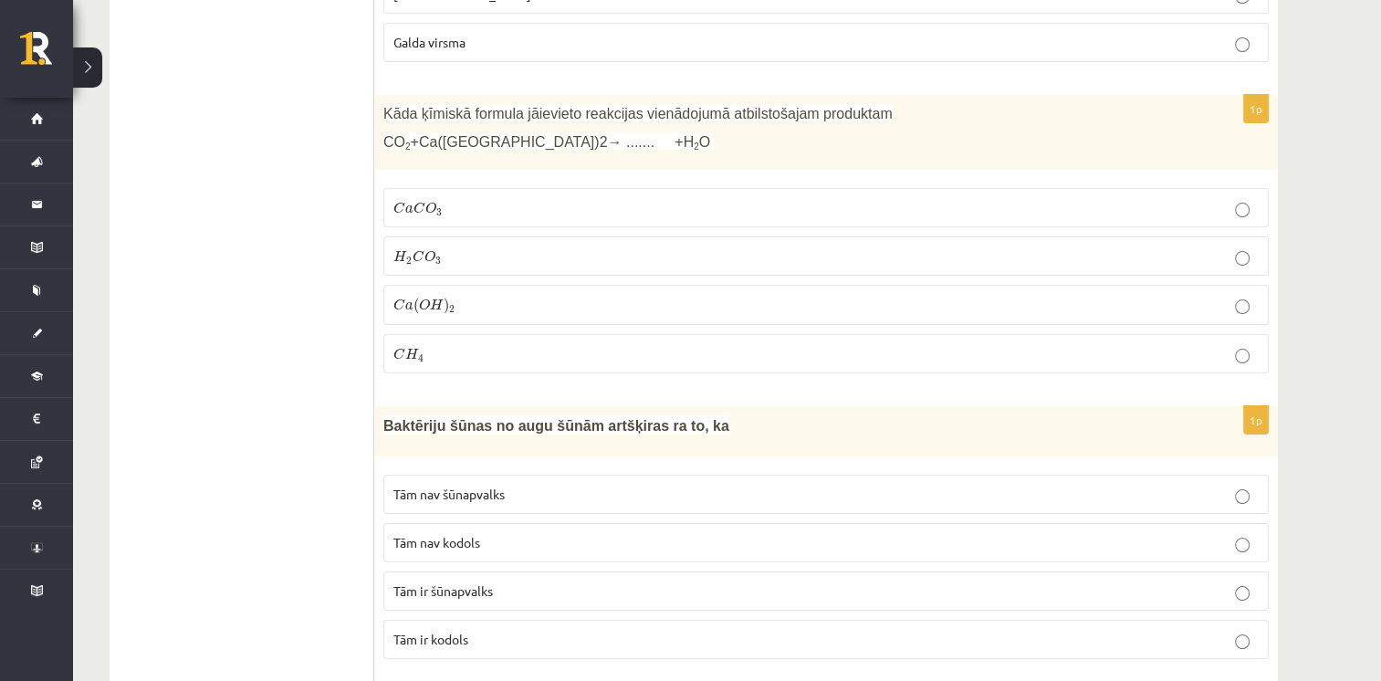
click at [1132, 188] on label "C a C O 3 C a C O 3" at bounding box center [825, 207] width 885 height 39
click at [596, 533] on p "Tām nav kodols" at bounding box center [825, 542] width 865 height 19
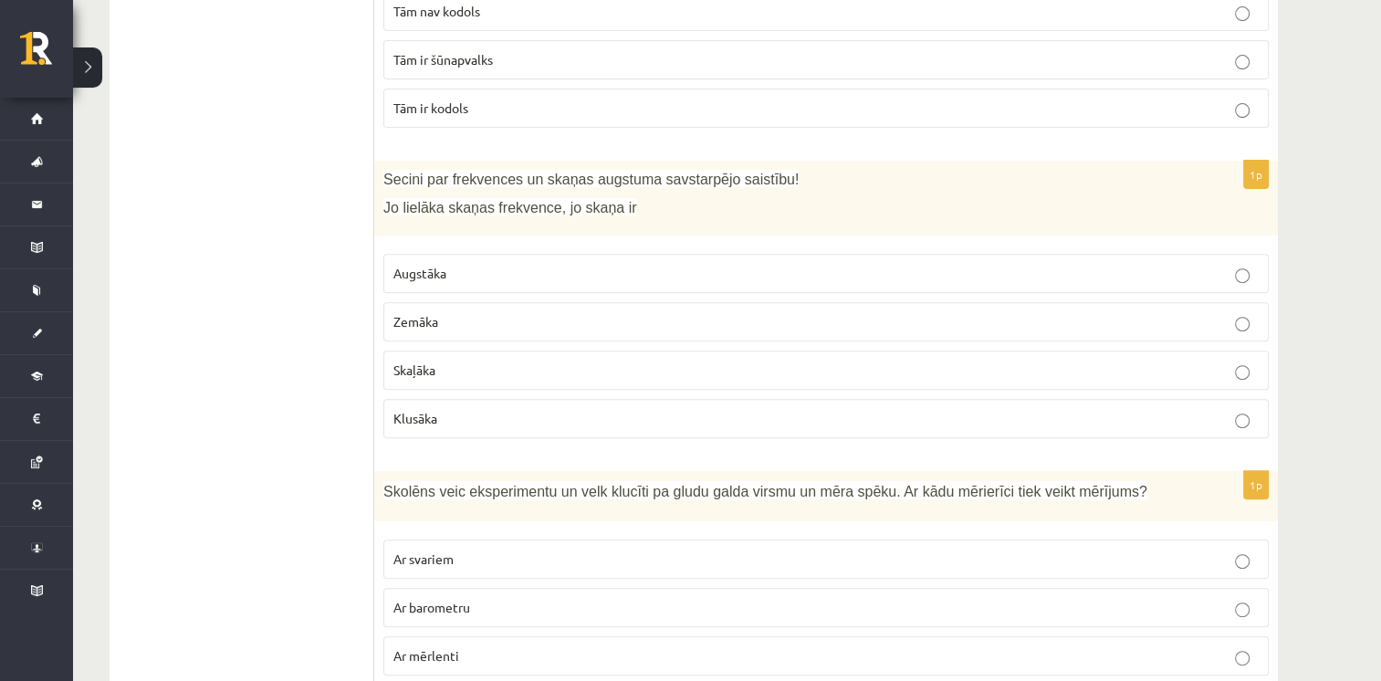
scroll to position [7551, 0]
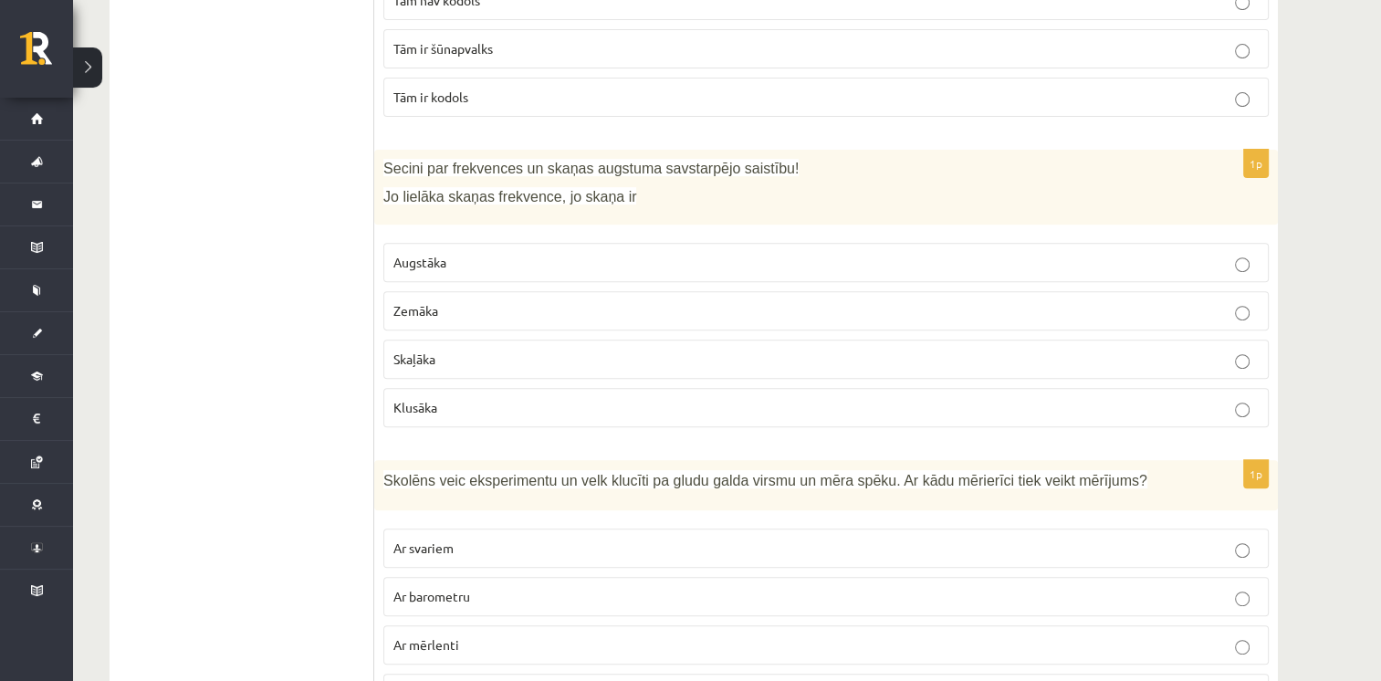
click at [1198, 253] on p "Augstāka" at bounding box center [825, 262] width 865 height 19
click at [677, 673] on label "Ar dinamometru" at bounding box center [825, 692] width 885 height 39
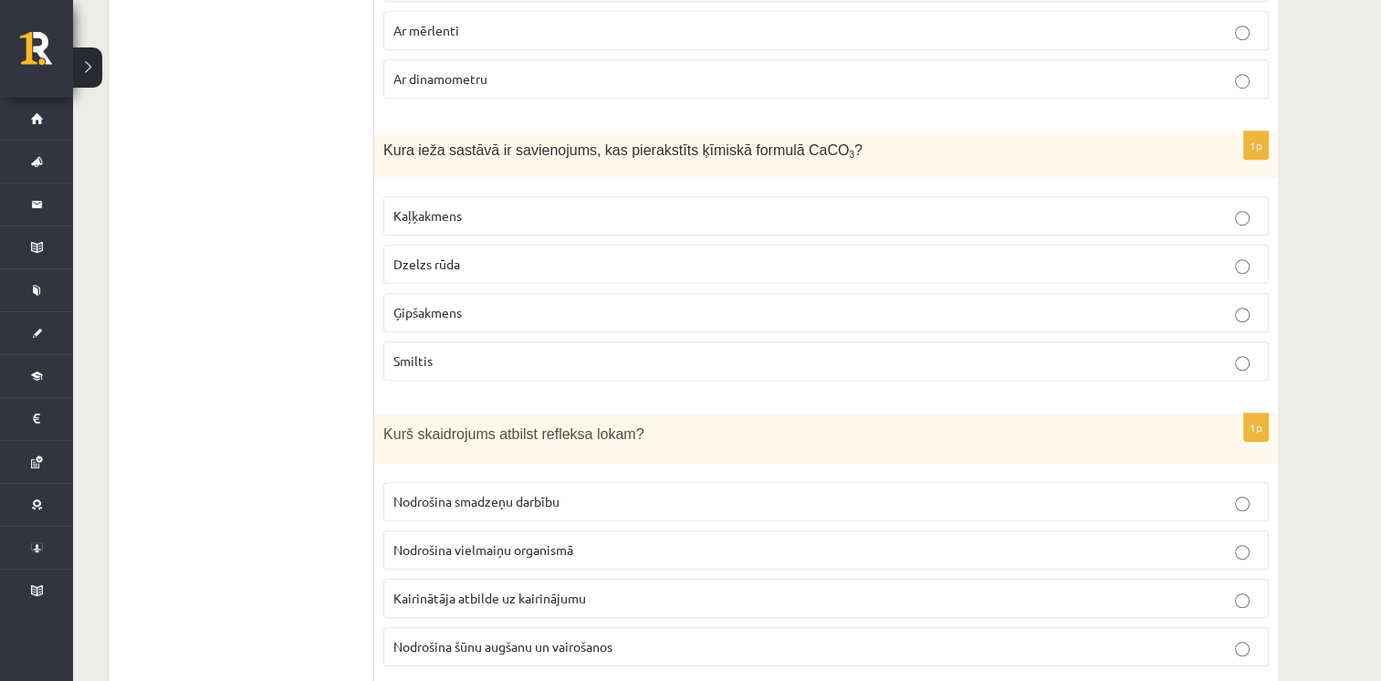
scroll to position [8155, 0]
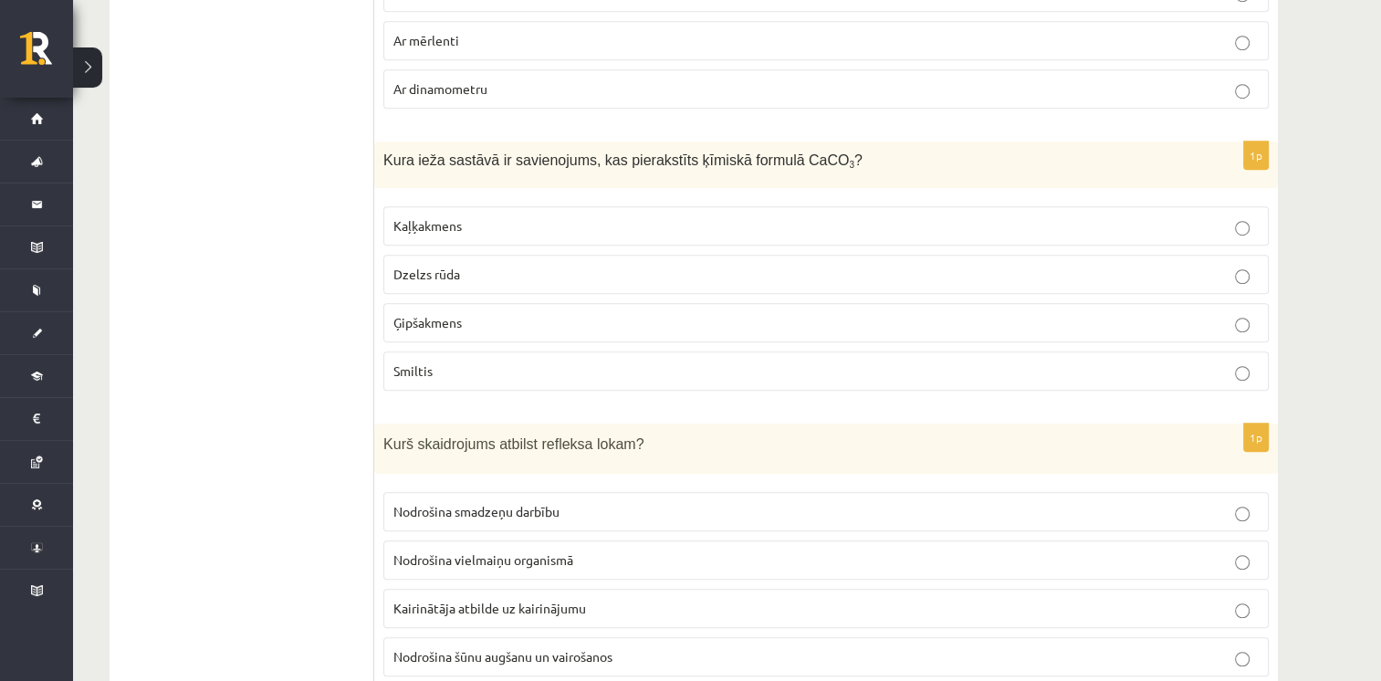
click at [1124, 216] on p "Kaļķakmens" at bounding box center [825, 225] width 865 height 19
click at [582, 599] on p "Kairinātāja atbilde uz kairinājumu" at bounding box center [825, 608] width 865 height 19
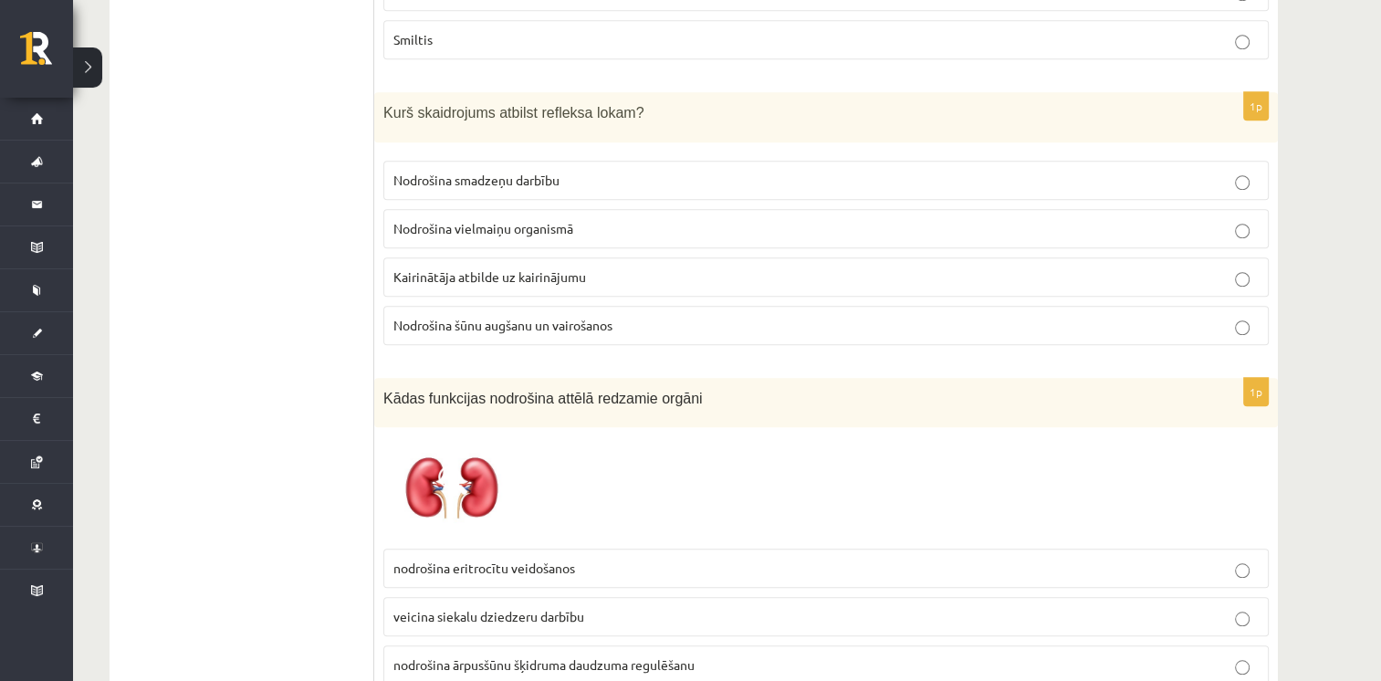
scroll to position [8518, 0]
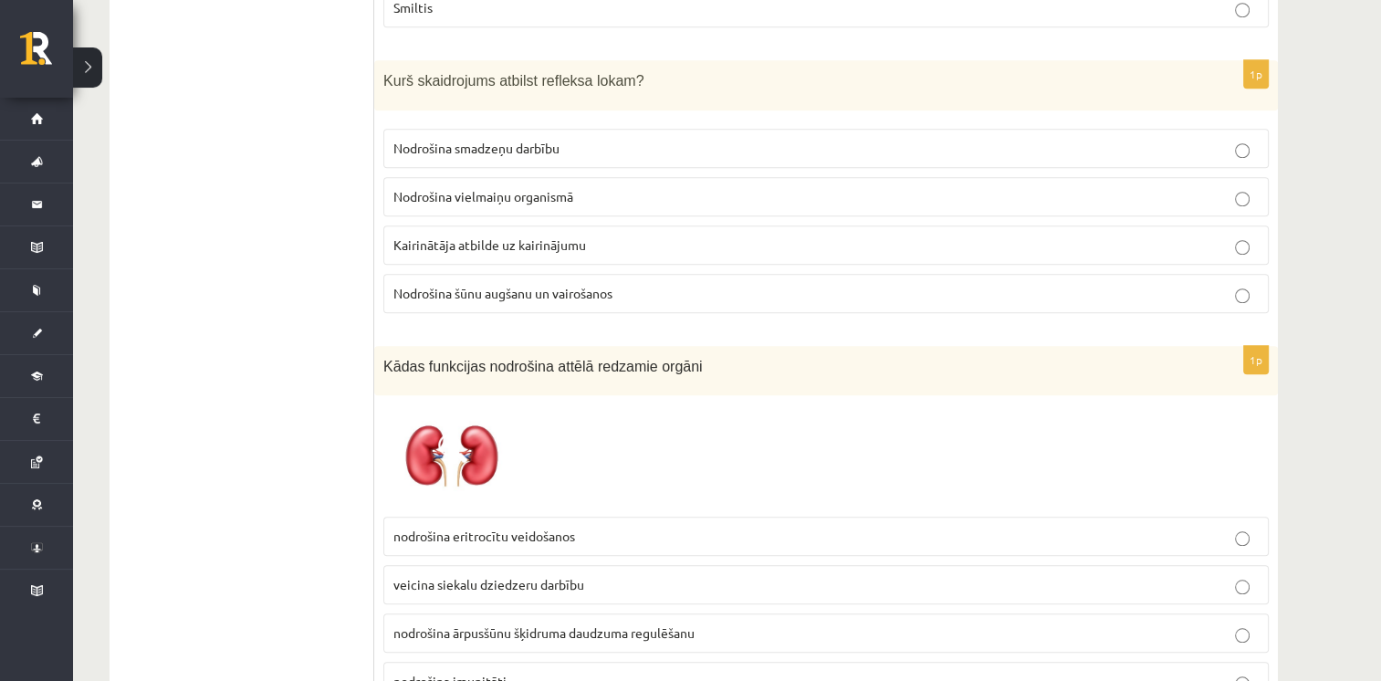
click at [755, 623] on p "nodrošina ārpusšūnu šķidruma daudzuma regulēšanu" at bounding box center [825, 632] width 865 height 19
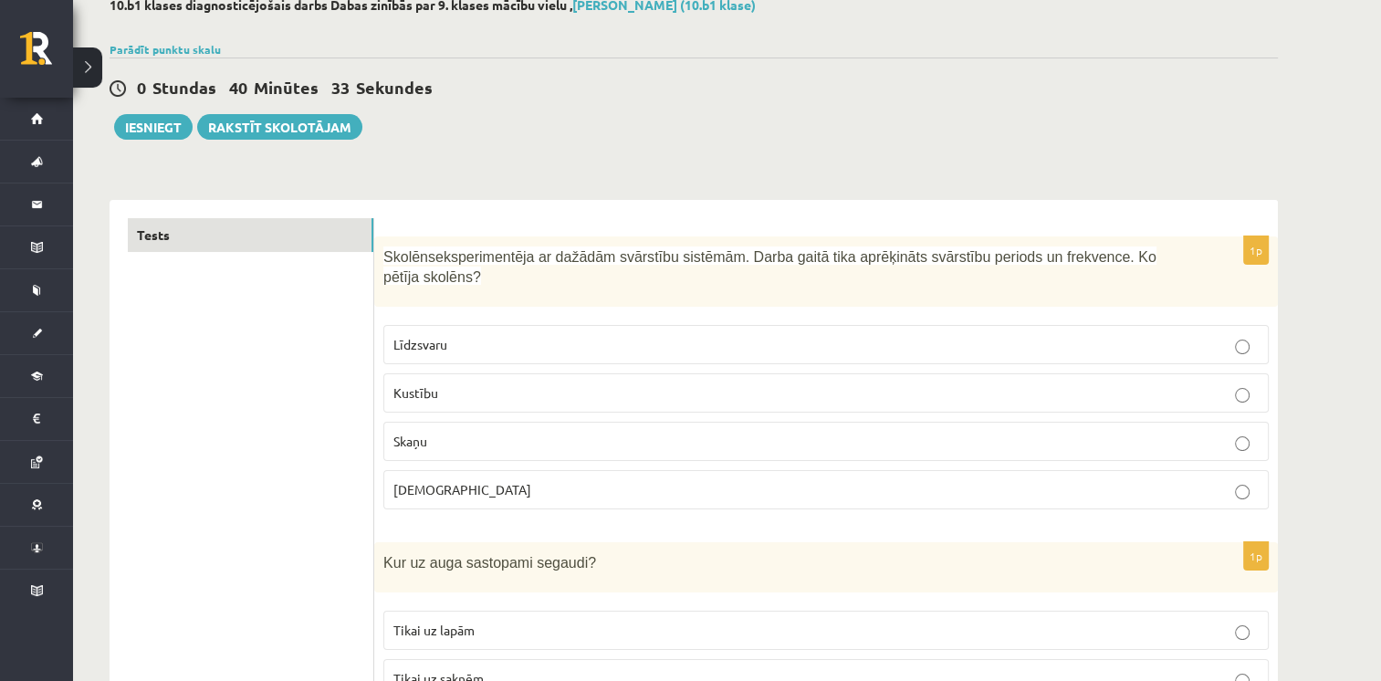
scroll to position [0, 0]
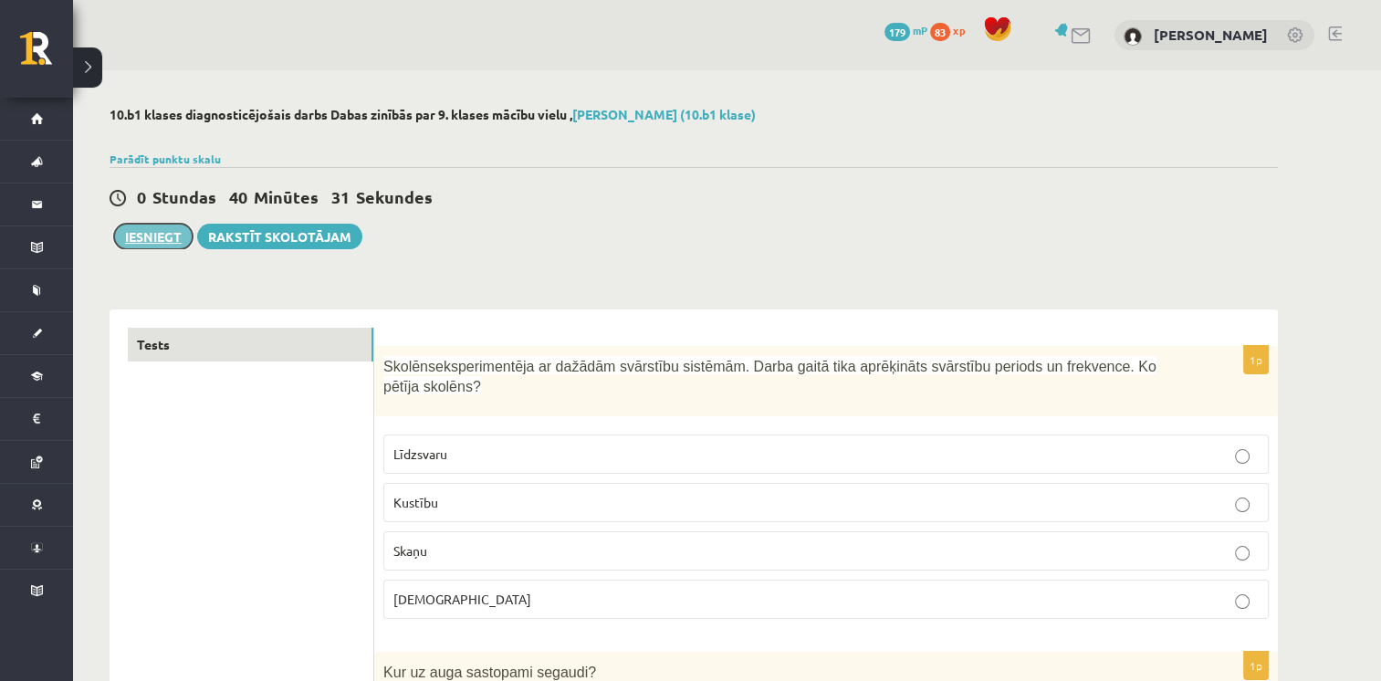
click at [133, 234] on button "Iesniegt" at bounding box center [153, 237] width 78 height 26
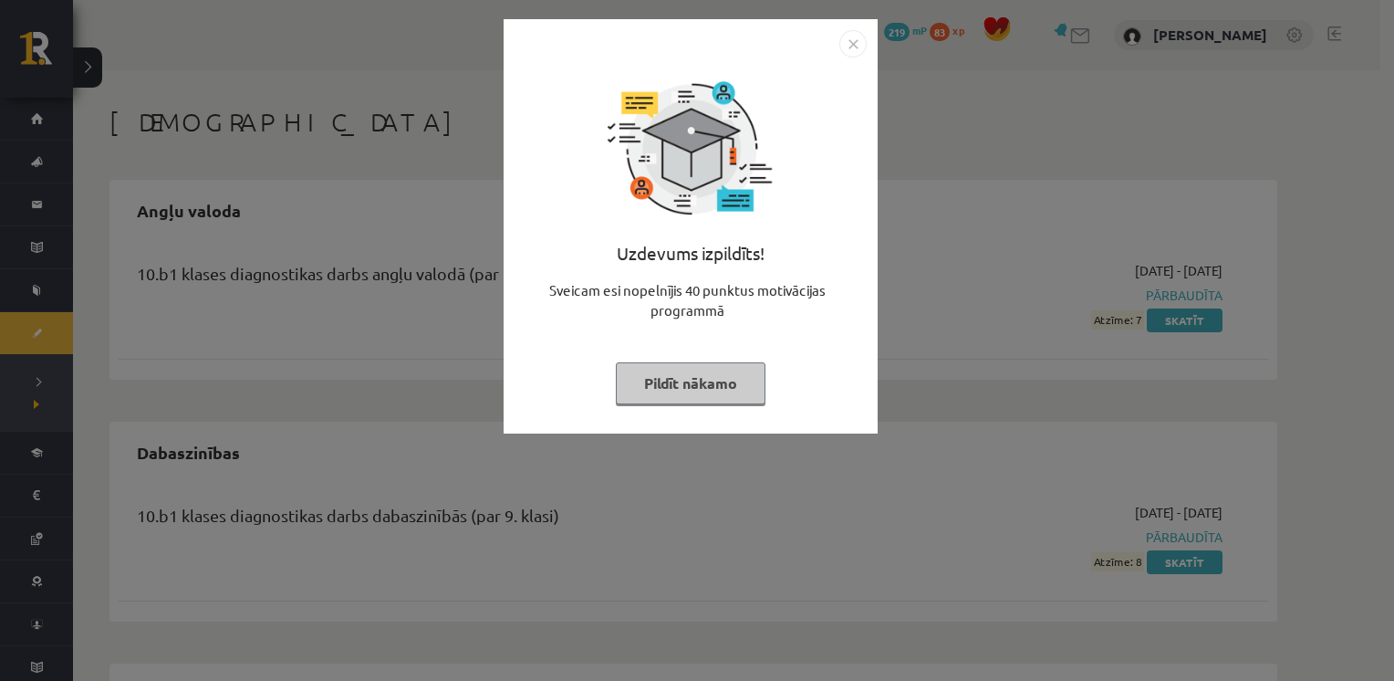
click at [665, 369] on button "Pildīt nākamo" at bounding box center [691, 383] width 150 height 42
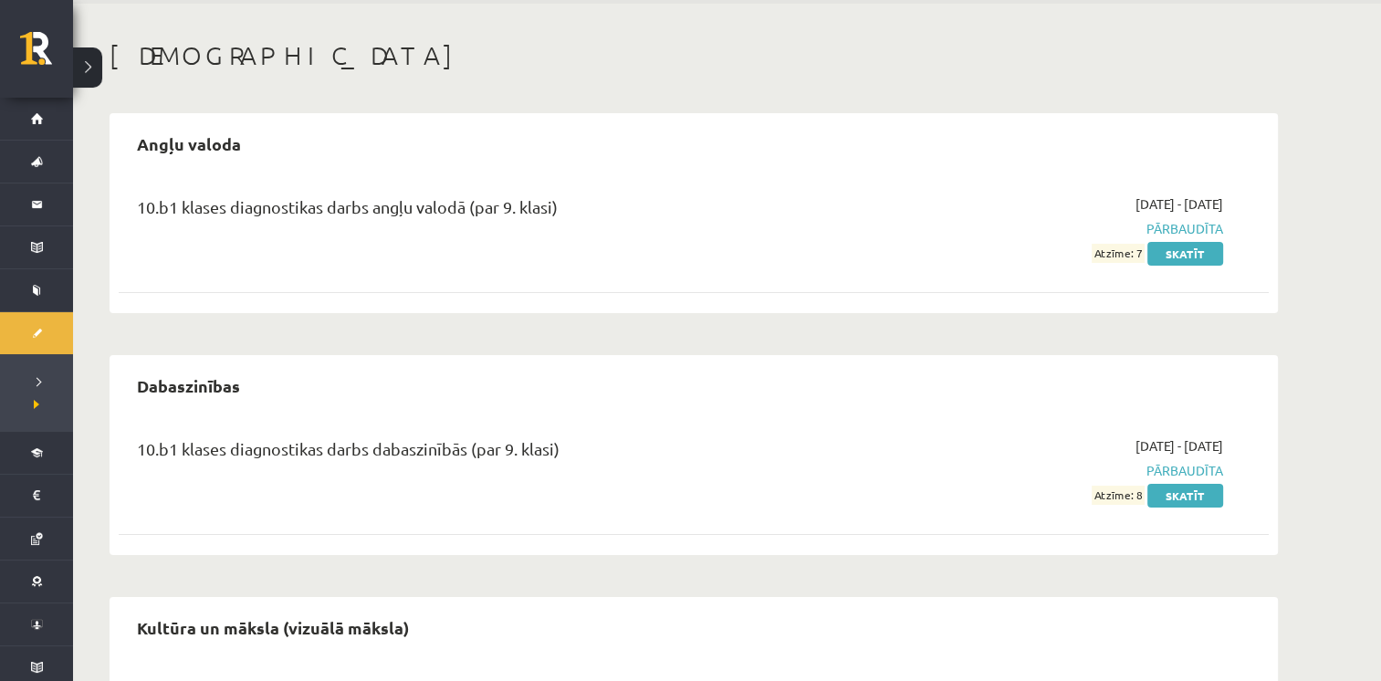
scroll to position [89, 0]
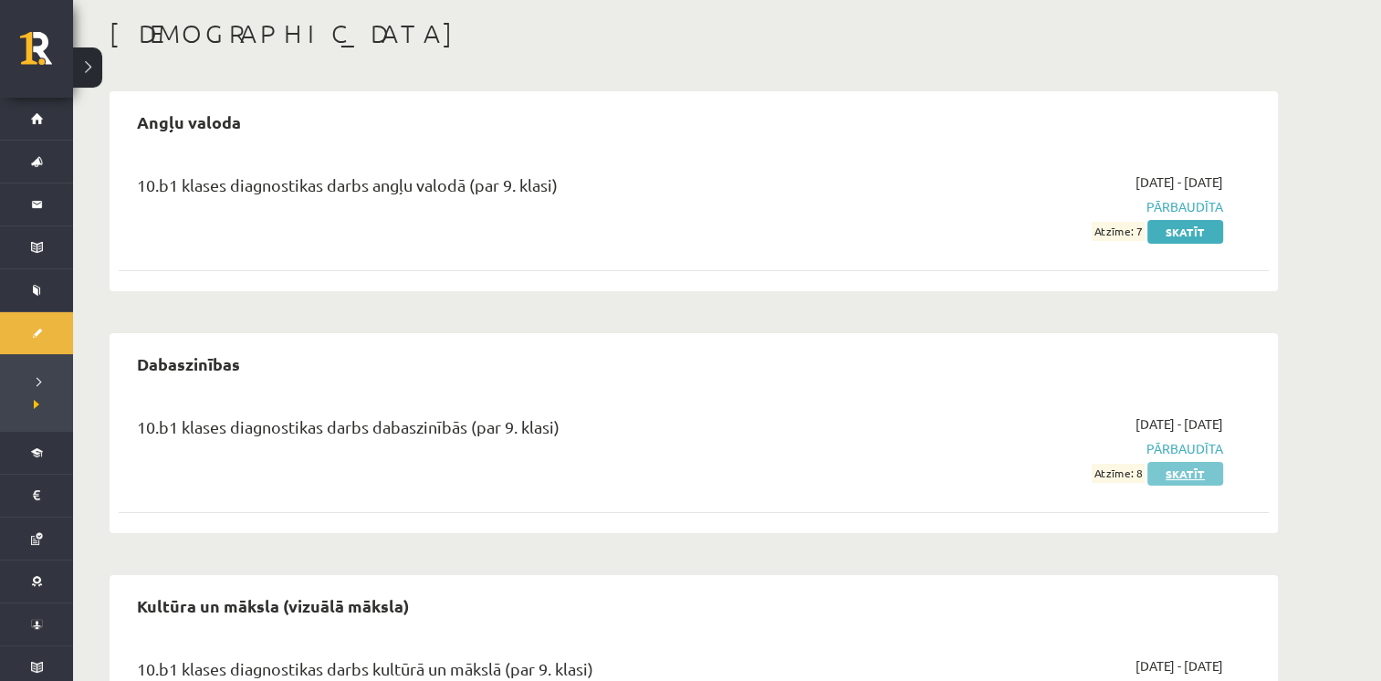
click at [1185, 469] on link "Skatīt" at bounding box center [1185, 474] width 76 height 24
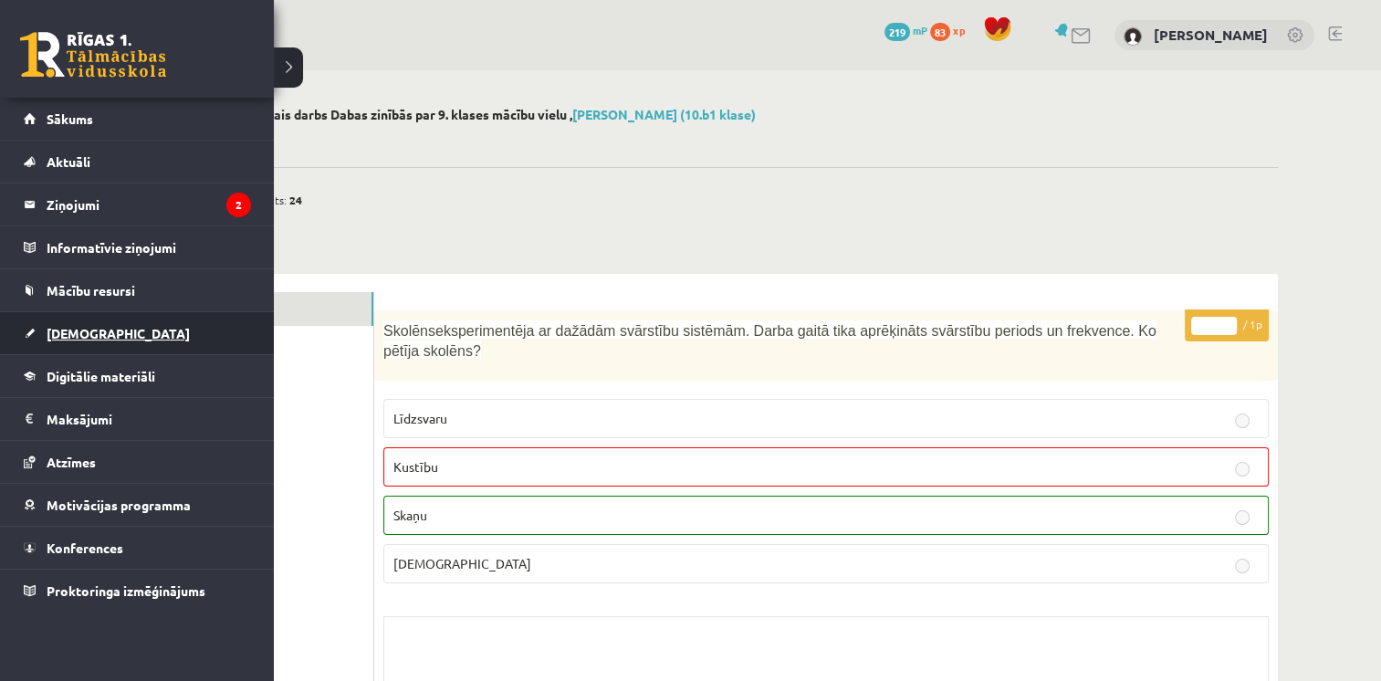
click at [79, 339] on link "[DEMOGRAPHIC_DATA]" at bounding box center [137, 333] width 227 height 42
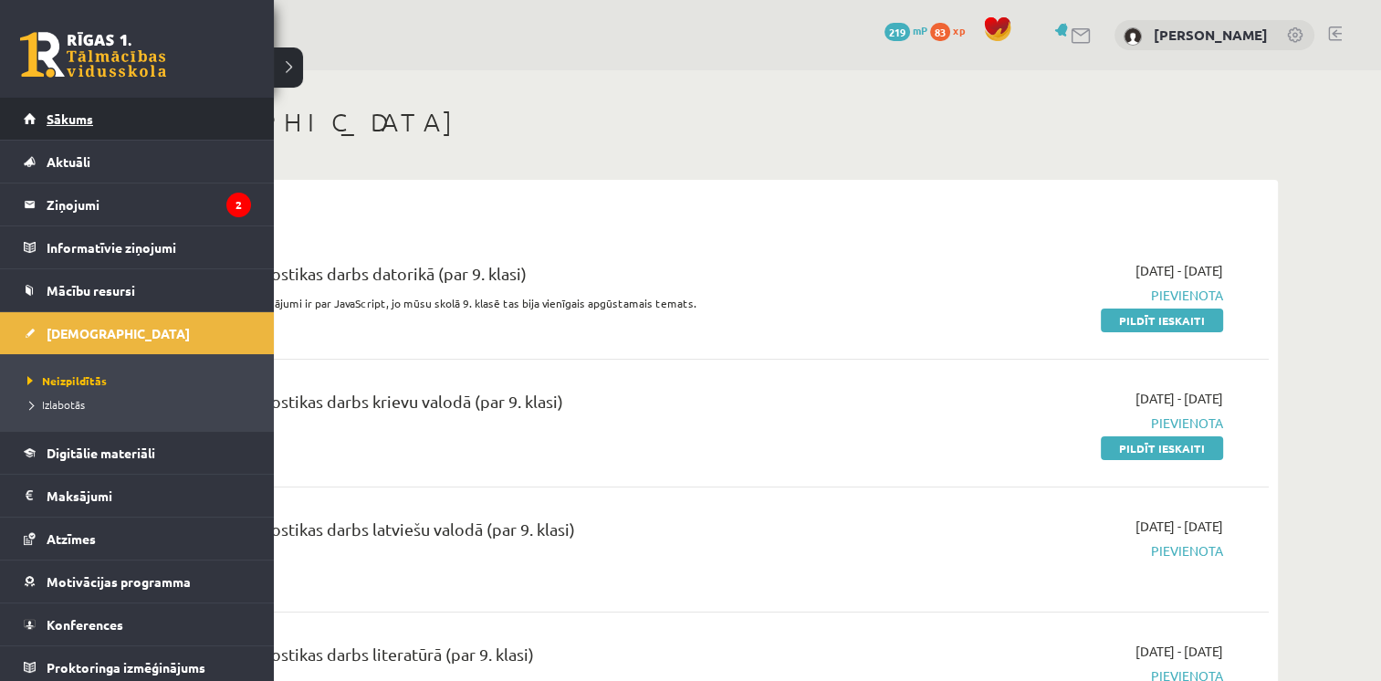
click at [52, 125] on span "Sākums" at bounding box center [70, 118] width 47 height 16
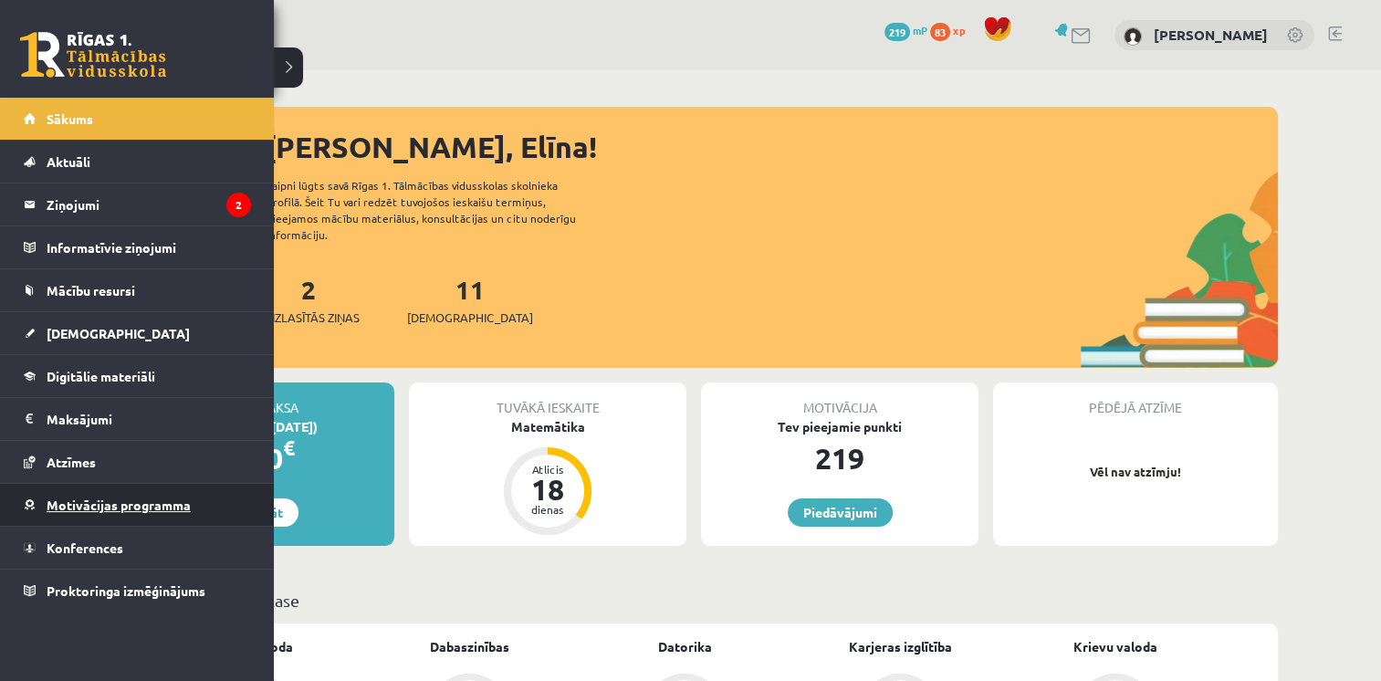
click at [66, 509] on span "Motivācijas programma" at bounding box center [119, 504] width 144 height 16
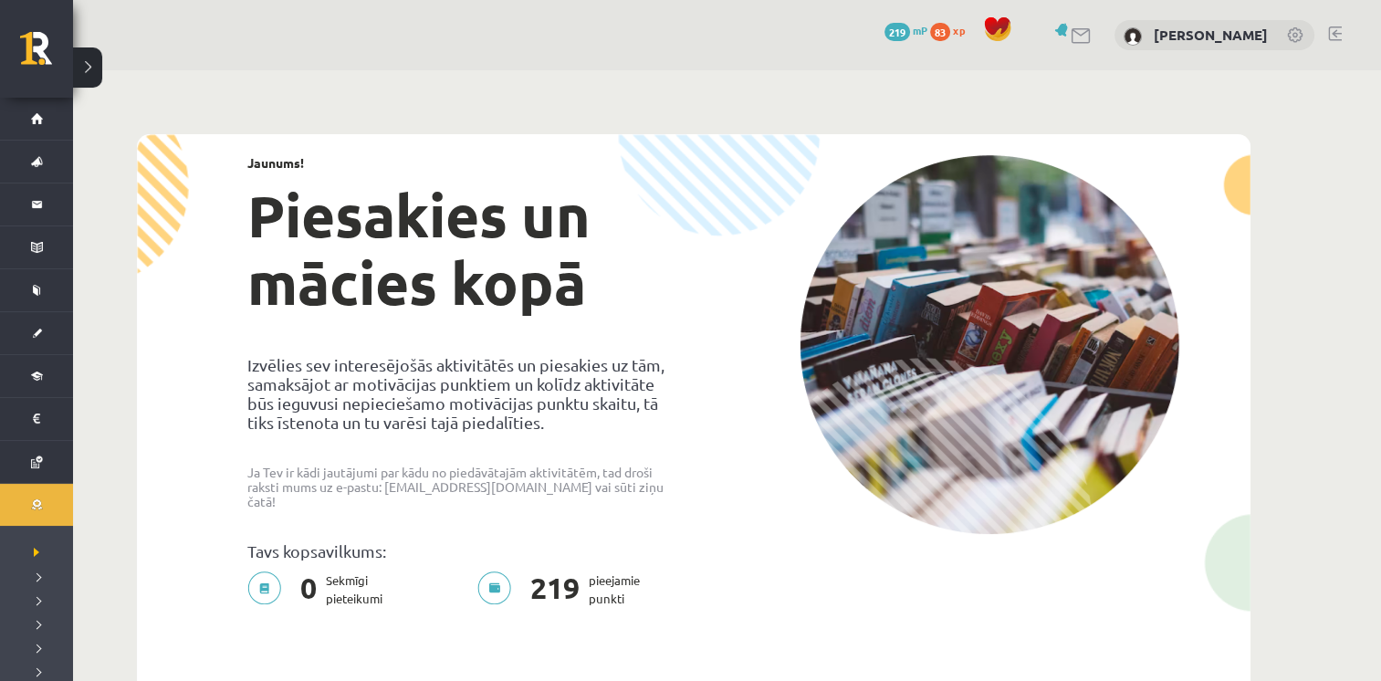
click at [905, 34] on span "219" at bounding box center [897, 32] width 26 height 18
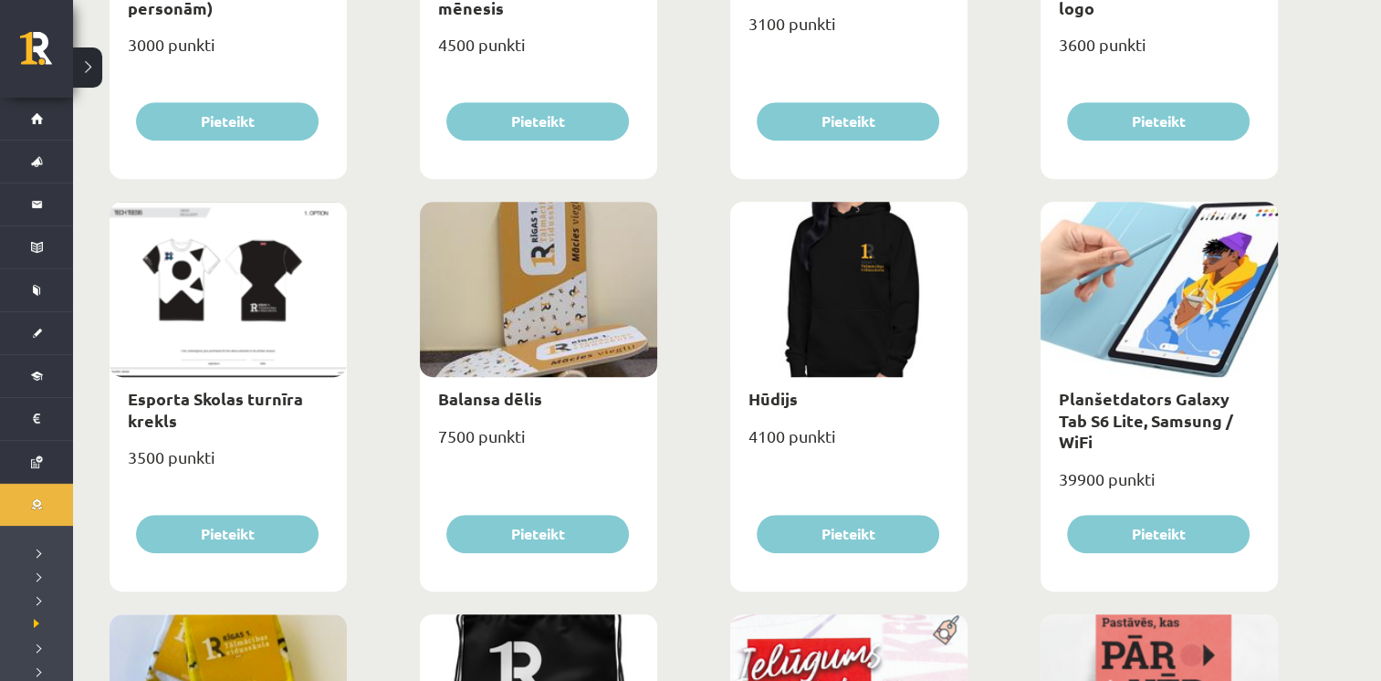
scroll to position [928, 0]
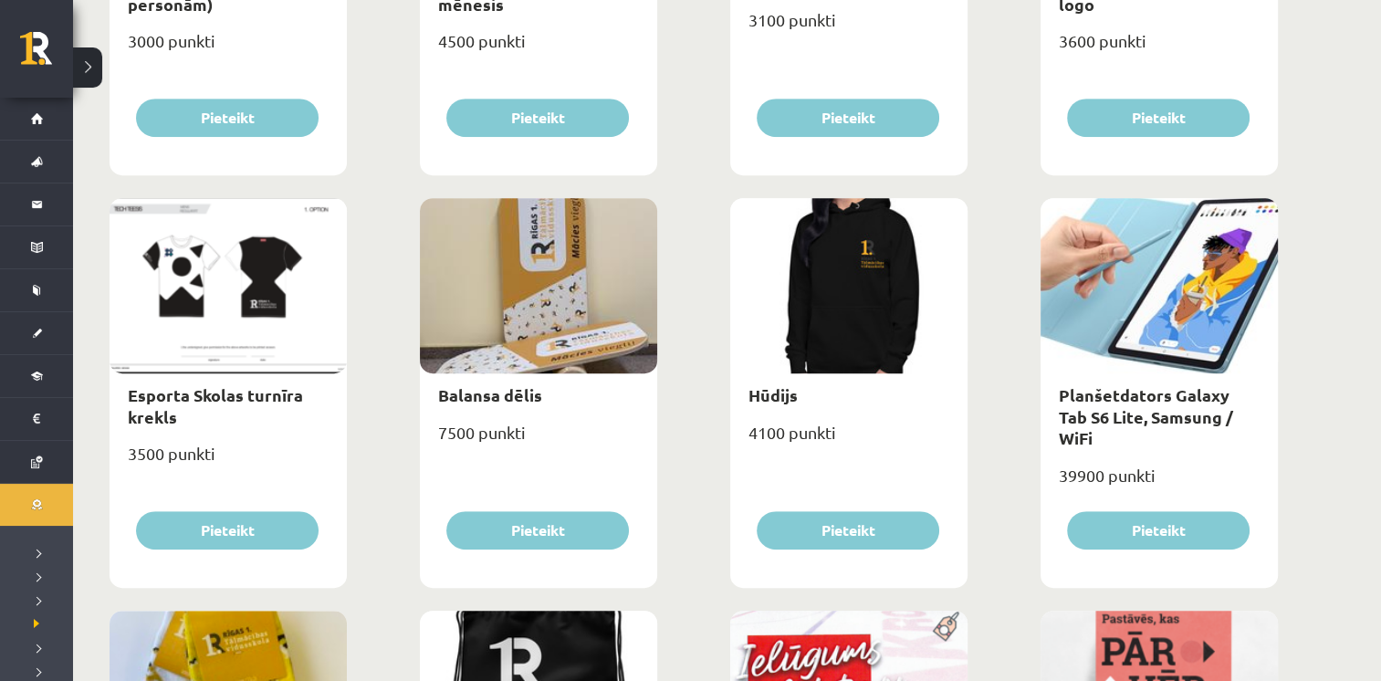
click at [825, 330] on div at bounding box center [848, 285] width 237 height 175
click at [810, 287] on div at bounding box center [848, 285] width 237 height 175
click at [811, 325] on div at bounding box center [848, 285] width 237 height 175
click at [811, 320] on div at bounding box center [848, 285] width 237 height 175
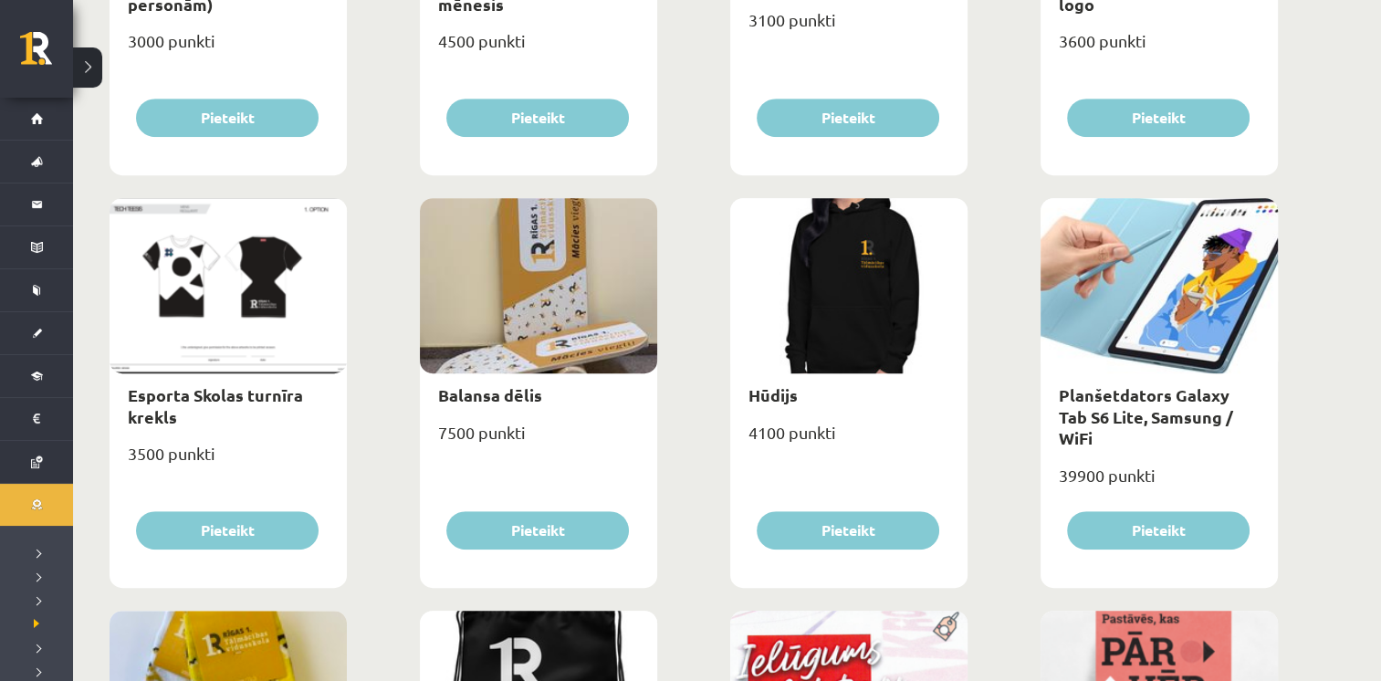
click at [811, 320] on div at bounding box center [848, 285] width 237 height 175
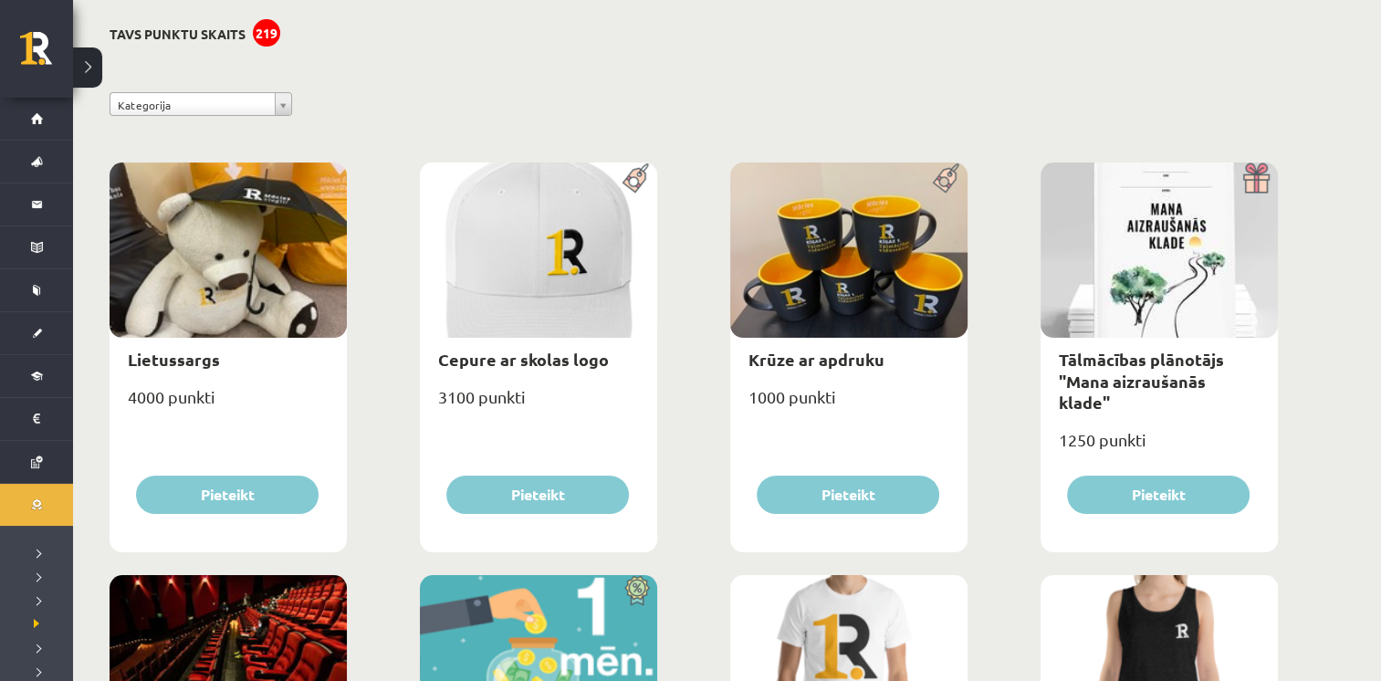
scroll to position [0, 0]
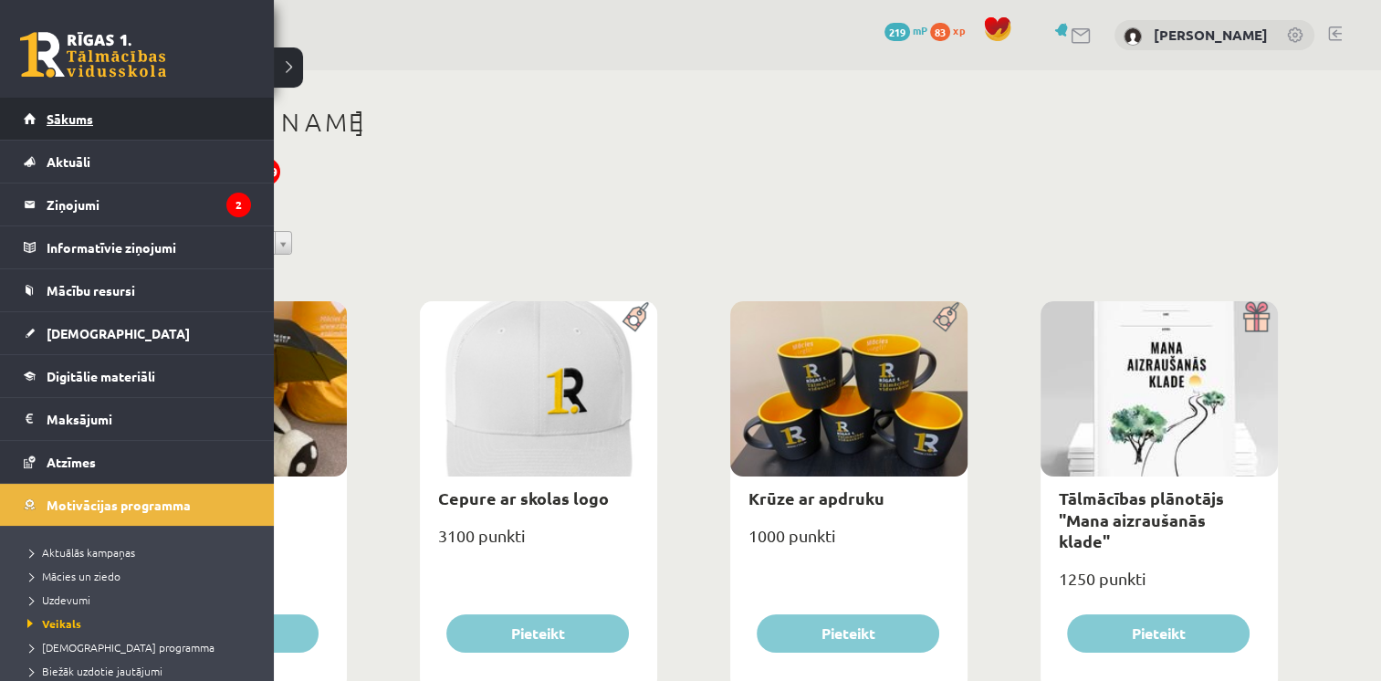
click at [65, 138] on link "Sākums" at bounding box center [137, 119] width 227 height 42
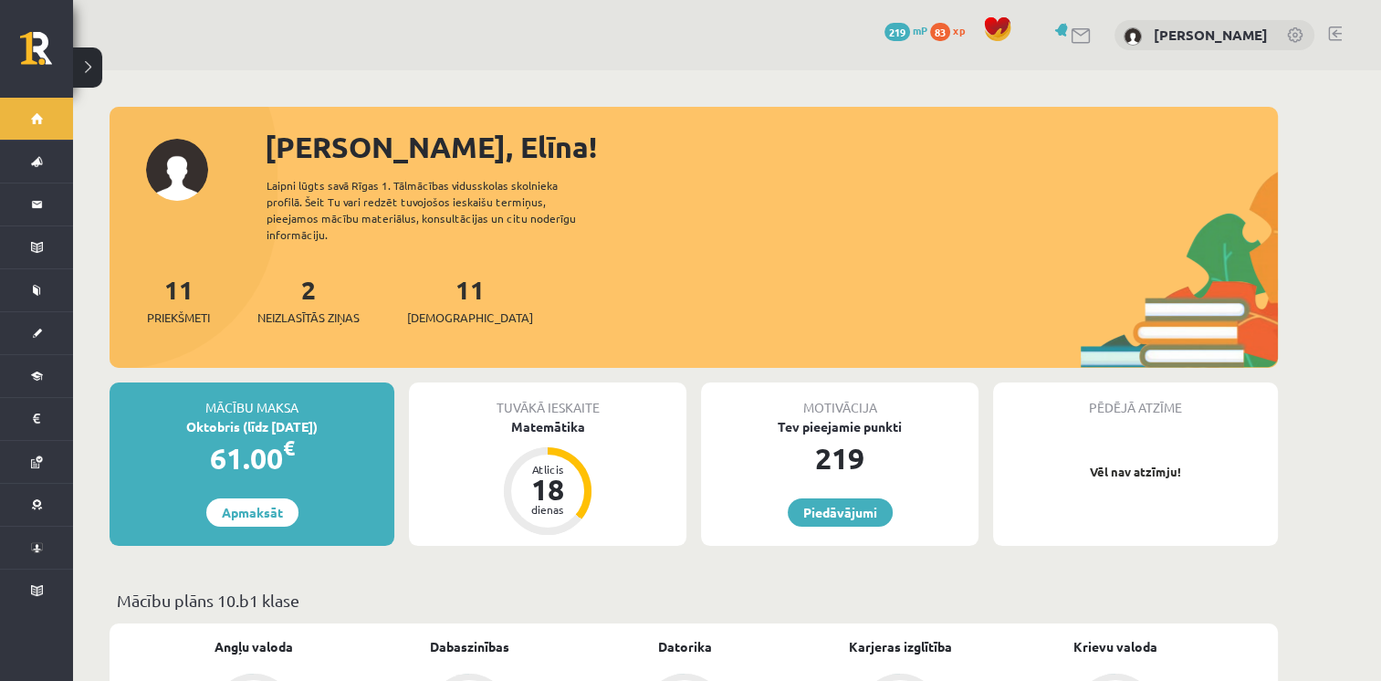
click at [1185, 463] on p "Vēl nav atzīmju!" at bounding box center [1135, 472] width 266 height 18
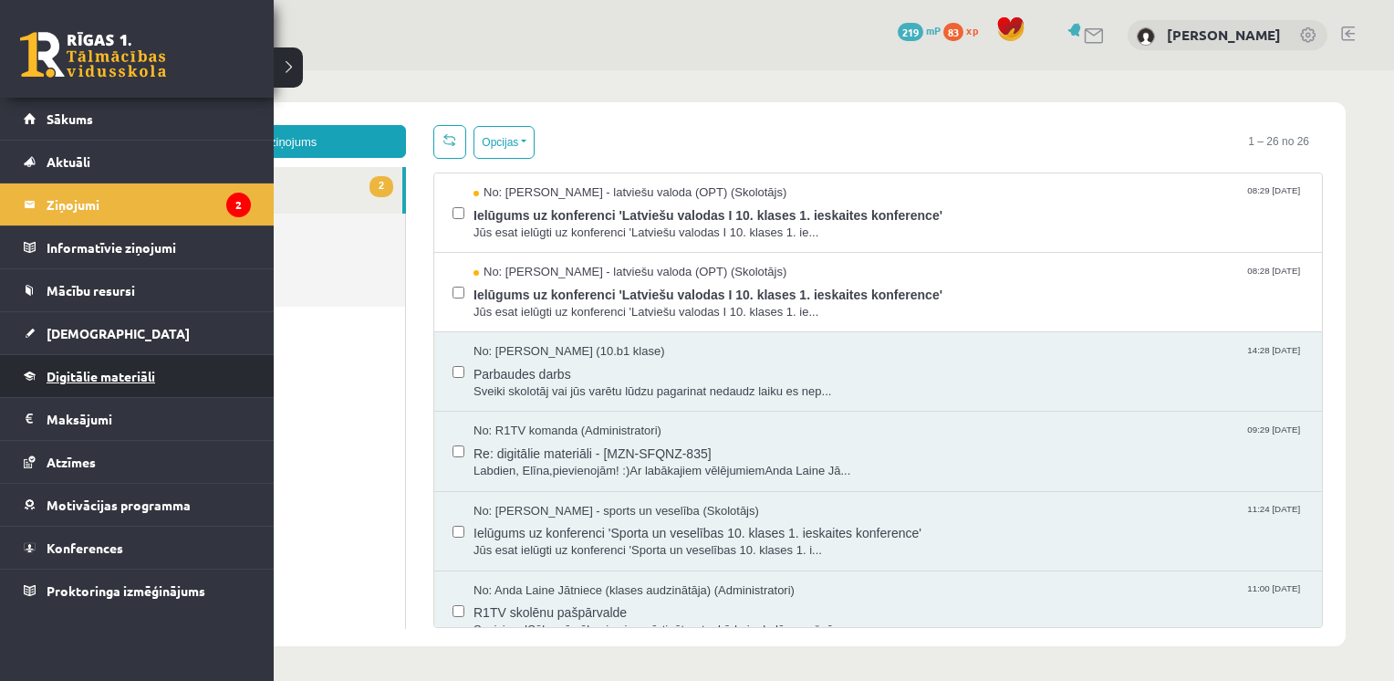
click at [43, 376] on link "Digitālie materiāli" at bounding box center [137, 376] width 227 height 42
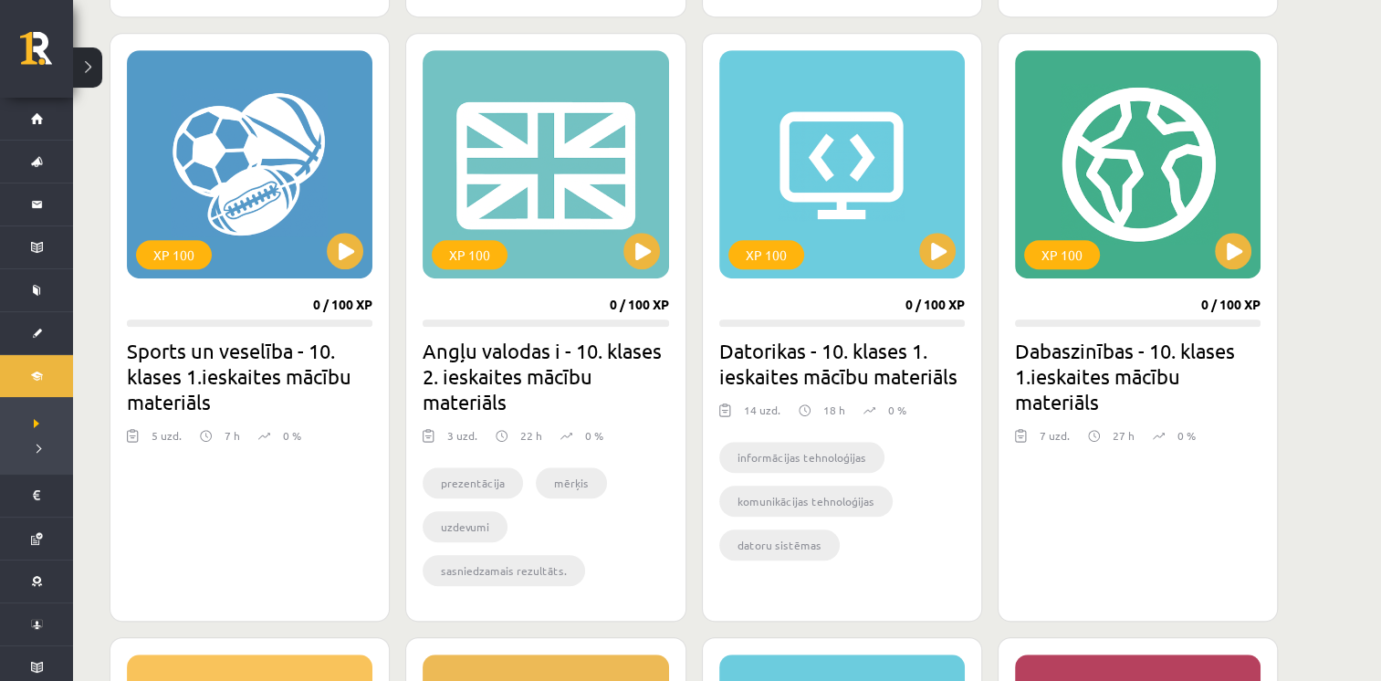
scroll to position [1070, 0]
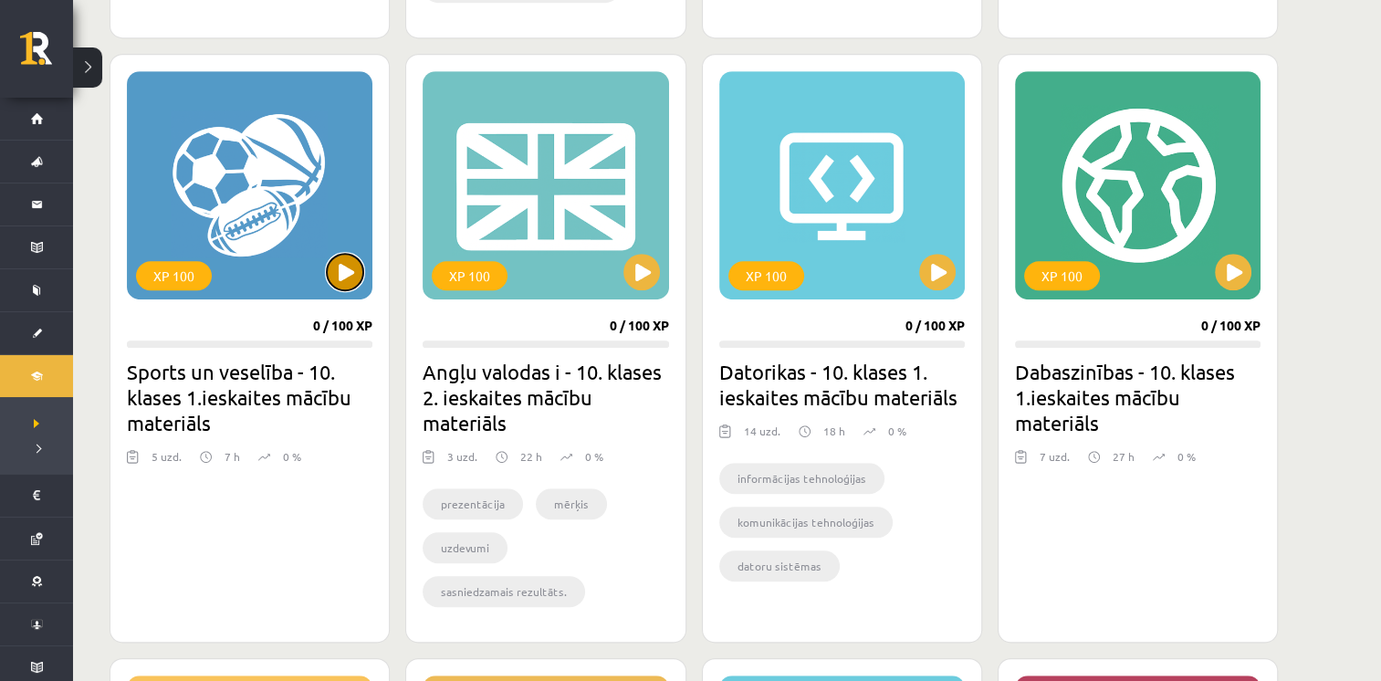
click at [339, 266] on button at bounding box center [345, 272] width 36 height 36
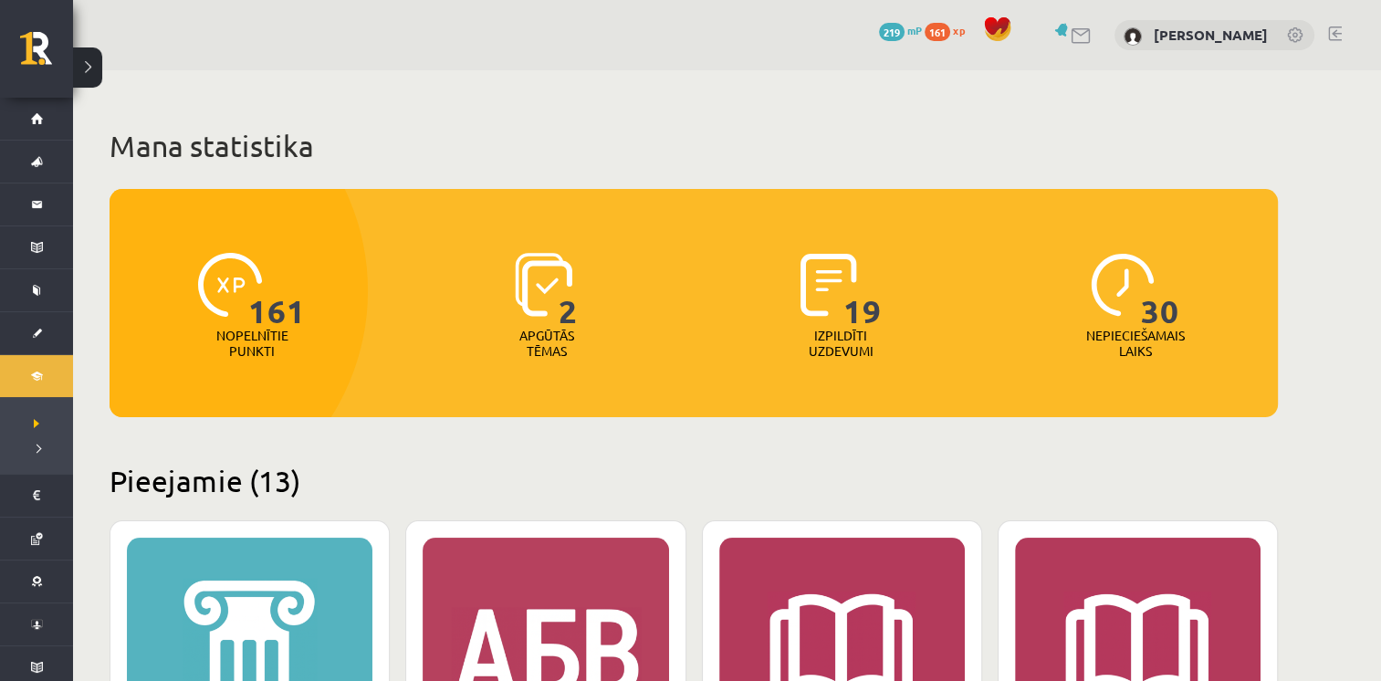
click at [950, 29] on span "161" at bounding box center [937, 32] width 26 height 18
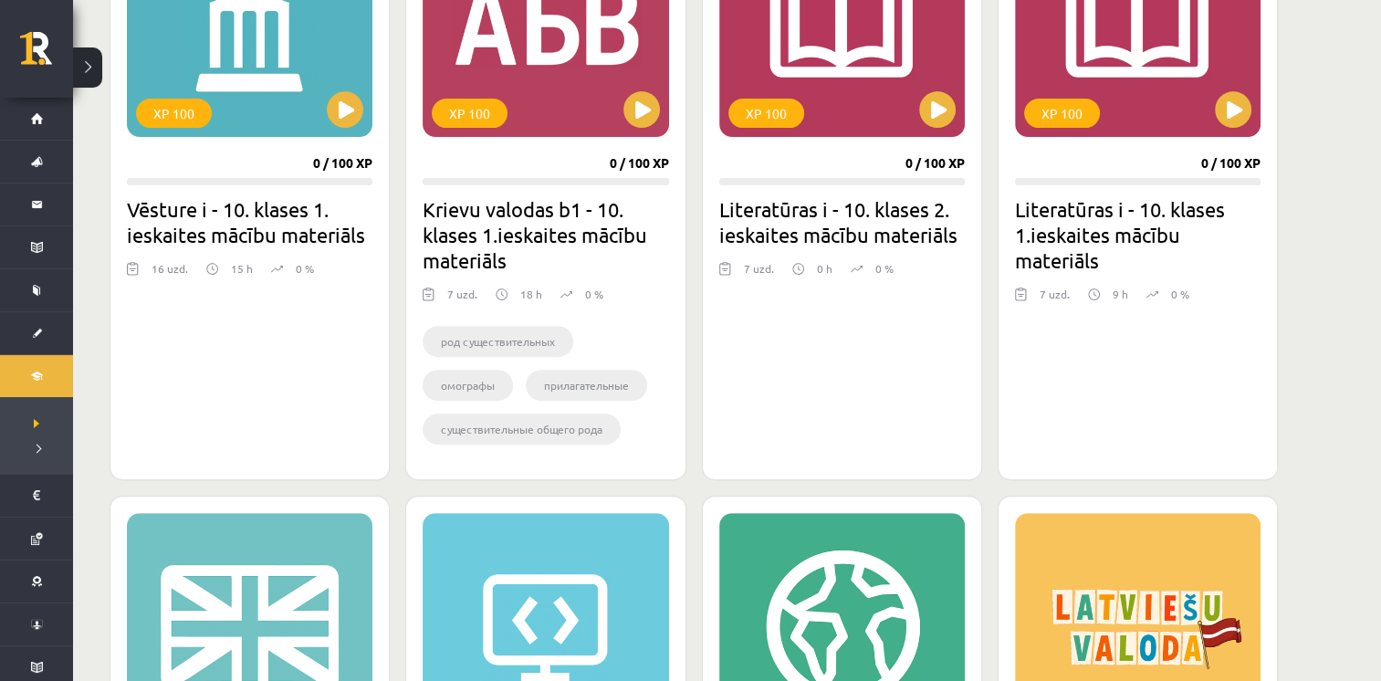
scroll to position [632, 0]
